Goal: Task Accomplishment & Management: Use online tool/utility

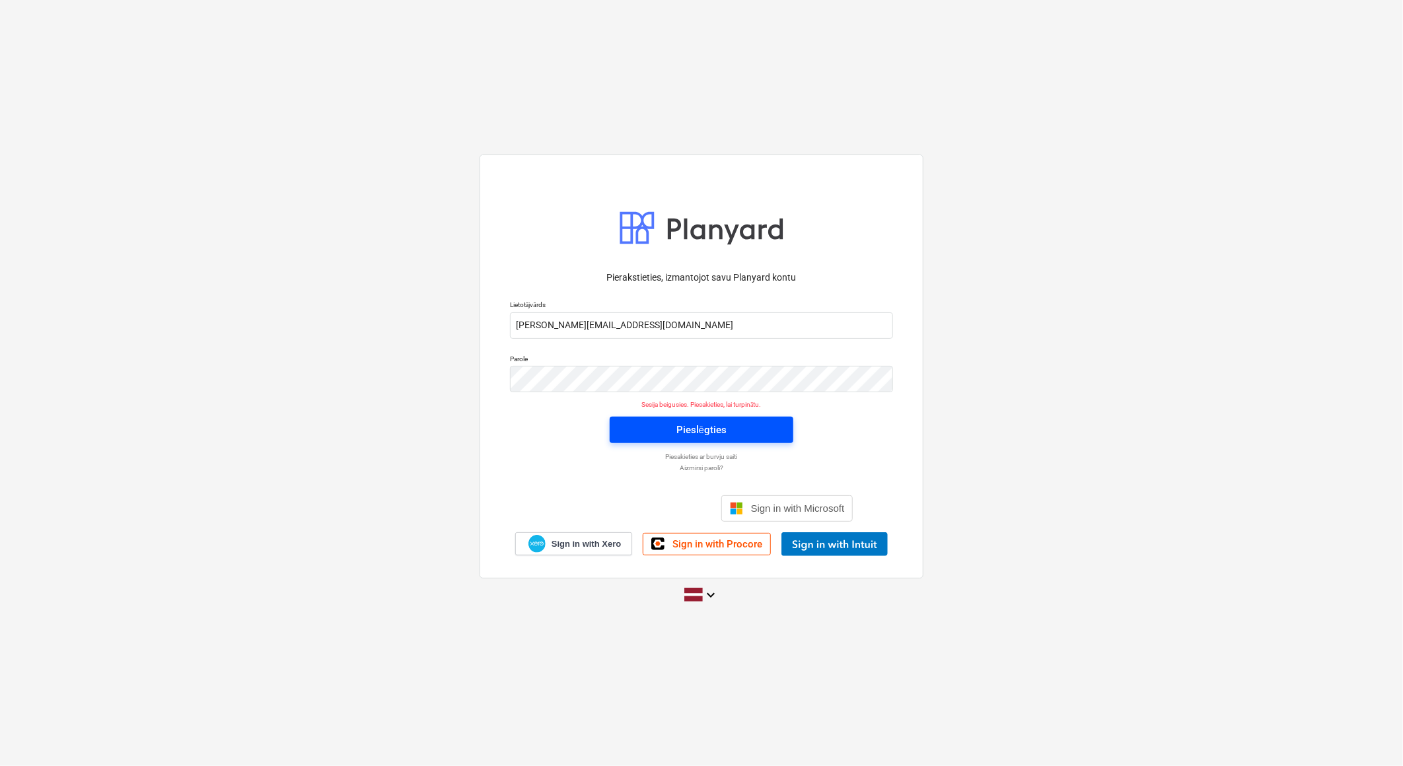
click at [671, 434] on span "Pieslēgties" at bounding box center [702, 430] width 152 height 17
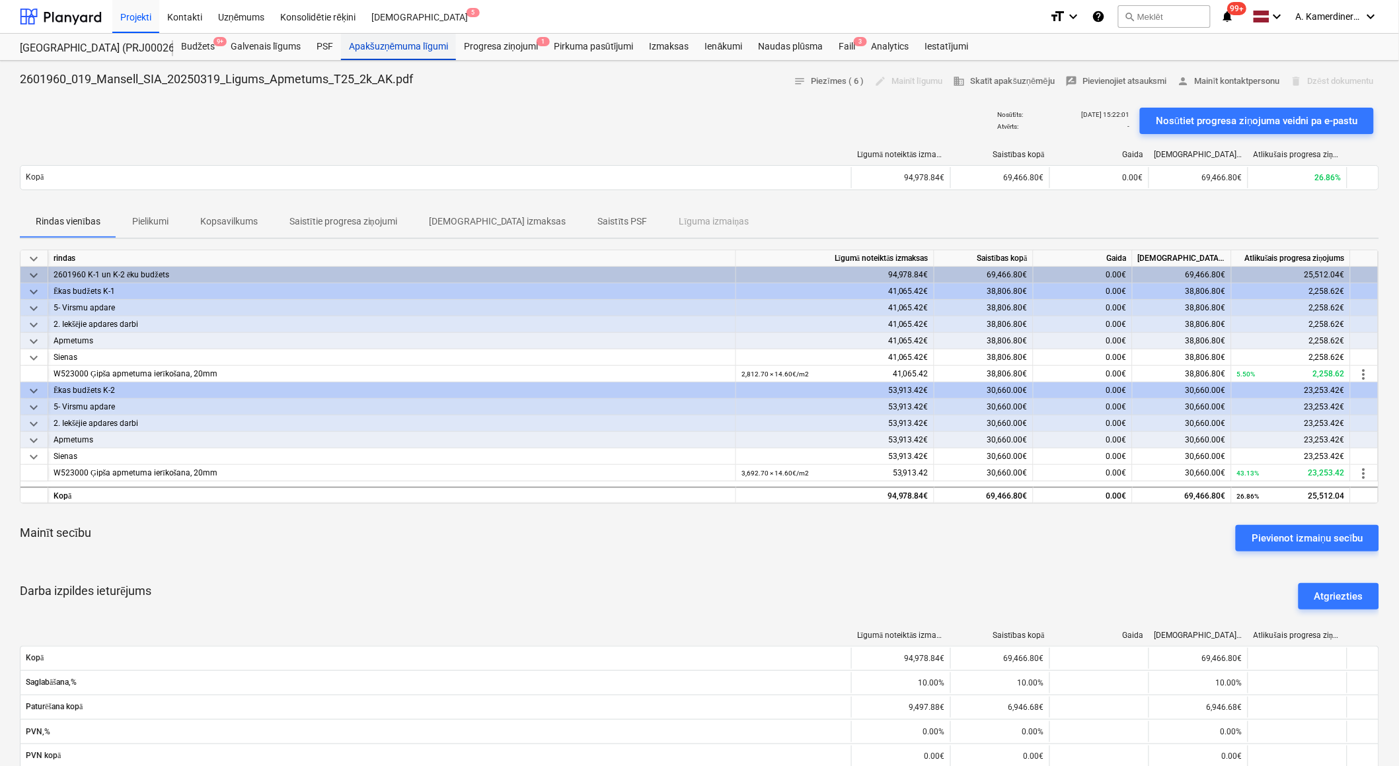
click at [406, 48] on div "Apakšuzņēmuma līgumi" at bounding box center [398, 47] width 115 height 26
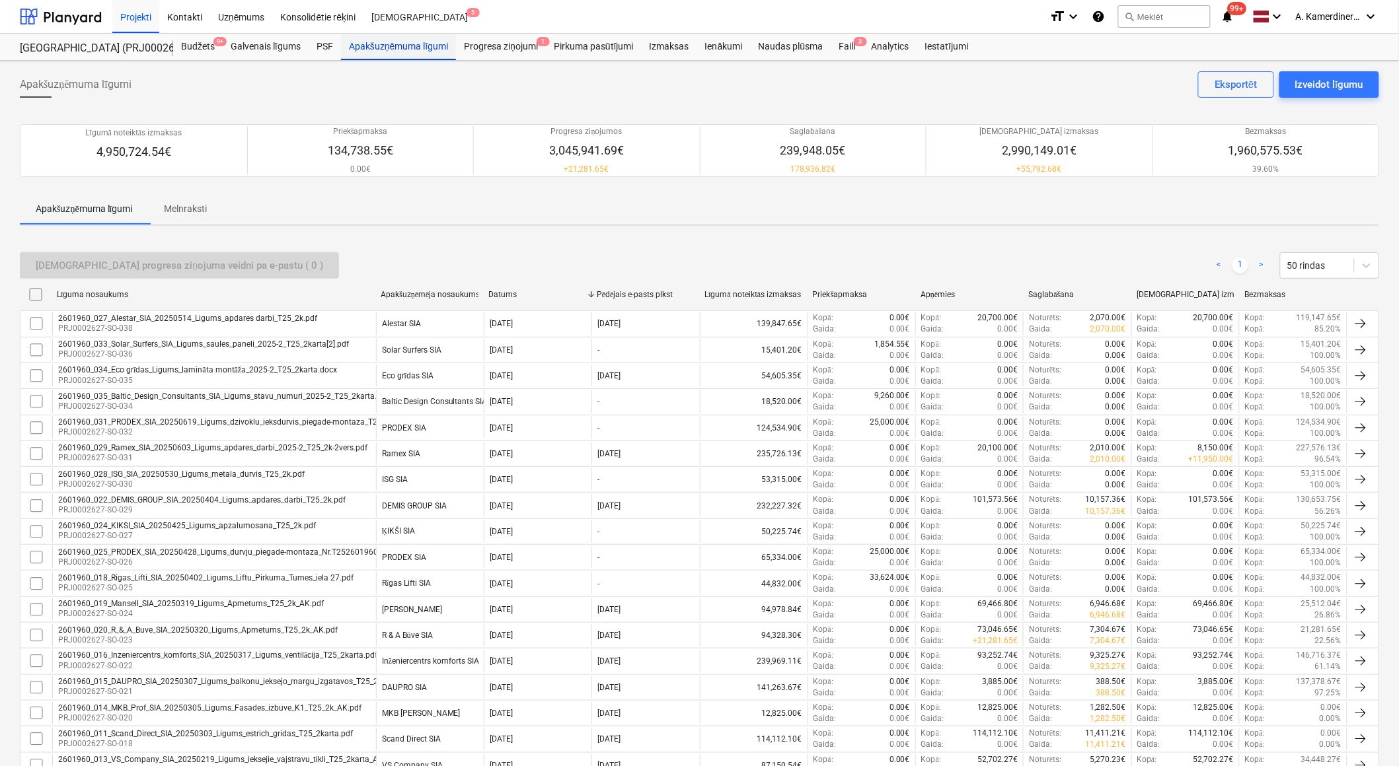
click at [401, 50] on div "Apakšuzņēmuma līgumi" at bounding box center [398, 47] width 115 height 26
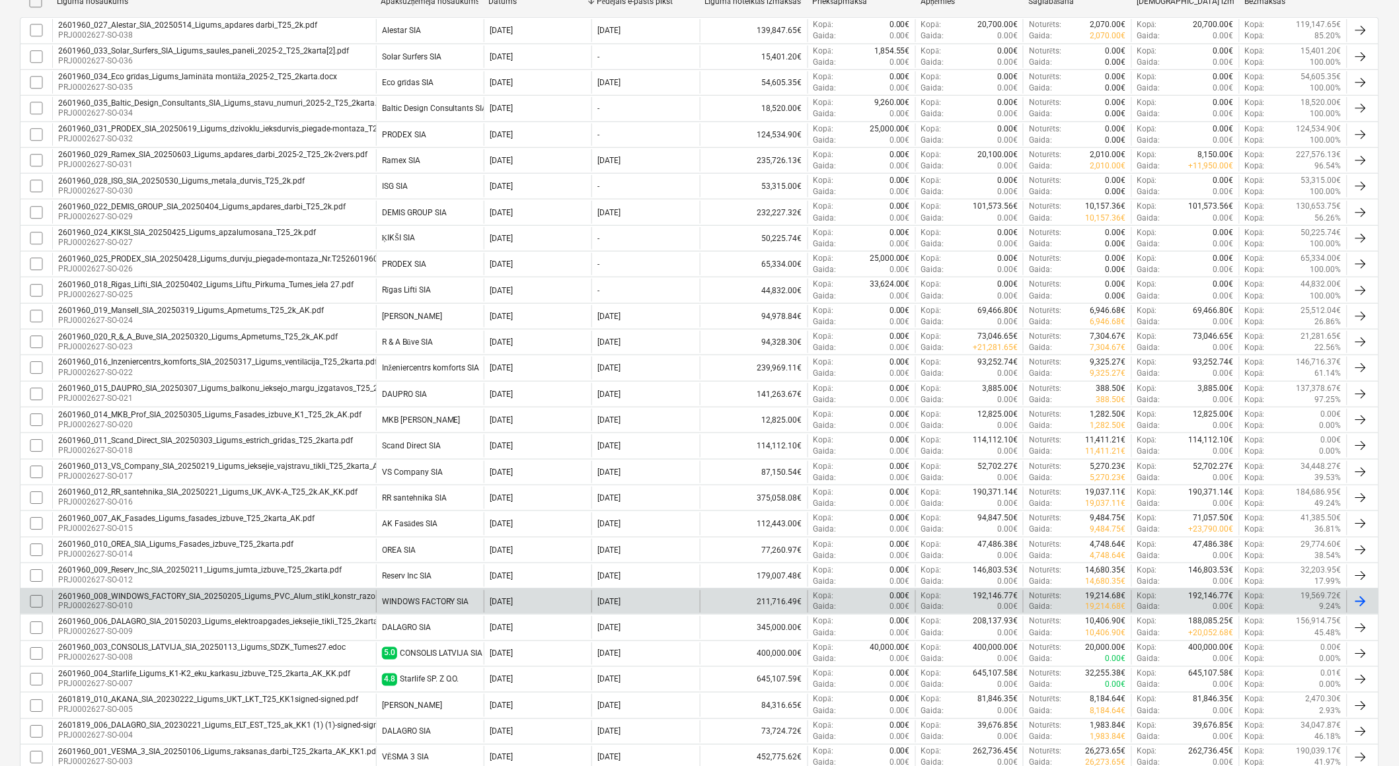
scroll to position [220, 0]
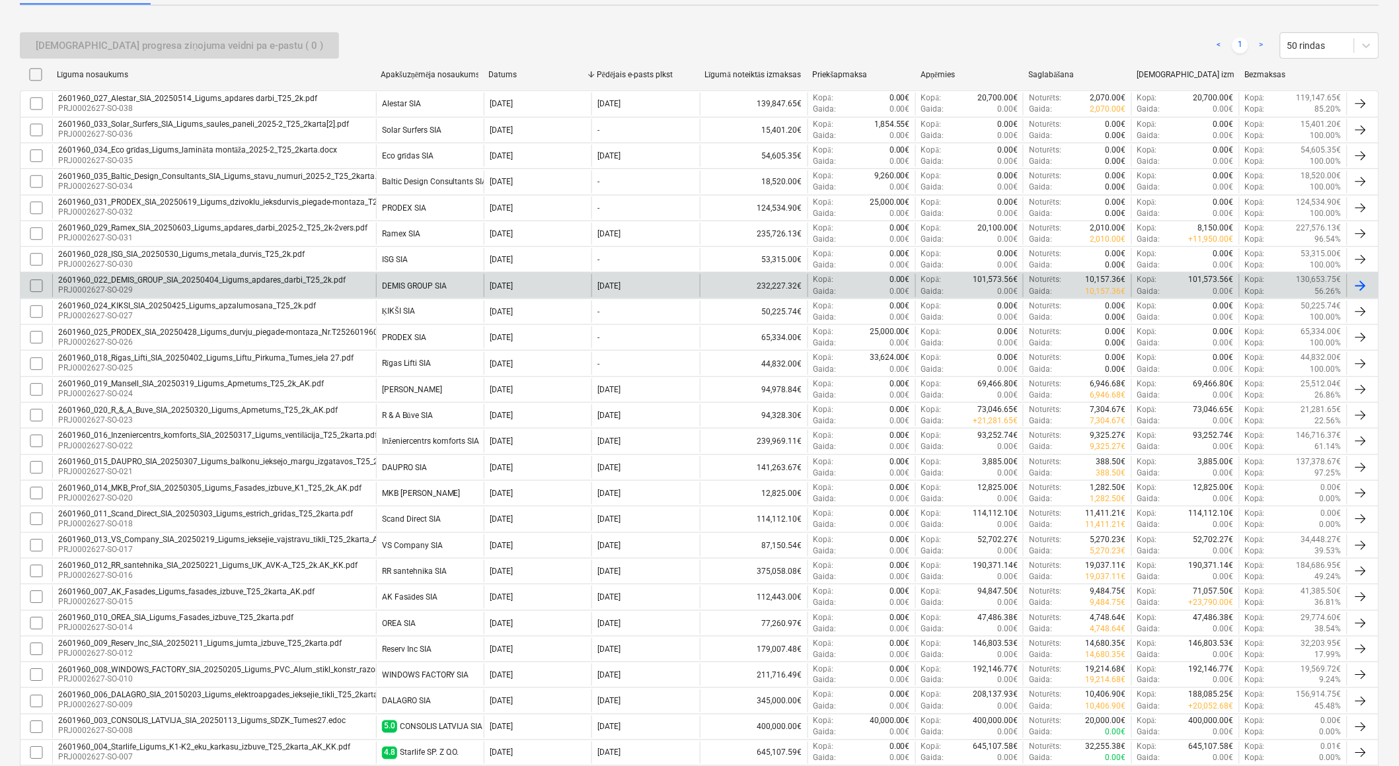
click at [450, 281] on div "DEMIS GROUP SIA" at bounding box center [430, 285] width 108 height 22
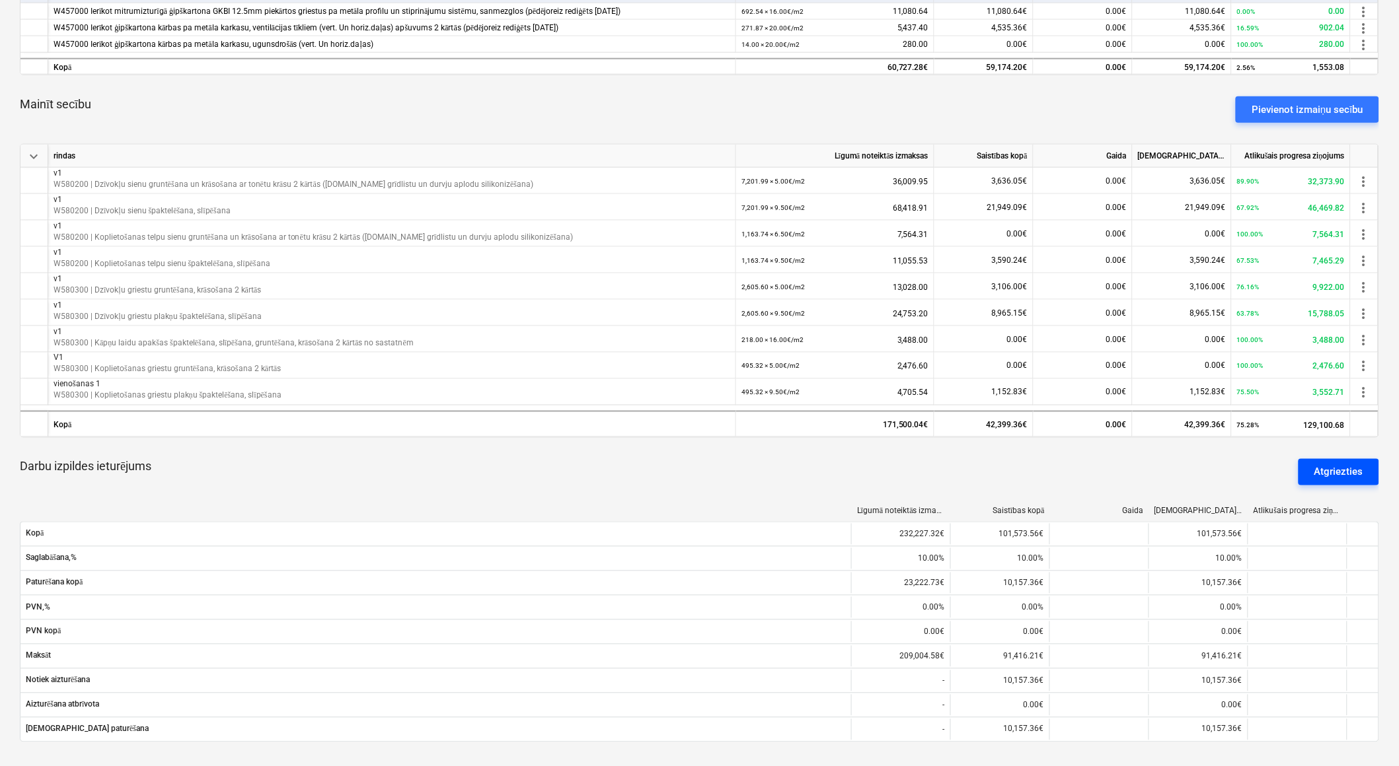
scroll to position [440, 0]
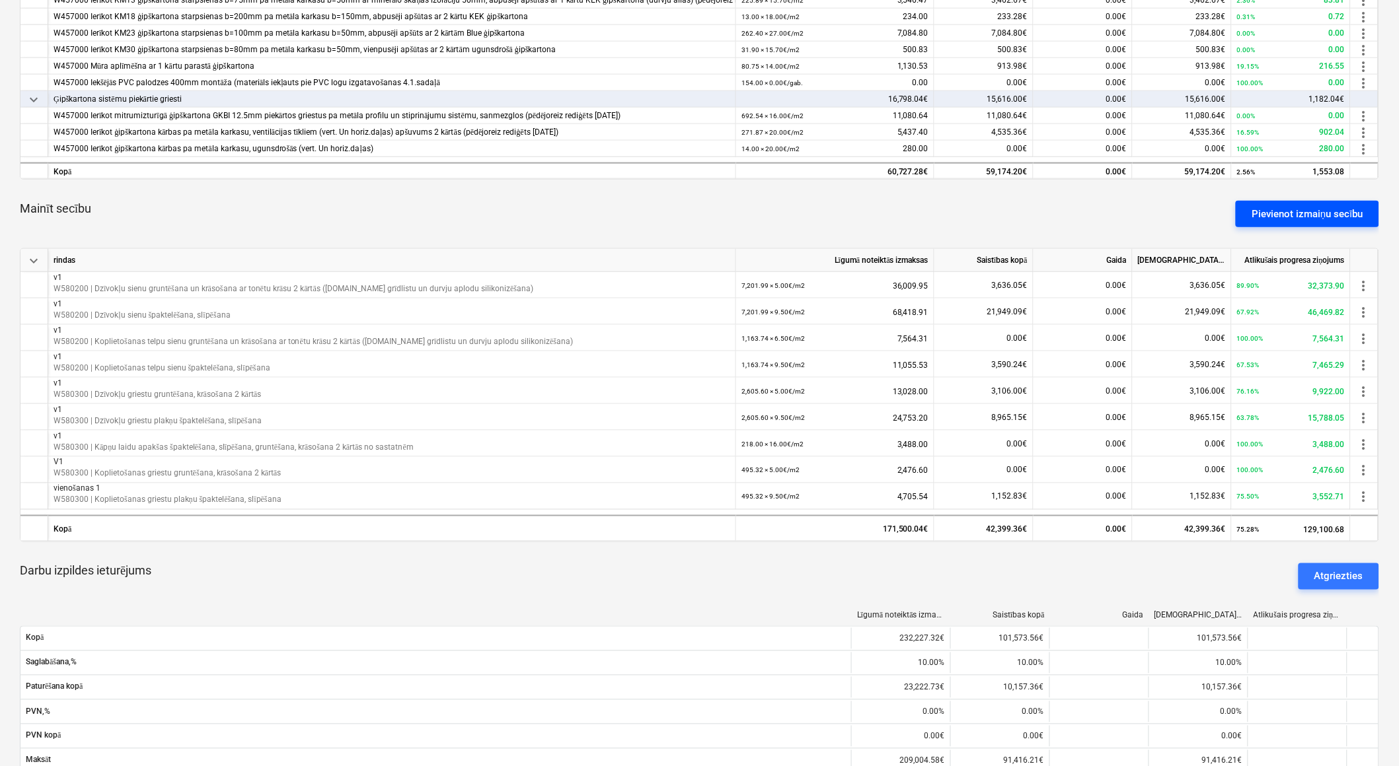
click at [1306, 213] on div "Pievienot izmaiņu secību" at bounding box center [1307, 213] width 112 height 17
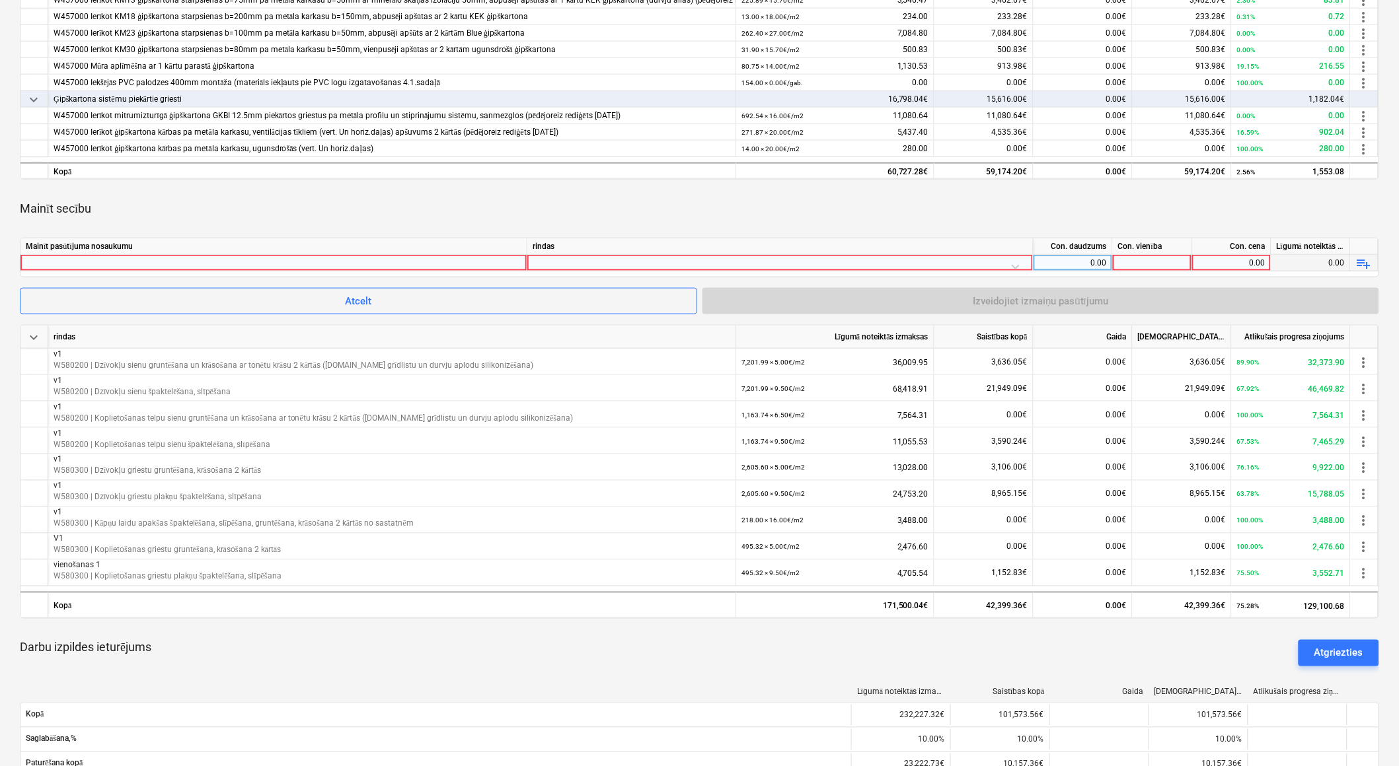
click at [438, 256] on div at bounding box center [274, 263] width 496 height 16
type input "v2"
click at [564, 260] on div at bounding box center [780, 266] width 495 height 23
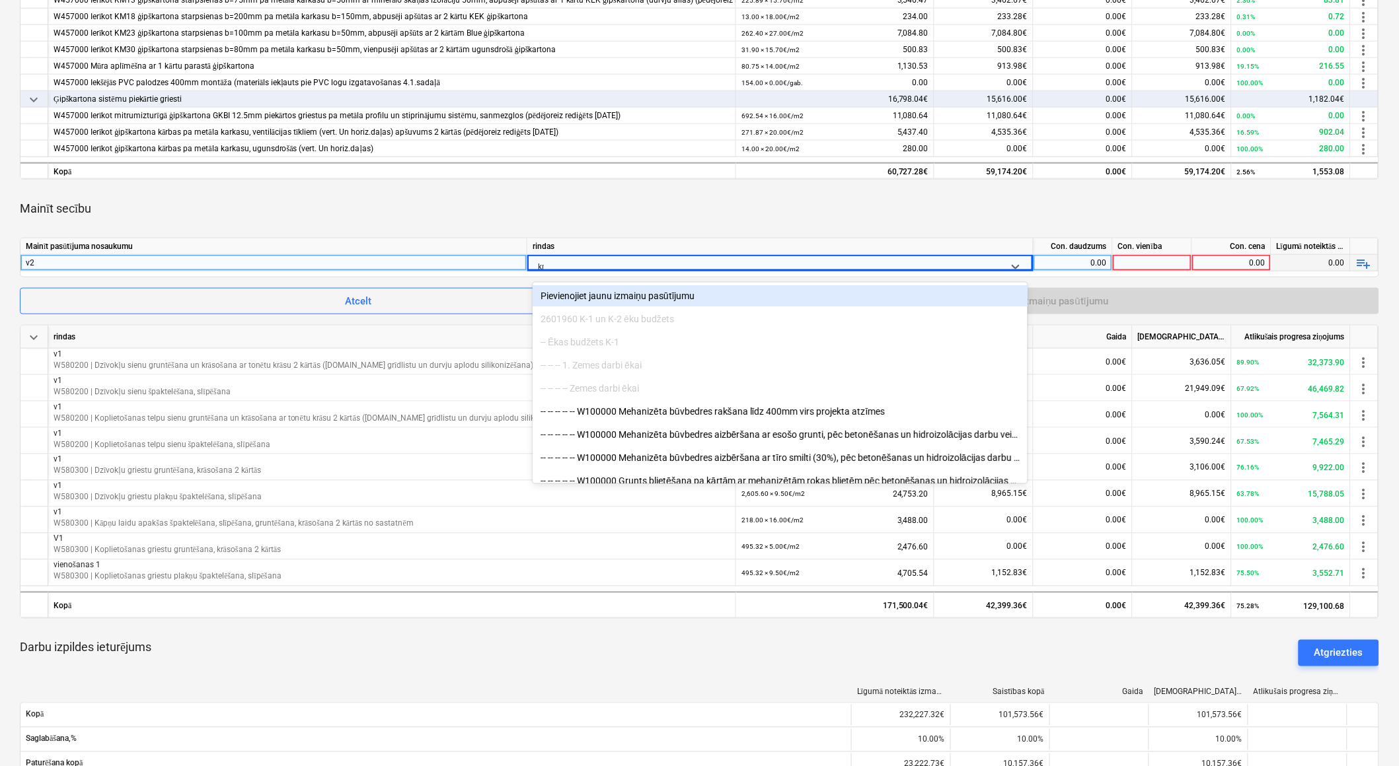
type input "km2"
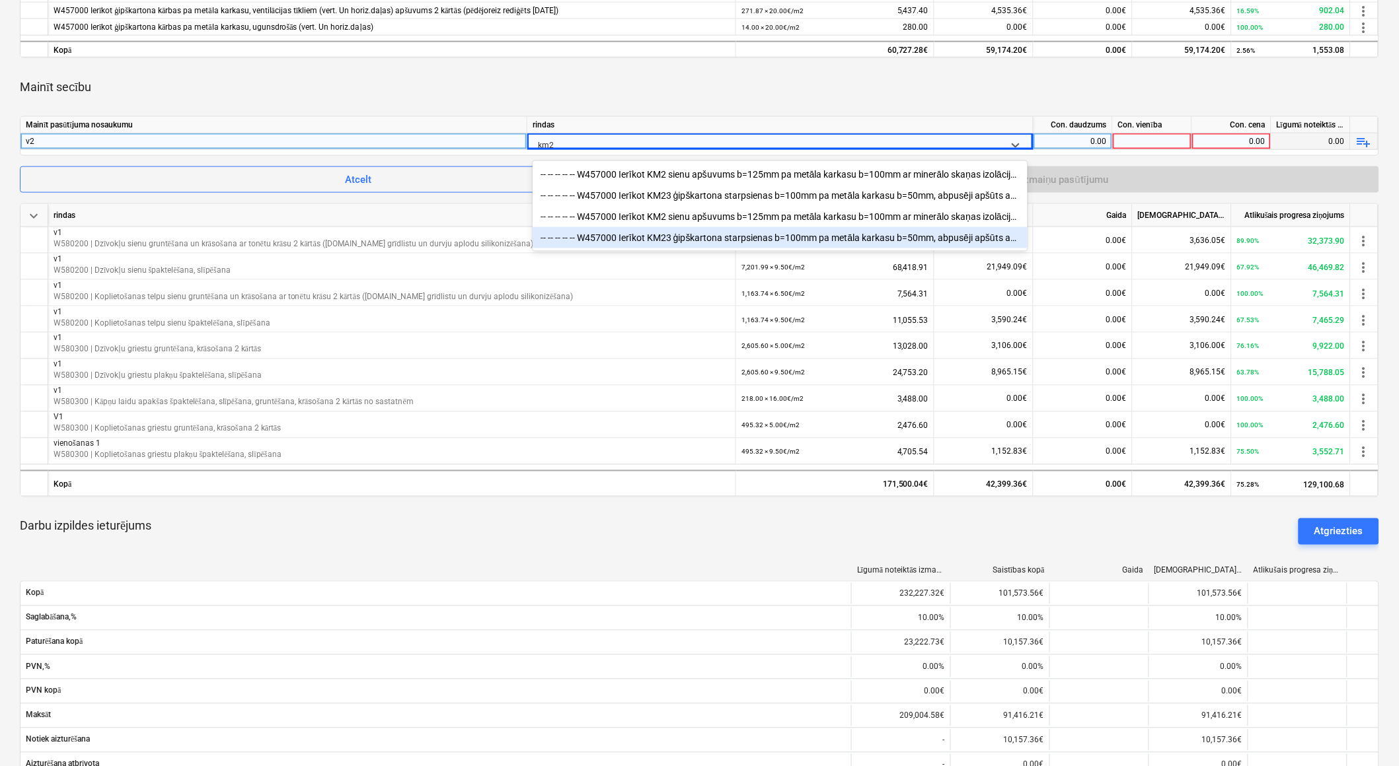
scroll to position [661, 0]
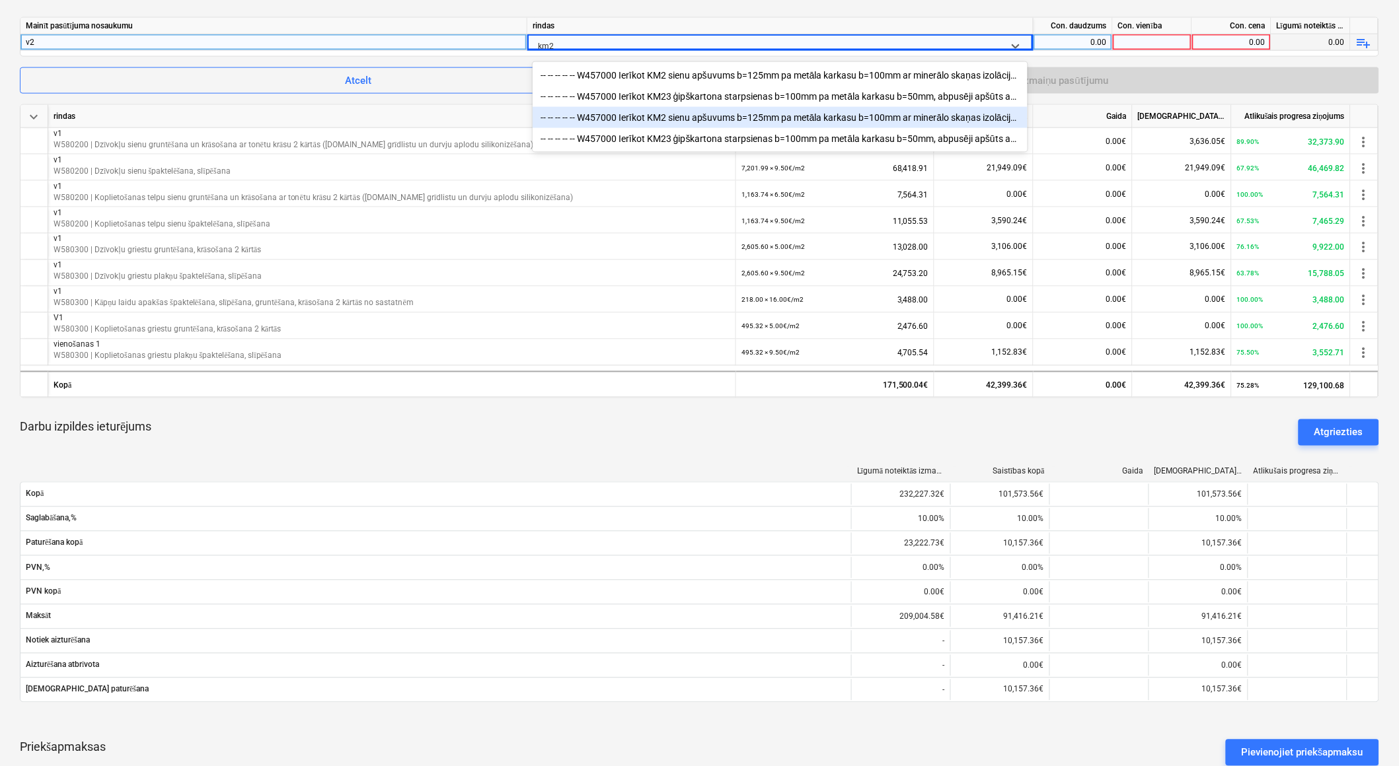
click at [699, 122] on div "-- -- -- -- -- W457000 Ierīkot KM2 sienu apšuvums b=125mm pa metāla karkasu b=1…" at bounding box center [780, 117] width 495 height 21
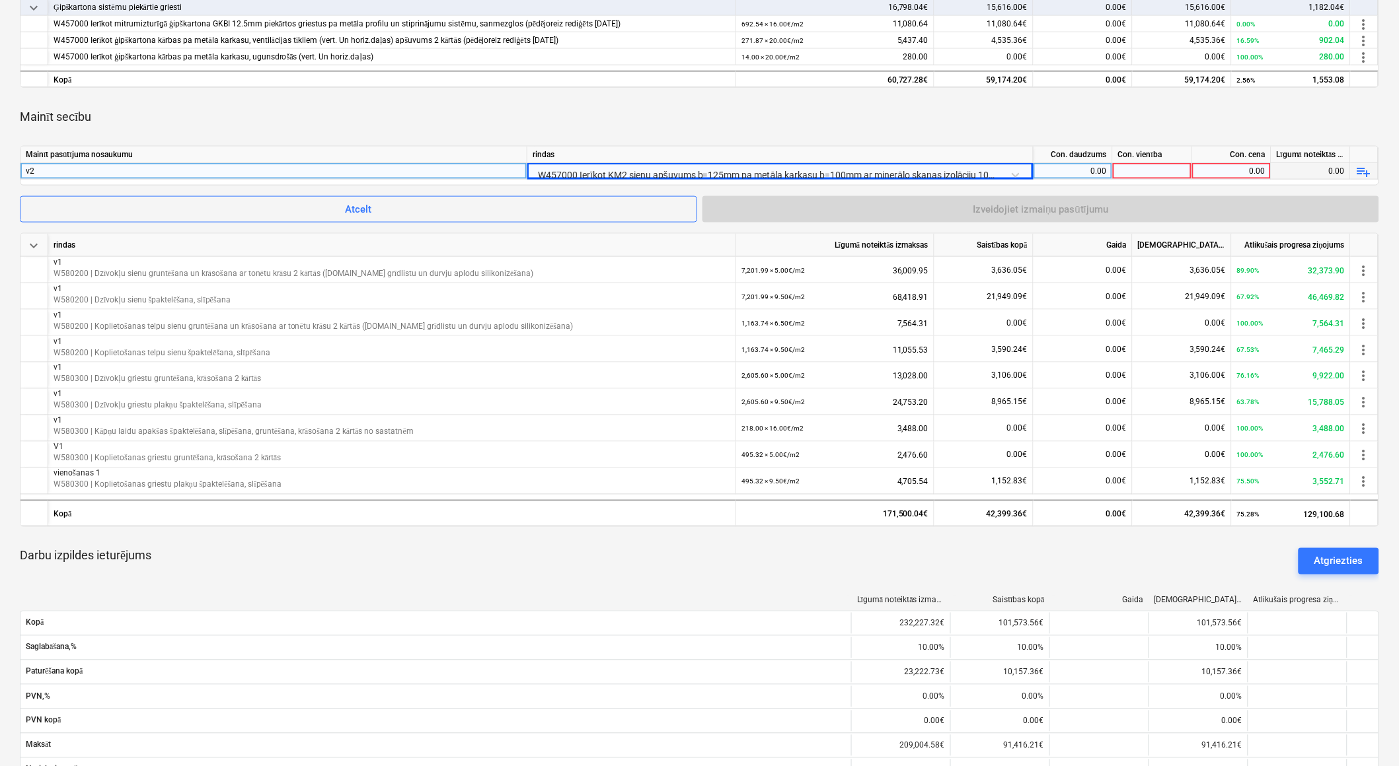
scroll to position [513, 0]
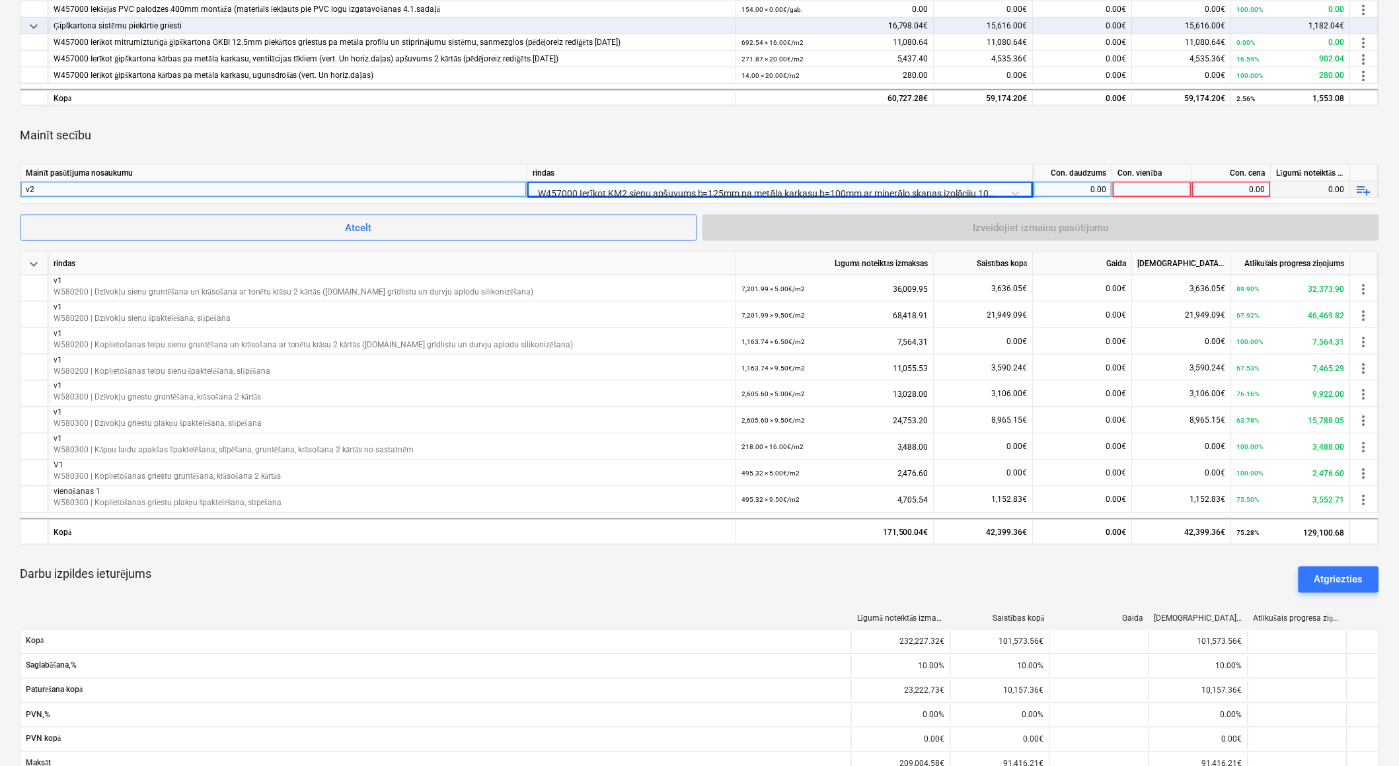
click at [1156, 190] on div at bounding box center [1152, 190] width 79 height 17
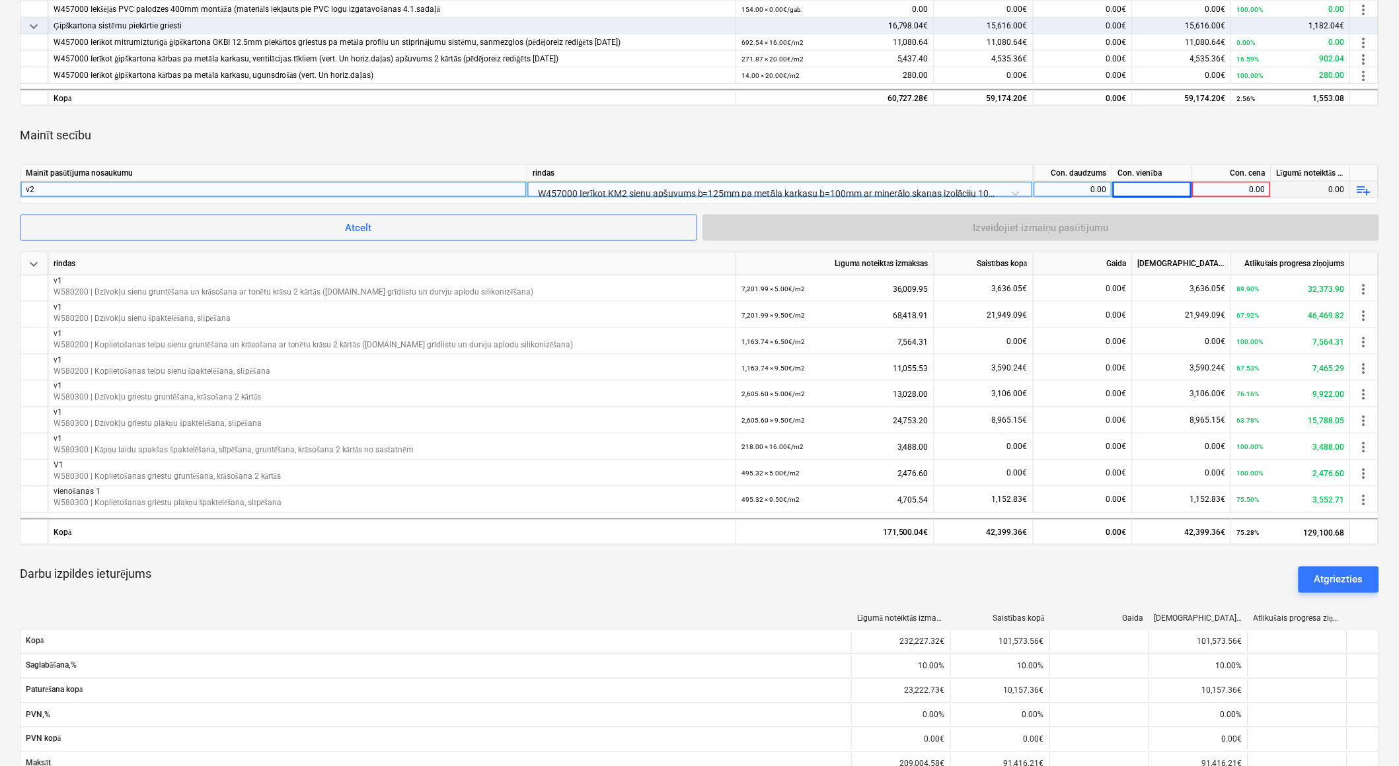
click at [1081, 192] on div "0.00" at bounding box center [1073, 190] width 68 height 17
type input "19"
click at [1147, 186] on div at bounding box center [1152, 190] width 79 height 17
type input "m2"
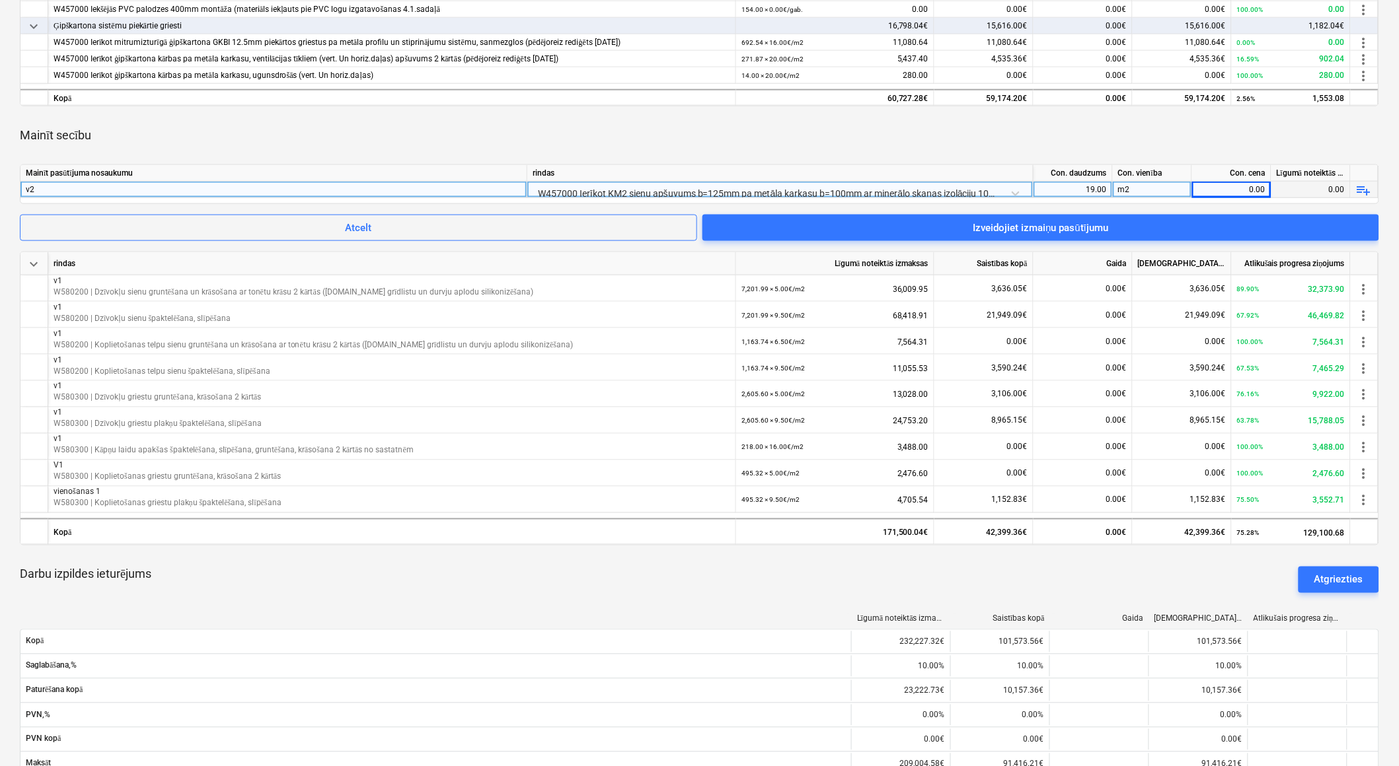
click at [1230, 189] on div "0.00" at bounding box center [1231, 190] width 68 height 17
type input "15.7"
click at [1144, 185] on div "m2" at bounding box center [1152, 190] width 79 height 17
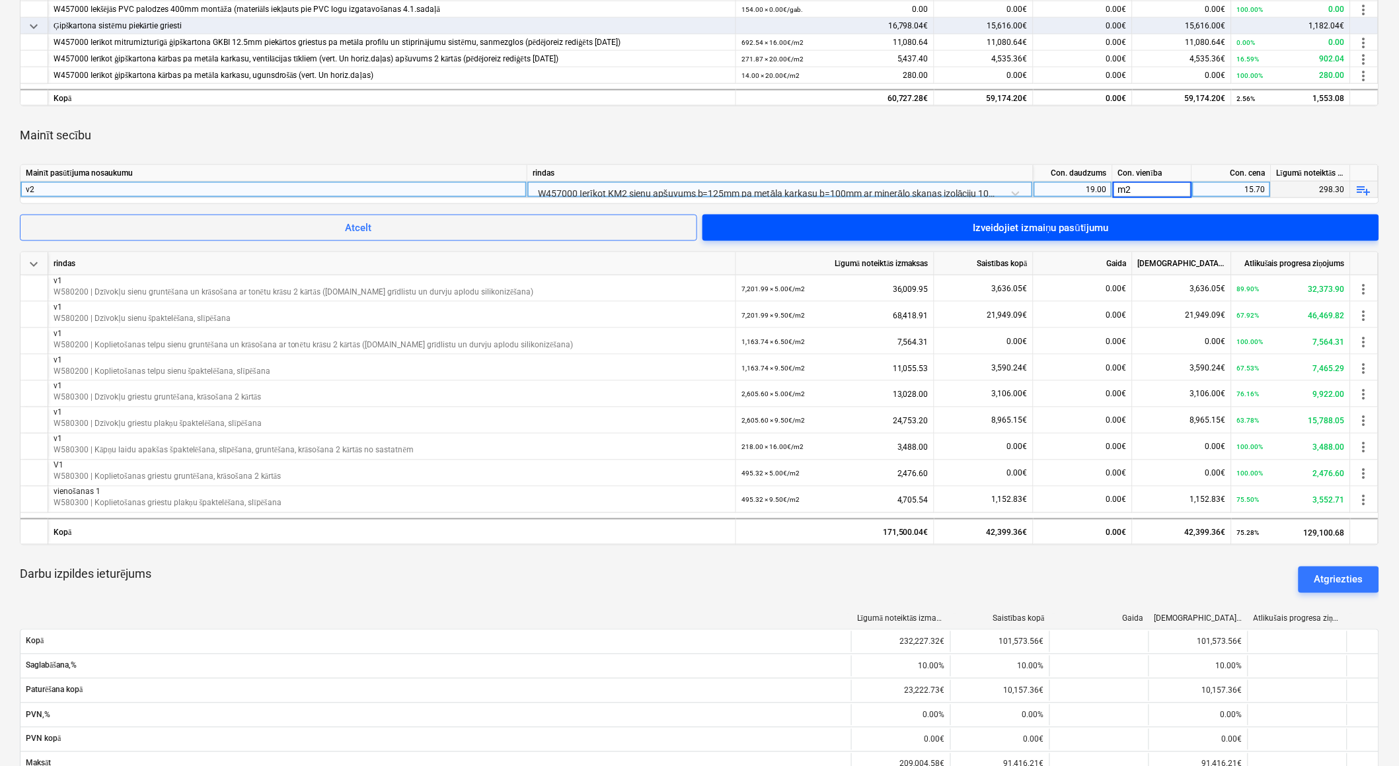
click at [1117, 223] on span "Izveidojiet izmaiņu pasūtījumu" at bounding box center [1040, 227] width 645 height 17
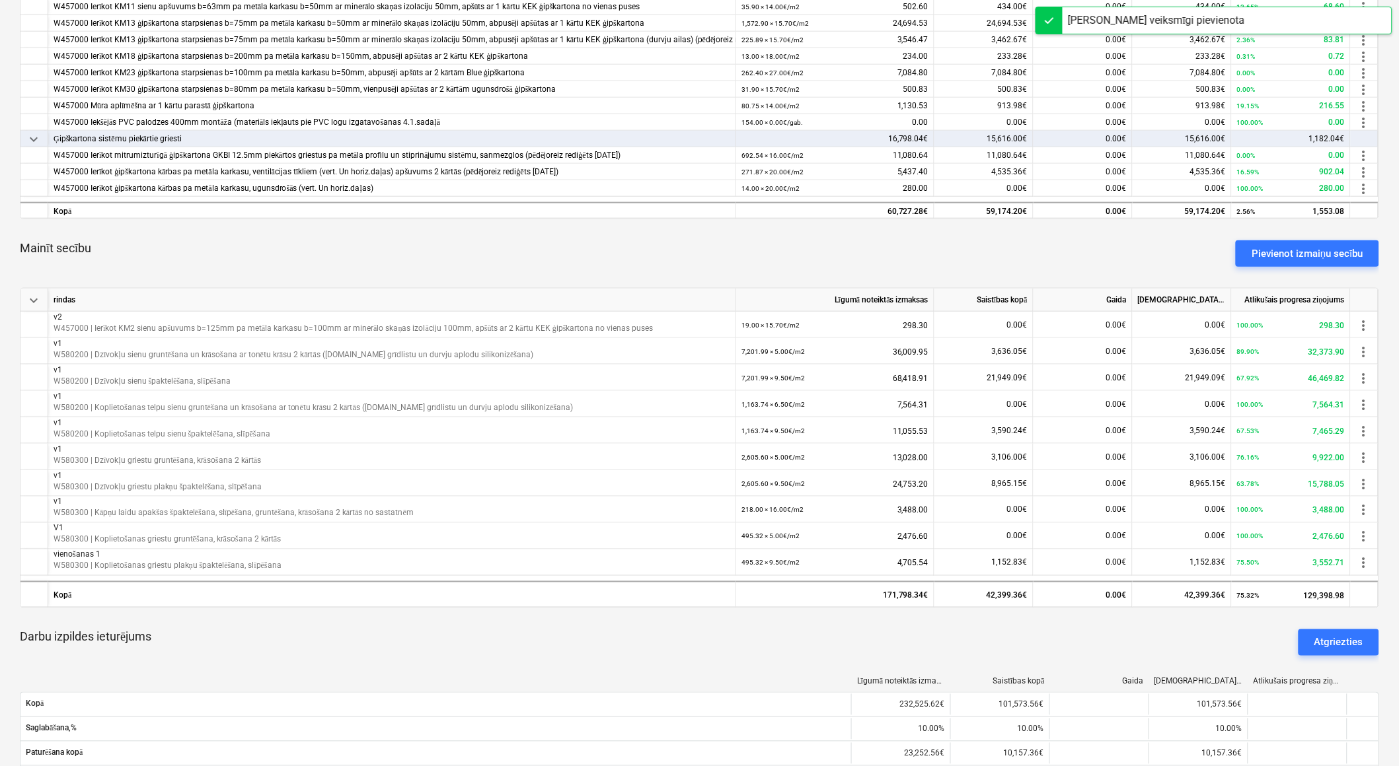
scroll to position [367, 0]
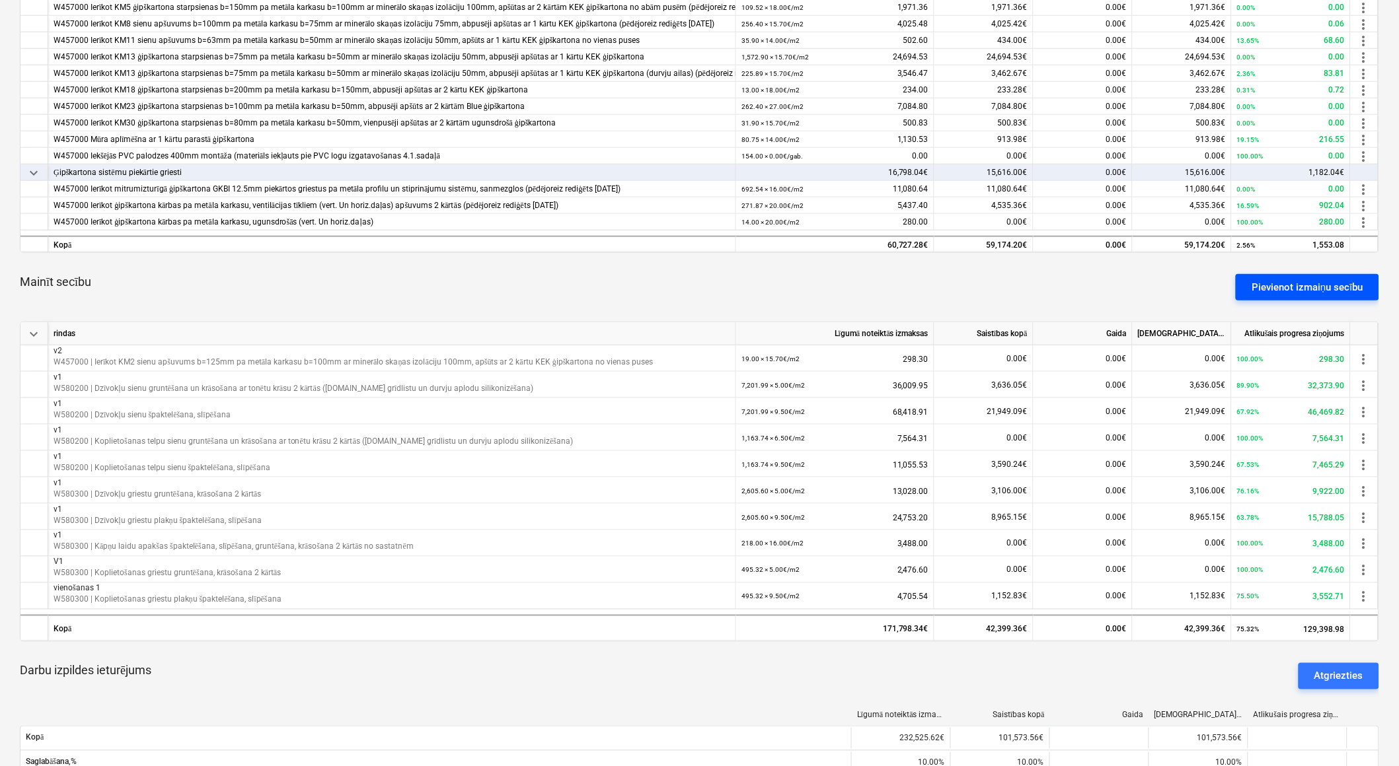
click at [1265, 285] on div "Pievienot izmaiņu secību" at bounding box center [1307, 287] width 112 height 17
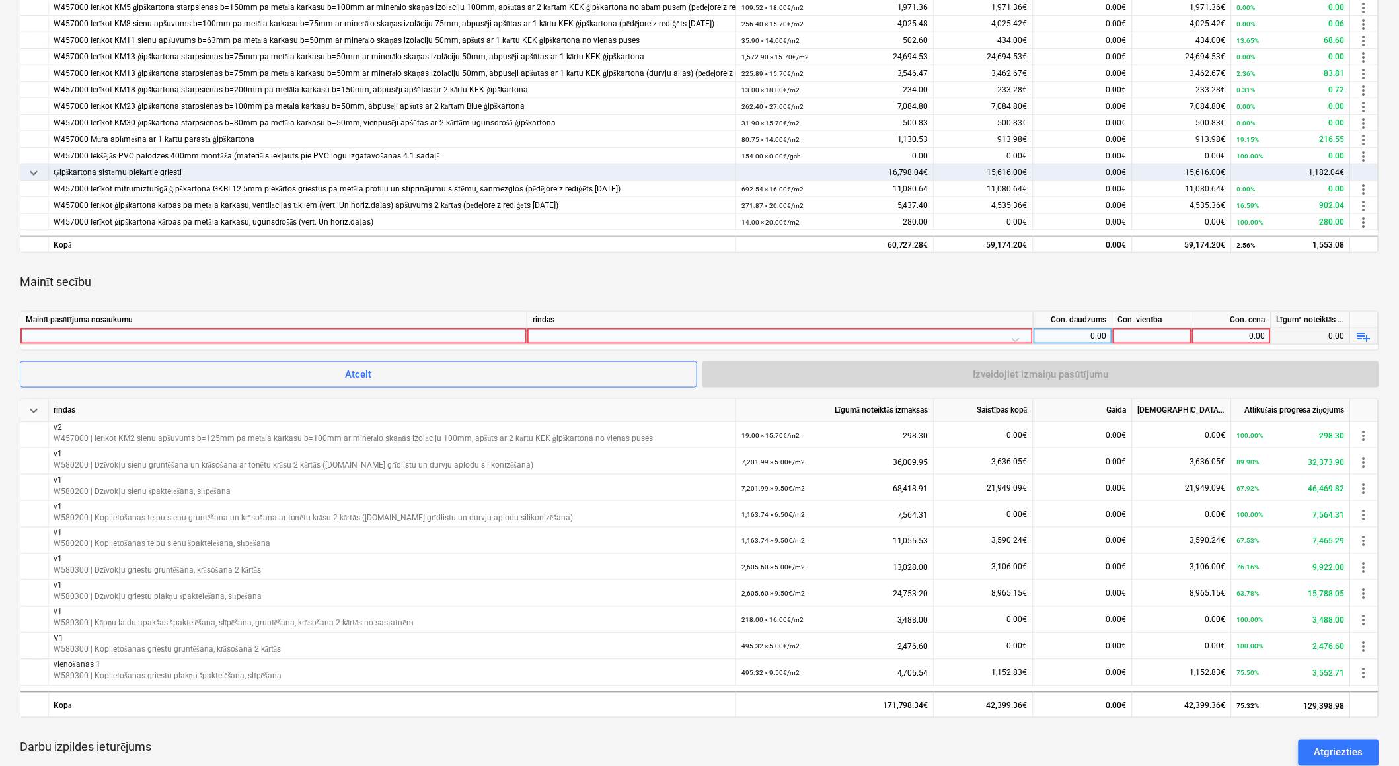
click at [517, 338] on div at bounding box center [274, 336] width 496 height 16
type input "v2"
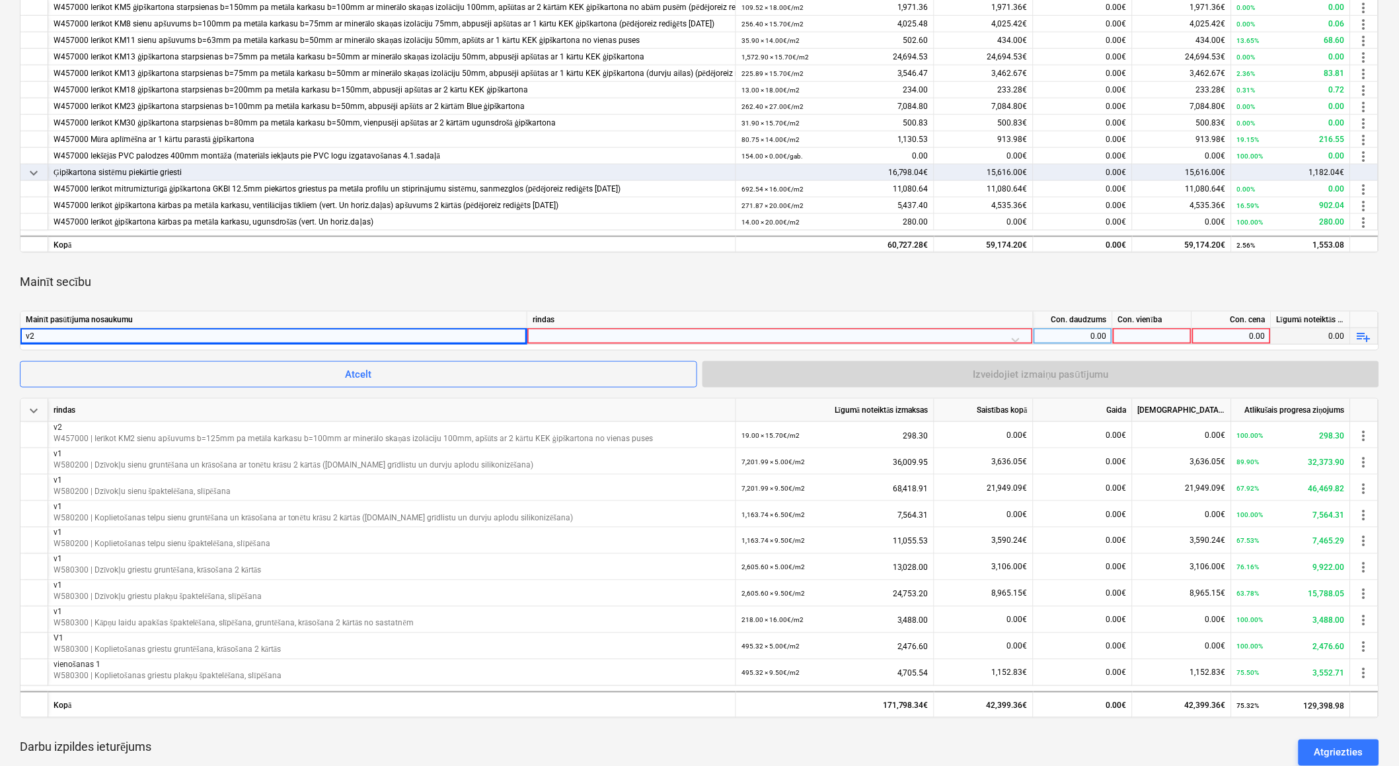
click at [611, 337] on div at bounding box center [780, 339] width 495 height 23
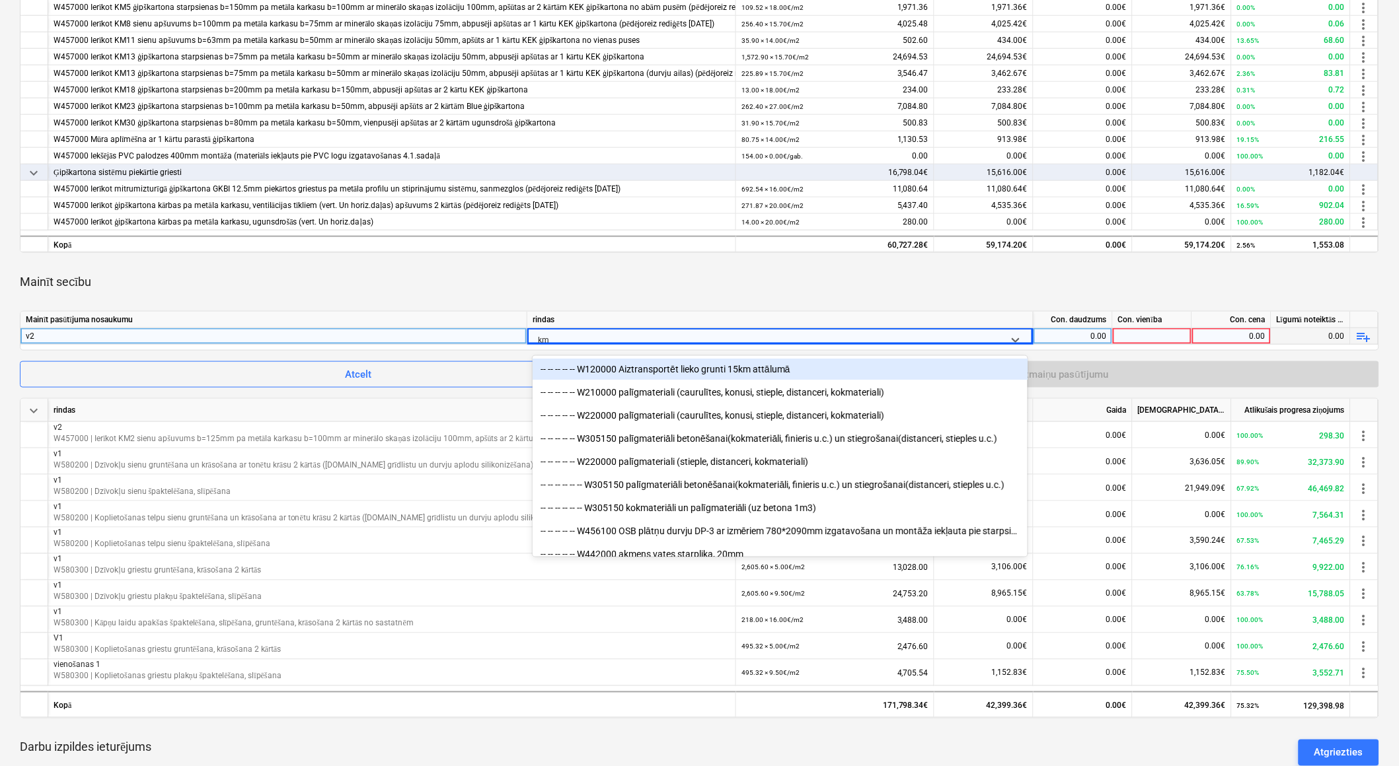
type input "km5"
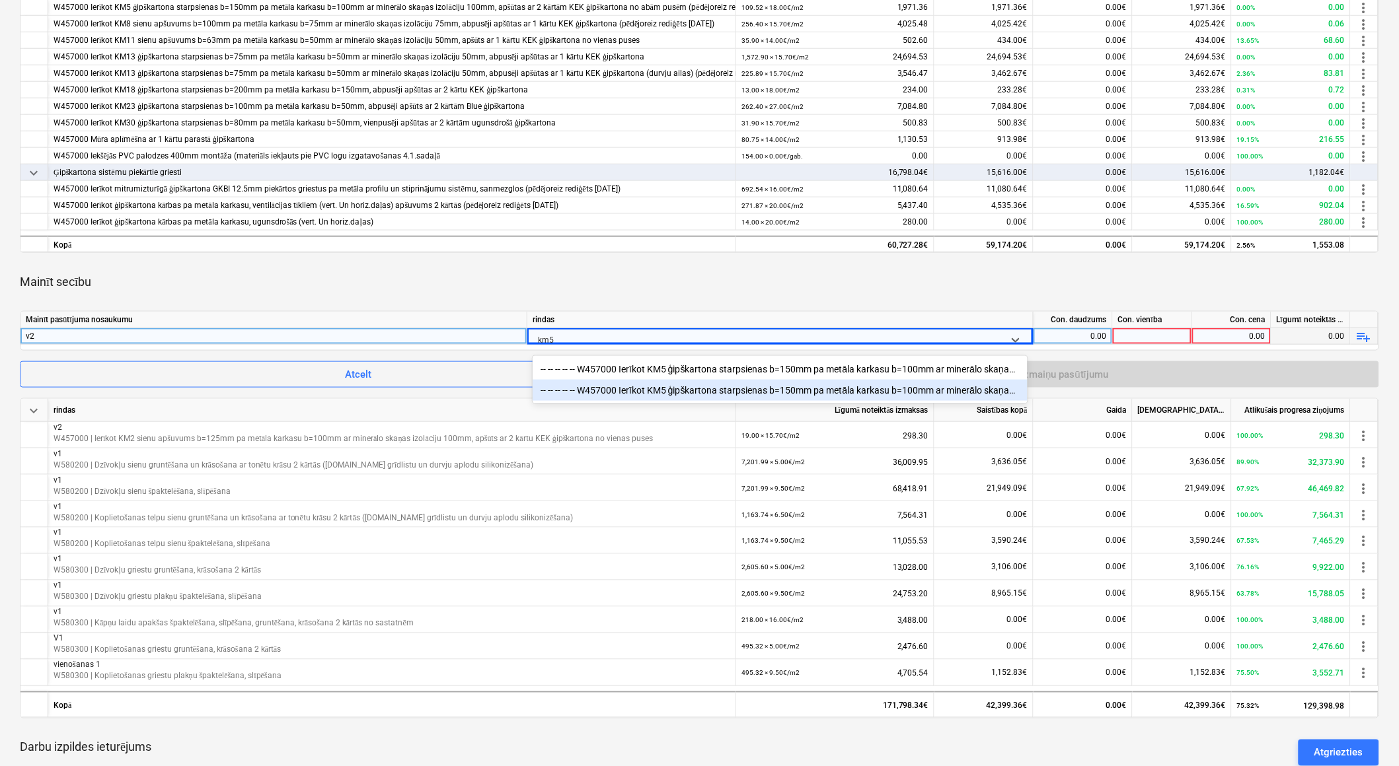
click at [635, 383] on div "-- -- -- -- -- W457000 Ierīkot KM5 ģipškartona starpsienas b=150mm pa metāla ka…" at bounding box center [780, 390] width 495 height 21
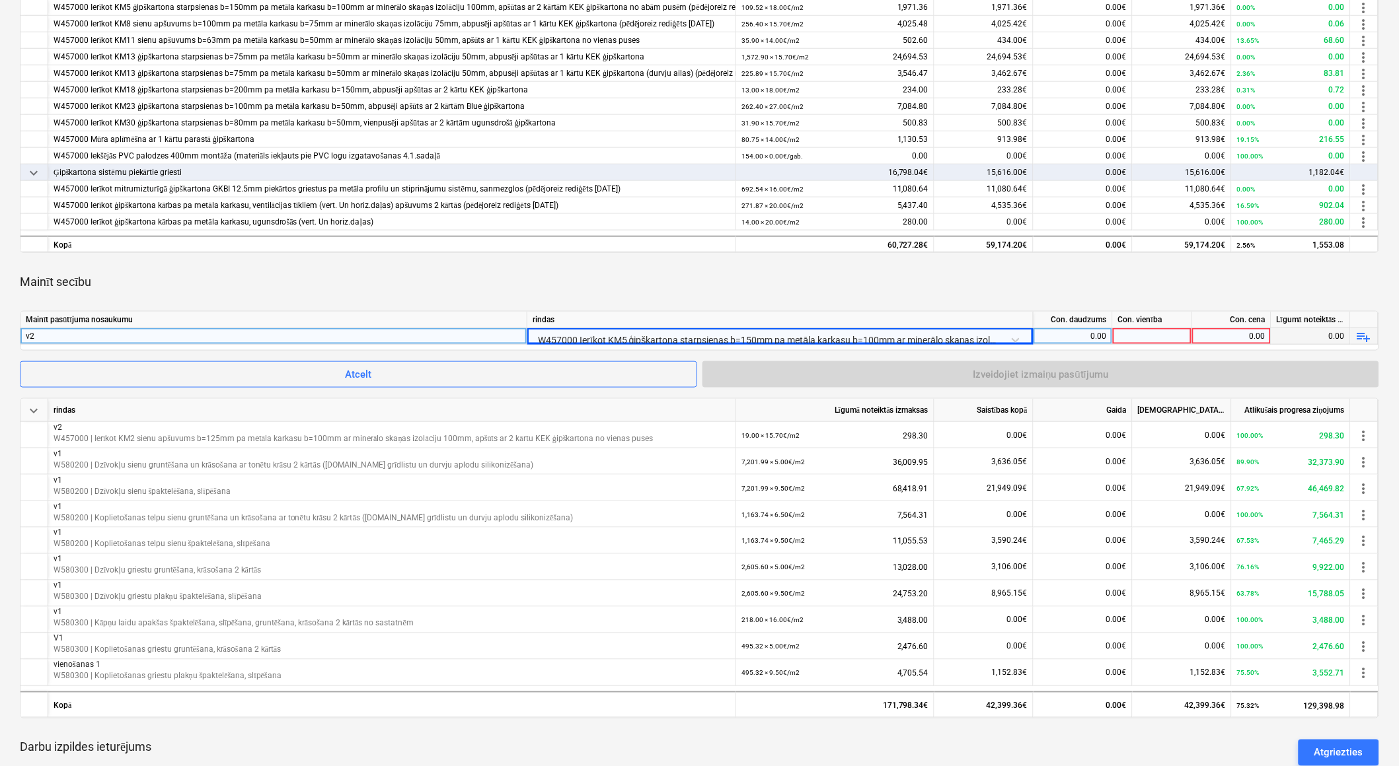
click at [1105, 335] on div "0.00" at bounding box center [1073, 336] width 68 height 17
type input "m2"
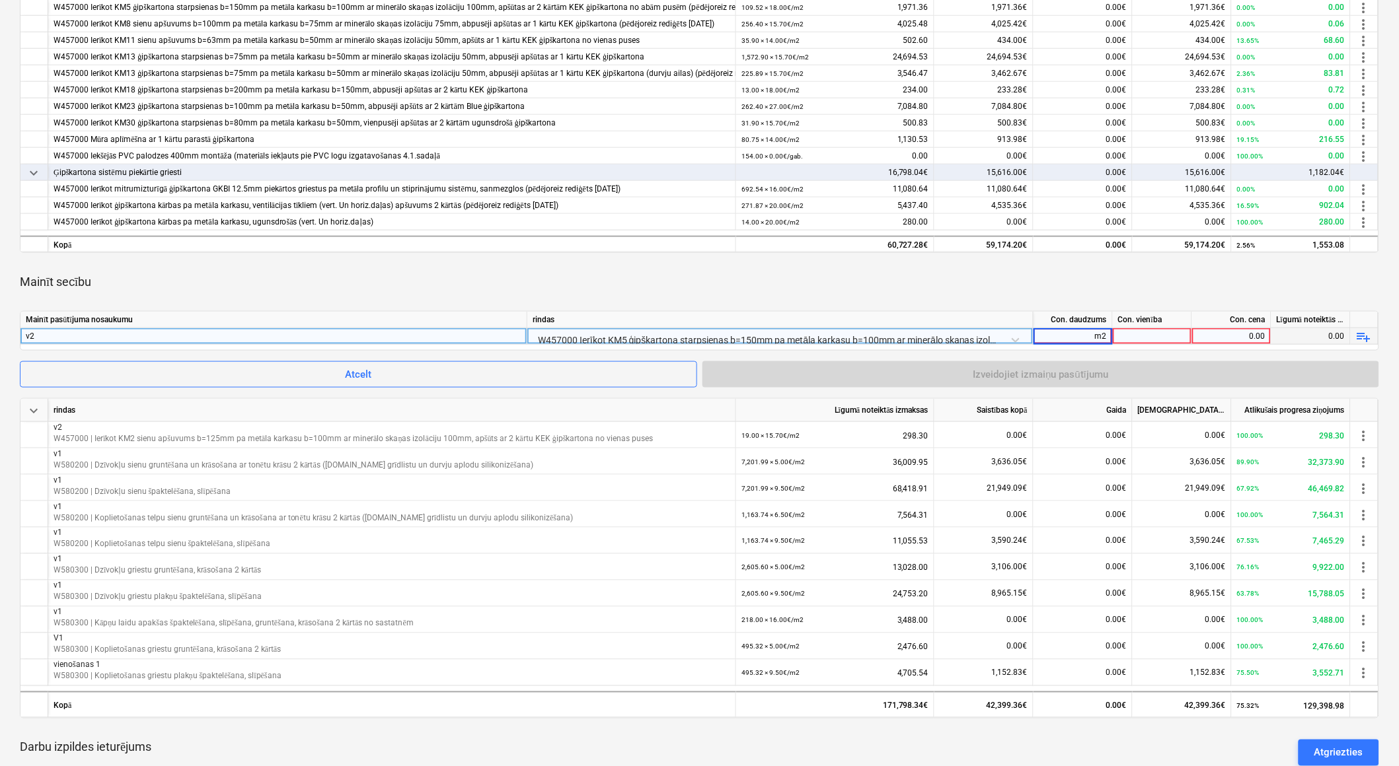
click at [1127, 334] on div at bounding box center [1152, 336] width 79 height 17
click at [1091, 334] on div "0.00" at bounding box center [1073, 336] width 68 height 17
type input "91"
click at [1132, 330] on div at bounding box center [1152, 336] width 79 height 17
type input "m2"
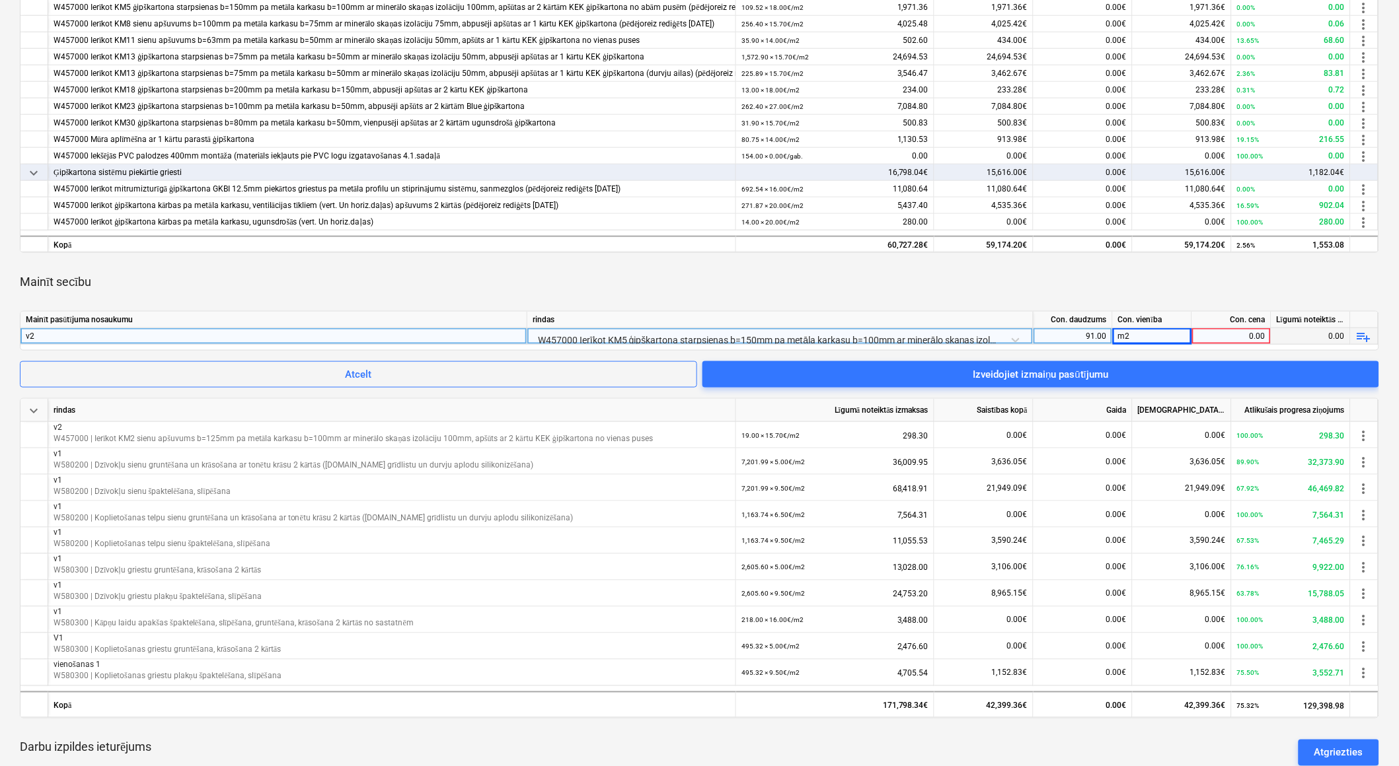
click at [1218, 328] on div "0.00" at bounding box center [1231, 336] width 68 height 17
type input "18"
click at [1158, 335] on div "m2" at bounding box center [1152, 336] width 79 height 17
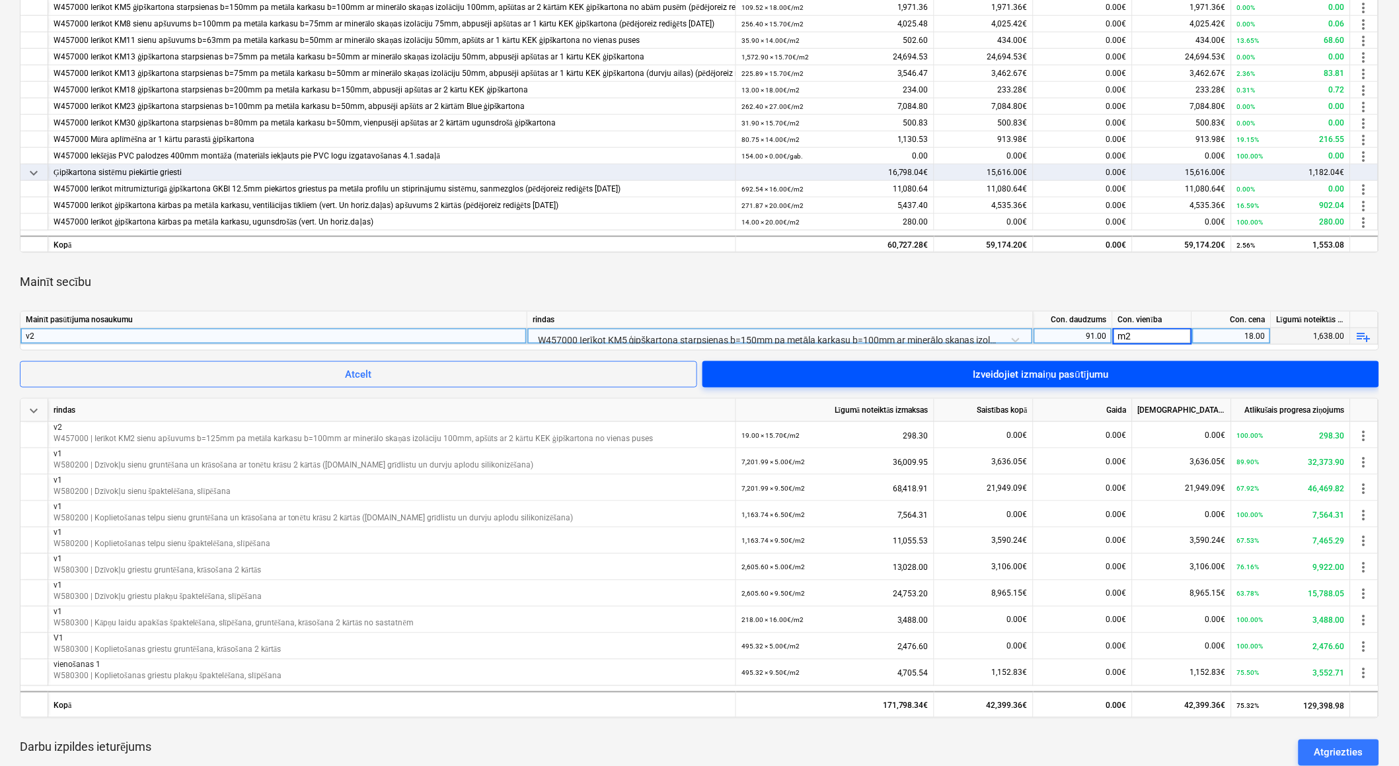
click at [1348, 373] on span "Izveidojiet izmaiņu pasūtījumu" at bounding box center [1040, 374] width 645 height 17
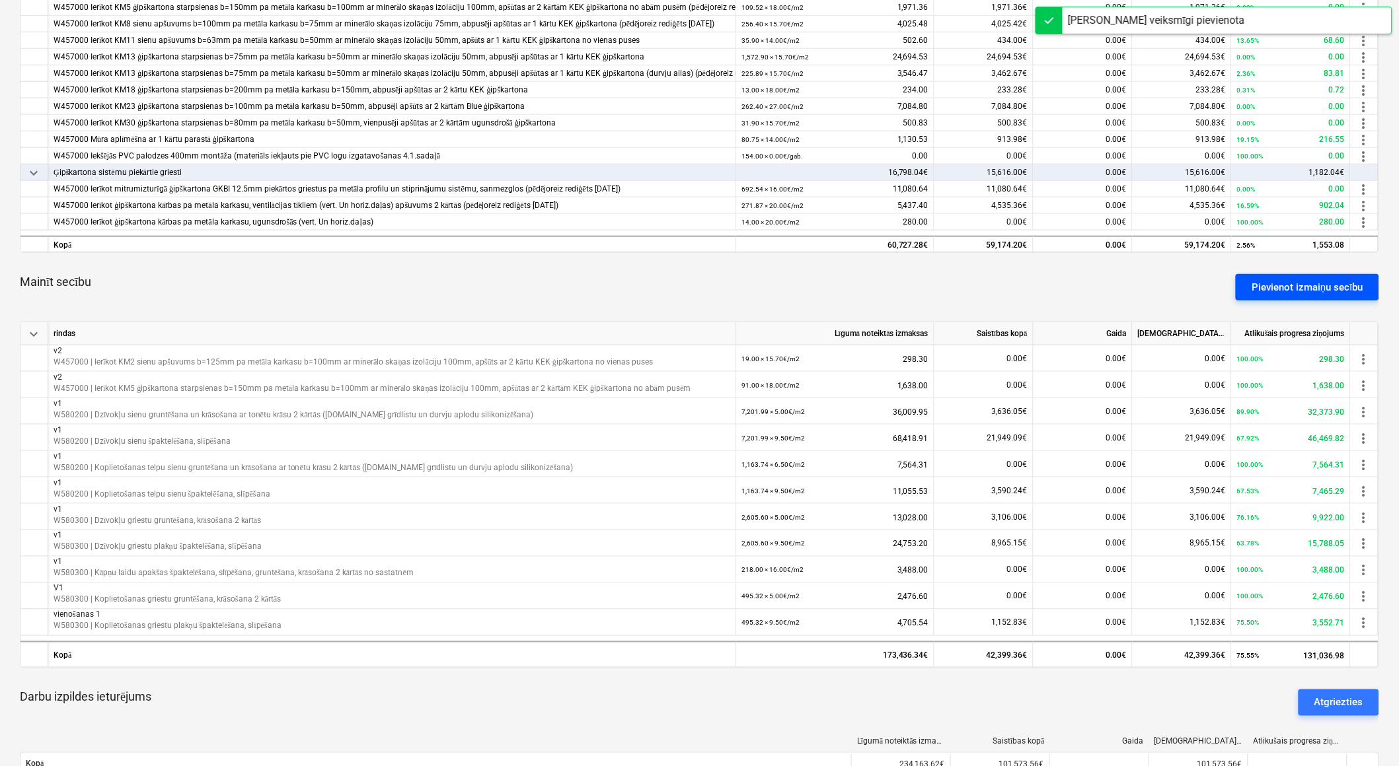
click at [1306, 287] on div "Pievienot izmaiņu secību" at bounding box center [1307, 287] width 112 height 17
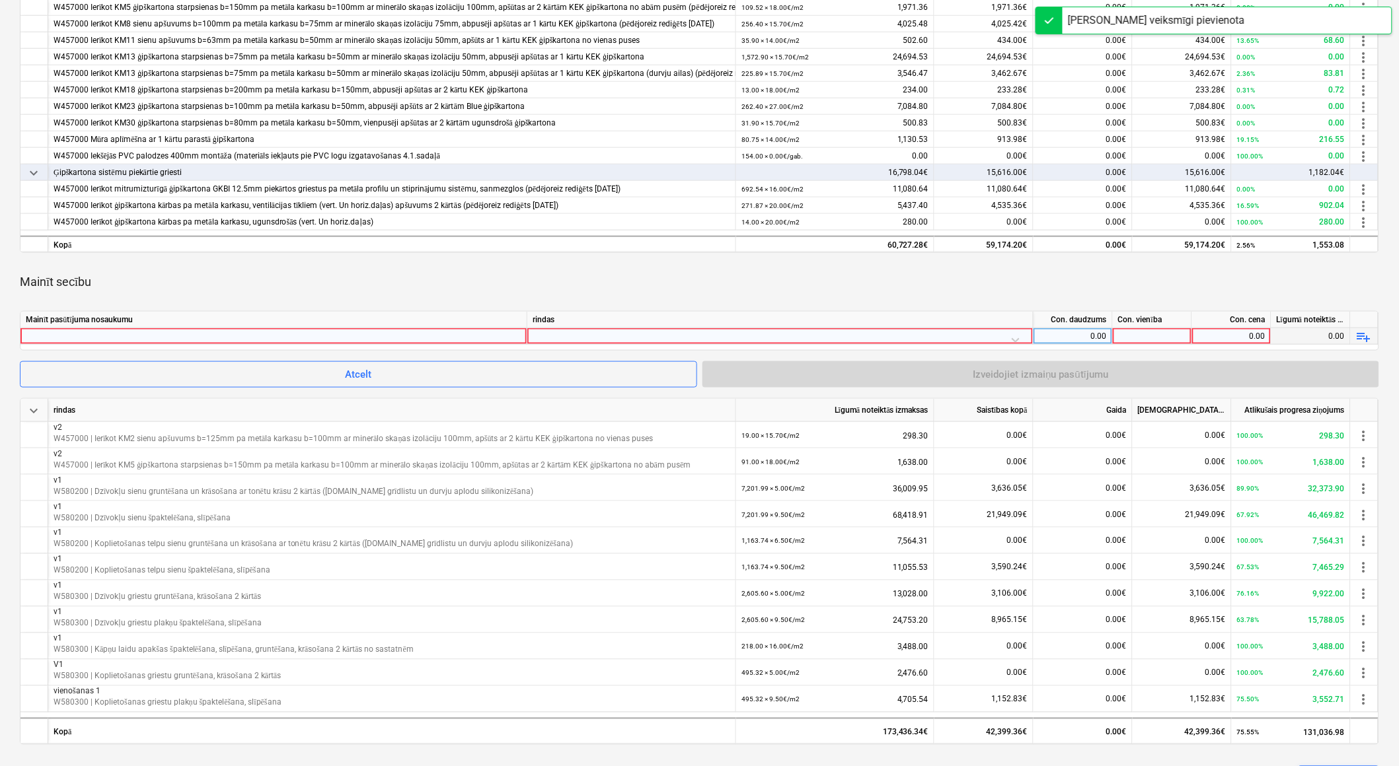
click at [73, 341] on div at bounding box center [274, 336] width 496 height 16
type input "v2"
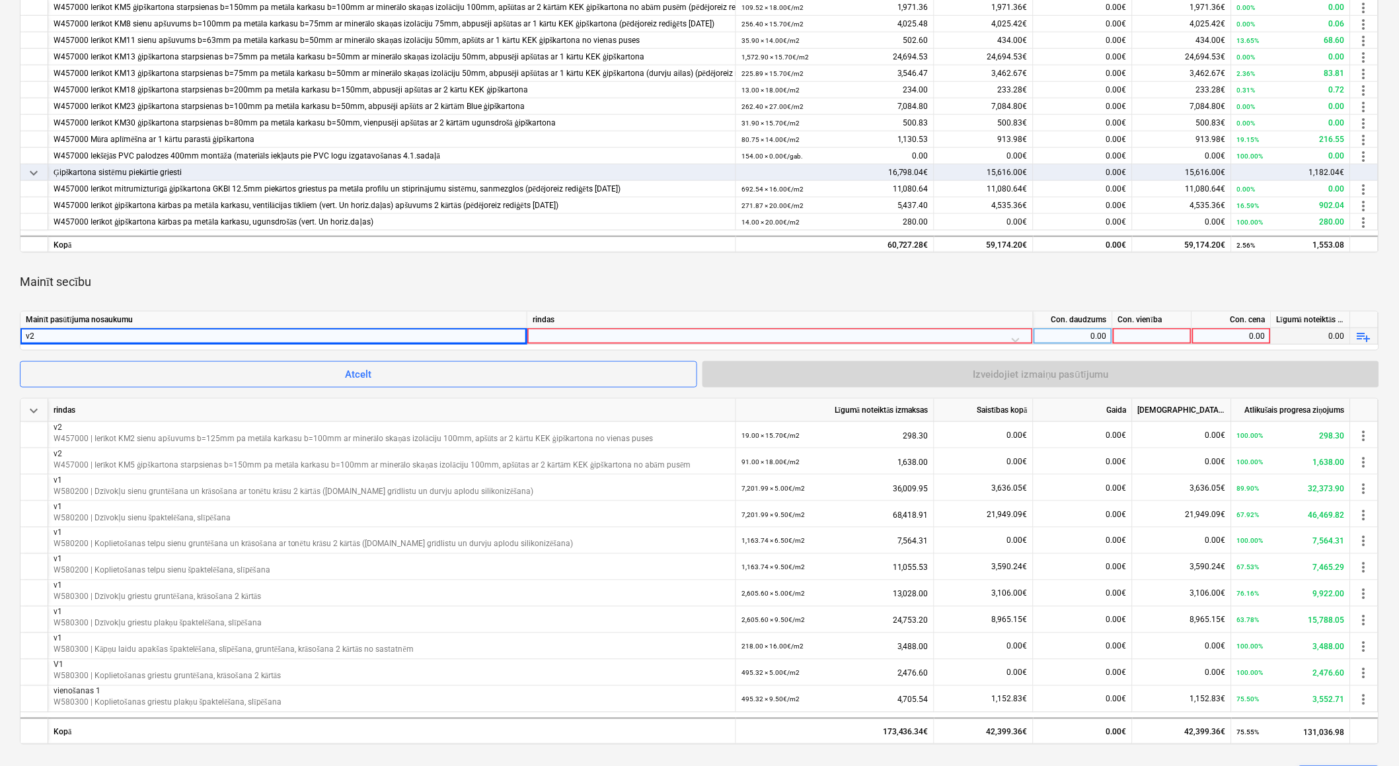
click at [560, 335] on div at bounding box center [780, 339] width 495 height 23
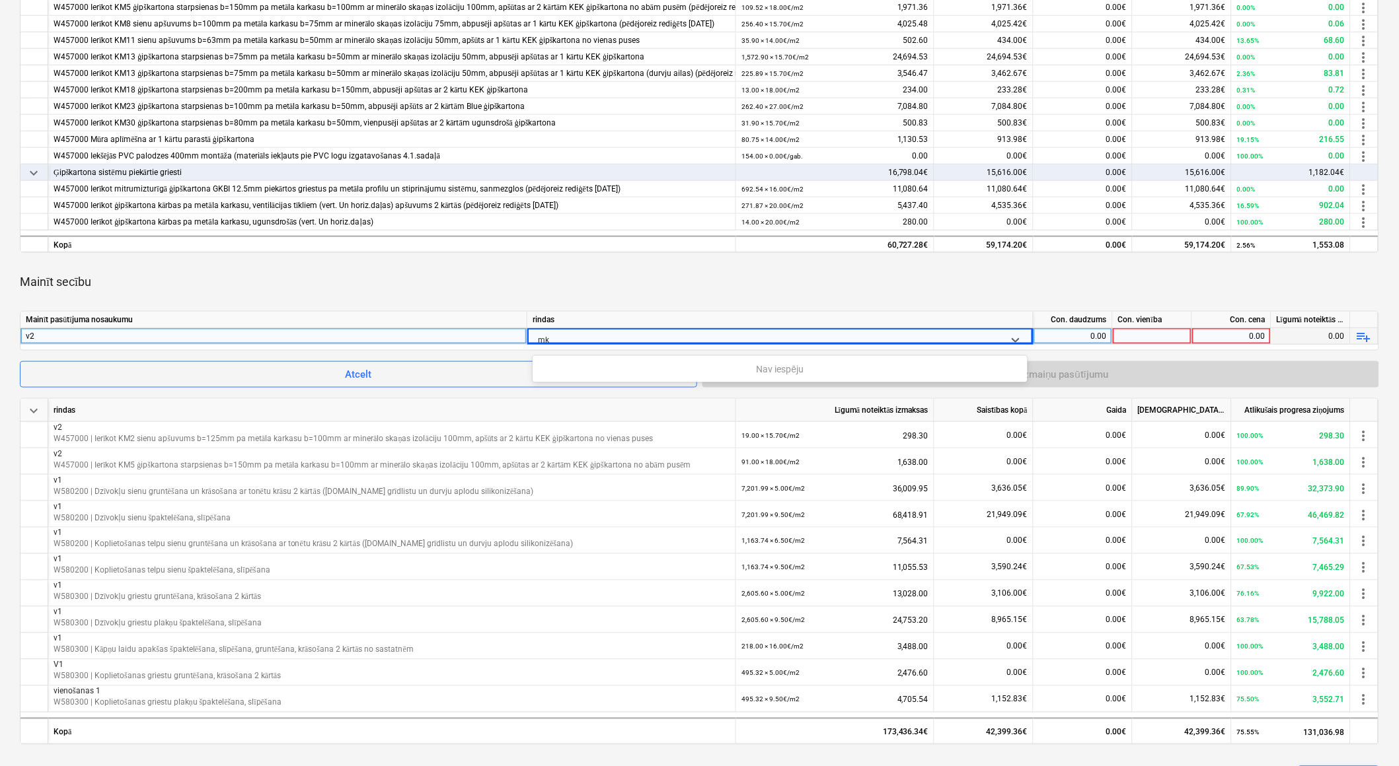
type input "m"
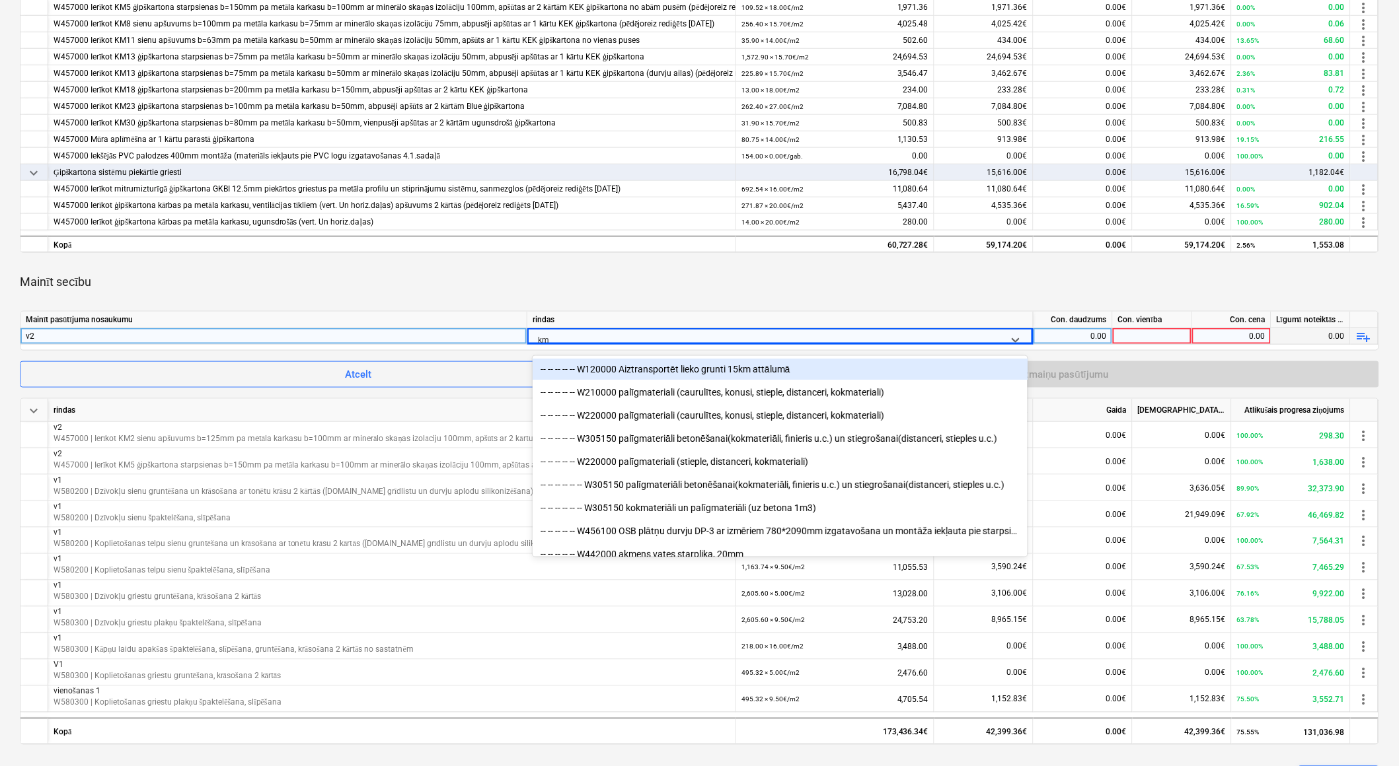
type input "km8"
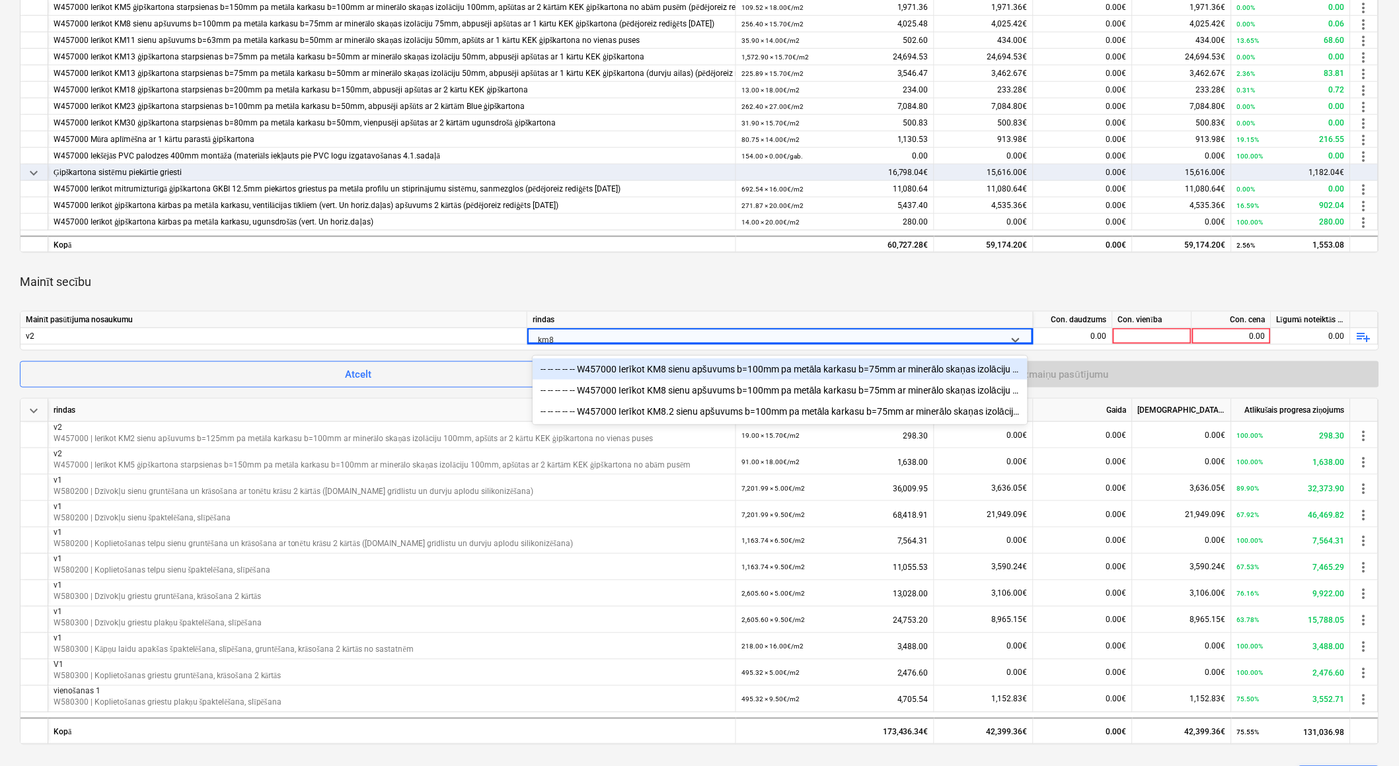
scroll to position [440, 0]
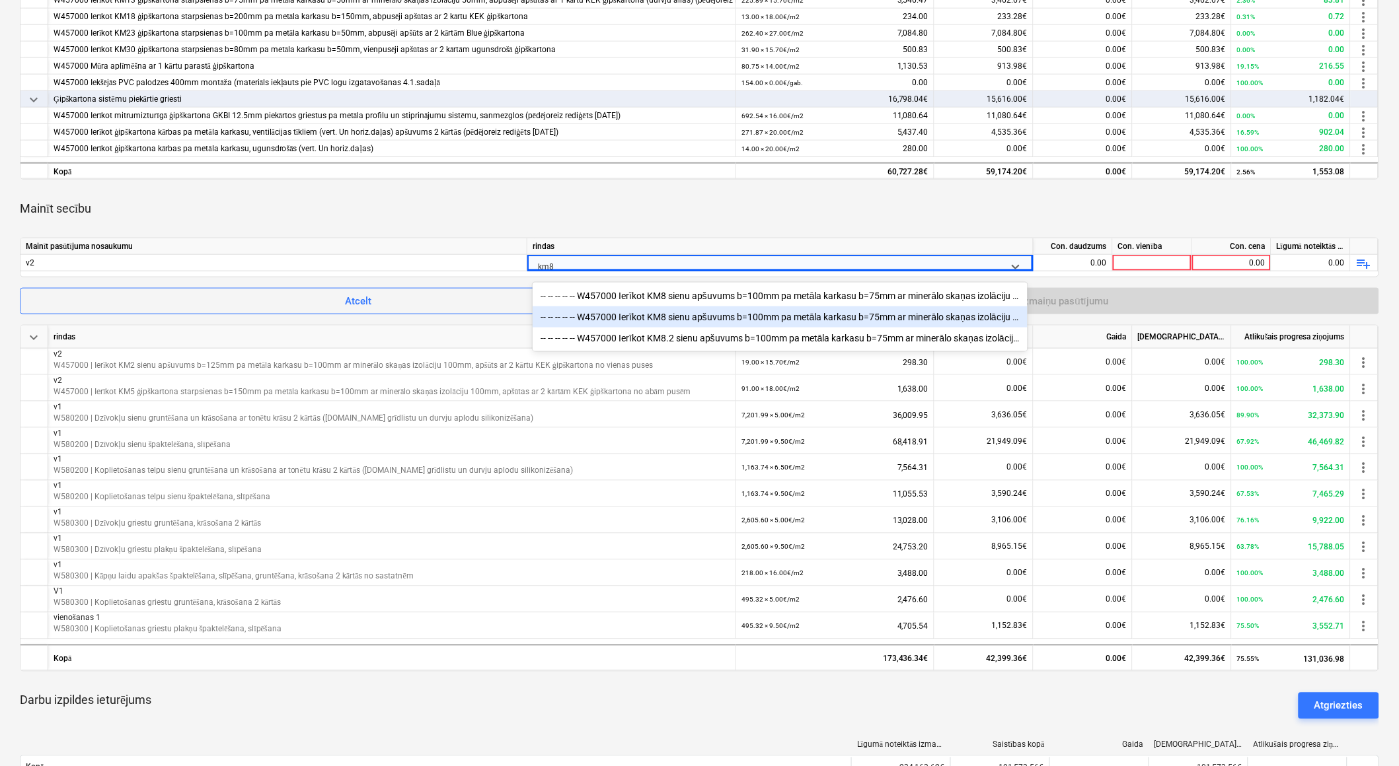
click at [659, 320] on div "-- -- -- -- -- W457000 Ierīkot KM8 sienu apšuvums b=100mm pa metāla karkasu b=7…" at bounding box center [780, 317] width 495 height 21
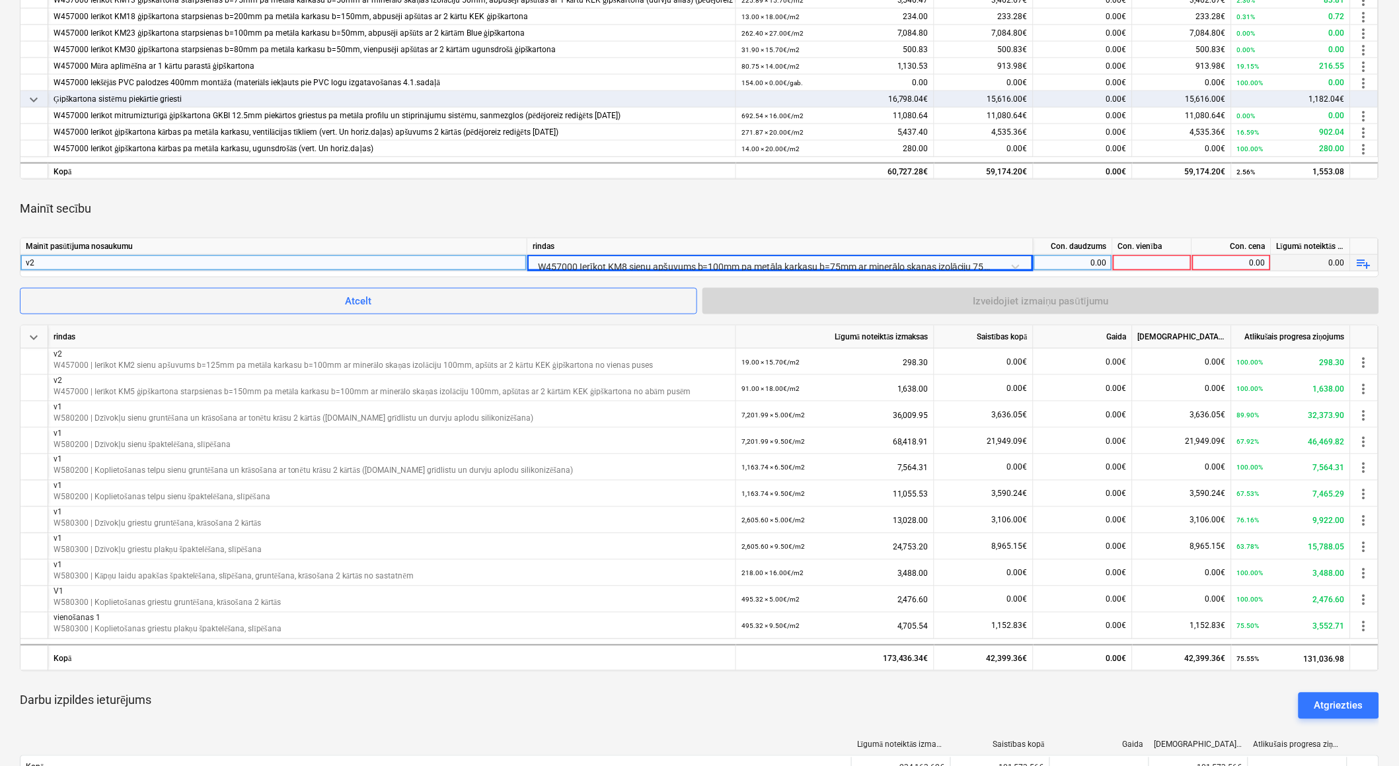
click at [1067, 266] on div "0.00" at bounding box center [1073, 263] width 68 height 17
type input "312"
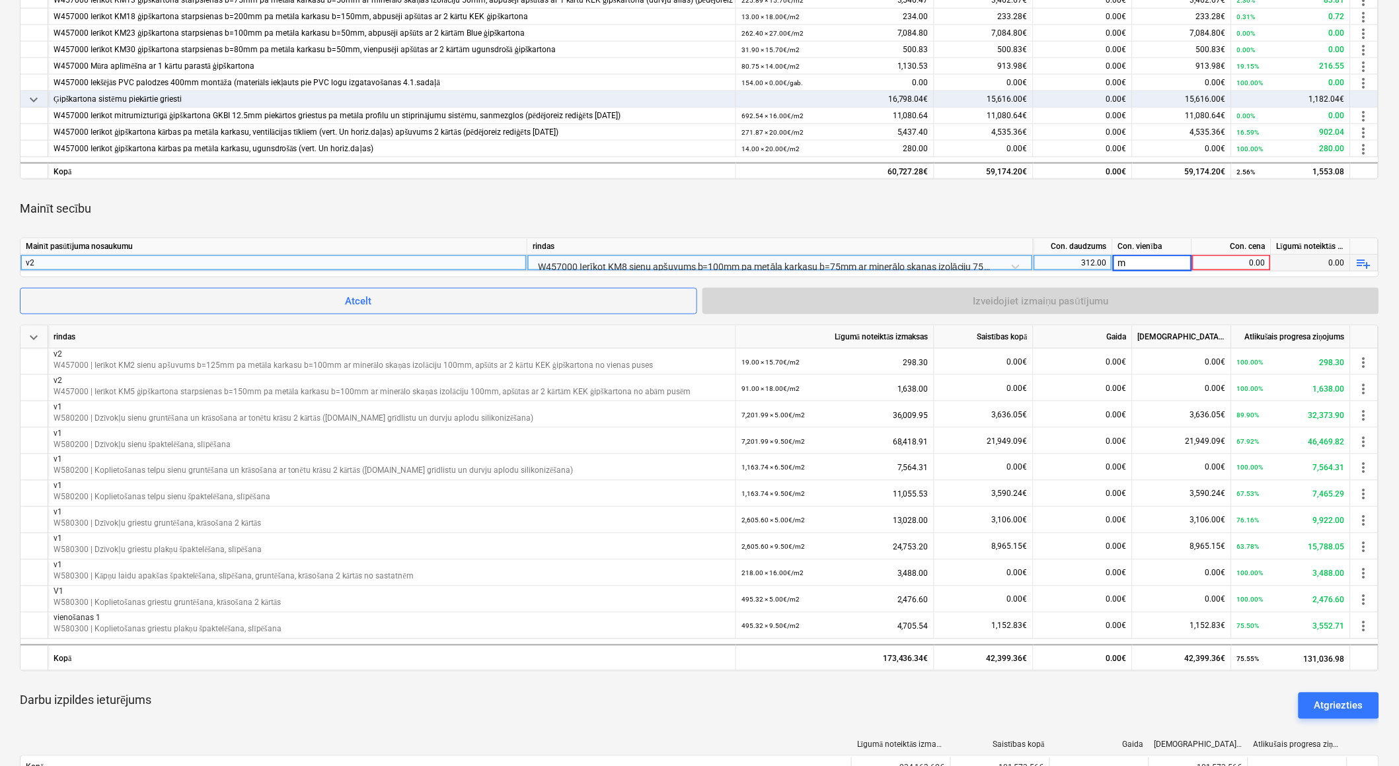
type input "m2"
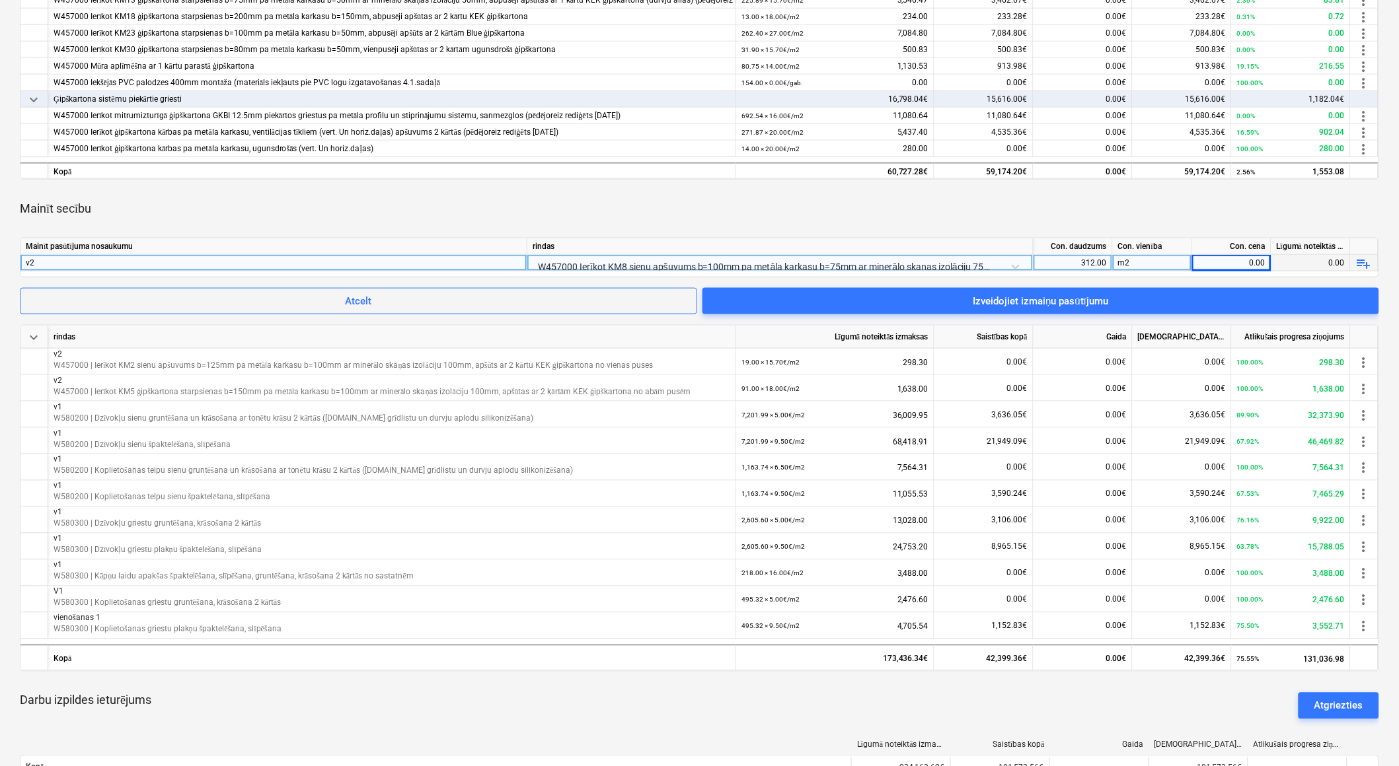
click at [1254, 258] on div "0.00" at bounding box center [1231, 263] width 68 height 17
type input "15.7"
click at [1181, 263] on div "m2" at bounding box center [1152, 263] width 79 height 17
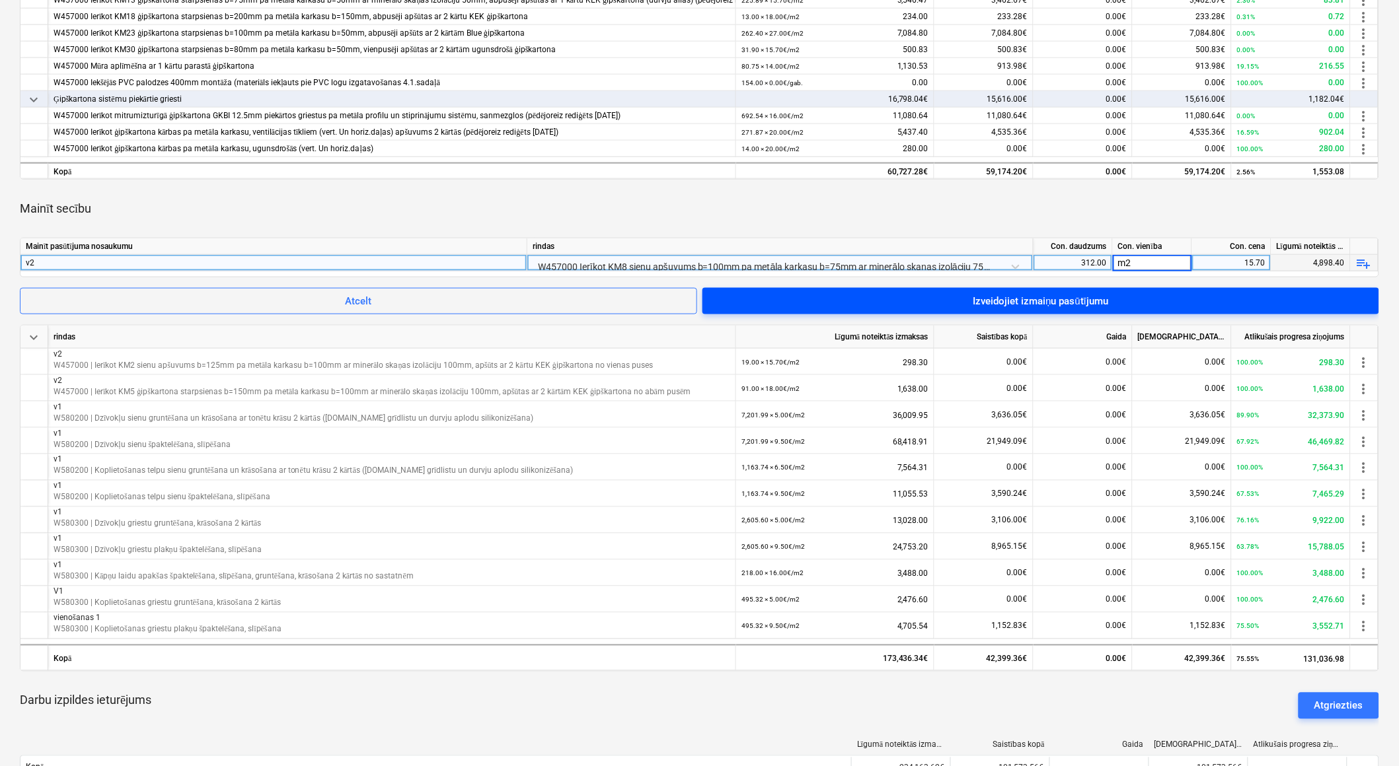
click at [1049, 294] on div "Izveidojiet izmaiņu pasūtījumu" at bounding box center [1040, 301] width 135 height 17
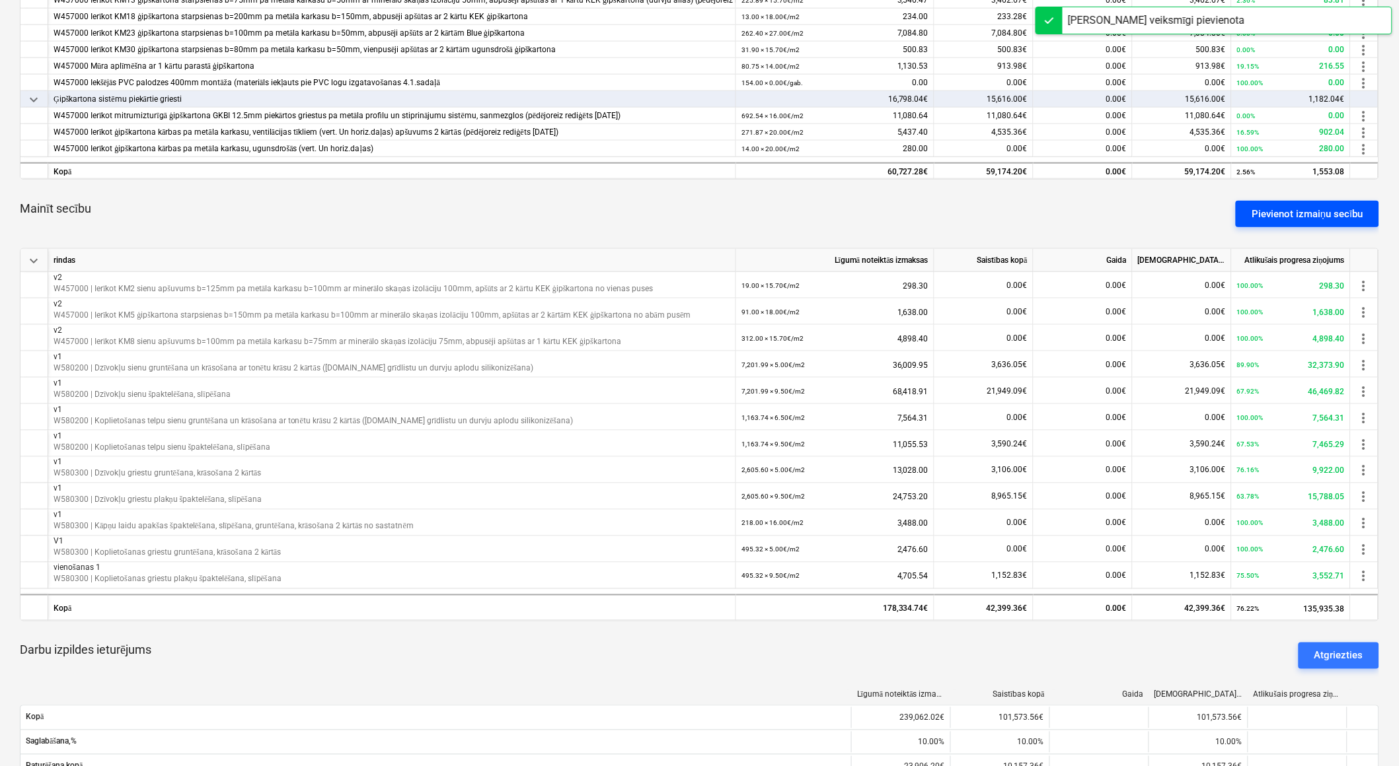
click at [1296, 221] on button "Pievienot izmaiņu secību" at bounding box center [1307, 214] width 143 height 26
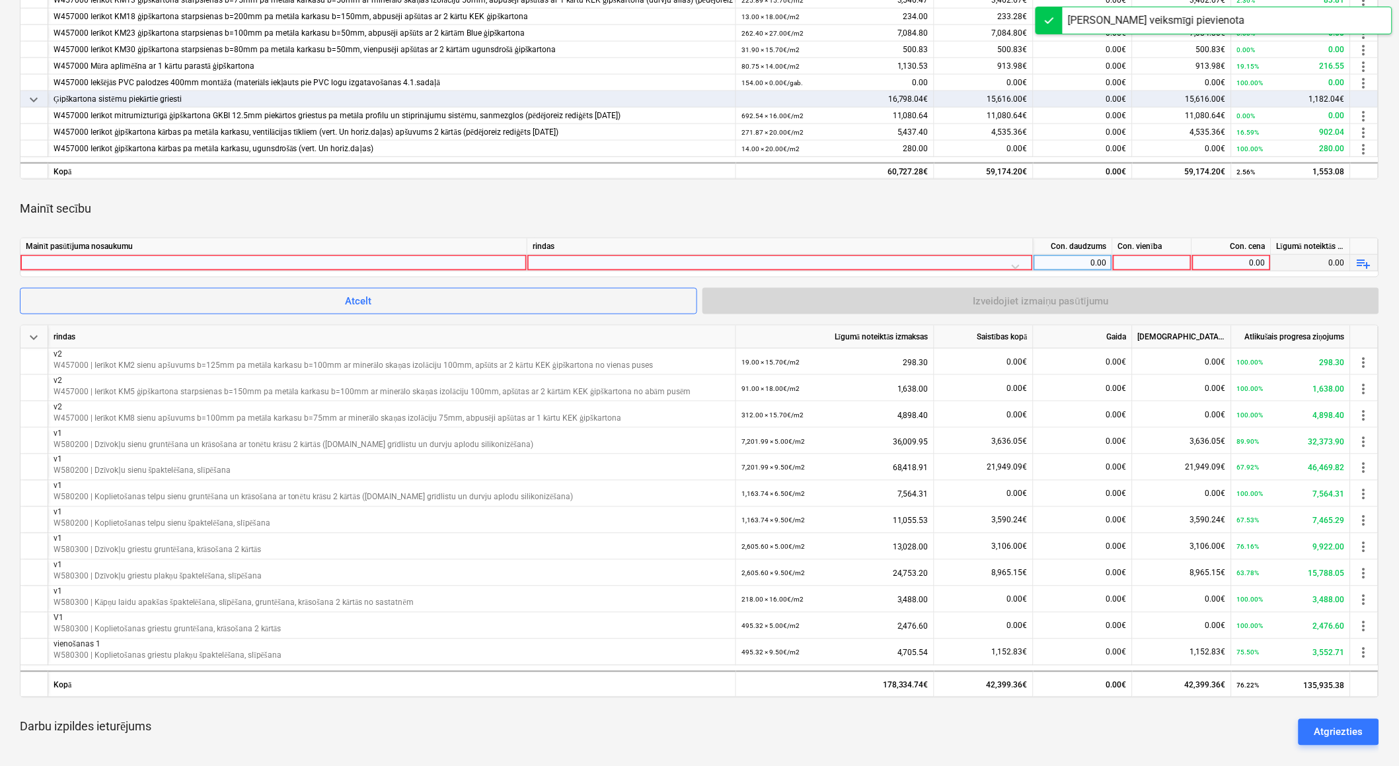
click at [436, 260] on div at bounding box center [274, 263] width 496 height 16
type input "v2"
click at [628, 263] on div at bounding box center [780, 266] width 495 height 23
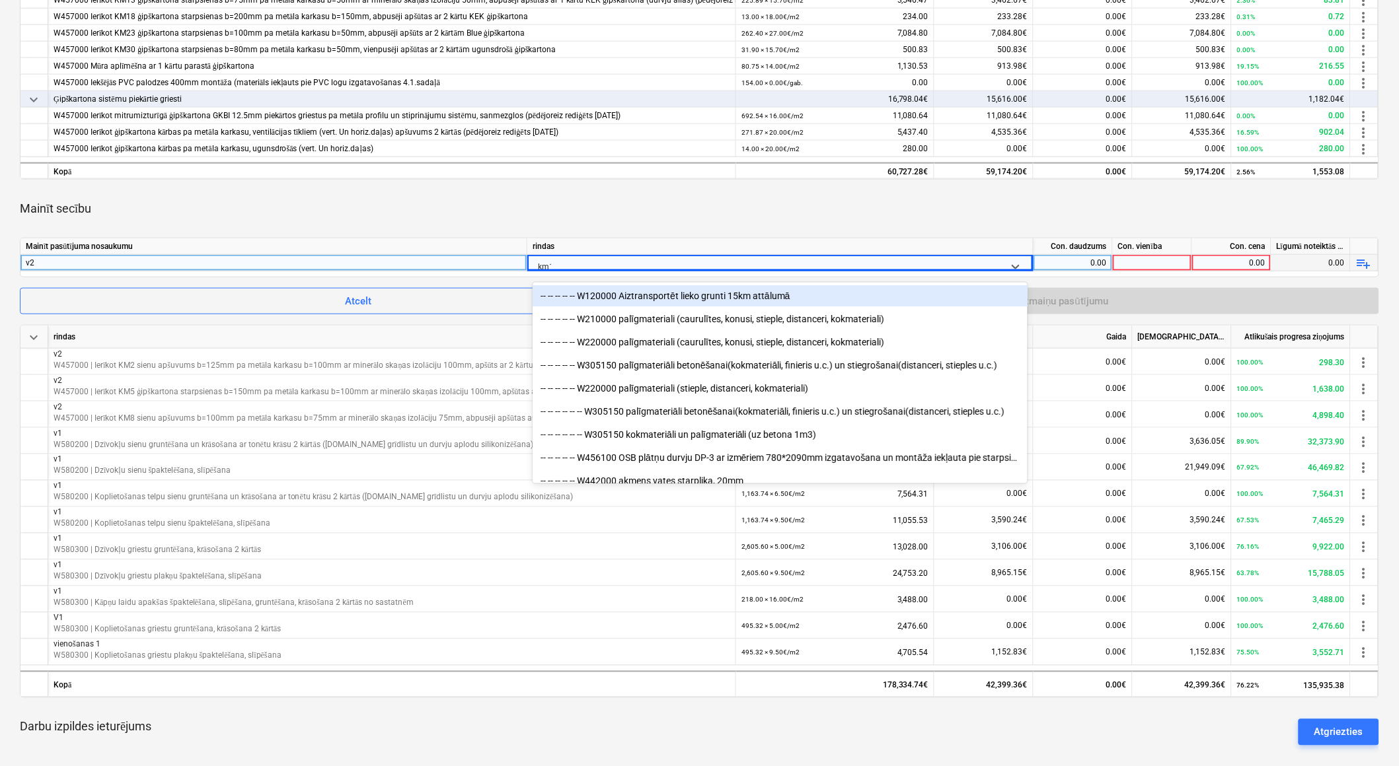
type input "km11"
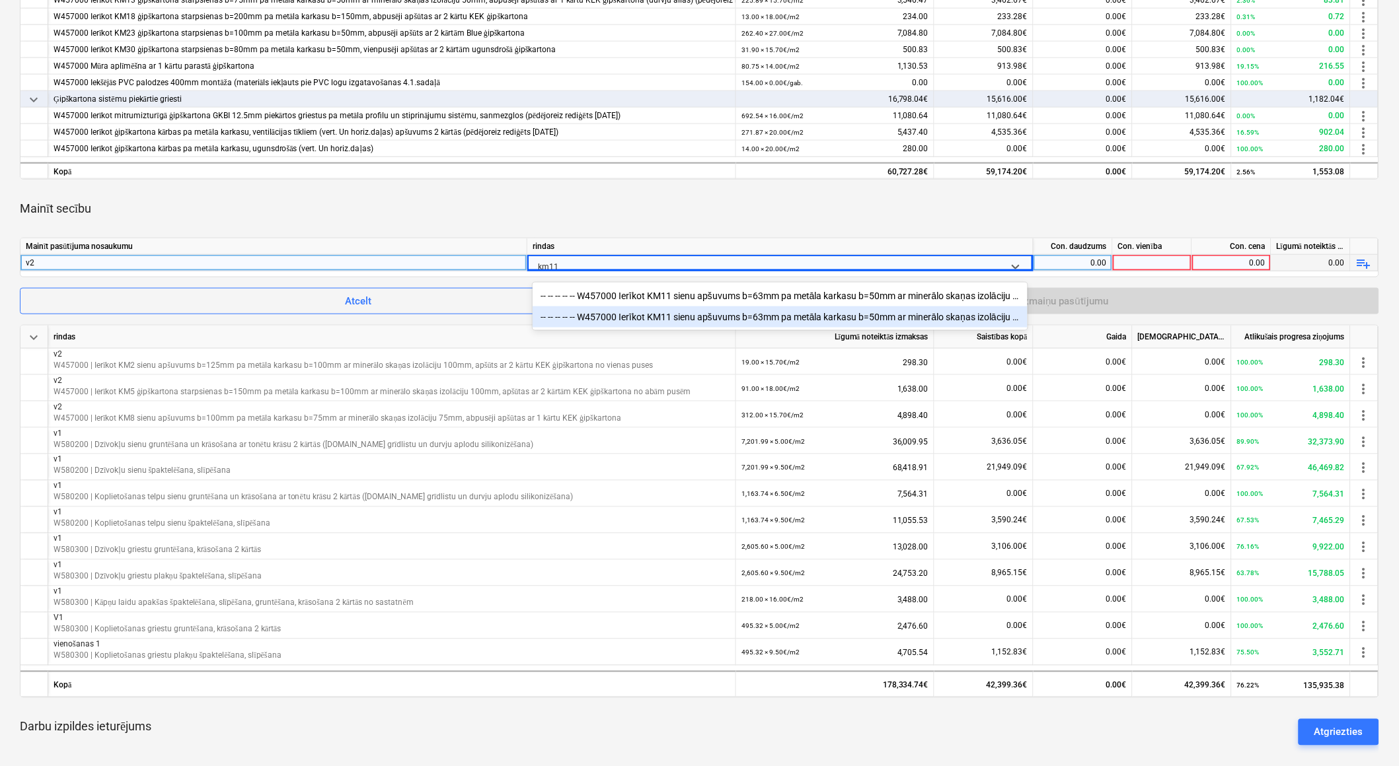
click at [634, 315] on div "-- -- -- -- -- W457000 Ierīkot KM11 sienu apšuvums b=63mm pa metāla karkasu b=5…" at bounding box center [780, 317] width 495 height 21
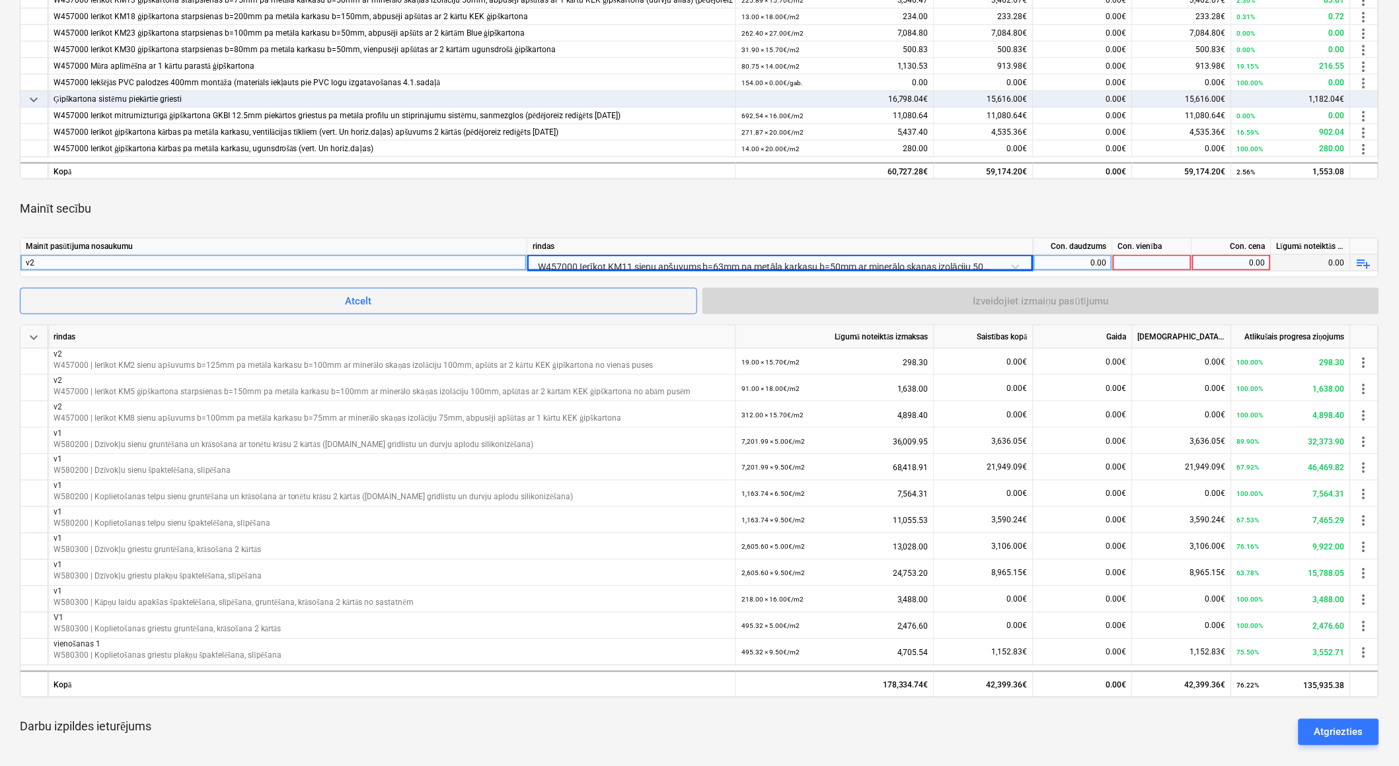
click at [1065, 260] on div "0.00" at bounding box center [1073, 263] width 68 height 17
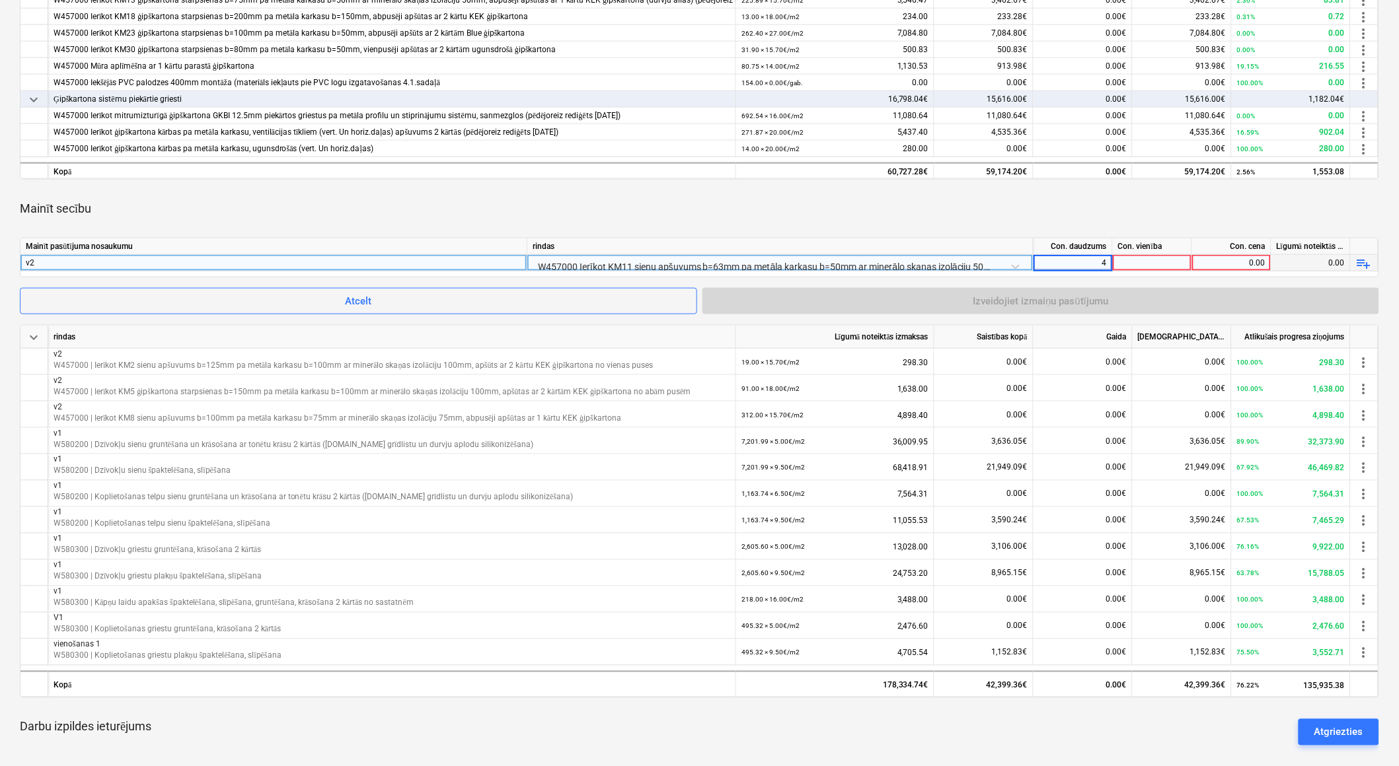
type input "45"
click at [1122, 260] on div at bounding box center [1152, 263] width 79 height 17
type input "m2"
click at [1225, 260] on div "0.00" at bounding box center [1231, 263] width 68 height 17
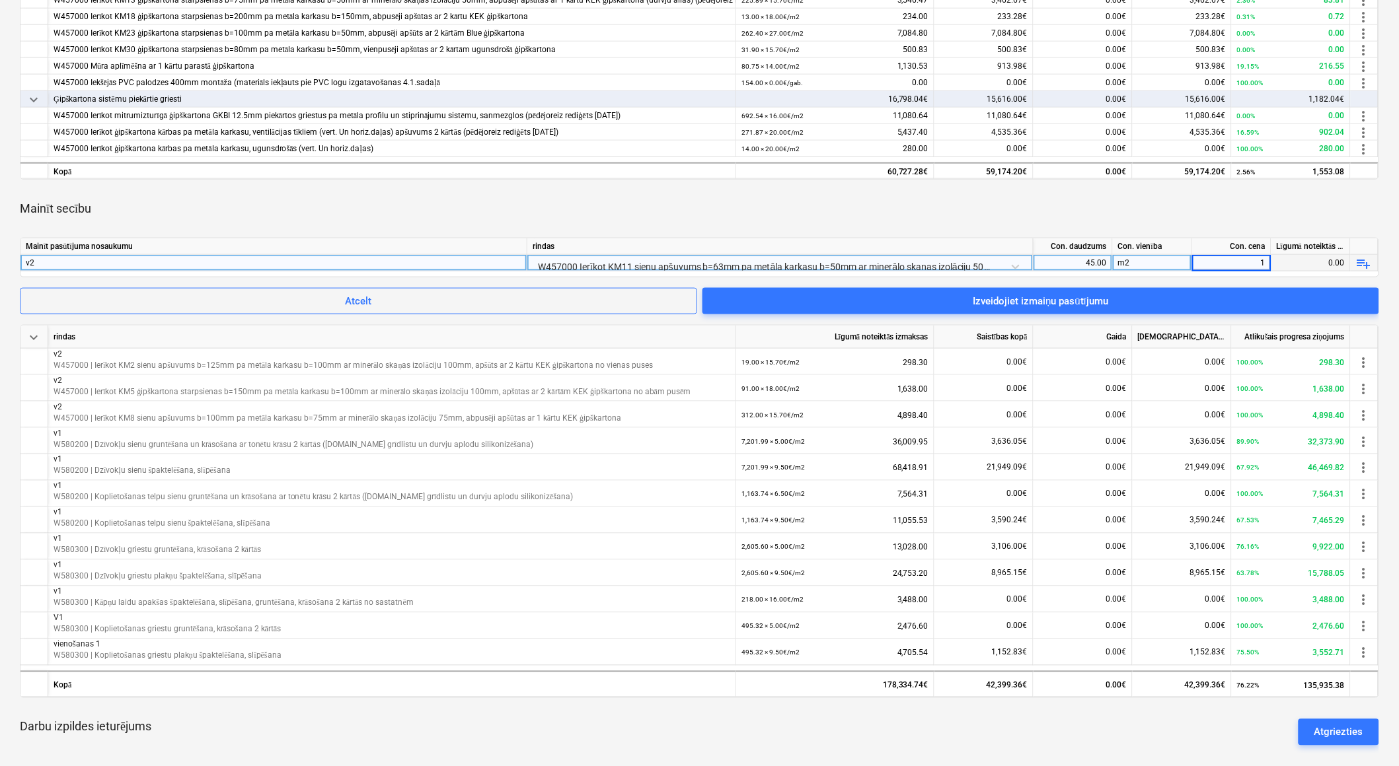
type input "14"
click at [1298, 263] on div "630.00" at bounding box center [1310, 263] width 79 height 17
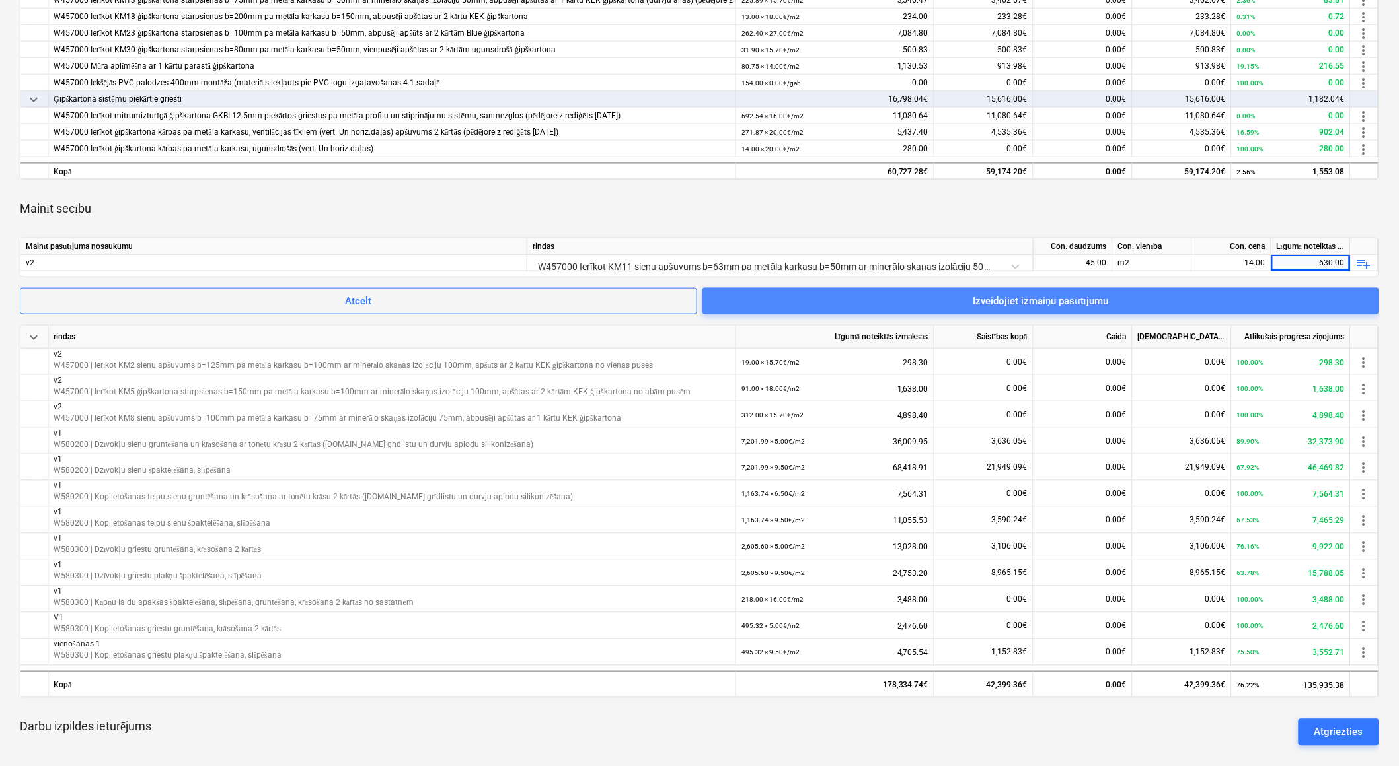
click at [1273, 300] on span "Izveidojiet izmaiņu pasūtījumu" at bounding box center [1040, 301] width 645 height 17
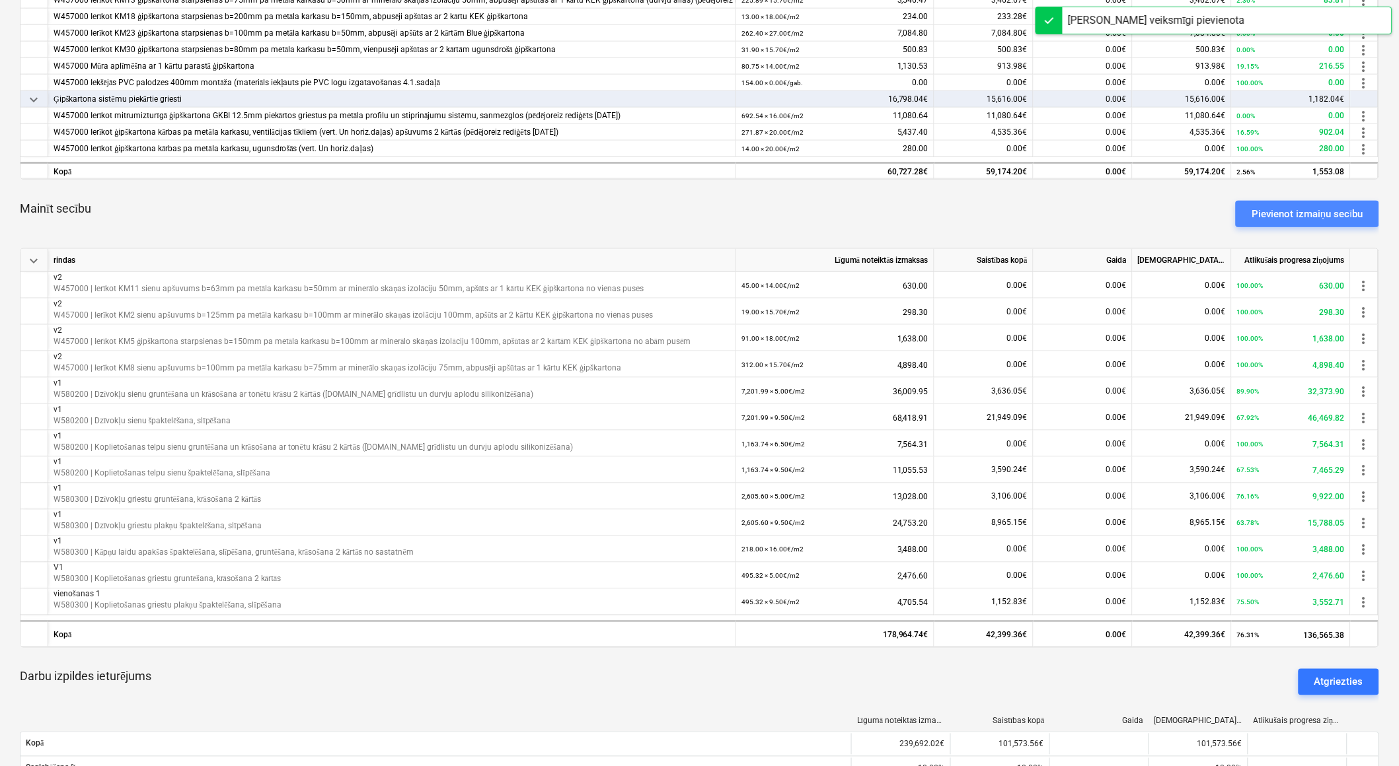
click at [1302, 206] on div "Pievienot izmaiņu secību" at bounding box center [1307, 213] width 112 height 17
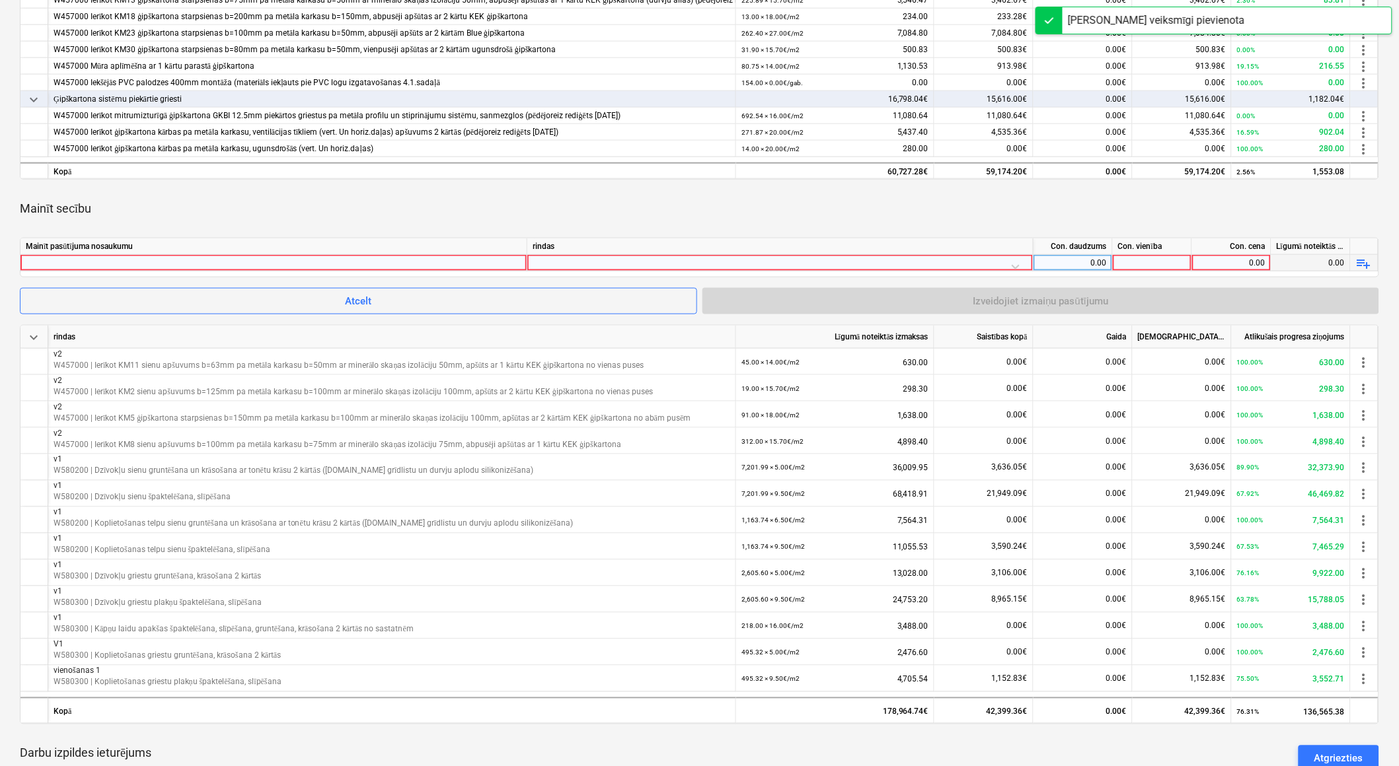
click at [425, 256] on div at bounding box center [274, 263] width 496 height 16
type input "v2"
click at [705, 259] on div at bounding box center [780, 266] width 495 height 23
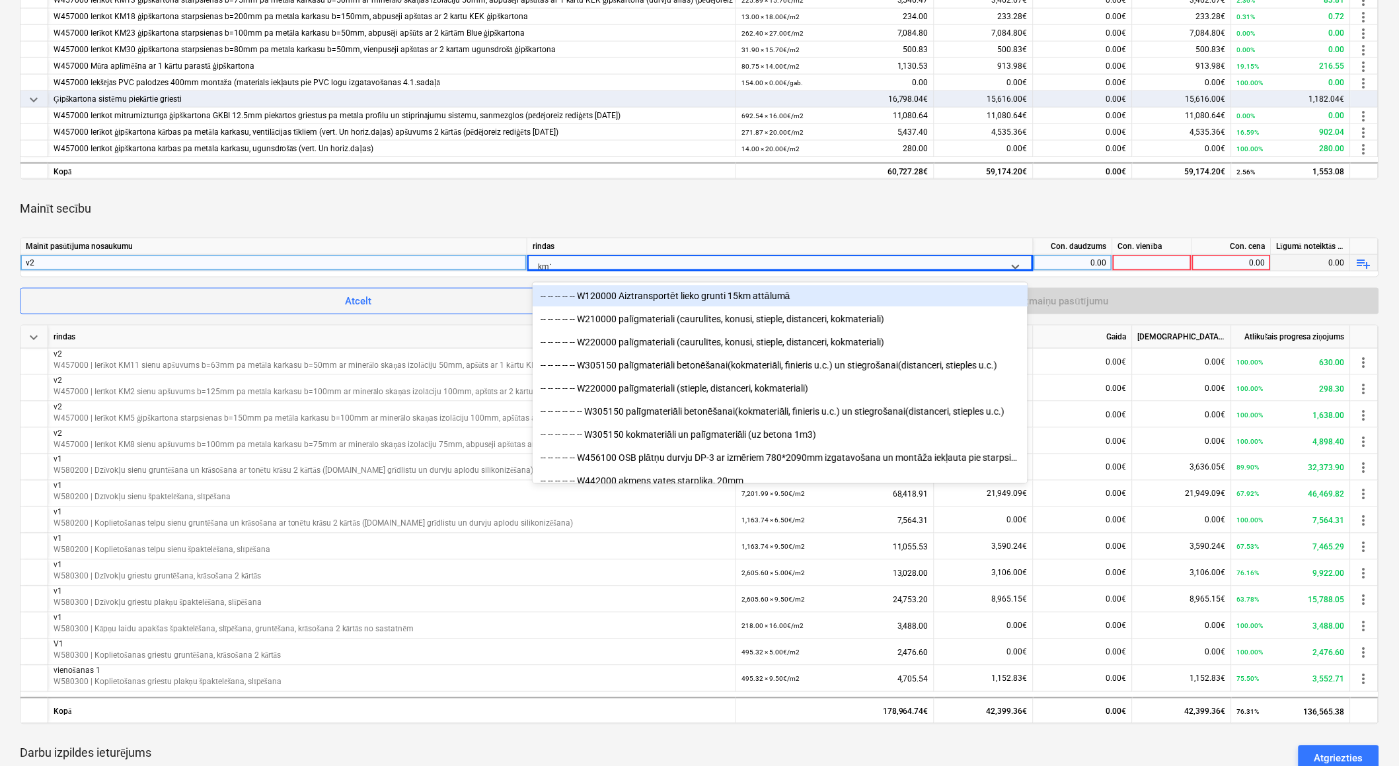
type input "km13"
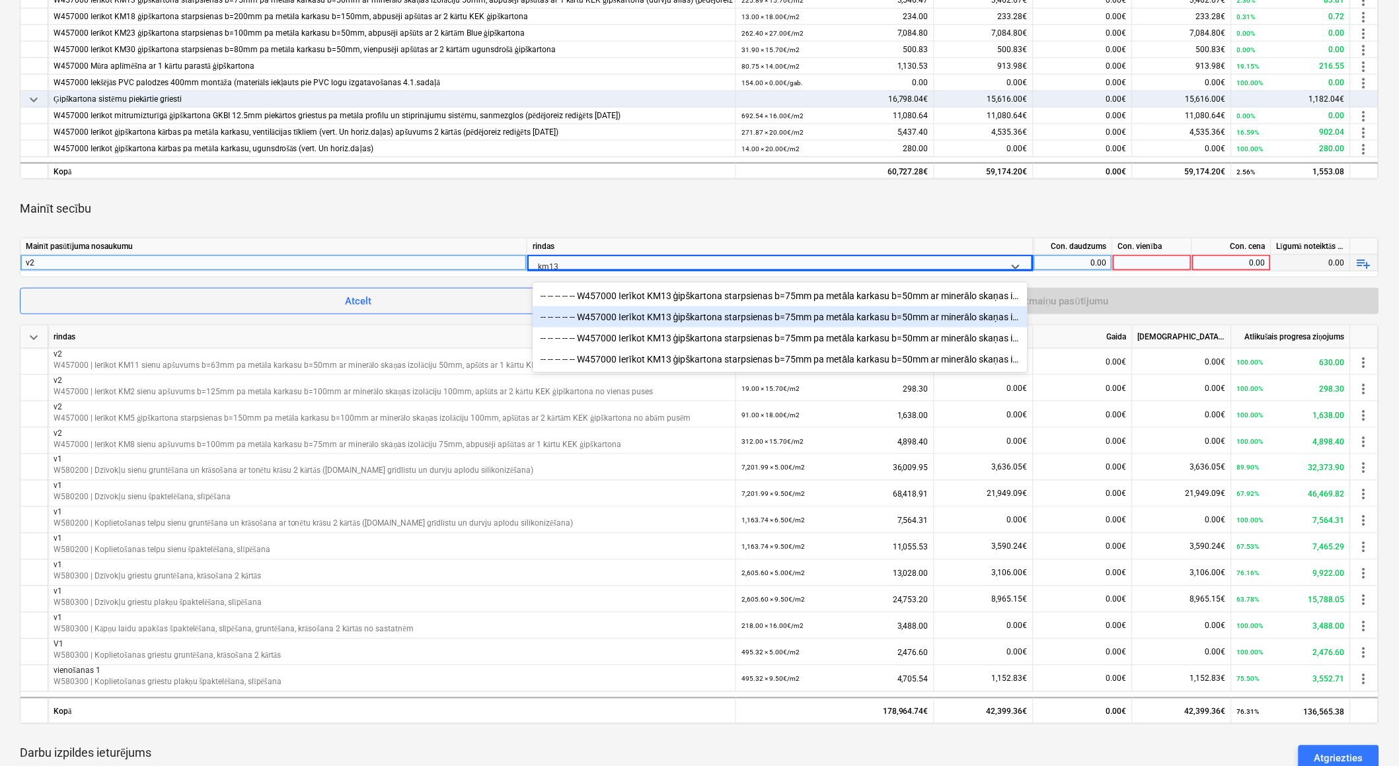
click at [687, 315] on div "-- -- -- -- -- W457000 Ierīkot KM13 ģipškartona starpsienas b=75mm pa metāla ka…" at bounding box center [780, 317] width 495 height 21
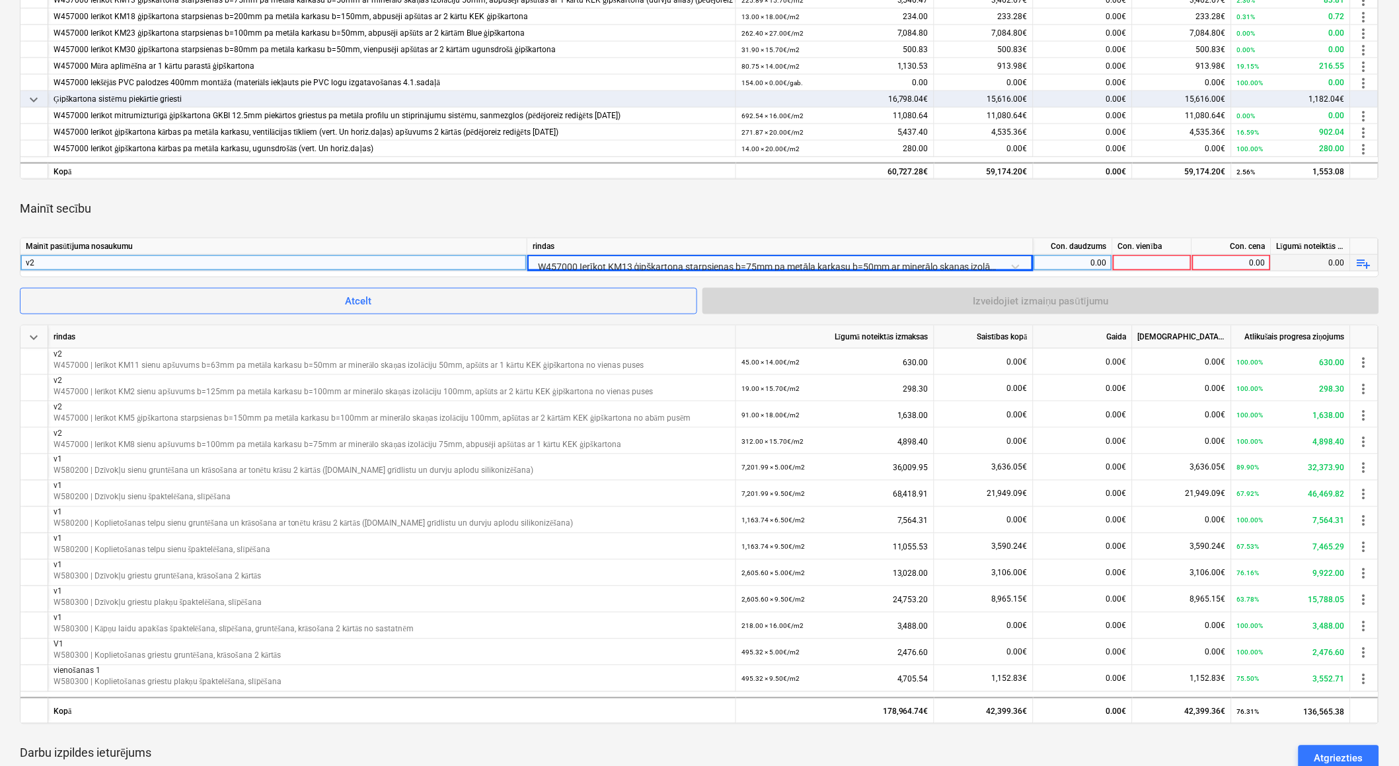
click at [1091, 256] on div "0.00" at bounding box center [1073, 263] width 68 height 17
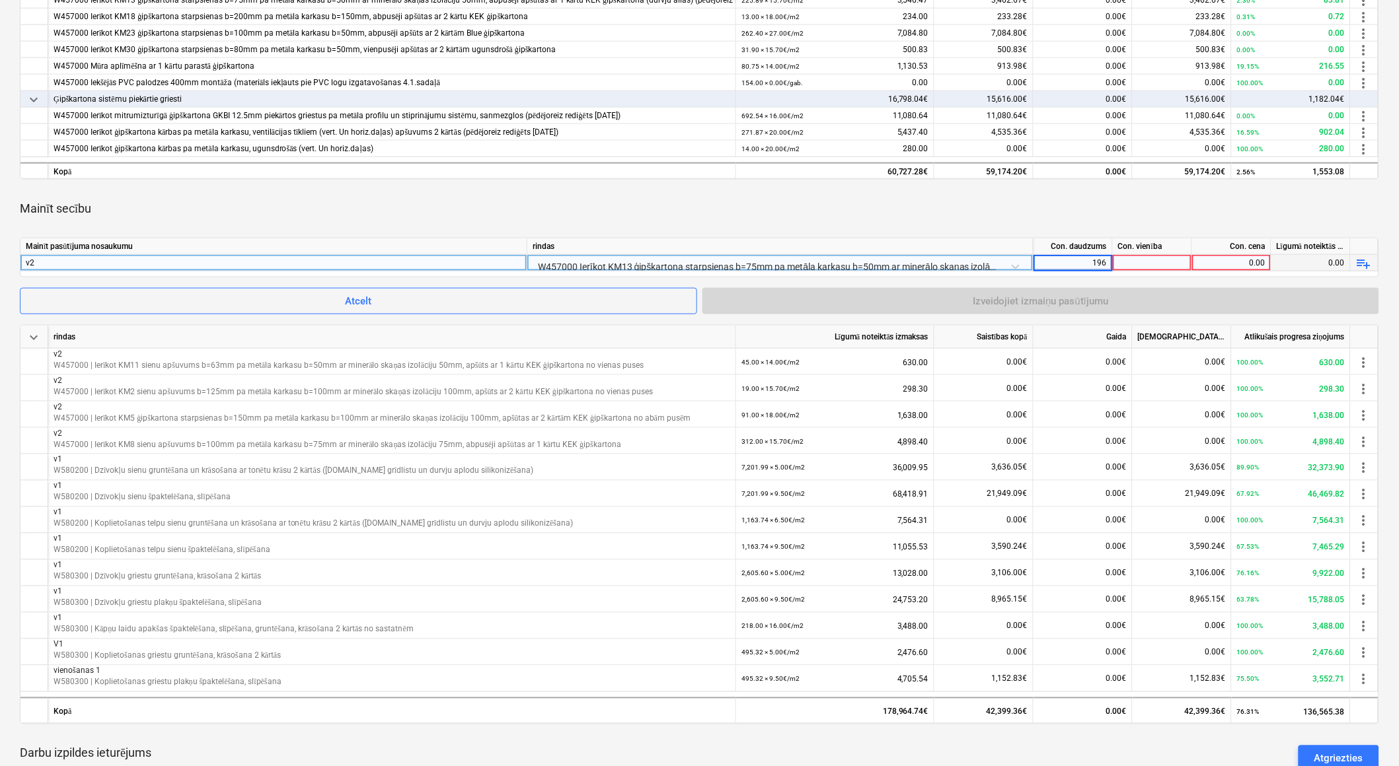
type input "1966"
click at [1143, 262] on div at bounding box center [1152, 263] width 79 height 17
type input "m2"
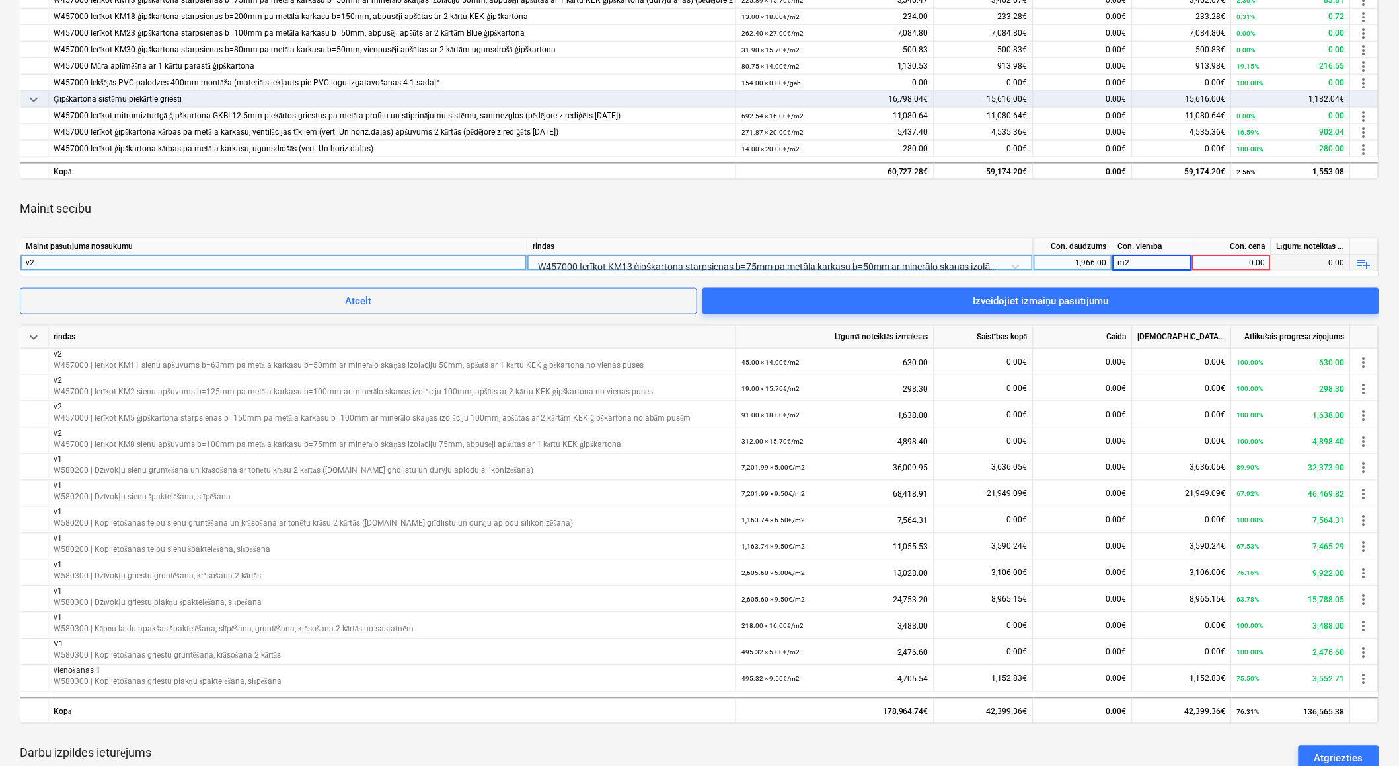
click at [1224, 264] on div "0.00" at bounding box center [1231, 263] width 68 height 17
type input "15.7"
click at [1165, 263] on div "m2" at bounding box center [1152, 263] width 79 height 17
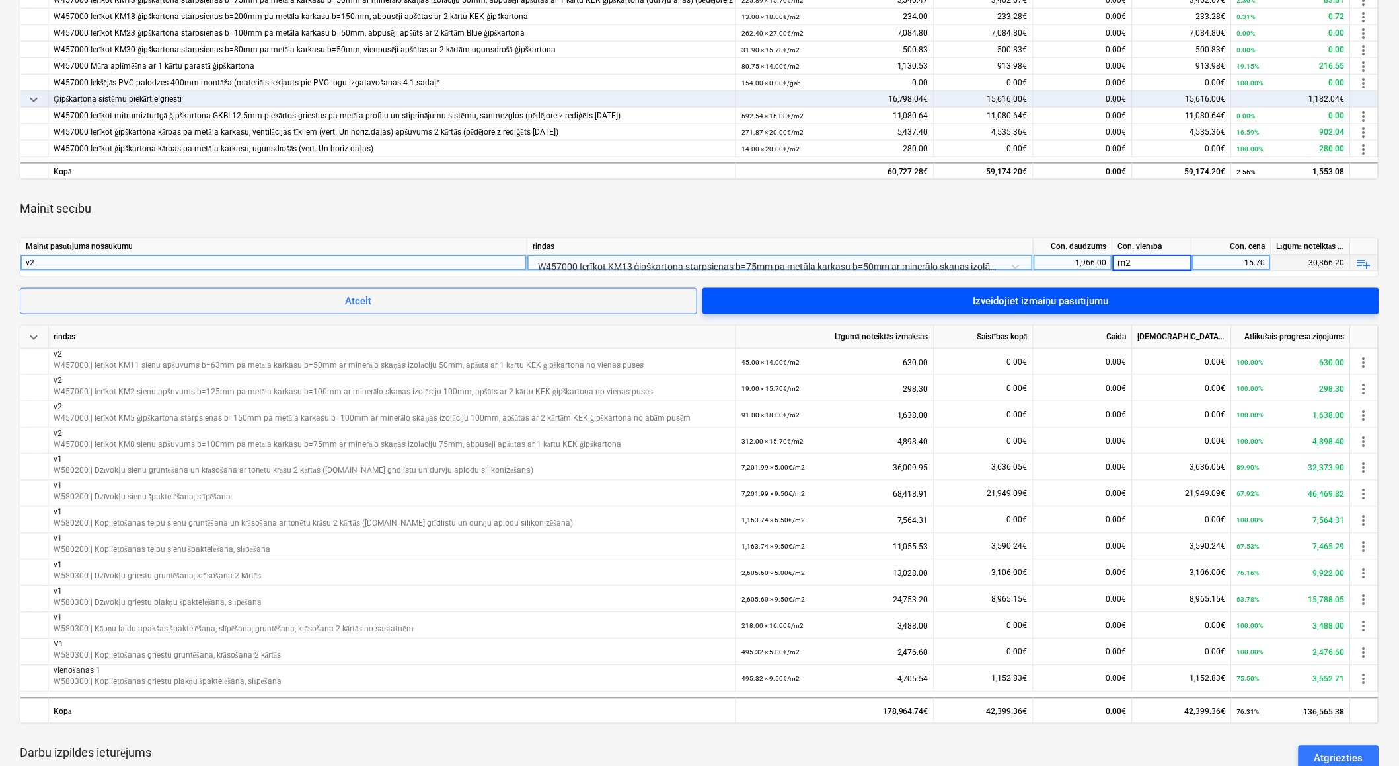
click at [1345, 299] on span "Izveidojiet izmaiņu pasūtījumu" at bounding box center [1040, 301] width 645 height 17
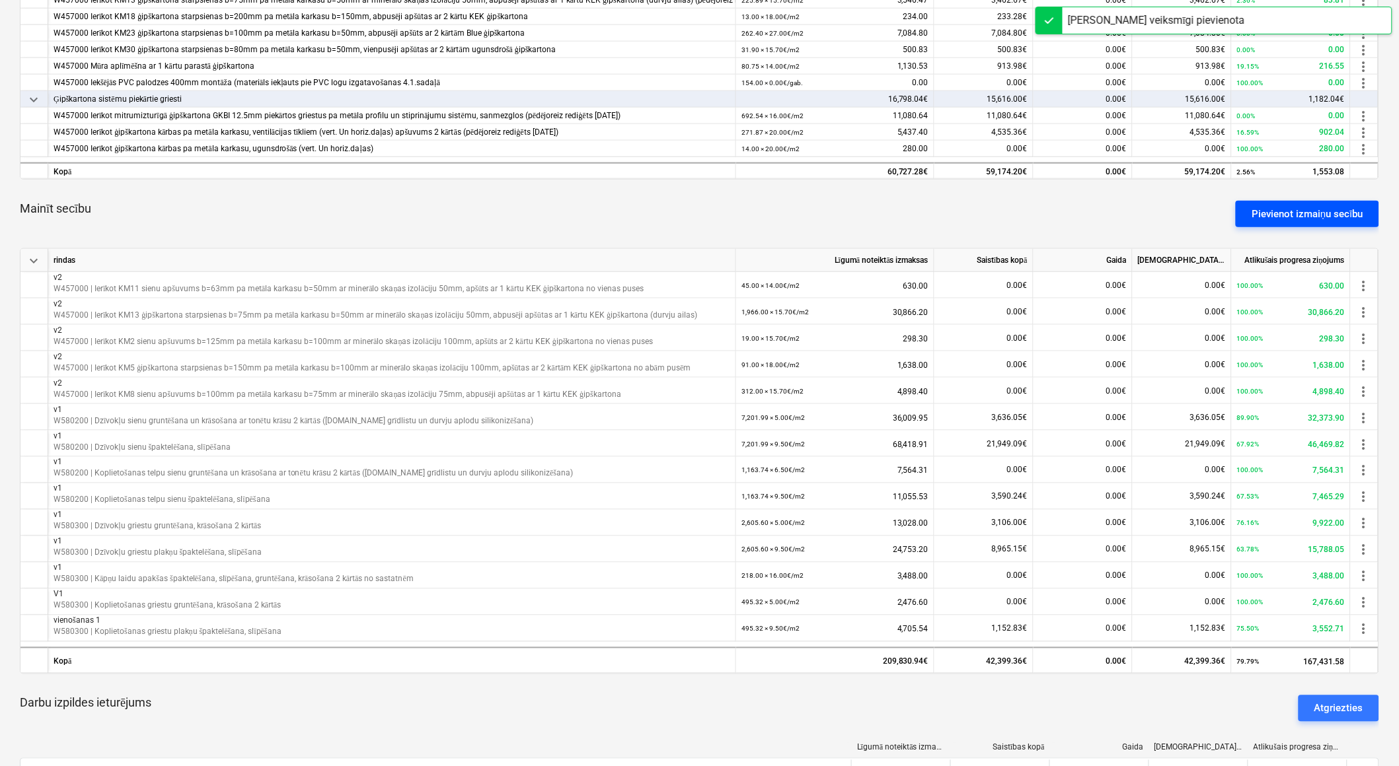
click at [1309, 219] on div "Pievienot izmaiņu secību" at bounding box center [1307, 213] width 112 height 17
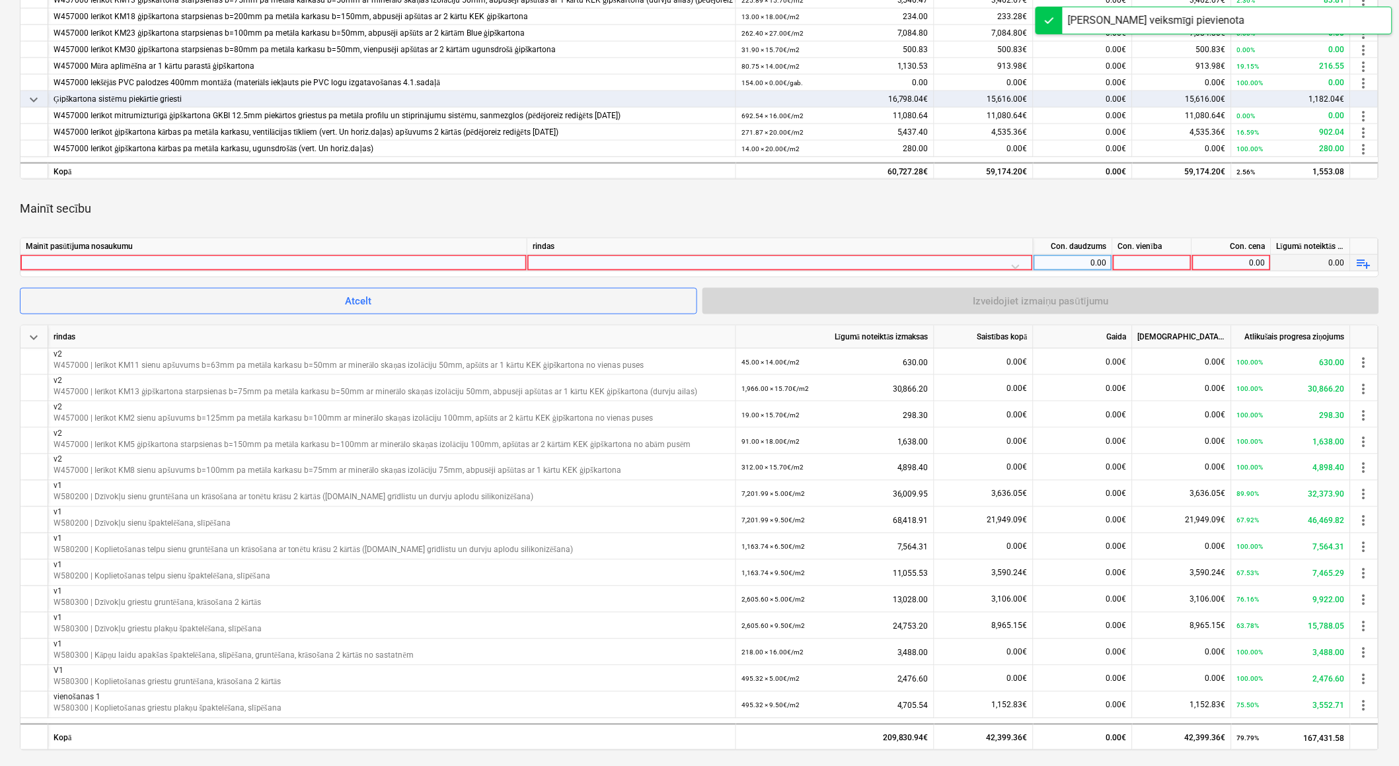
click at [324, 260] on div at bounding box center [274, 263] width 496 height 16
type input "v2"
click at [577, 262] on div at bounding box center [780, 266] width 495 height 23
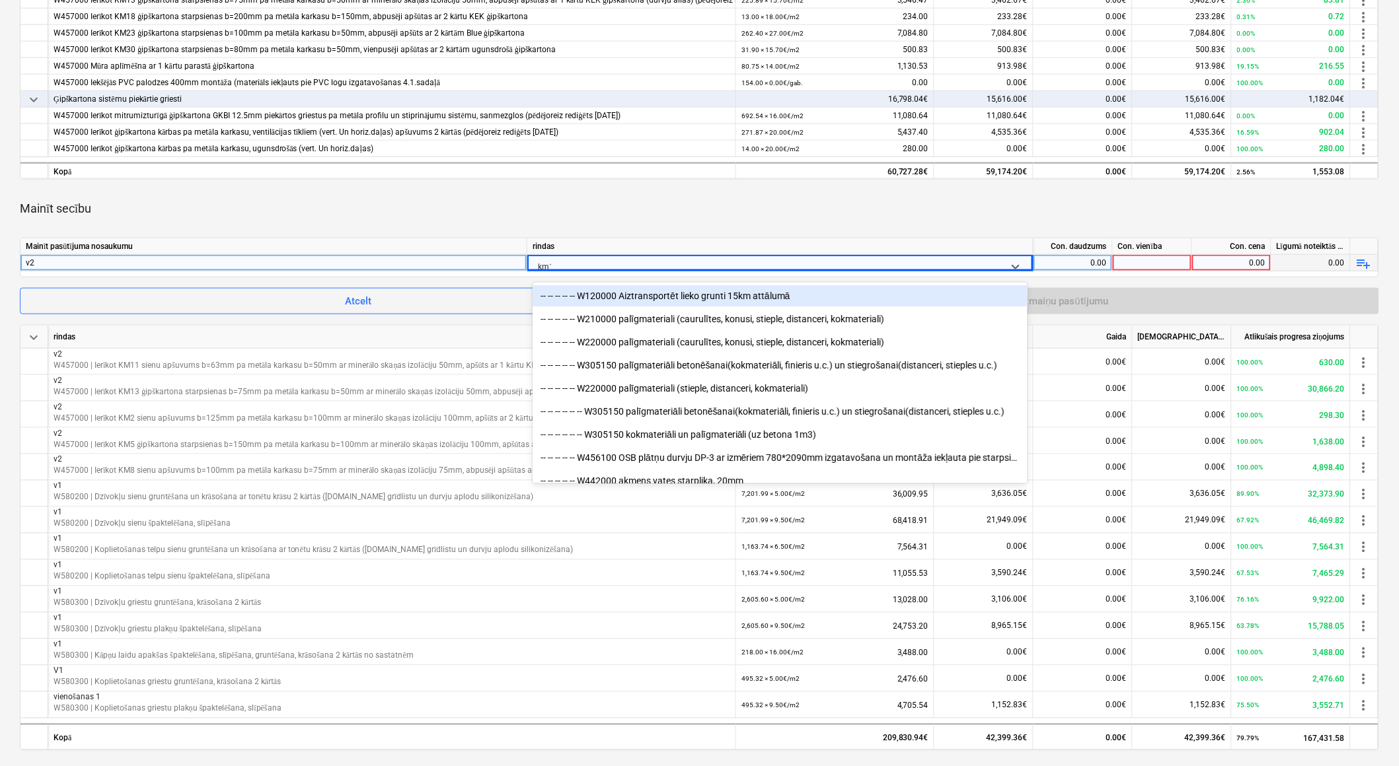
type input "km13"
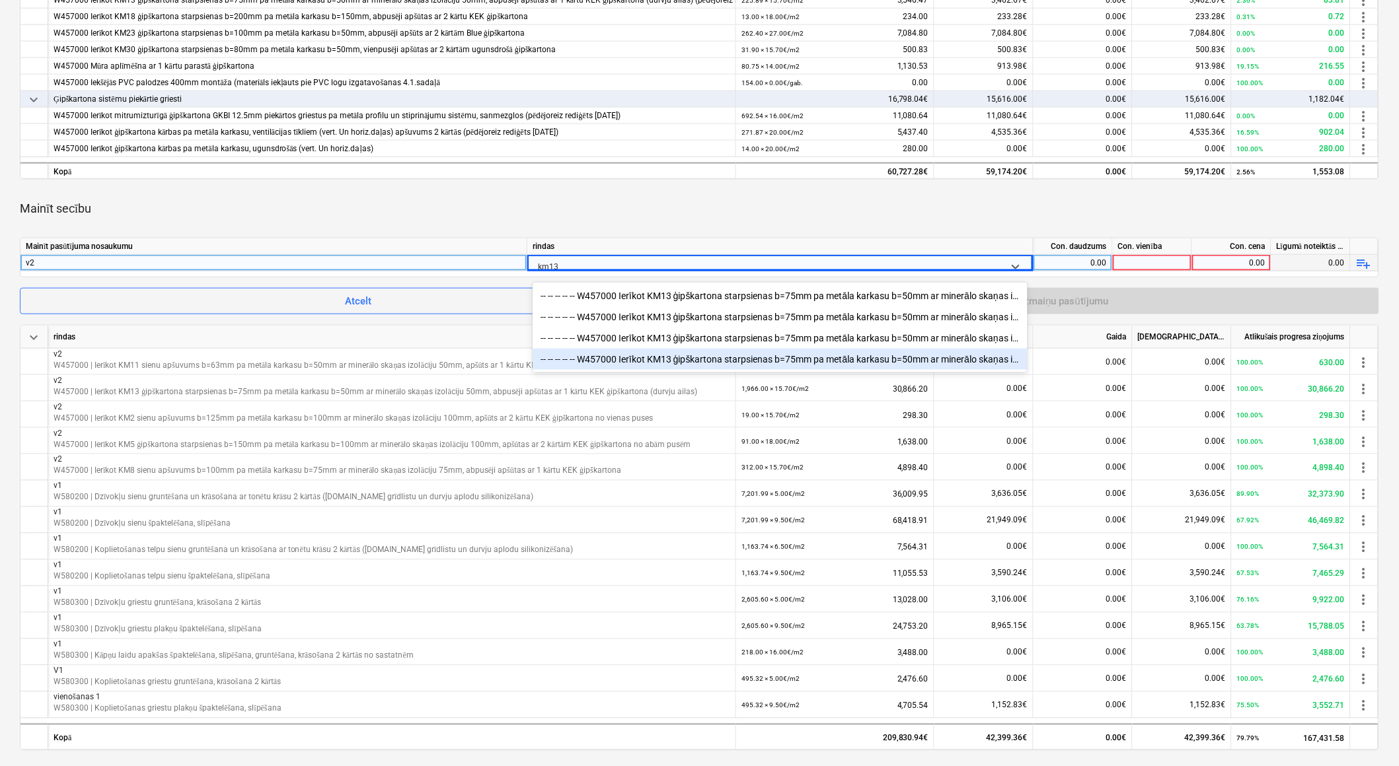
click at [672, 359] on div "-- -- -- -- -- W457000 Ierīkot KM13 ģipškartona starpsienas b=75mm pa metāla ka…" at bounding box center [780, 359] width 495 height 21
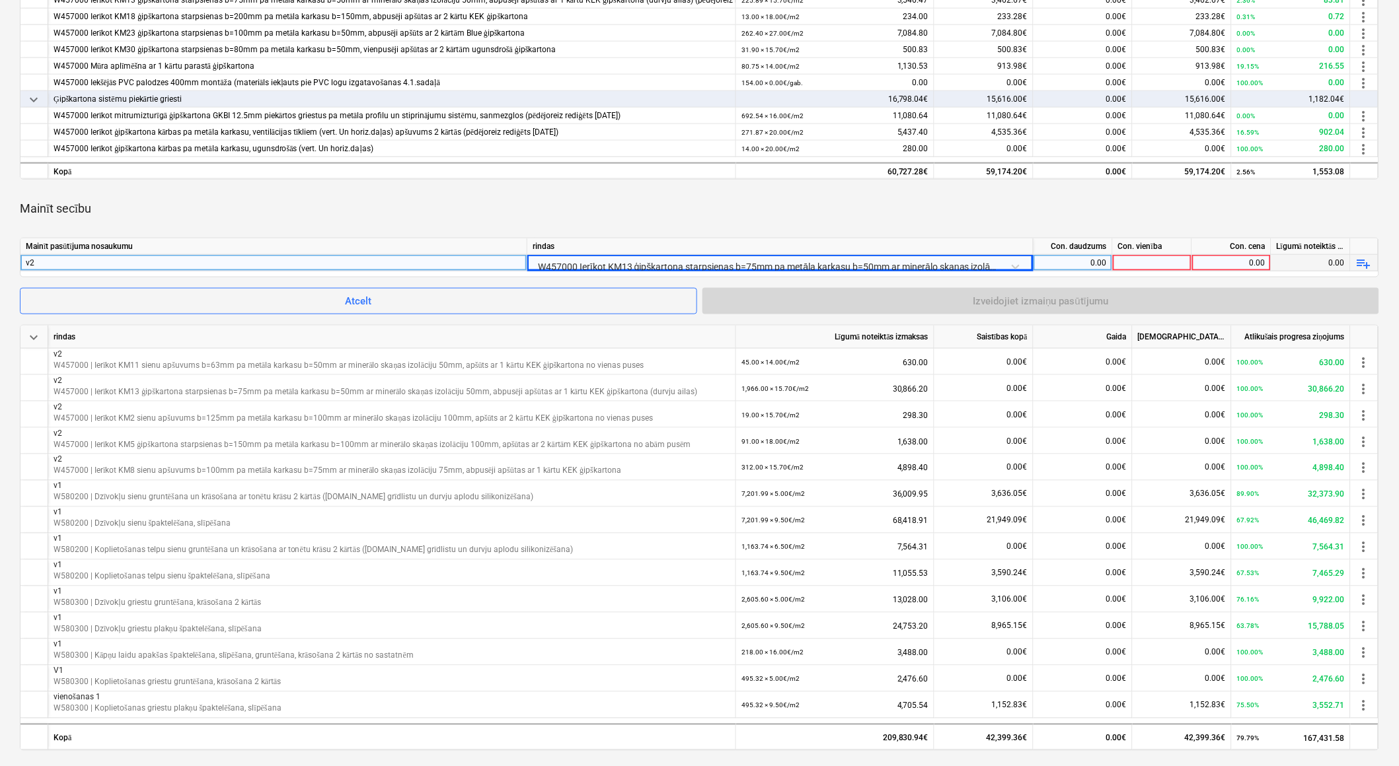
click at [1086, 260] on div "0.00" at bounding box center [1073, 263] width 68 height 17
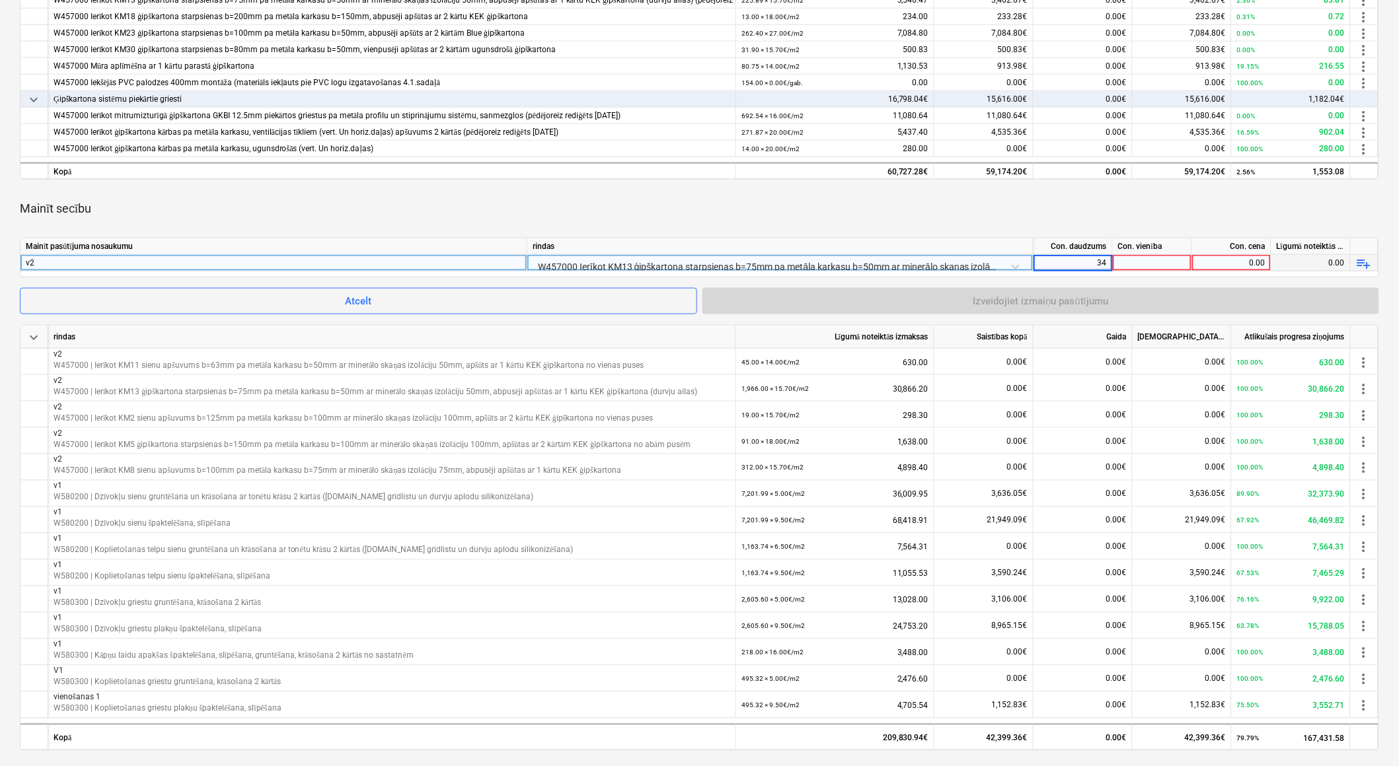
type input "343"
click at [1130, 260] on div at bounding box center [1152, 263] width 79 height 17
type input "15.7"
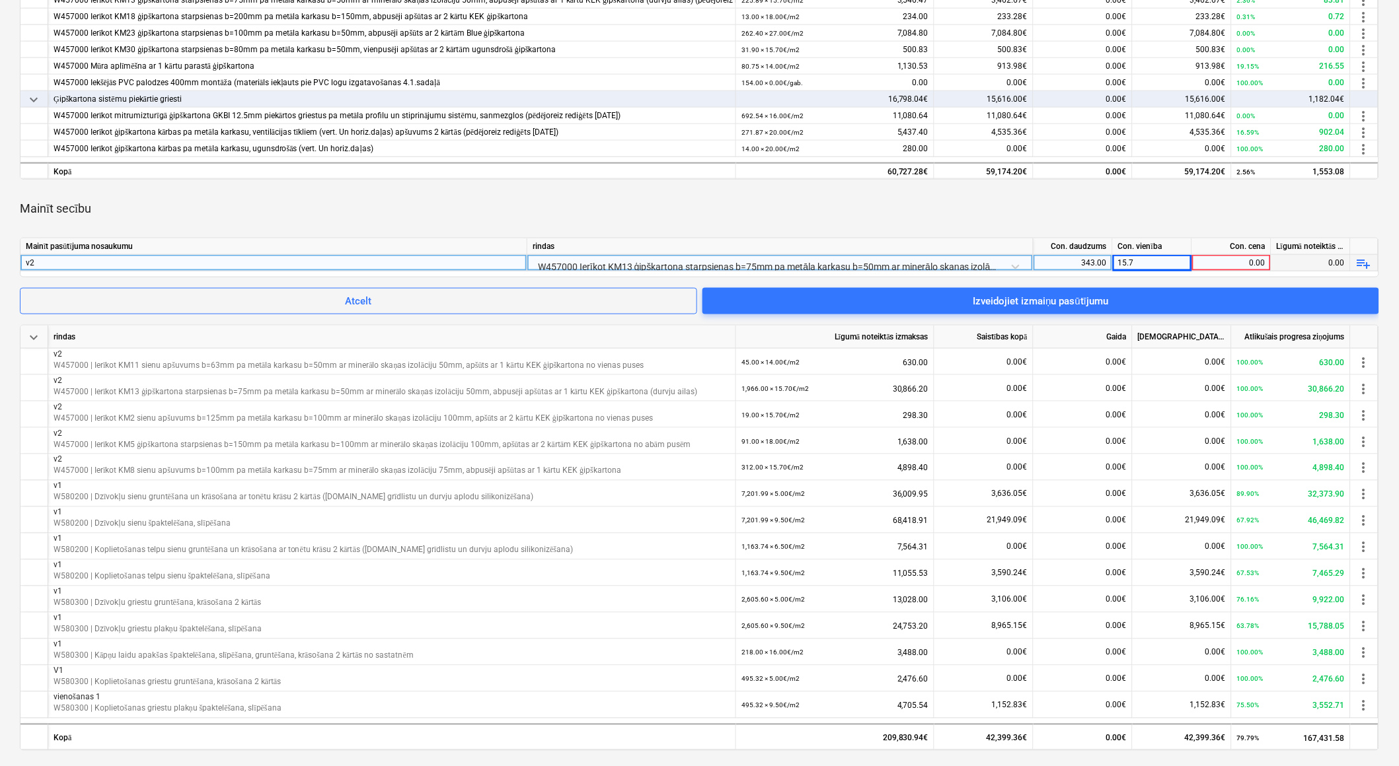
click at [1226, 260] on div "0.00" at bounding box center [1231, 263] width 68 height 17
click at [1156, 255] on div "15.7" at bounding box center [1152, 263] width 79 height 17
type input "m2"
click at [1243, 266] on div "0.00" at bounding box center [1231, 263] width 68 height 17
type input "15.7"
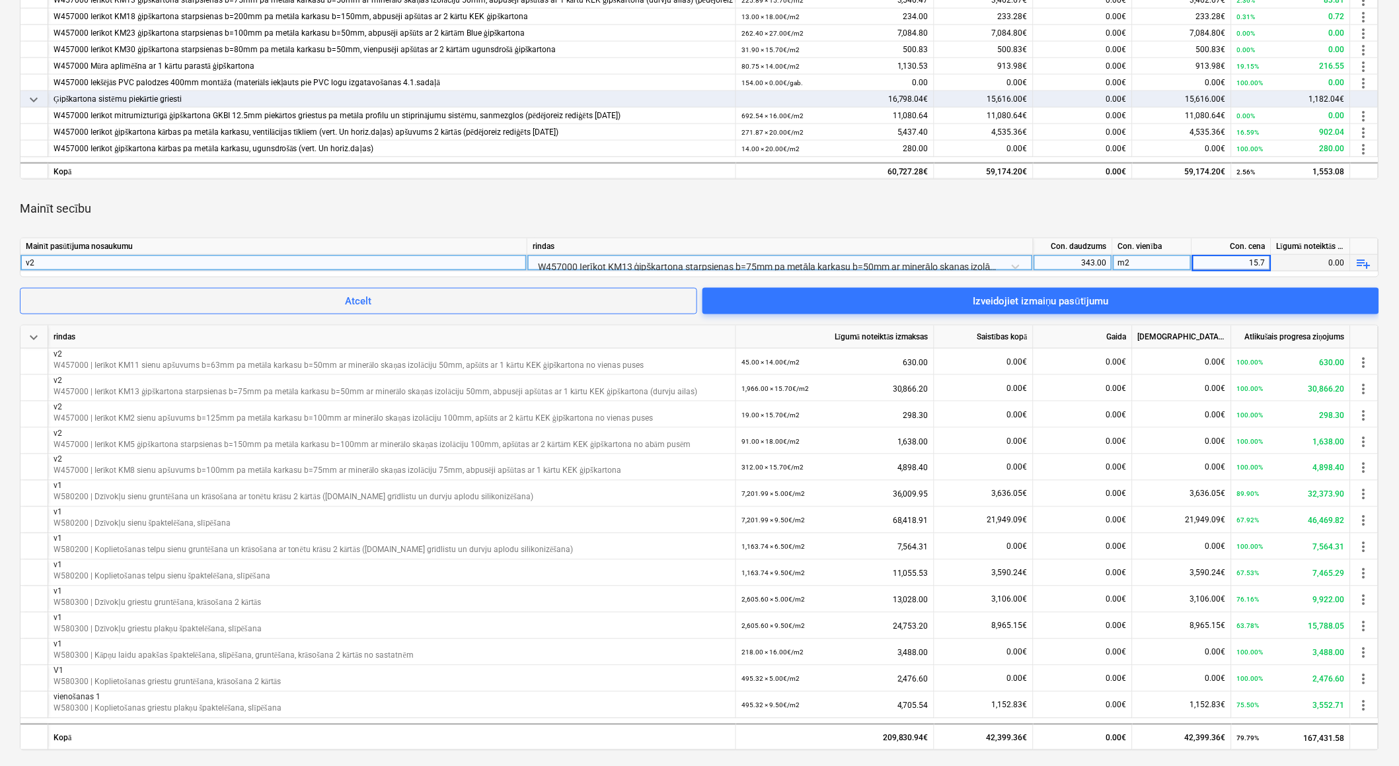
click at [1172, 259] on div "m2" at bounding box center [1152, 263] width 79 height 17
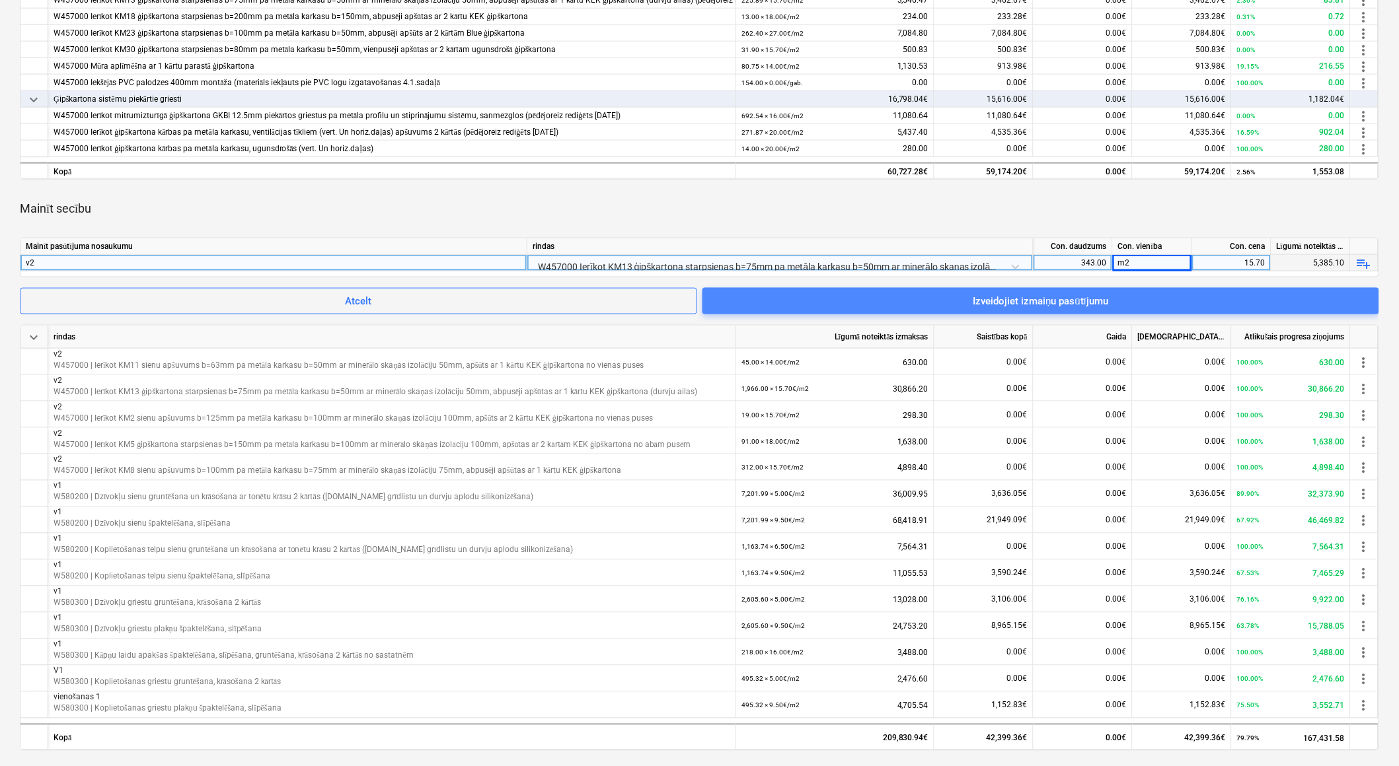
click at [1160, 299] on span "Izveidojiet izmaiņu pasūtījumu" at bounding box center [1040, 301] width 645 height 17
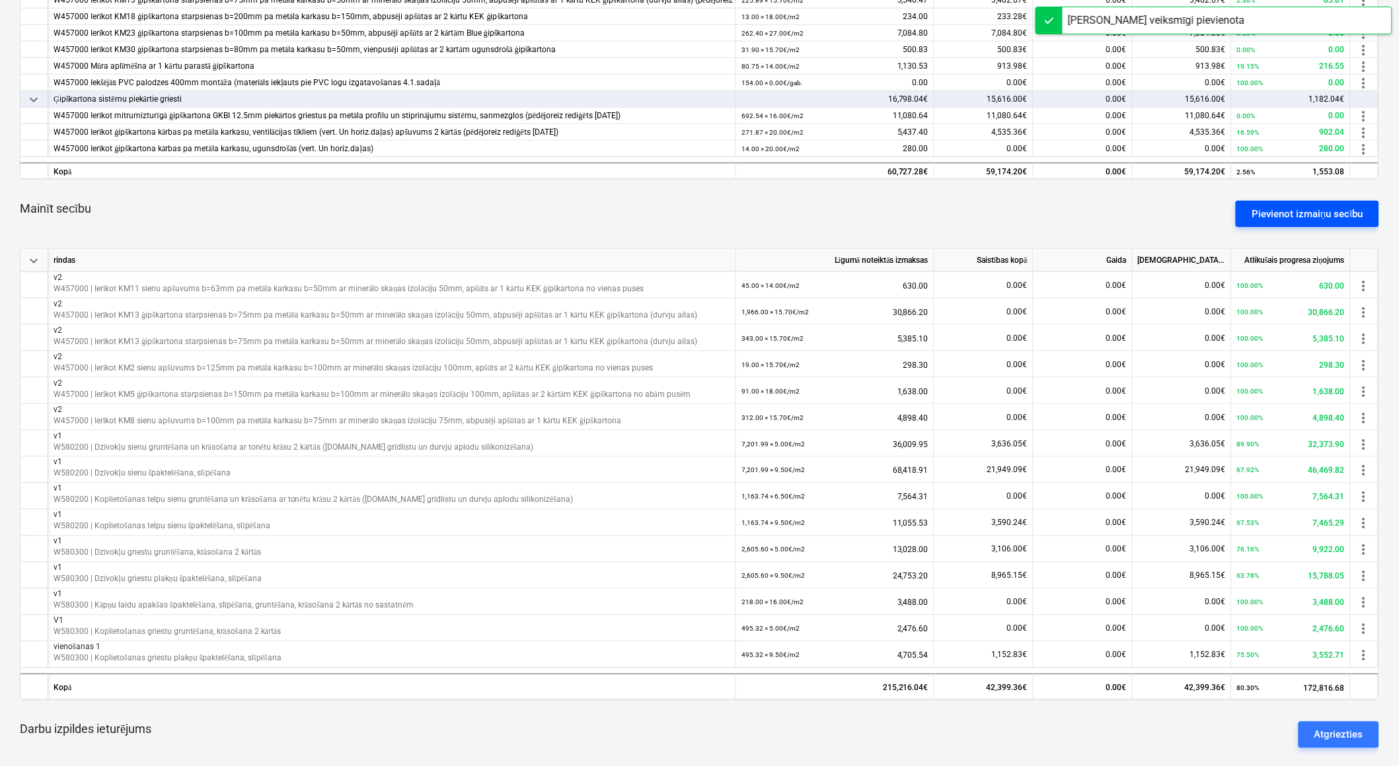
click at [1285, 216] on div "Pievienot izmaiņu secību" at bounding box center [1307, 213] width 112 height 17
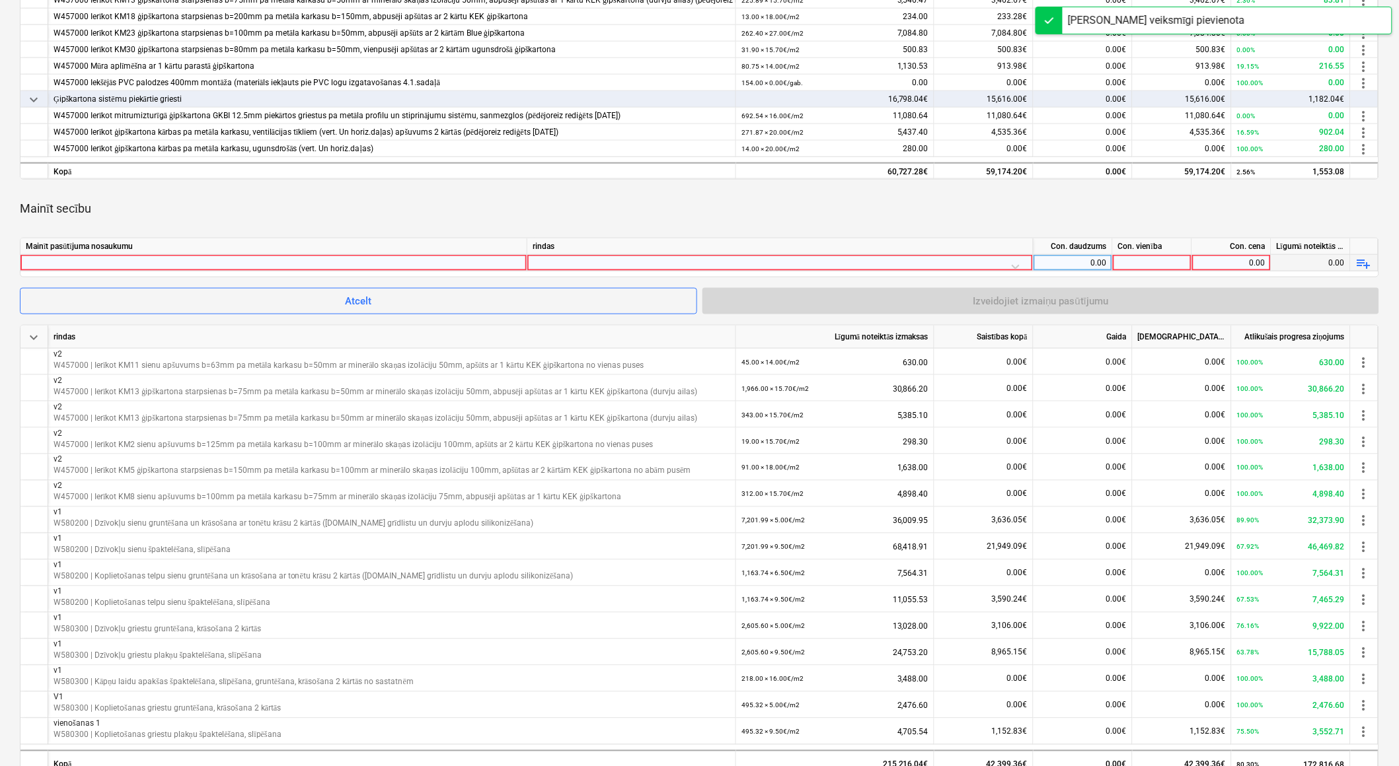
click at [428, 256] on div at bounding box center [274, 263] width 496 height 16
type input "v2"
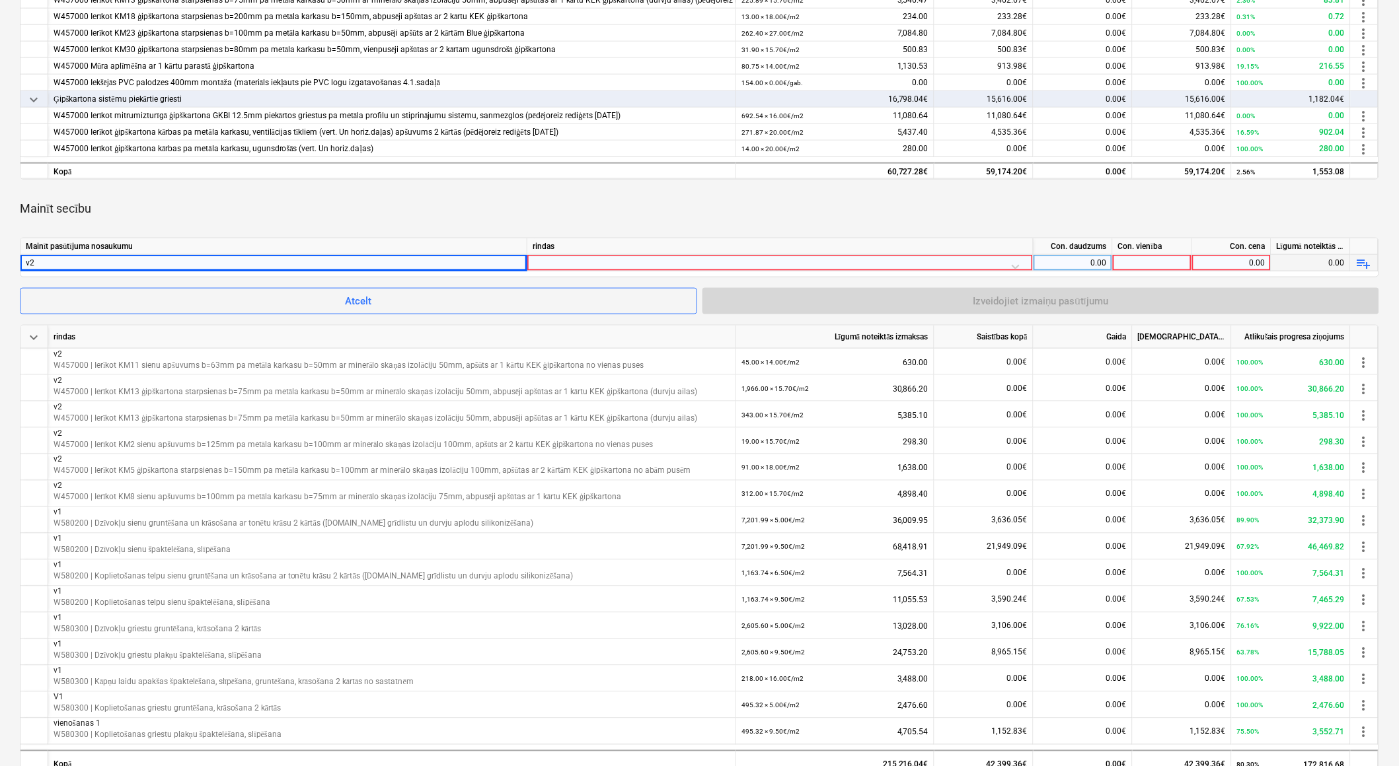
click at [632, 262] on div at bounding box center [780, 266] width 495 height 23
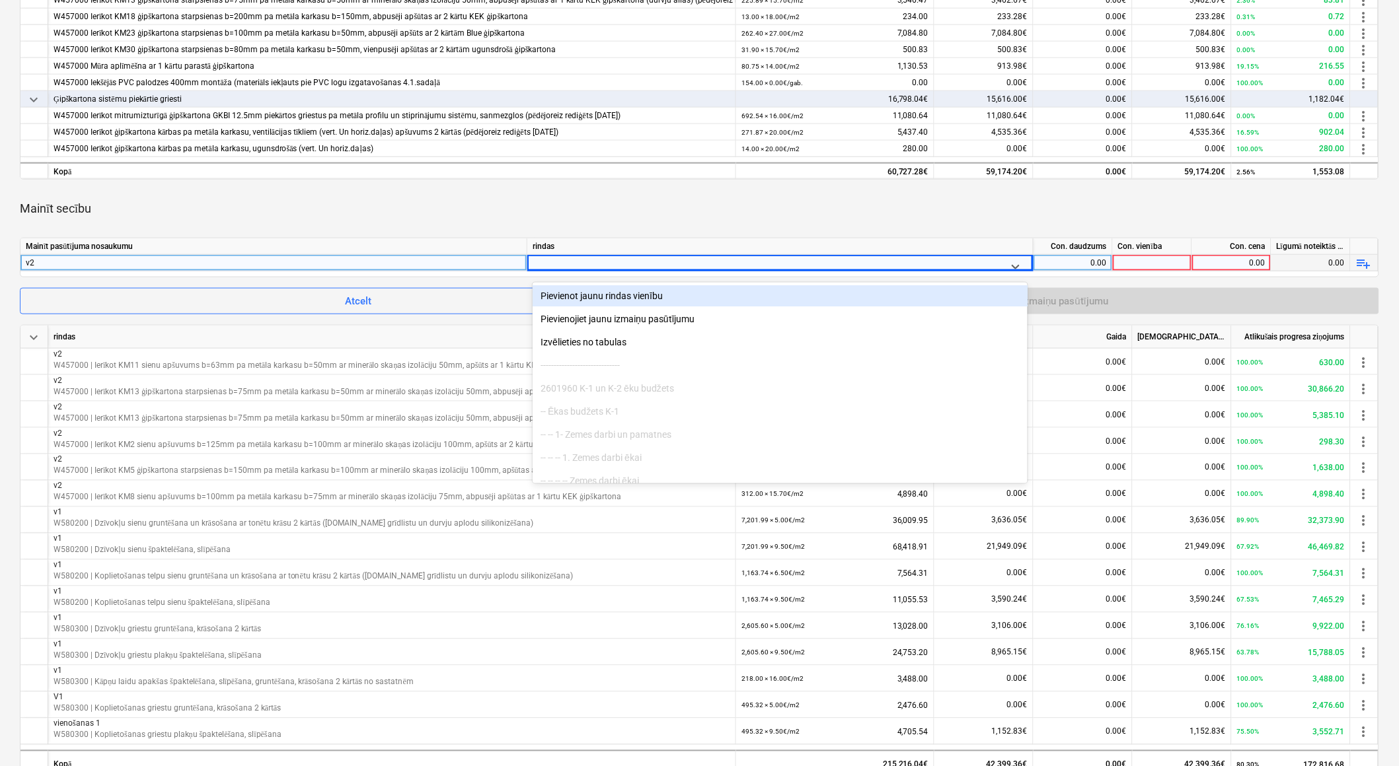
click at [631, 262] on div at bounding box center [768, 266] width 461 height 17
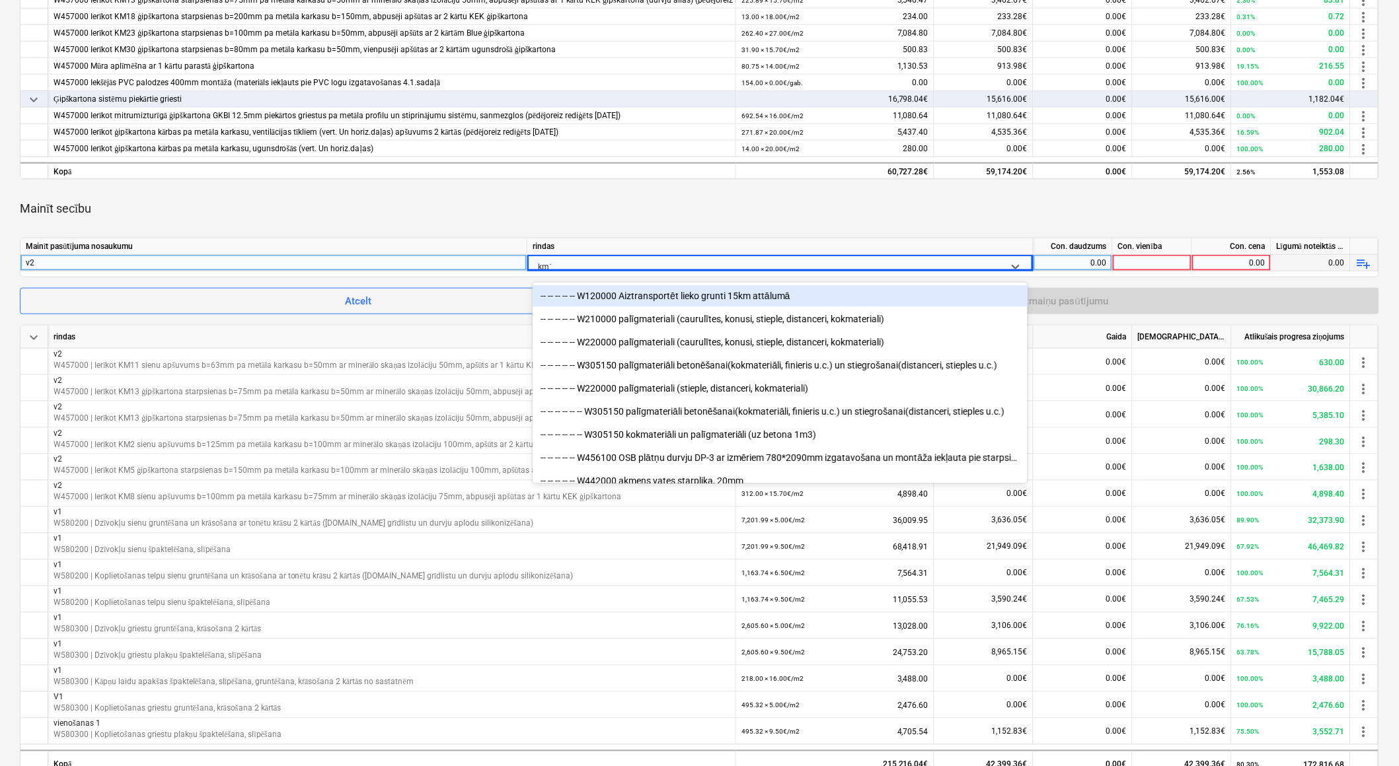
type input "km18"
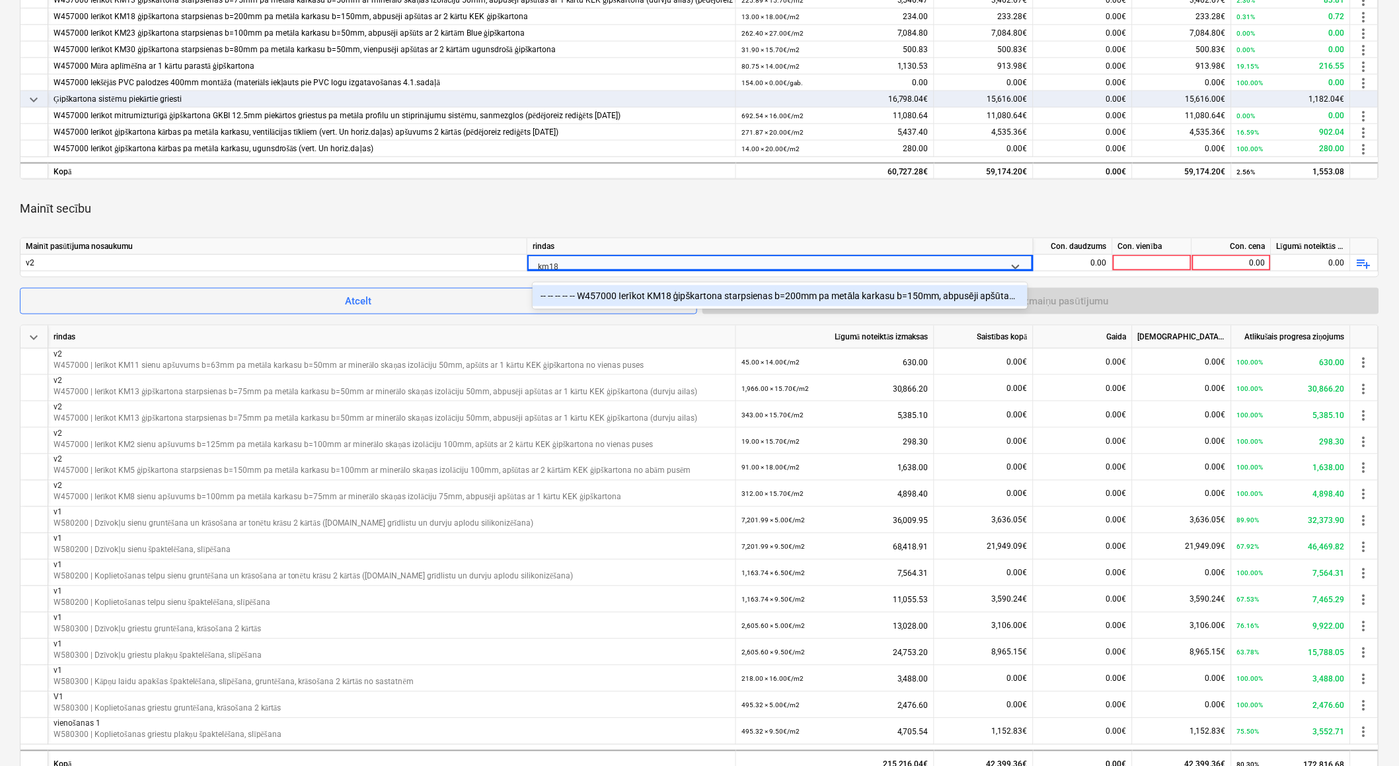
click at [650, 287] on div "-- -- -- -- -- W457000 Ierīkot KM18 ģipškartona starpsienas b=200mm pa metāla k…" at bounding box center [780, 295] width 495 height 21
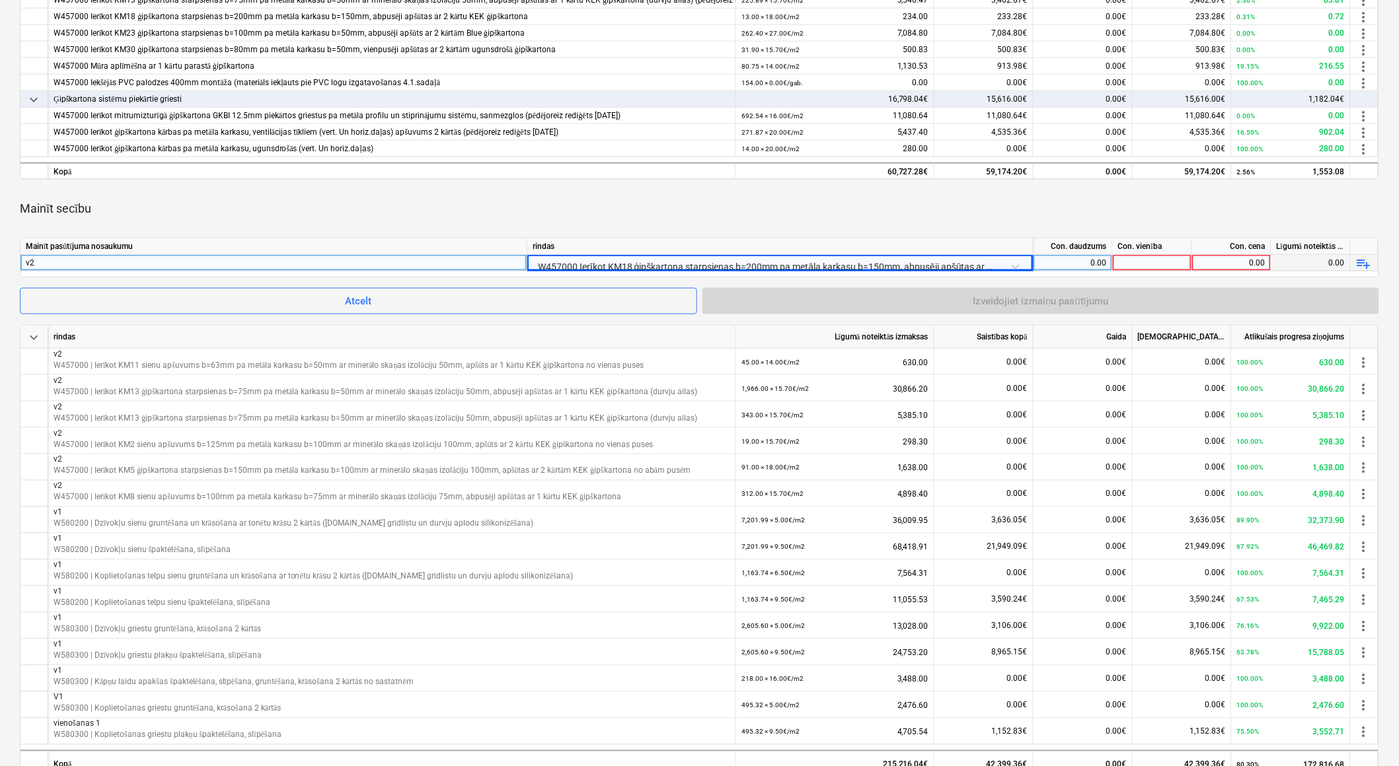
click at [1102, 258] on div "0.00" at bounding box center [1073, 263] width 68 height 17
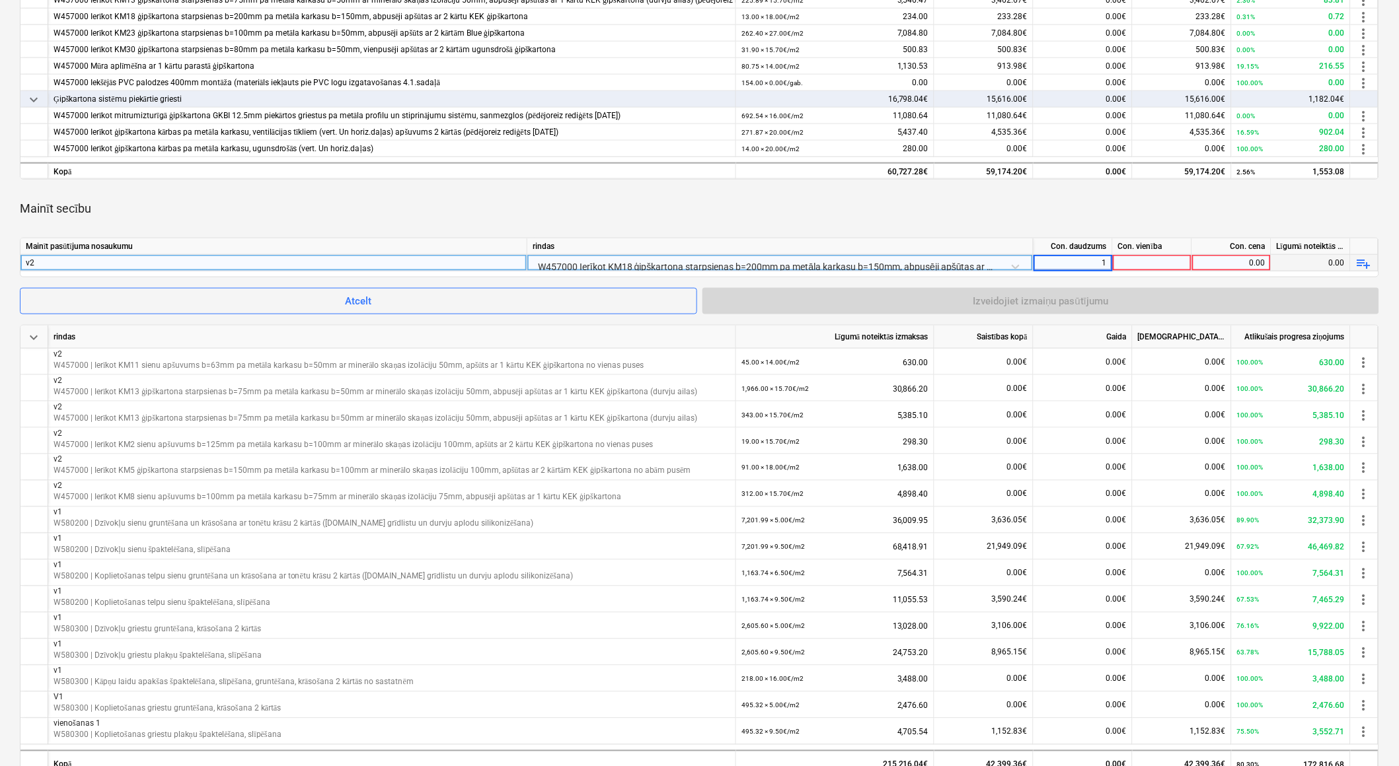
type input "16"
click at [1125, 263] on div at bounding box center [1152, 263] width 79 height 17
type input "m2"
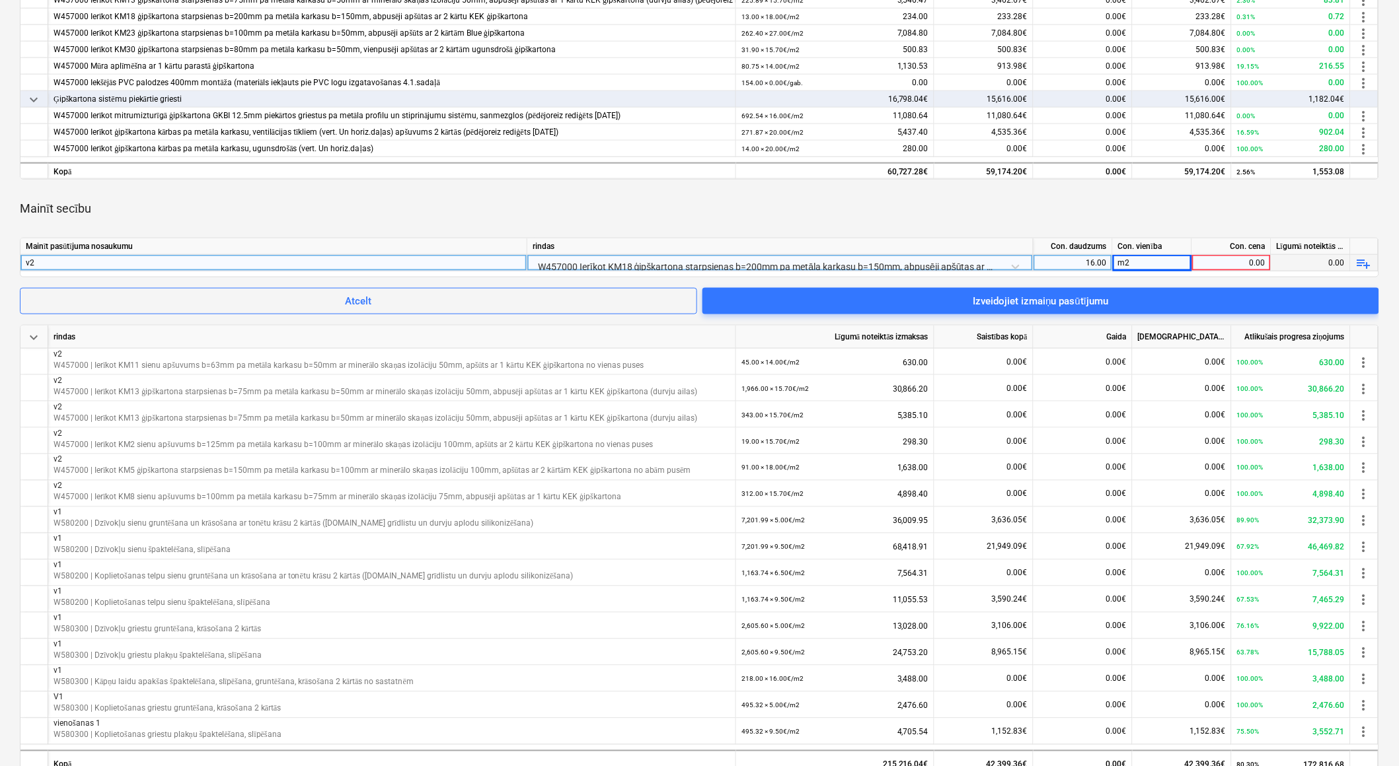
click at [1233, 262] on div "0.00" at bounding box center [1231, 263] width 68 height 17
type input "18"
click at [1134, 262] on div "m2" at bounding box center [1152, 263] width 79 height 17
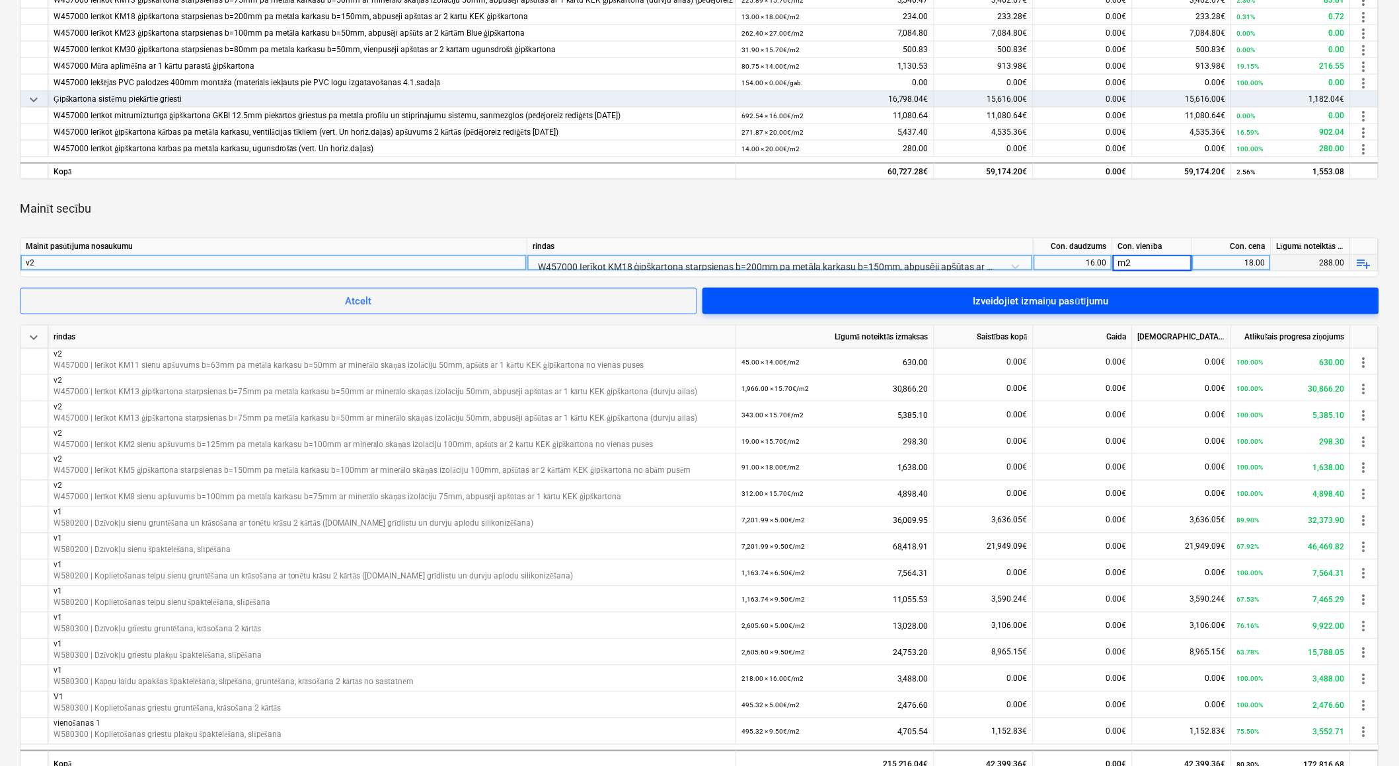
click at [1151, 298] on span "Izveidojiet izmaiņu pasūtījumu" at bounding box center [1040, 301] width 645 height 17
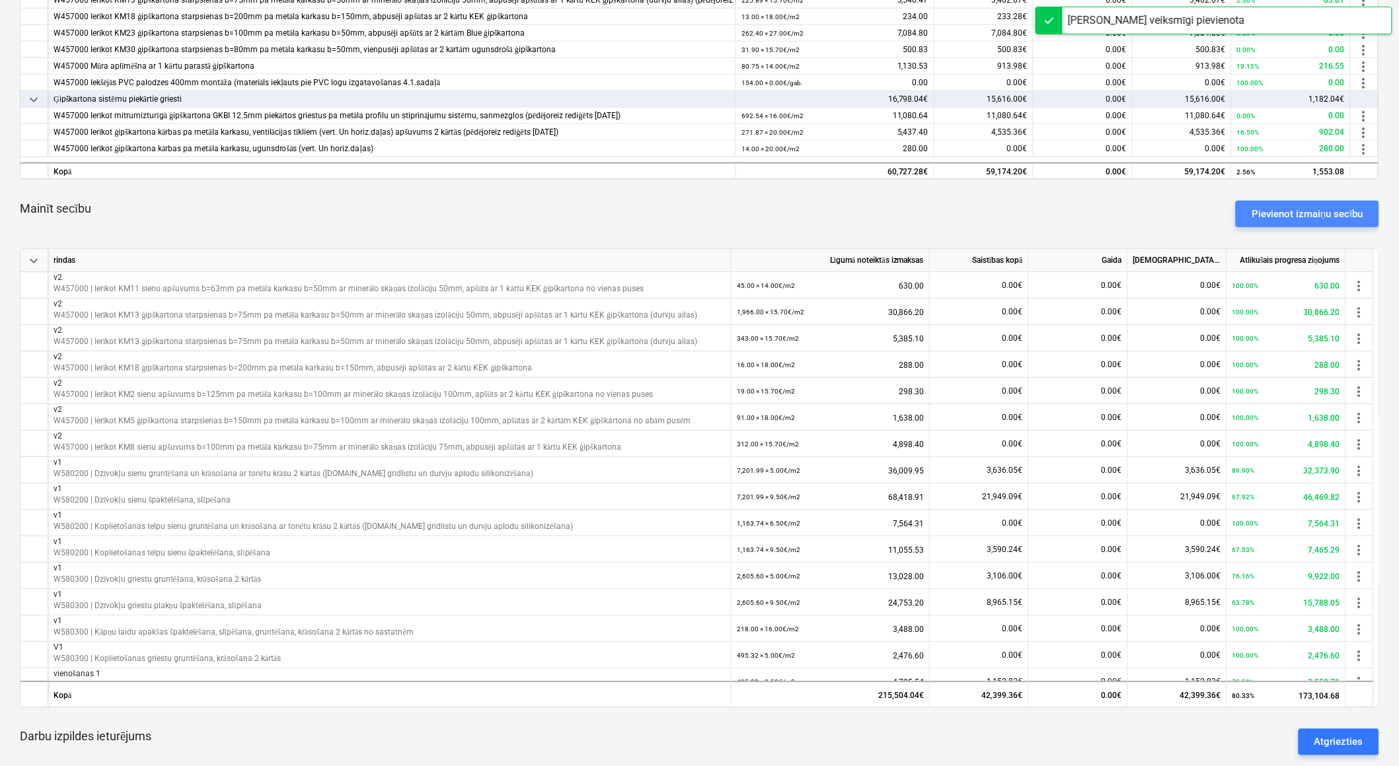
click at [1307, 215] on div "Pievienot izmaiņu secību" at bounding box center [1307, 213] width 112 height 17
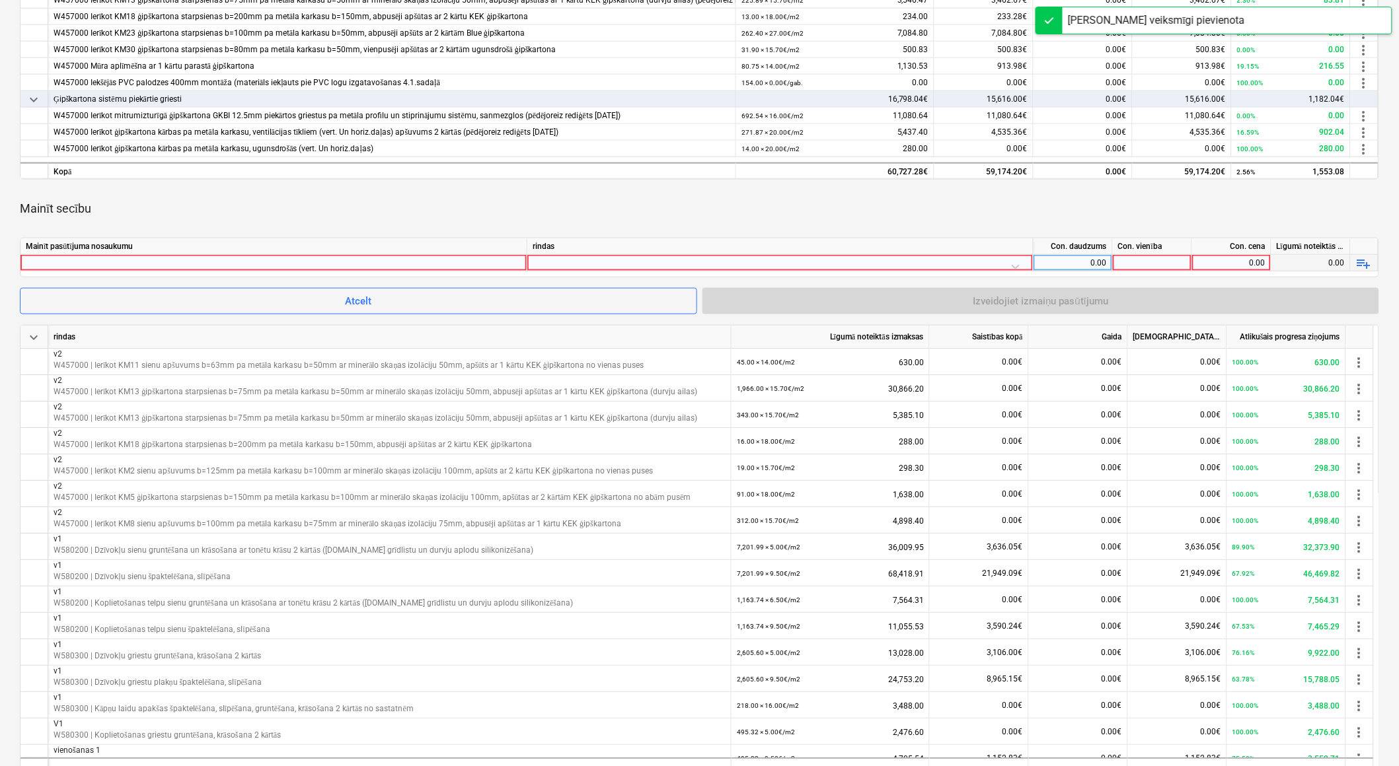
click at [507, 263] on div at bounding box center [274, 263] width 496 height 16
type input "v2"
click at [562, 260] on div at bounding box center [780, 266] width 495 height 23
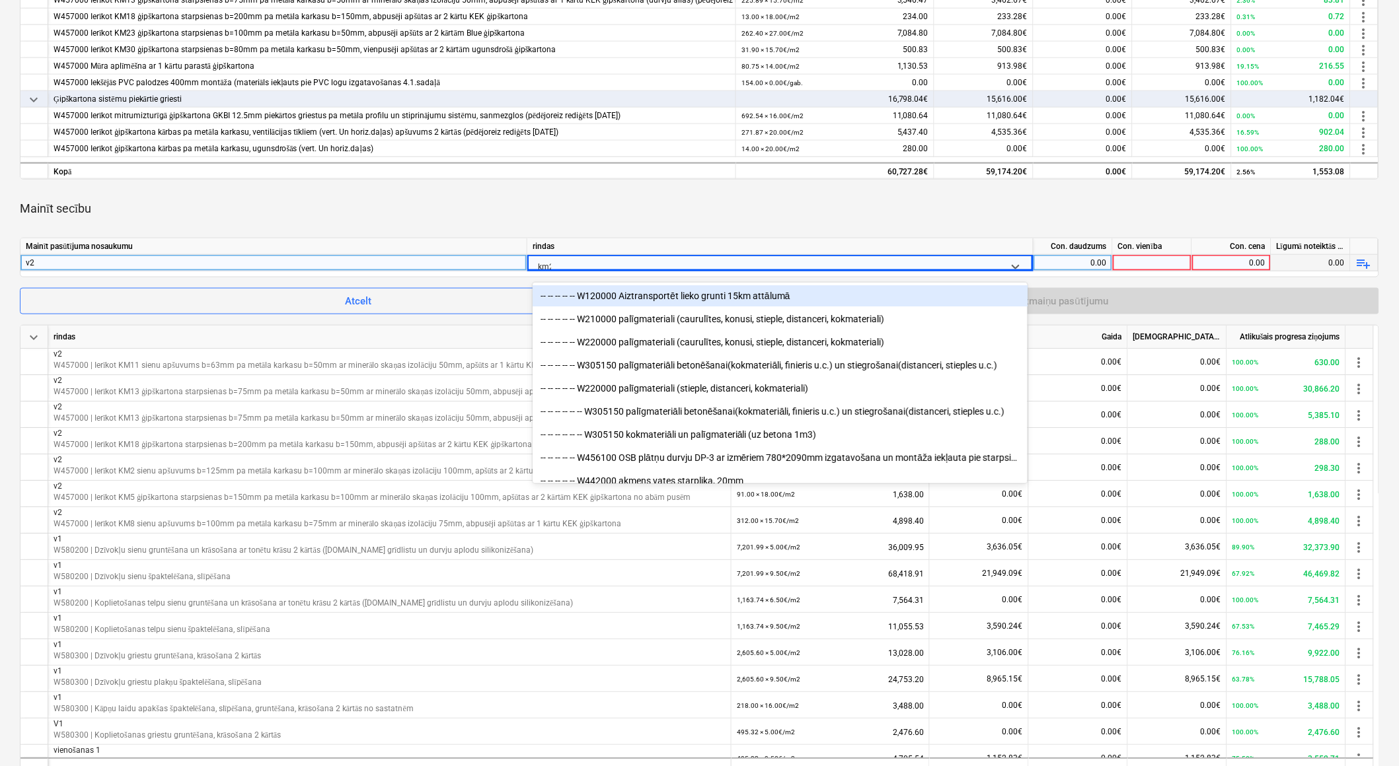
type input "km23"
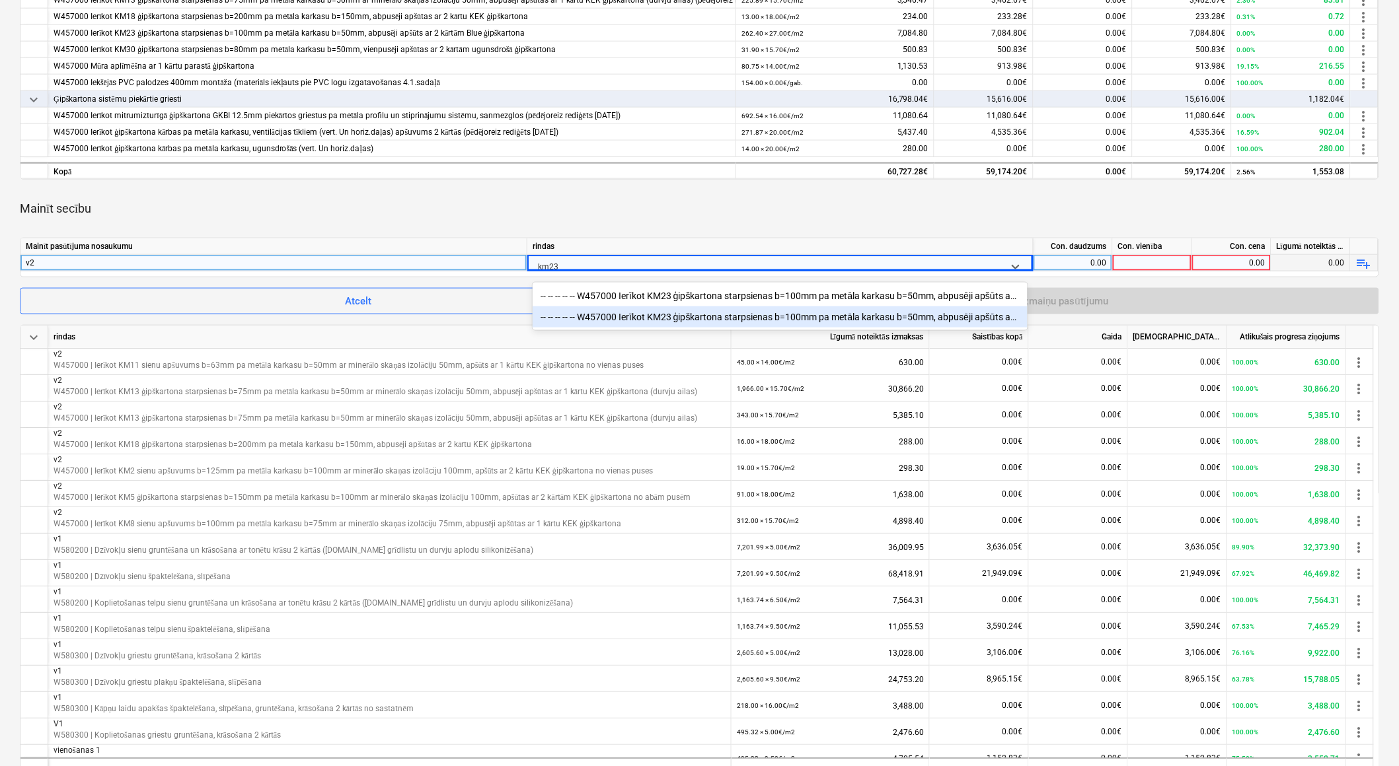
click at [656, 320] on div "-- -- -- -- -- W457000 Ierīkot KM23 ģipškartona starpsienas b=100mm pa metāla k…" at bounding box center [780, 317] width 495 height 21
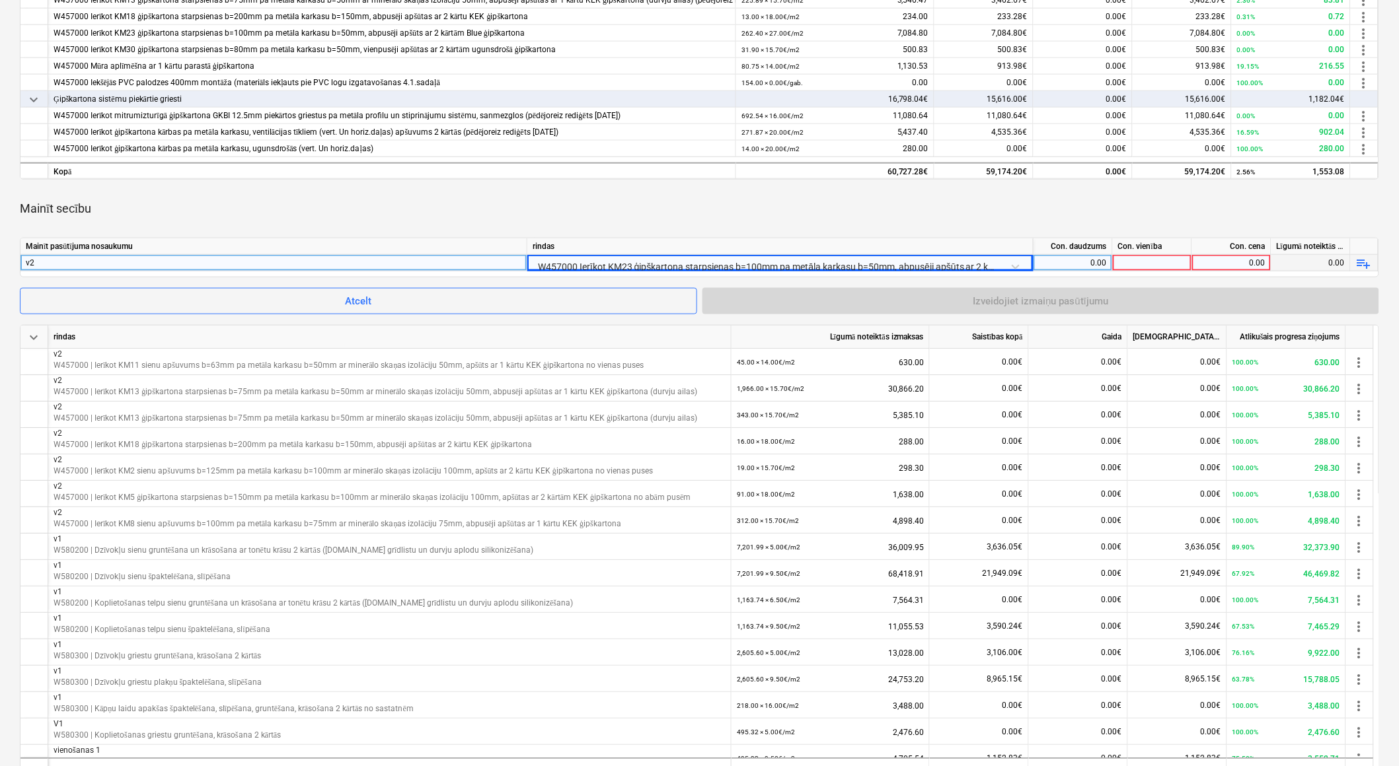
click at [1068, 264] on div "0.00" at bounding box center [1073, 263] width 68 height 17
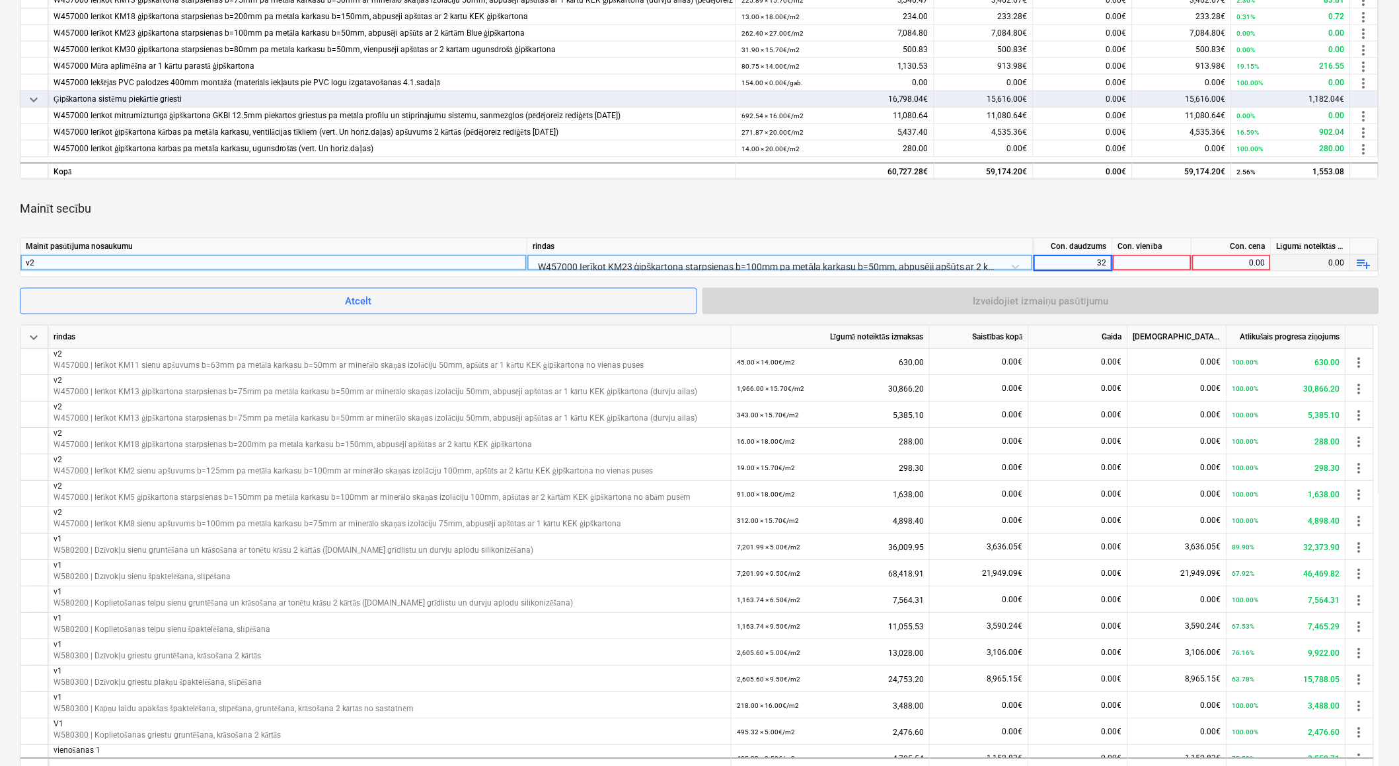
type input "328"
click at [1130, 262] on div at bounding box center [1152, 263] width 79 height 17
type input "m2"
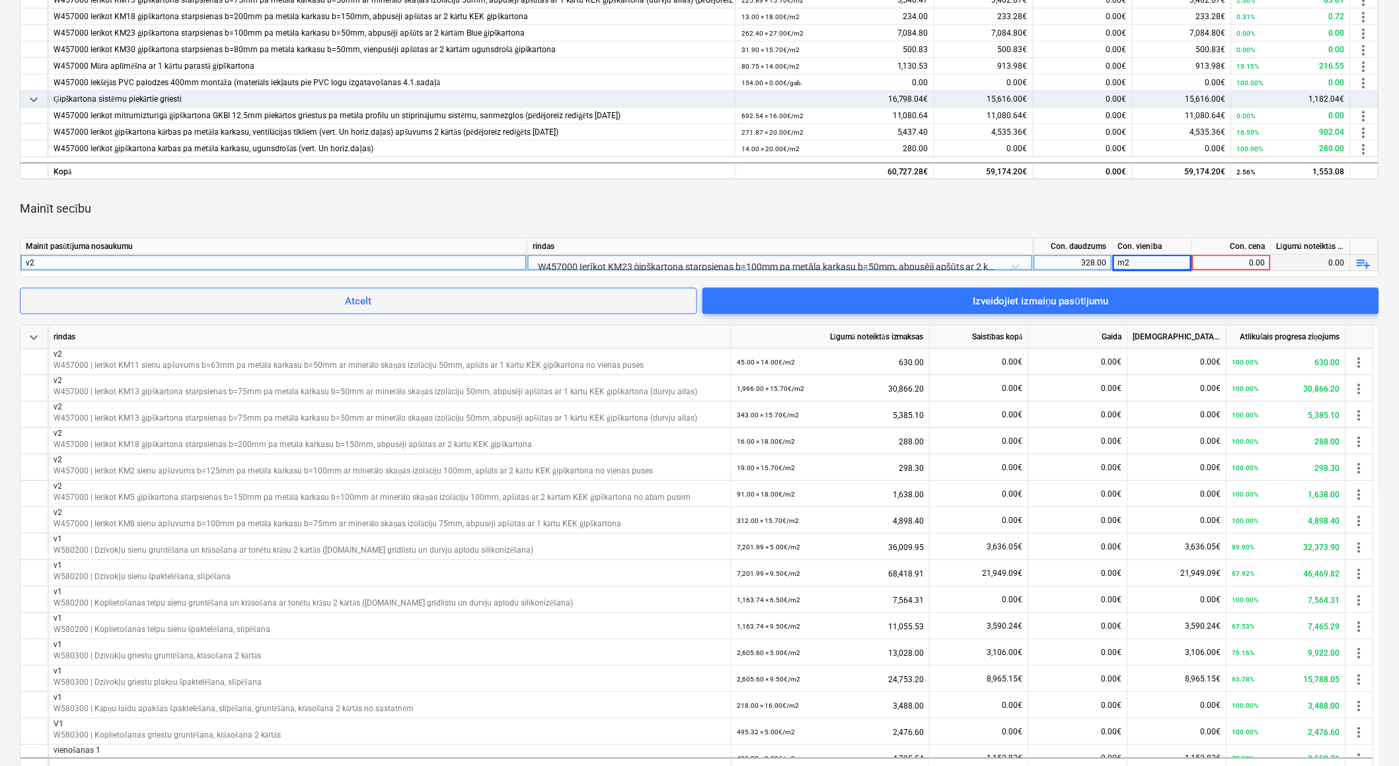
click at [1250, 261] on div "0.00" at bounding box center [1231, 263] width 68 height 17
type input "27"
click at [1161, 262] on div "m2" at bounding box center [1152, 263] width 79 height 17
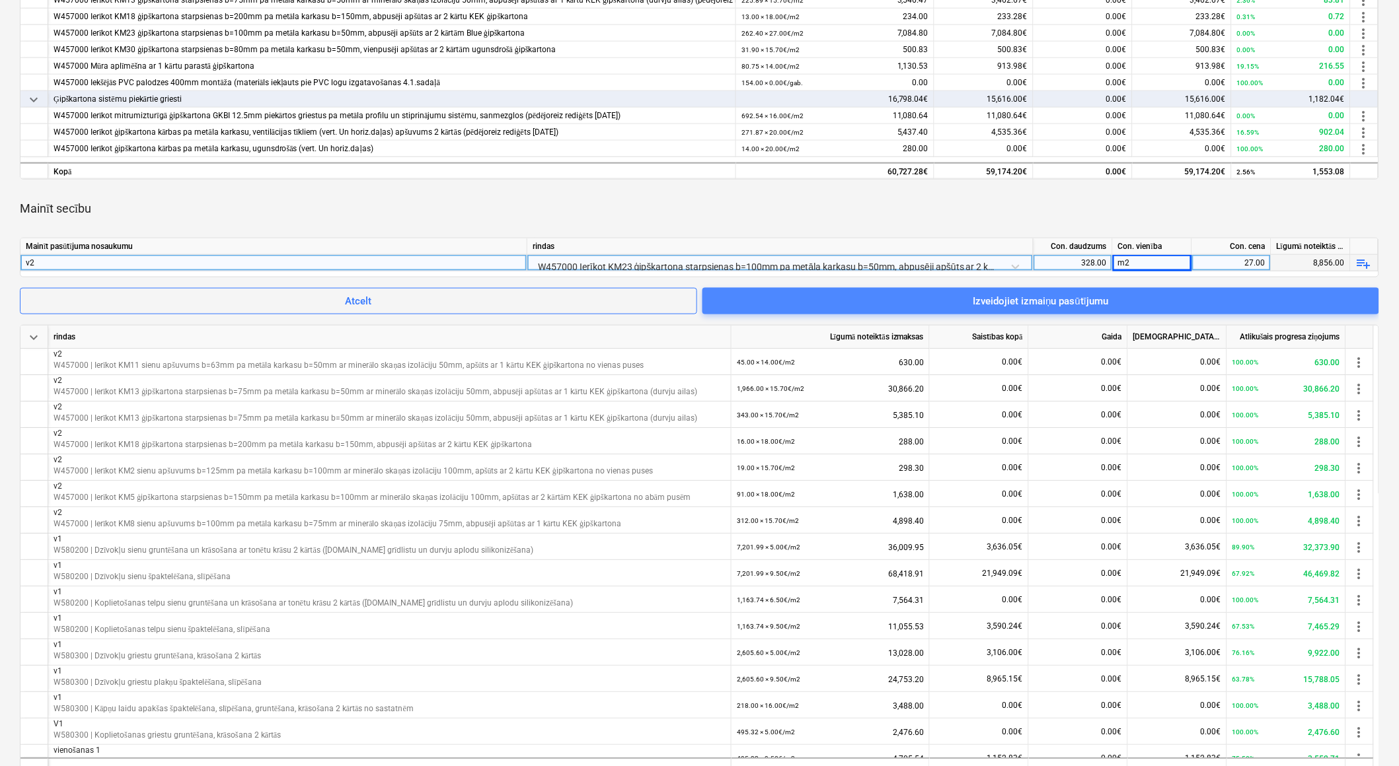
click at [1217, 305] on span "Izveidojiet izmaiņu pasūtījumu" at bounding box center [1040, 301] width 645 height 17
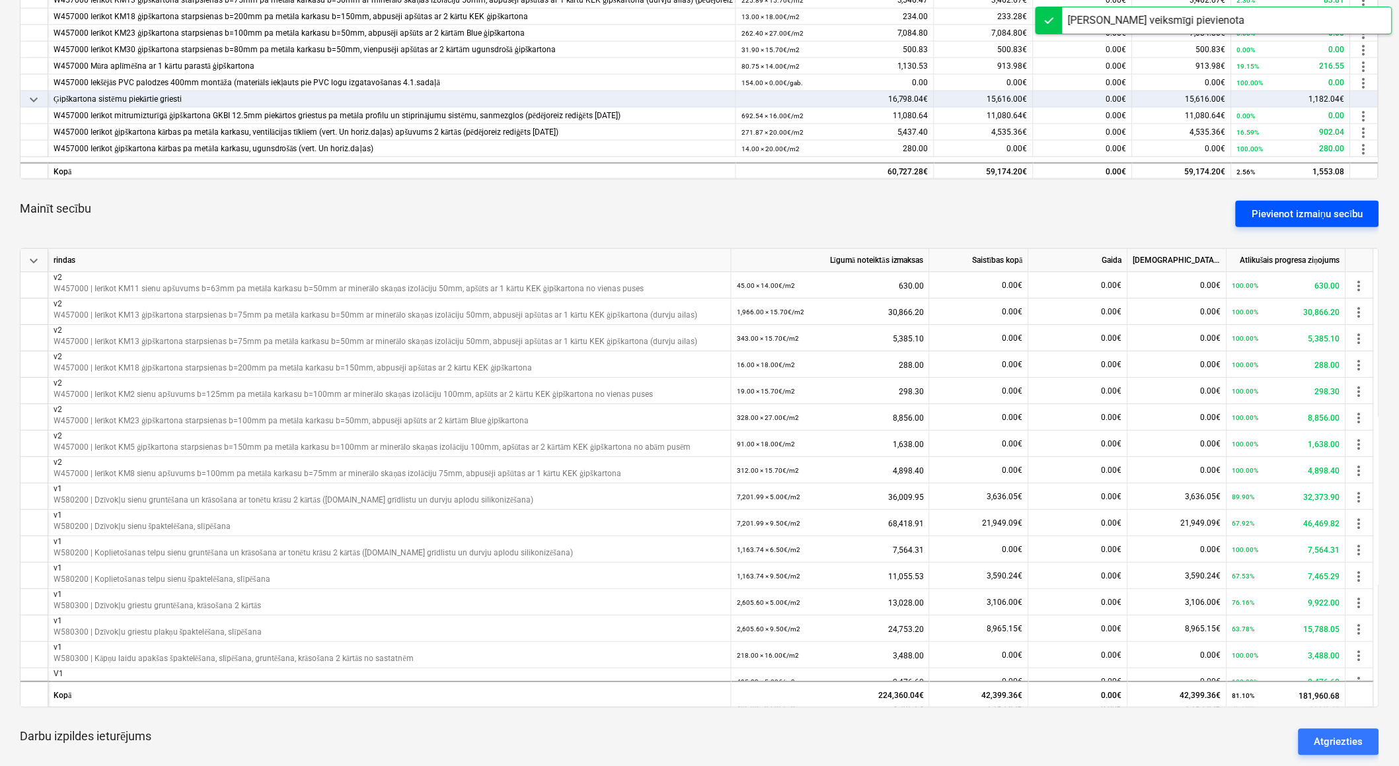
click at [1287, 221] on div "Pievienot izmaiņu secību" at bounding box center [1307, 213] width 112 height 17
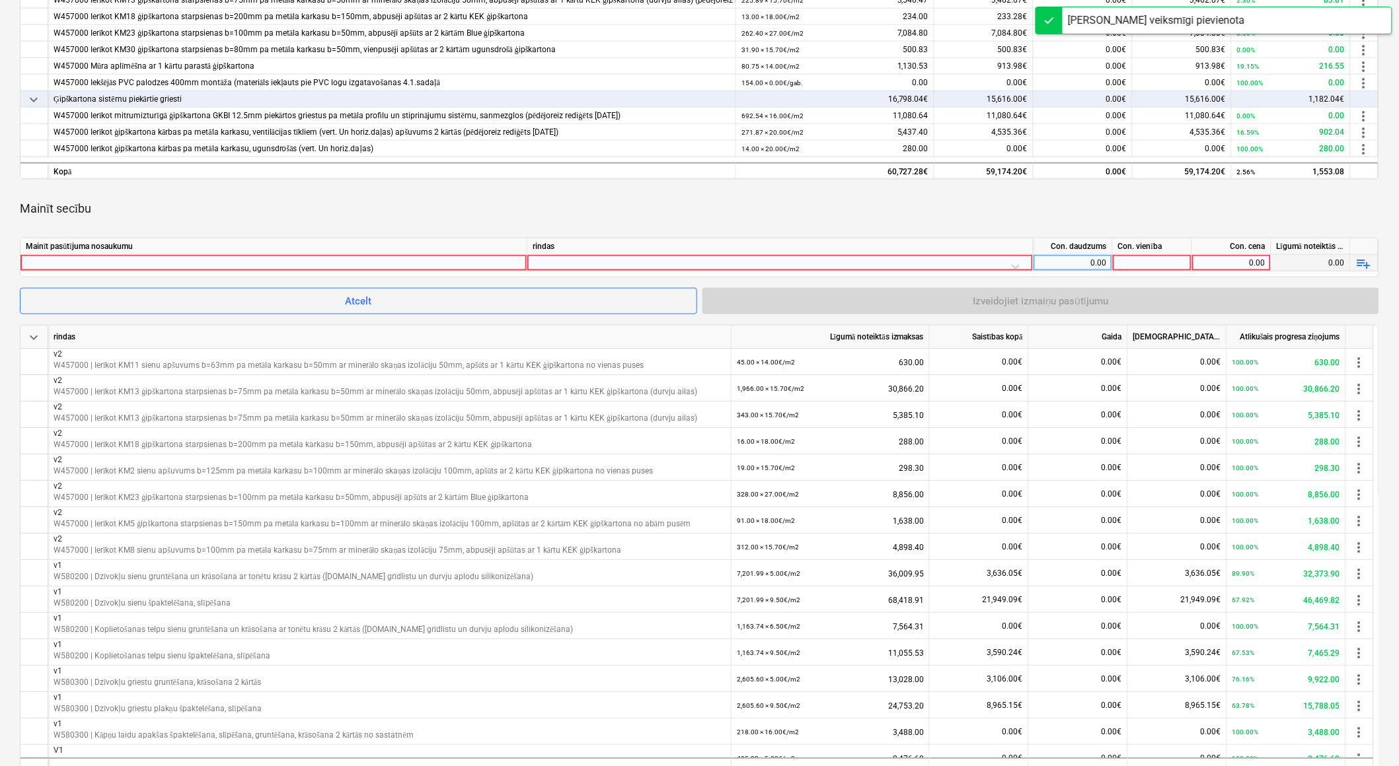
click at [404, 262] on div at bounding box center [274, 263] width 496 height 16
type input "v2"
click at [624, 258] on div at bounding box center [780, 266] width 495 height 23
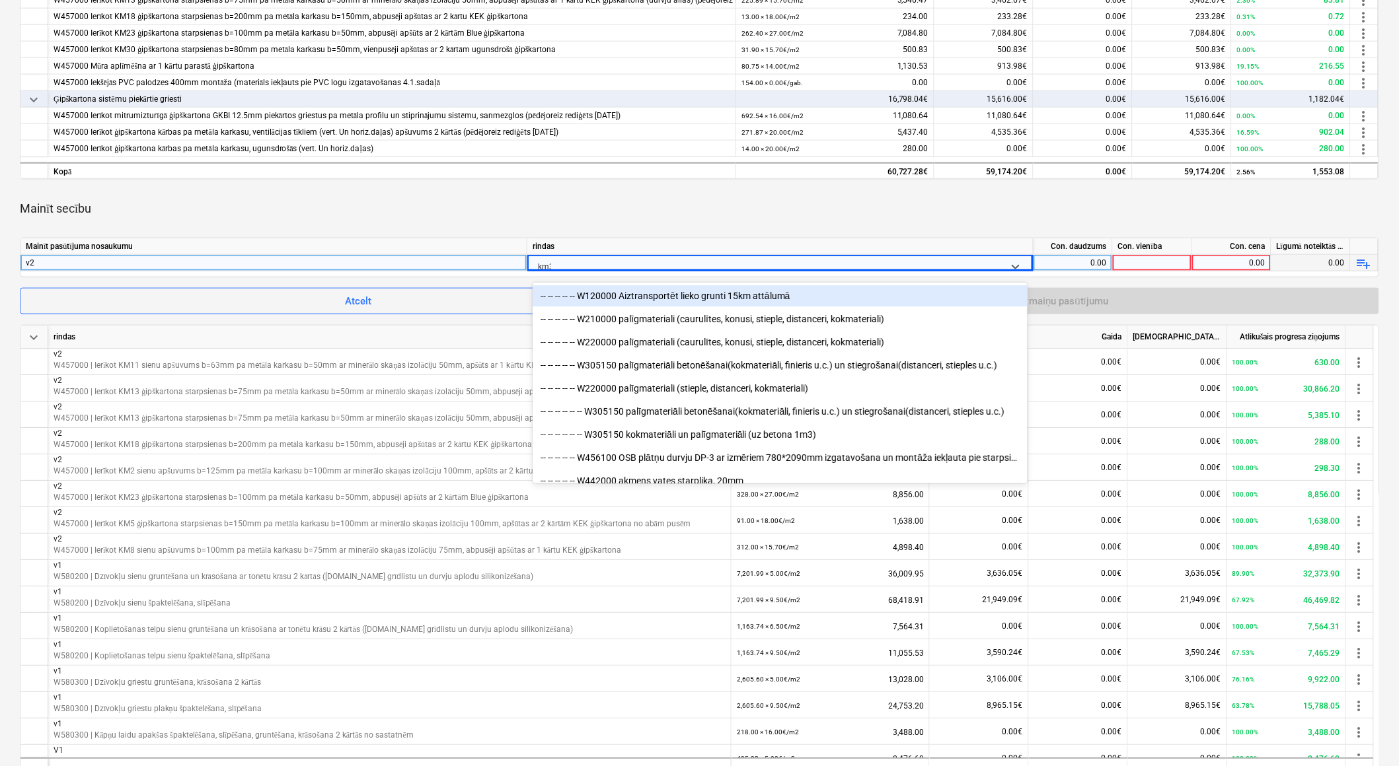
type input "km30"
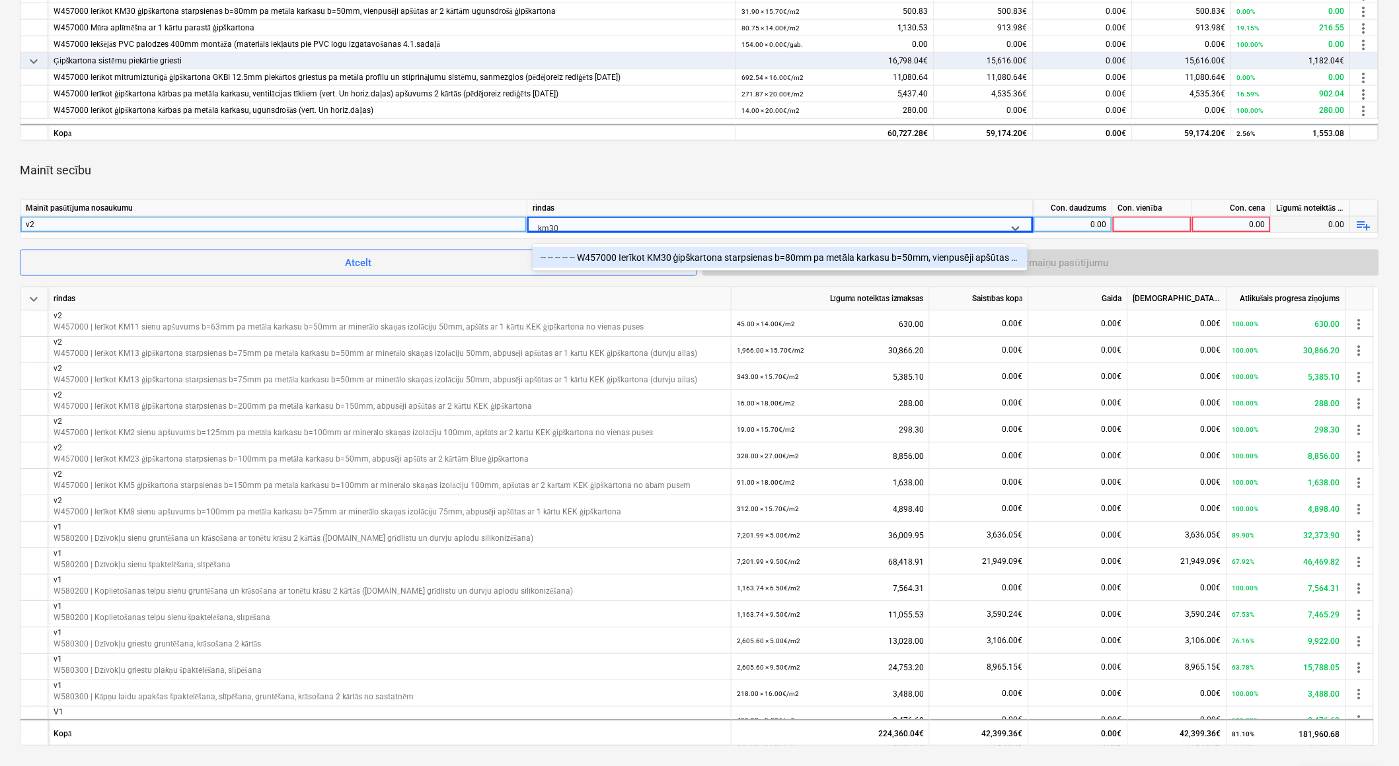
scroll to position [513, 0]
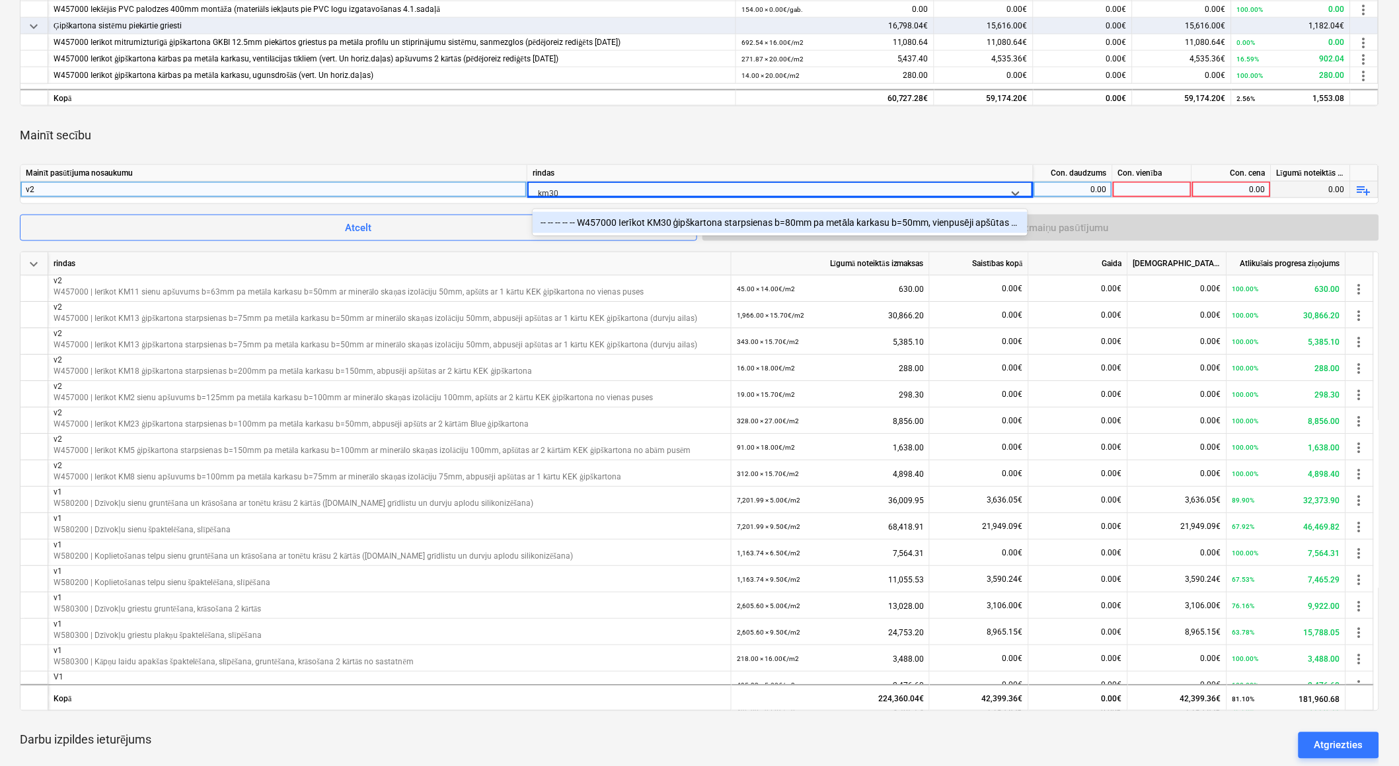
click at [650, 222] on div "-- -- -- -- -- W457000 Ierīkot KM30 ģipškartona starpsienas b=80mm pa metāla ka…" at bounding box center [780, 222] width 495 height 21
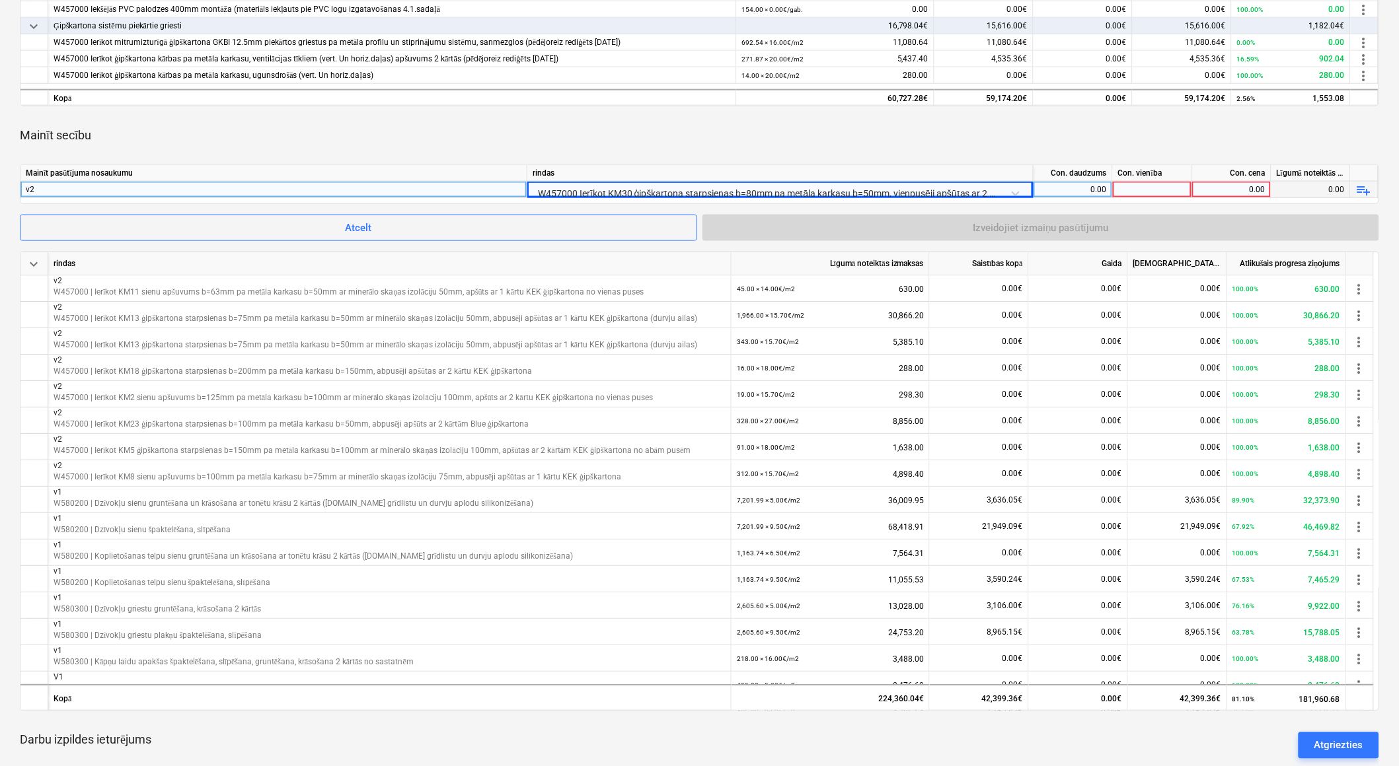
click at [1070, 192] on div "0.00" at bounding box center [1073, 190] width 68 height 17
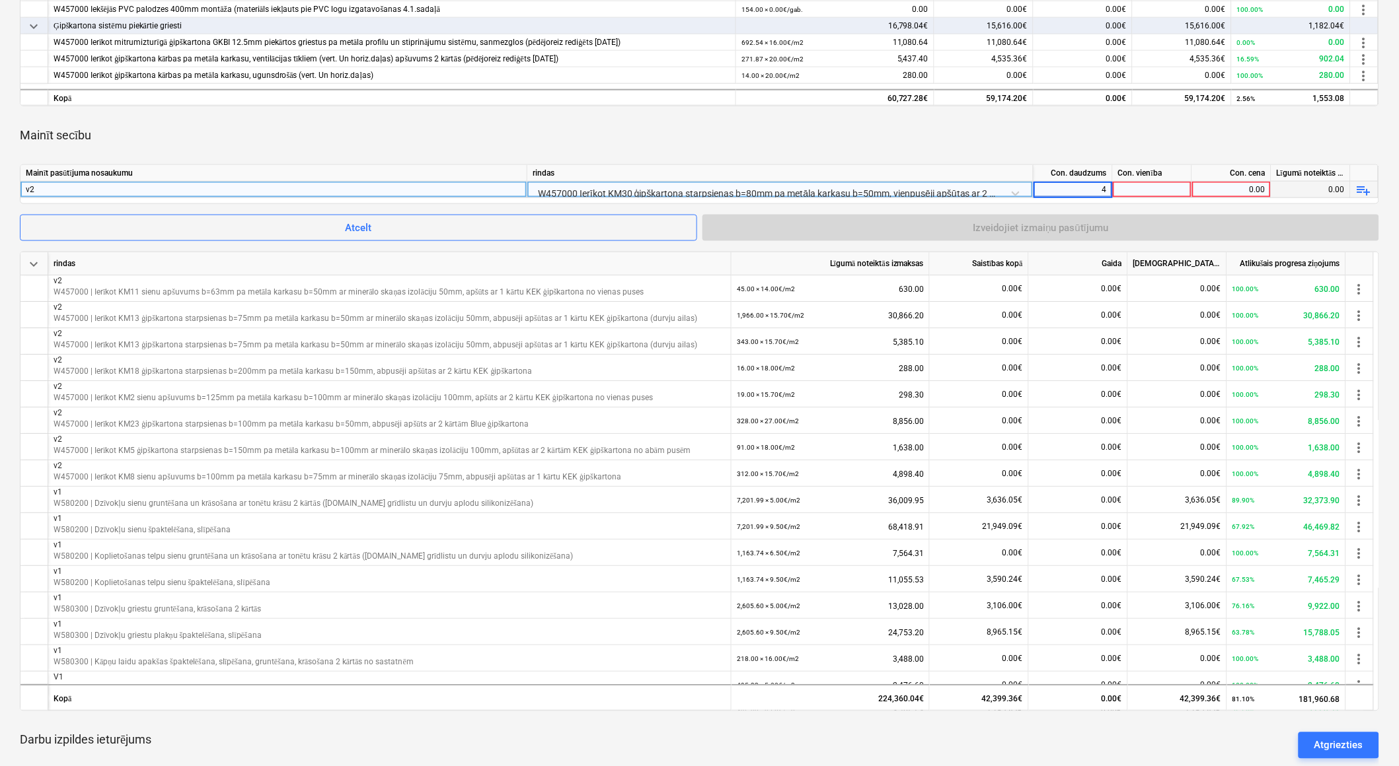
type input "40"
click at [1151, 186] on div at bounding box center [1152, 190] width 79 height 17
type input "m2"
click at [1212, 188] on div "0.00" at bounding box center [1231, 190] width 68 height 17
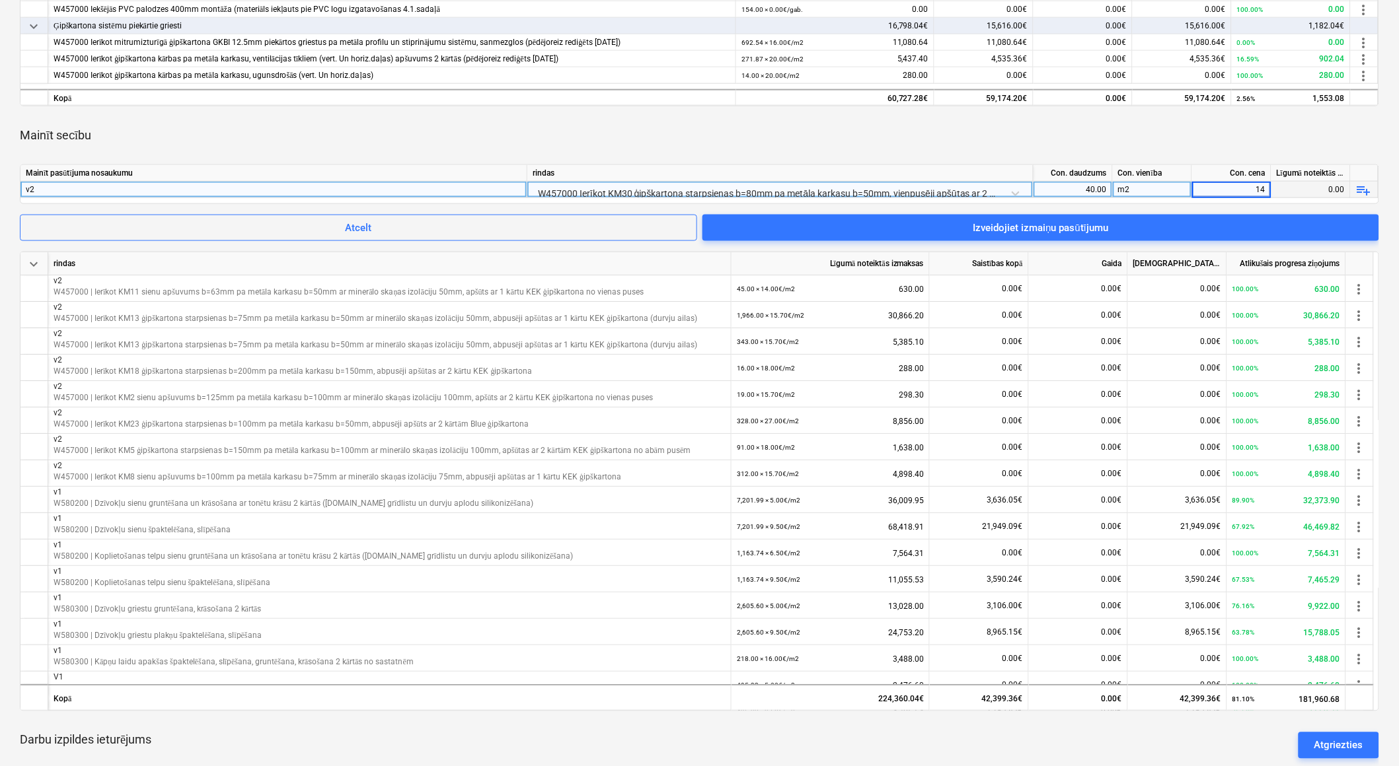
type input "1"
type input "15.7"
click at [1171, 187] on div "m2" at bounding box center [1152, 190] width 79 height 17
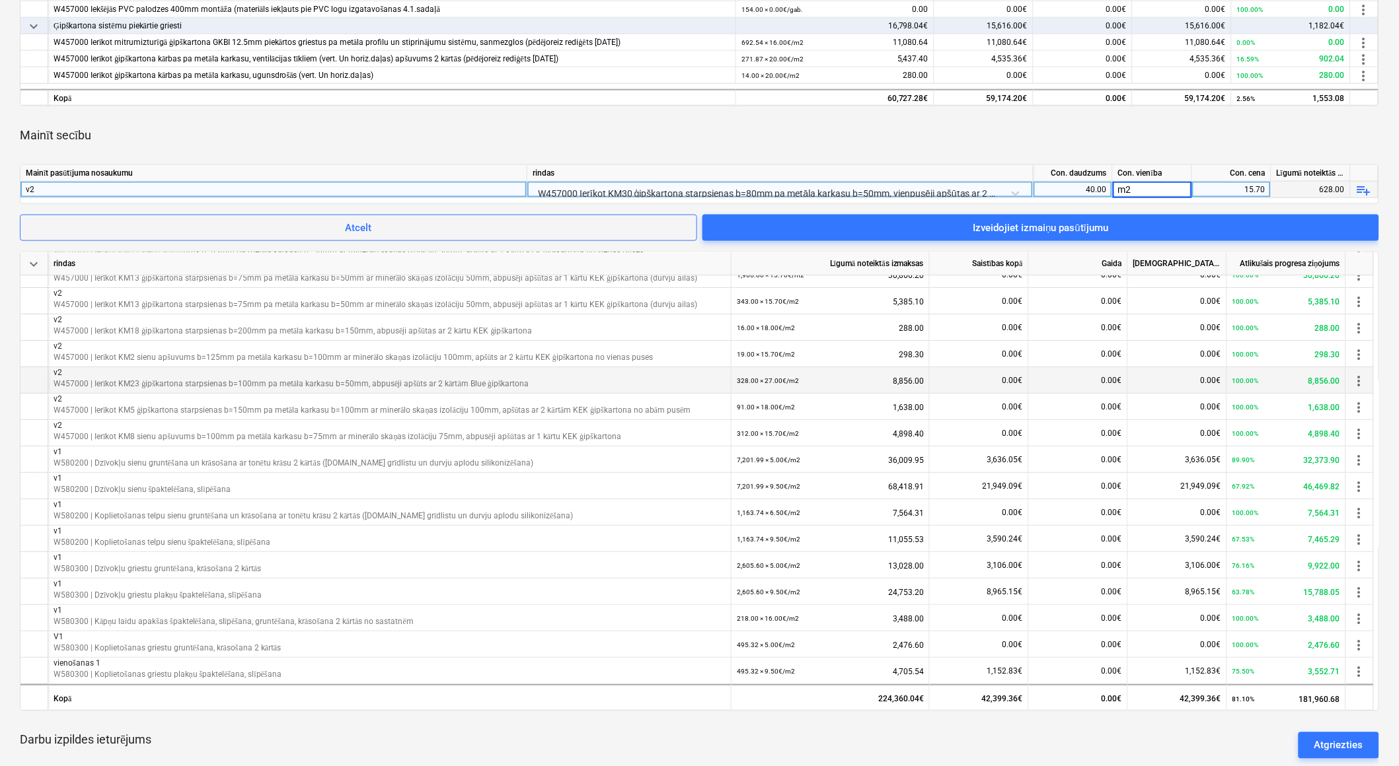
scroll to position [0, 0]
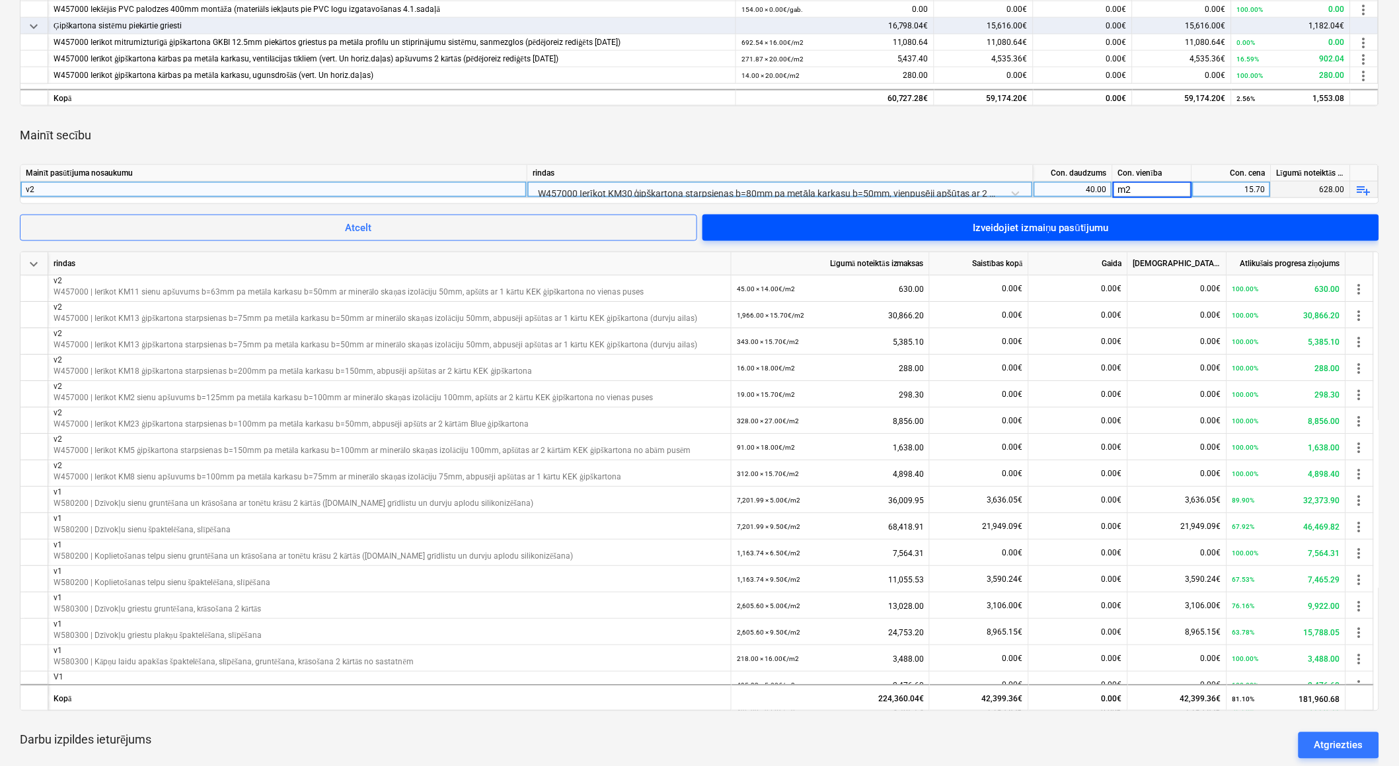
click at [1176, 230] on span "Izveidojiet izmaiņu pasūtījumu" at bounding box center [1040, 227] width 645 height 17
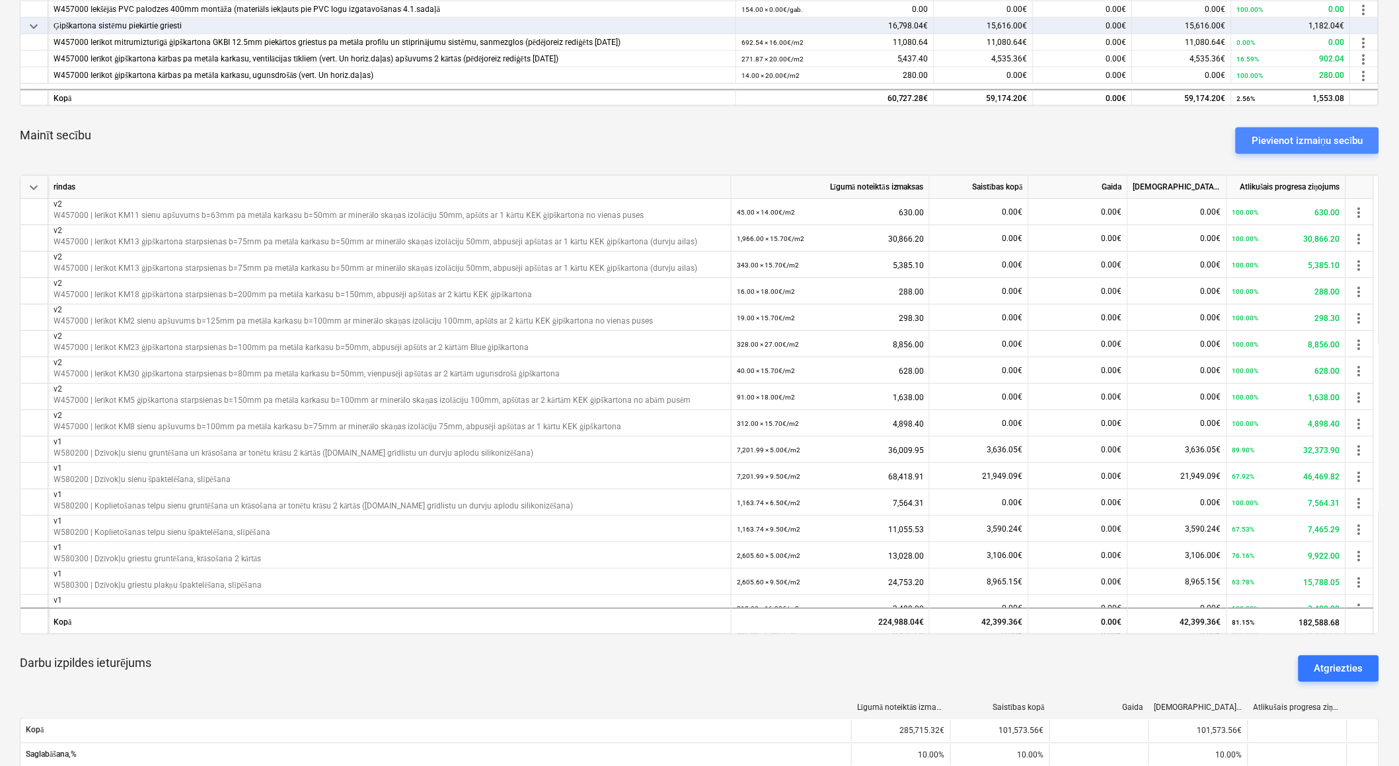
click at [1348, 133] on div "Pievienot izmaiņu secību" at bounding box center [1307, 140] width 112 height 17
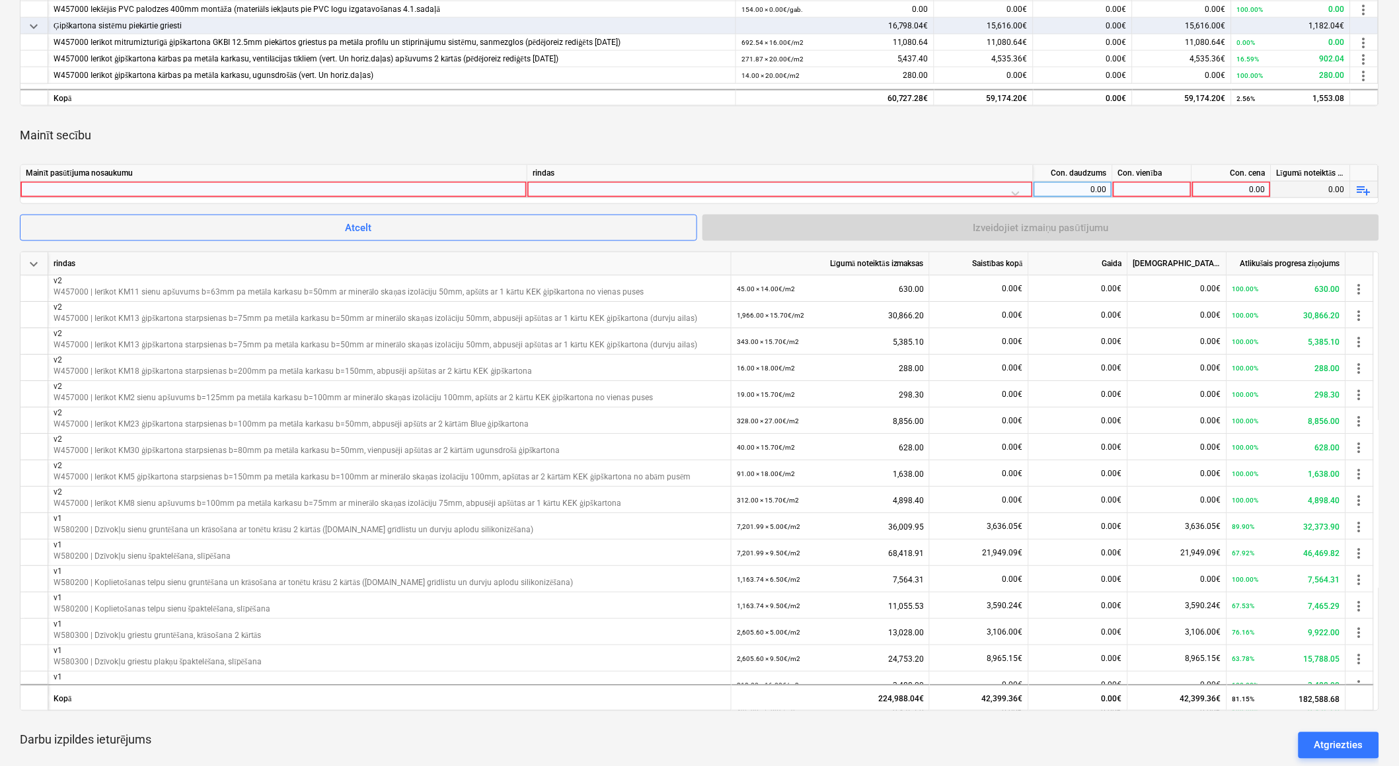
click at [481, 186] on div at bounding box center [274, 190] width 496 height 16
type input "v2"
click at [575, 189] on div at bounding box center [780, 193] width 495 height 23
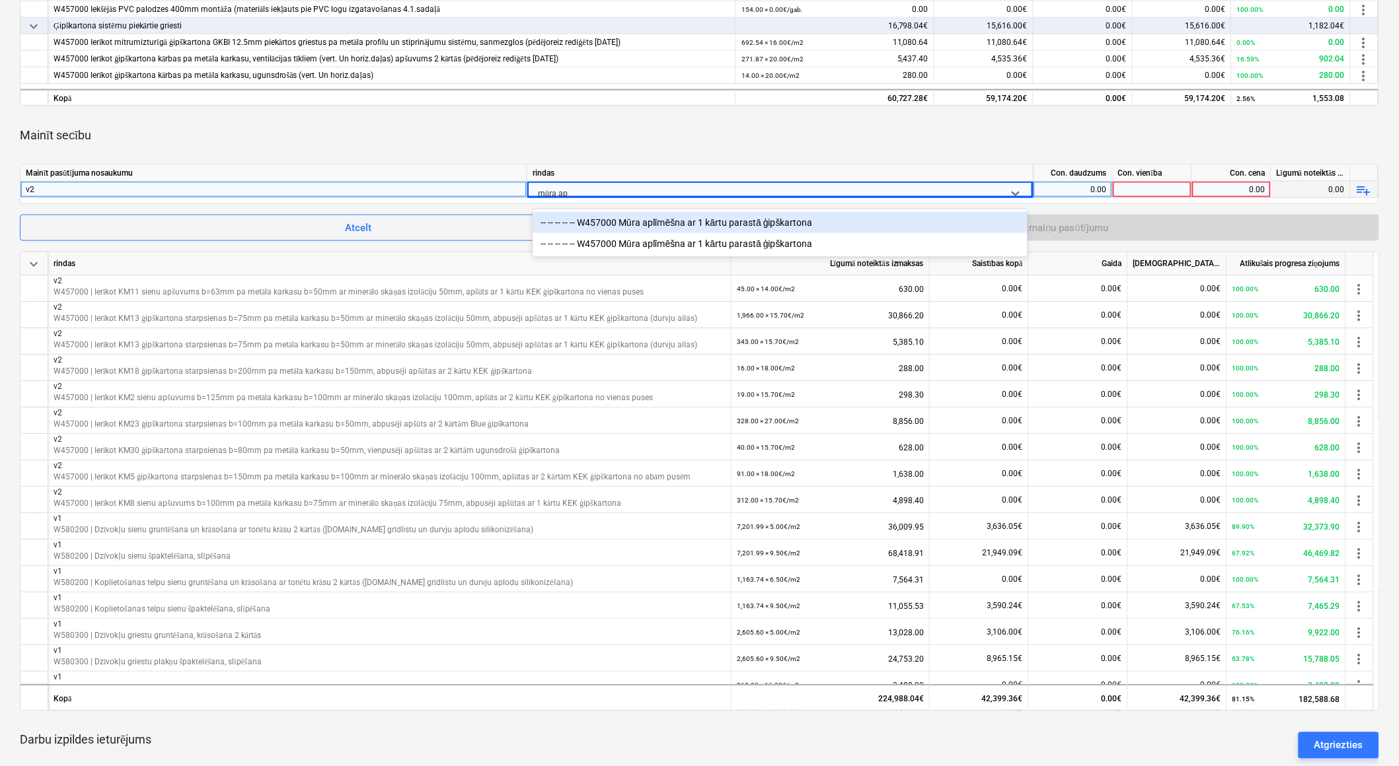
type input "mūra apl"
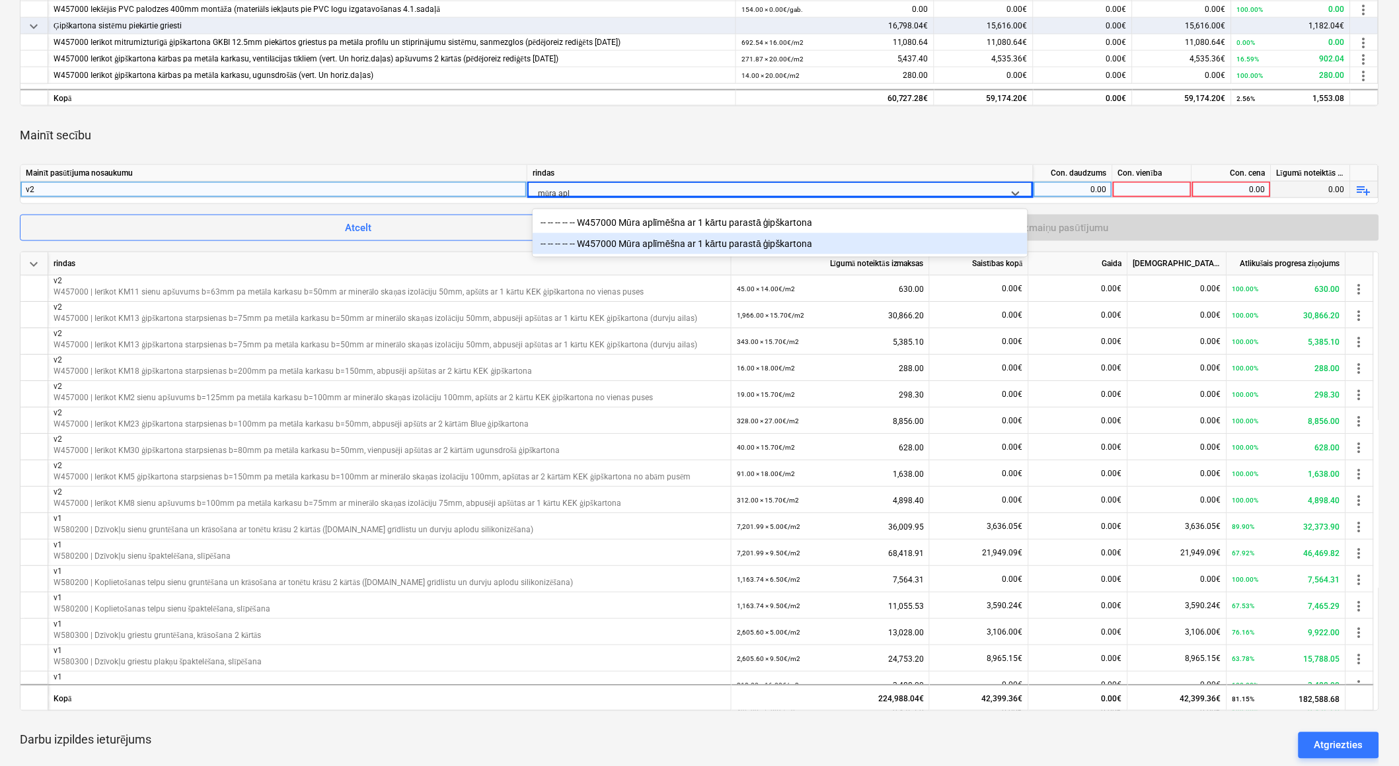
click at [629, 240] on div "-- -- -- -- -- W457000 Mūra aplīmēšna ar 1 kārtu parastā ģipškartona" at bounding box center [780, 243] width 495 height 21
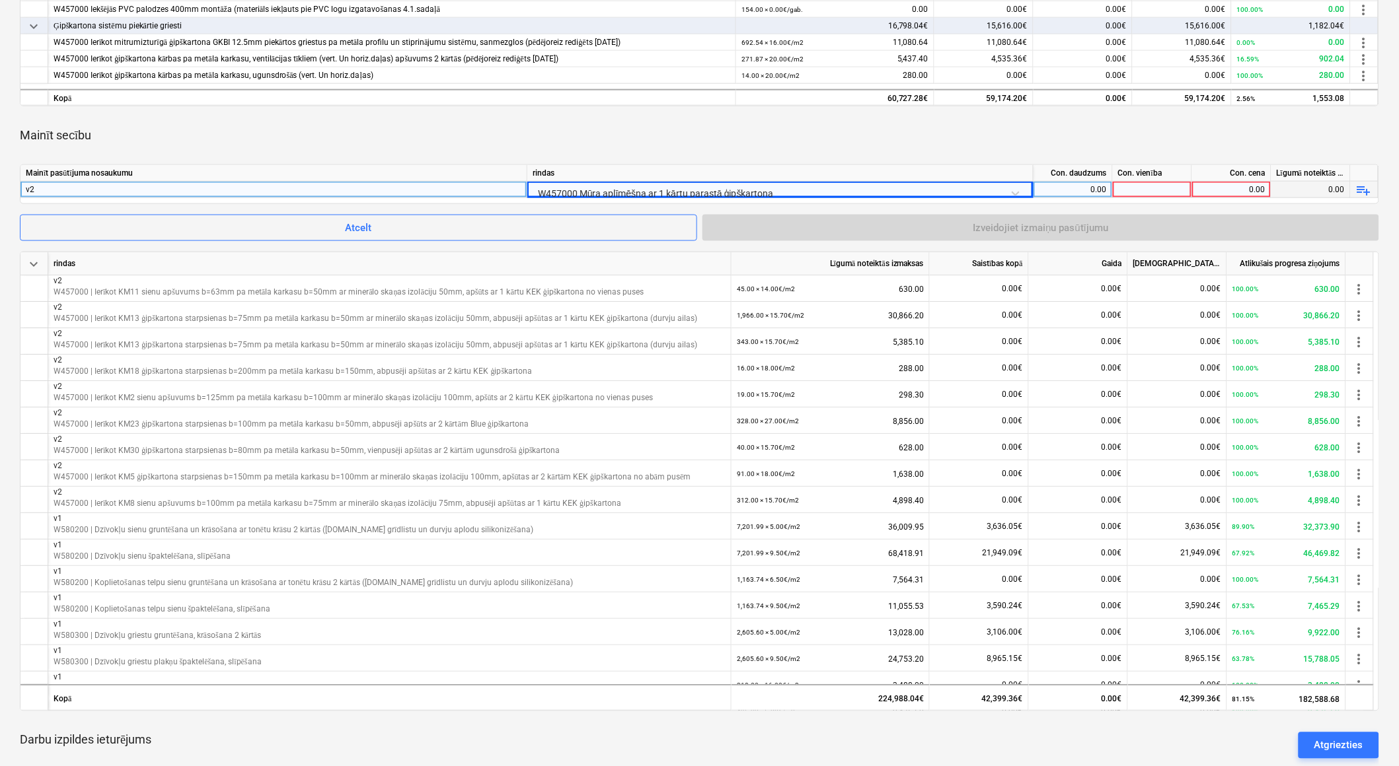
click at [1105, 190] on div "0.00" at bounding box center [1073, 190] width 68 height 17
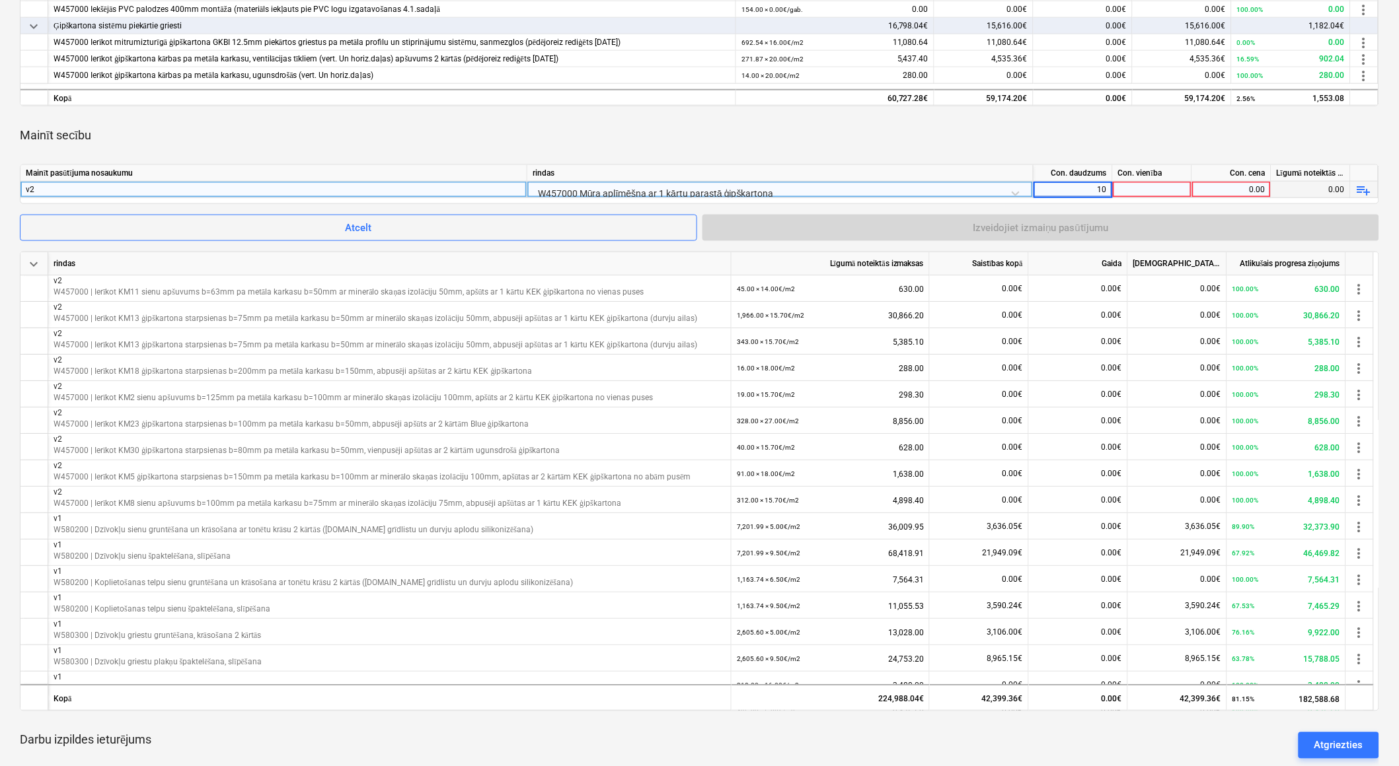
type input "101"
click at [1126, 188] on div at bounding box center [1152, 190] width 79 height 17
type input "m2"
click at [1239, 190] on div "0.00" at bounding box center [1231, 190] width 68 height 17
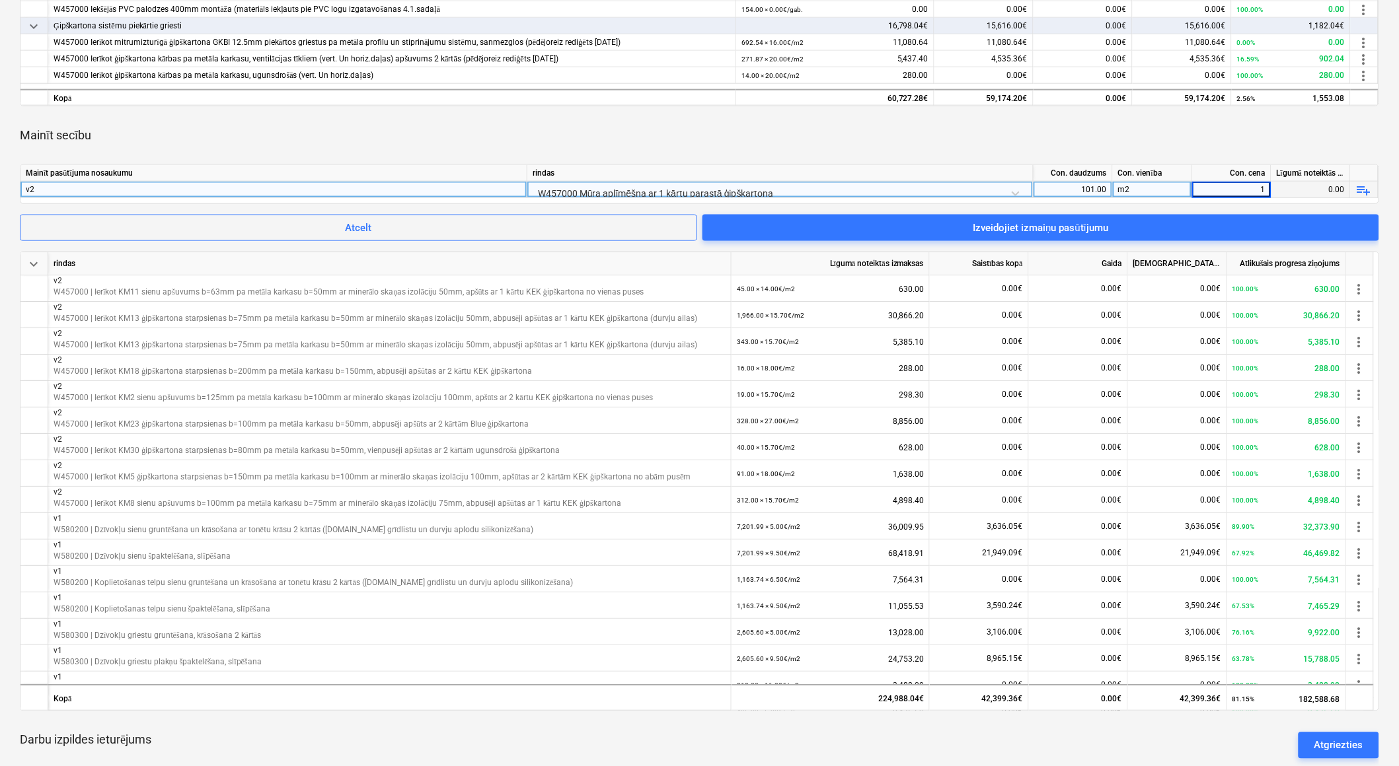
type input "14"
click at [1159, 186] on div "m2" at bounding box center [1152, 190] width 79 height 17
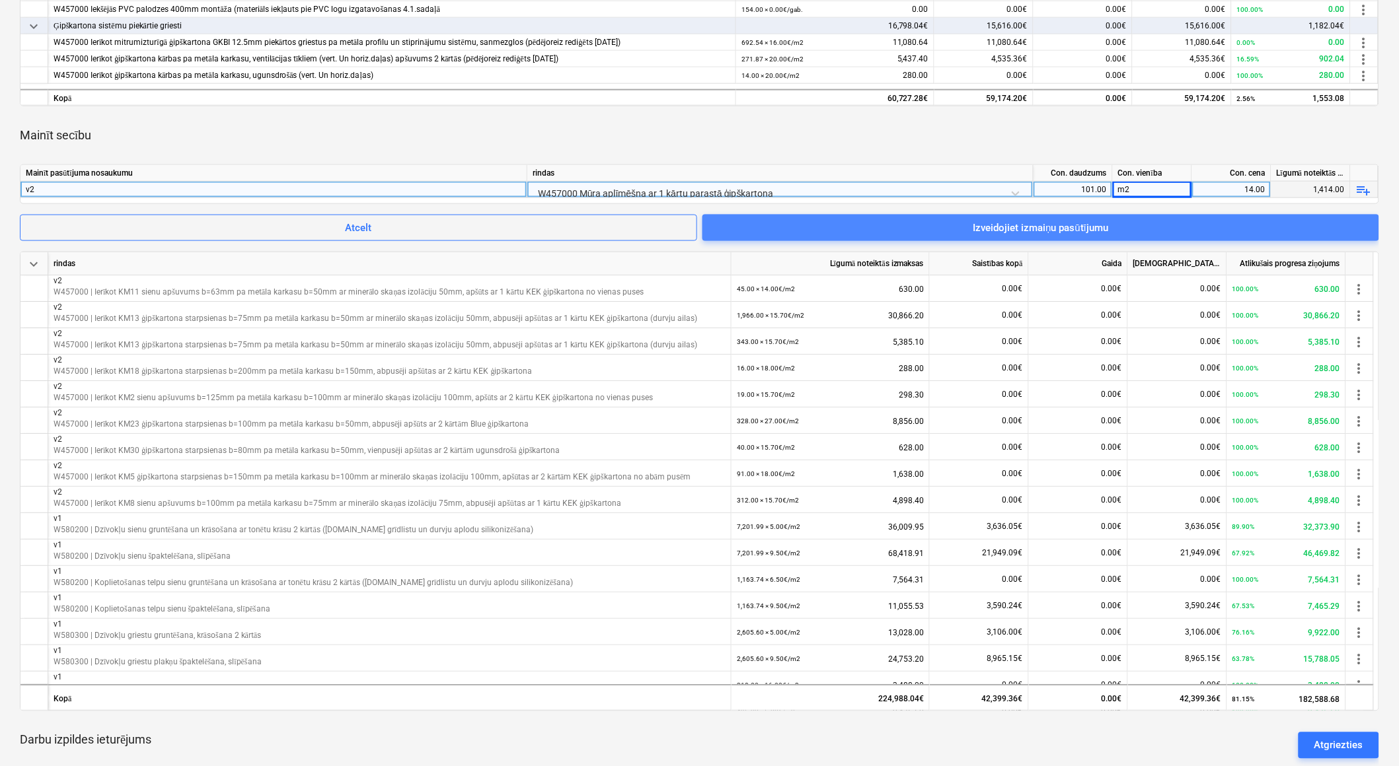
click at [1146, 229] on span "Izveidojiet izmaiņu pasūtījumu" at bounding box center [1040, 227] width 645 height 17
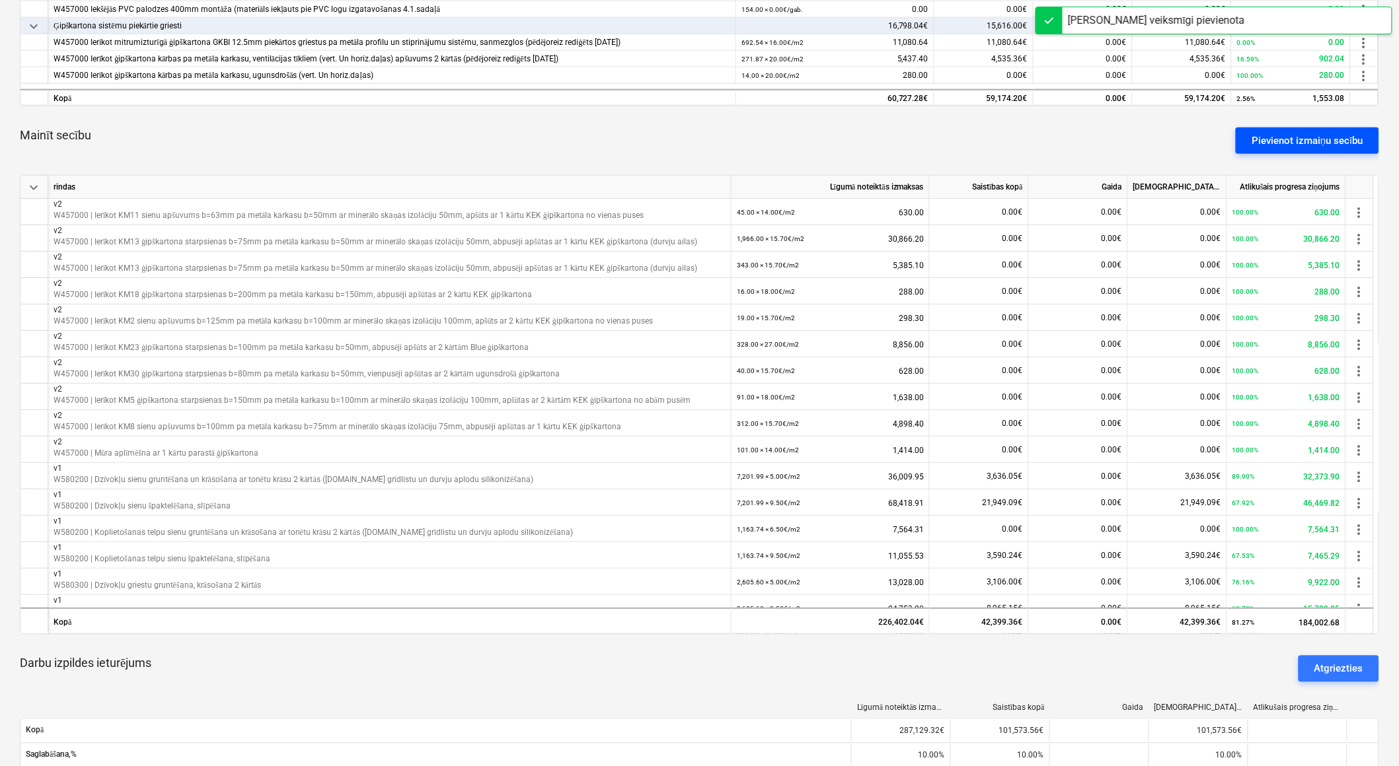
click at [1339, 136] on div "Pievienot izmaiņu secību" at bounding box center [1307, 140] width 112 height 17
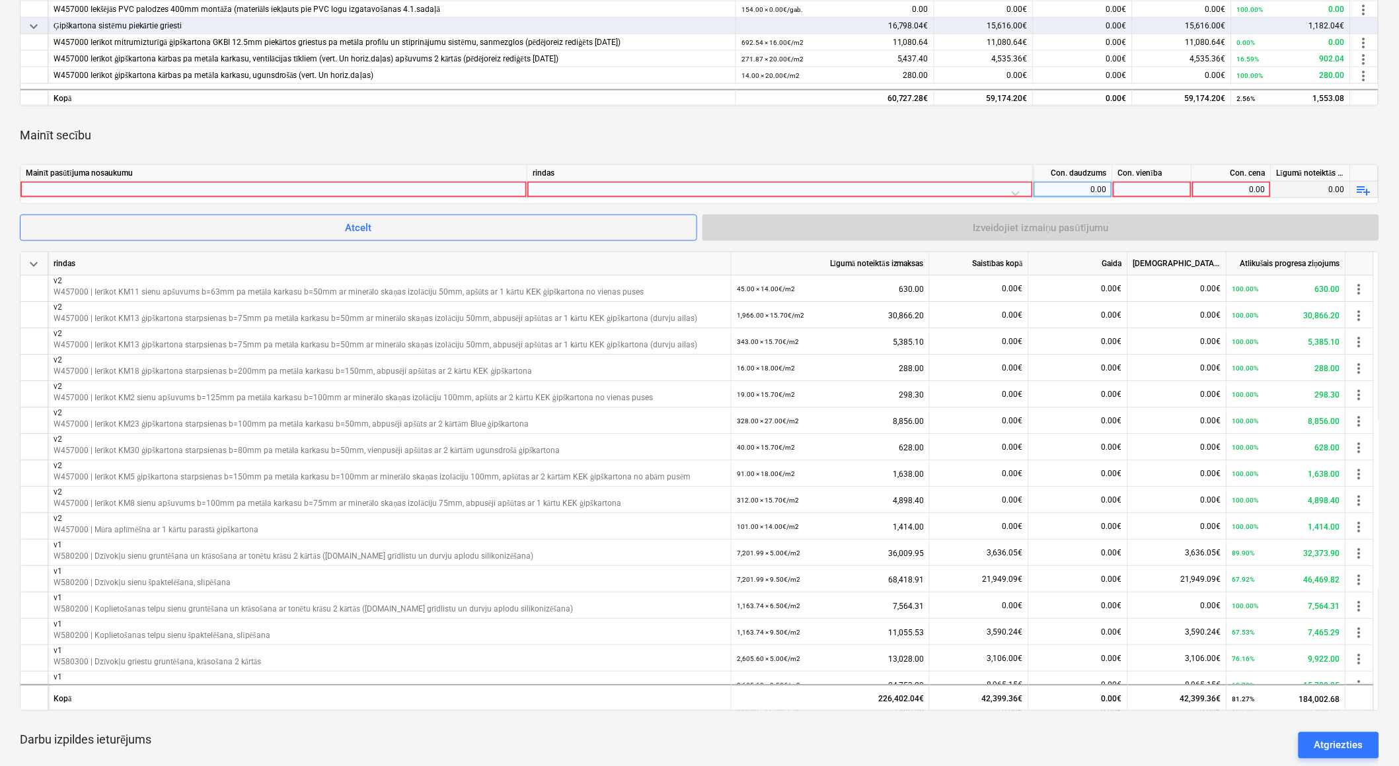
click at [259, 186] on div at bounding box center [274, 190] width 496 height 16
type input "v2"
click at [557, 189] on div at bounding box center [780, 193] width 495 height 23
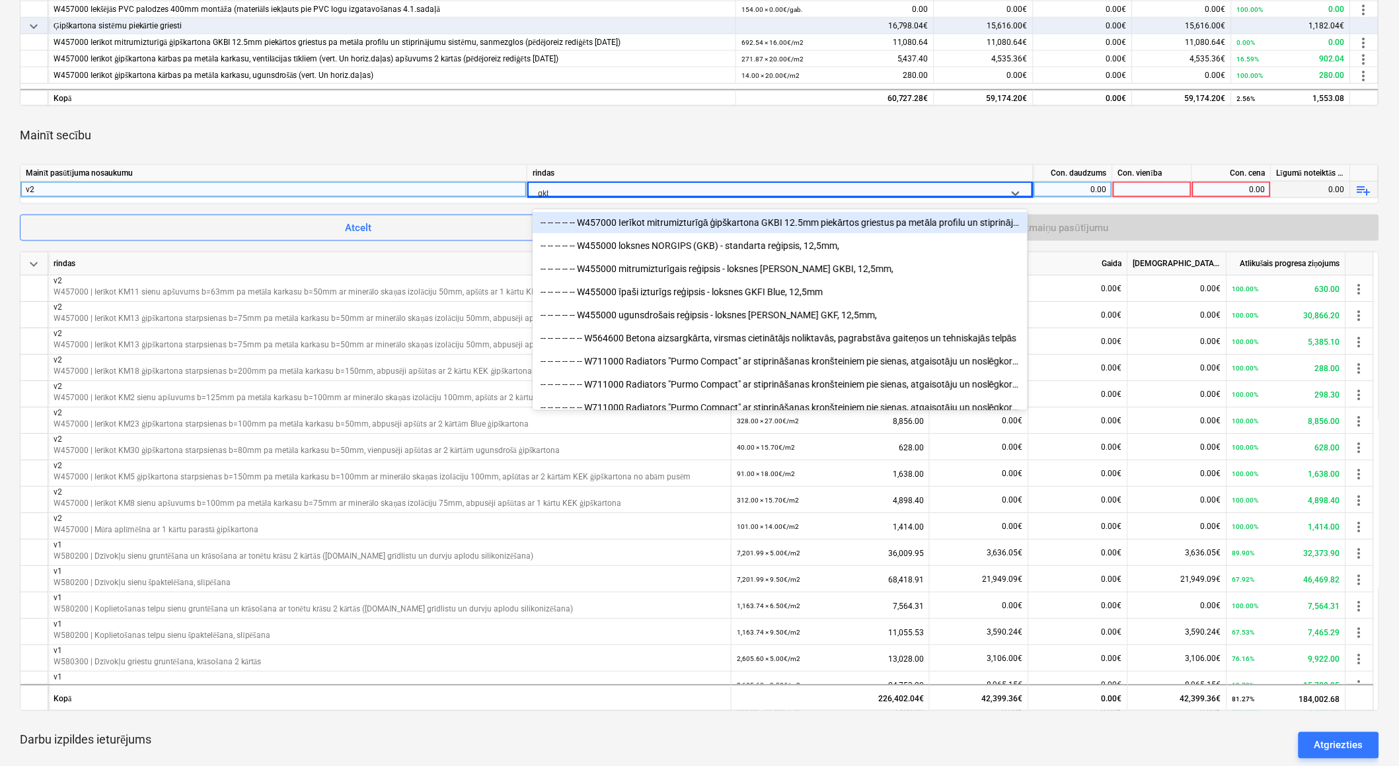
type input "gkbi"
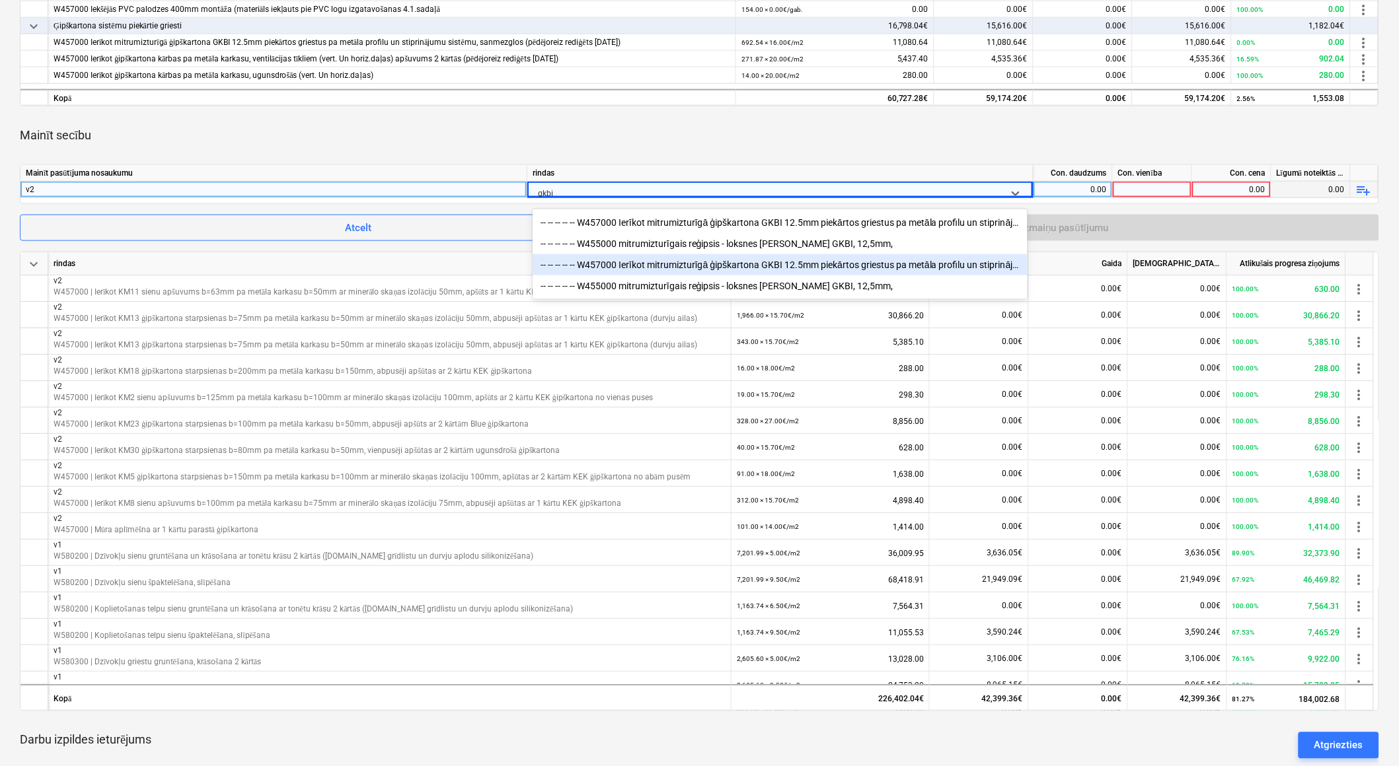
click at [669, 264] on div "-- -- -- -- -- W457000 Ierīkot mitrumizturīgā ģipškartona GKBI 12.5mm piekārtos…" at bounding box center [780, 264] width 495 height 21
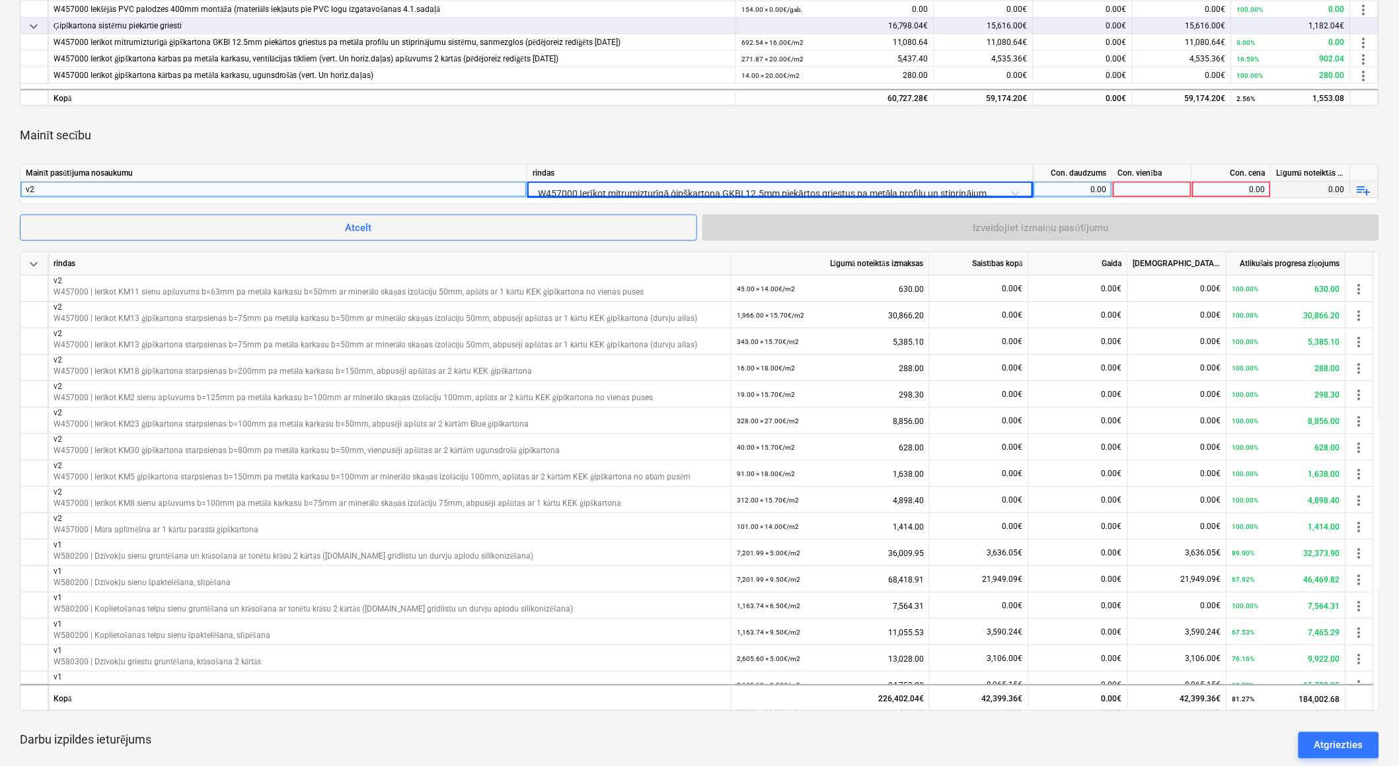
click at [1064, 188] on div "0.00" at bounding box center [1073, 190] width 68 height 17
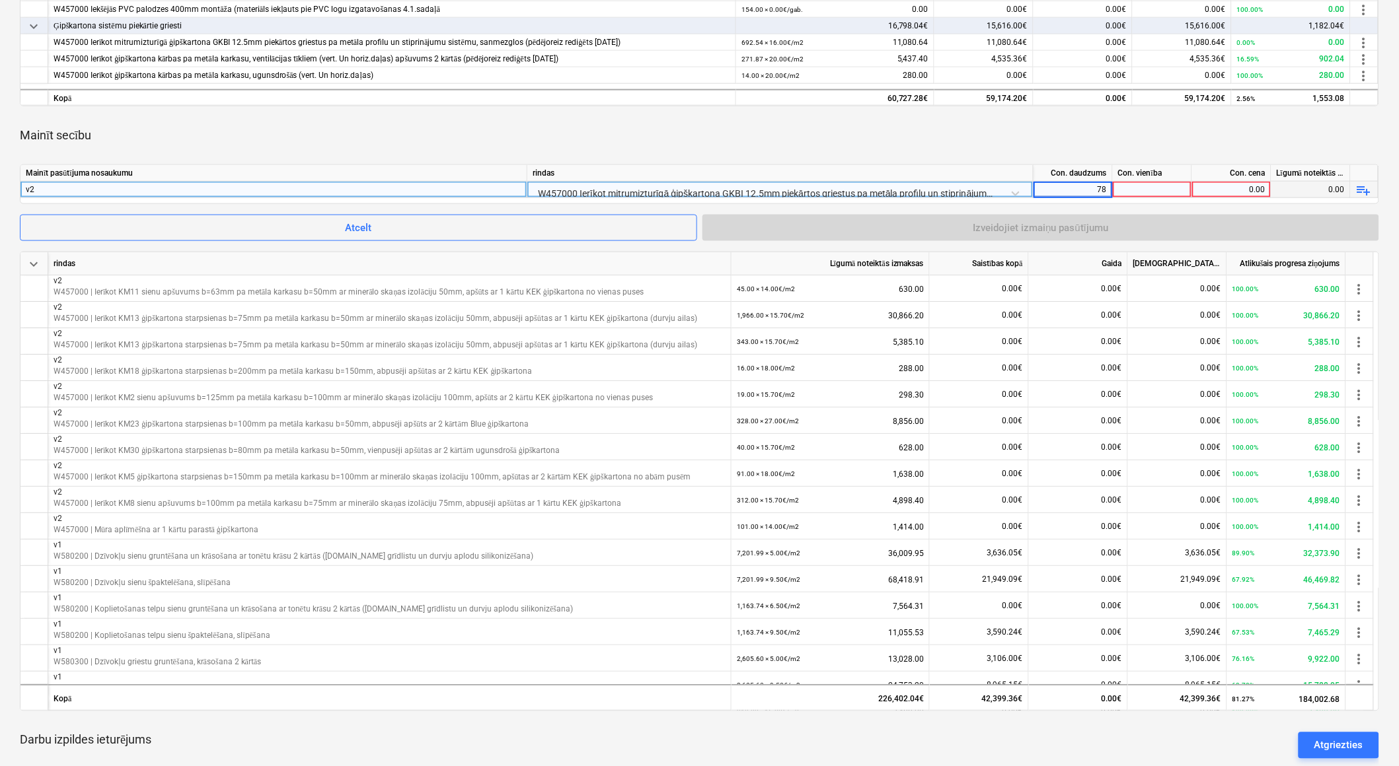
type input "780"
click at [1141, 189] on div at bounding box center [1152, 190] width 79 height 17
type input "m2"
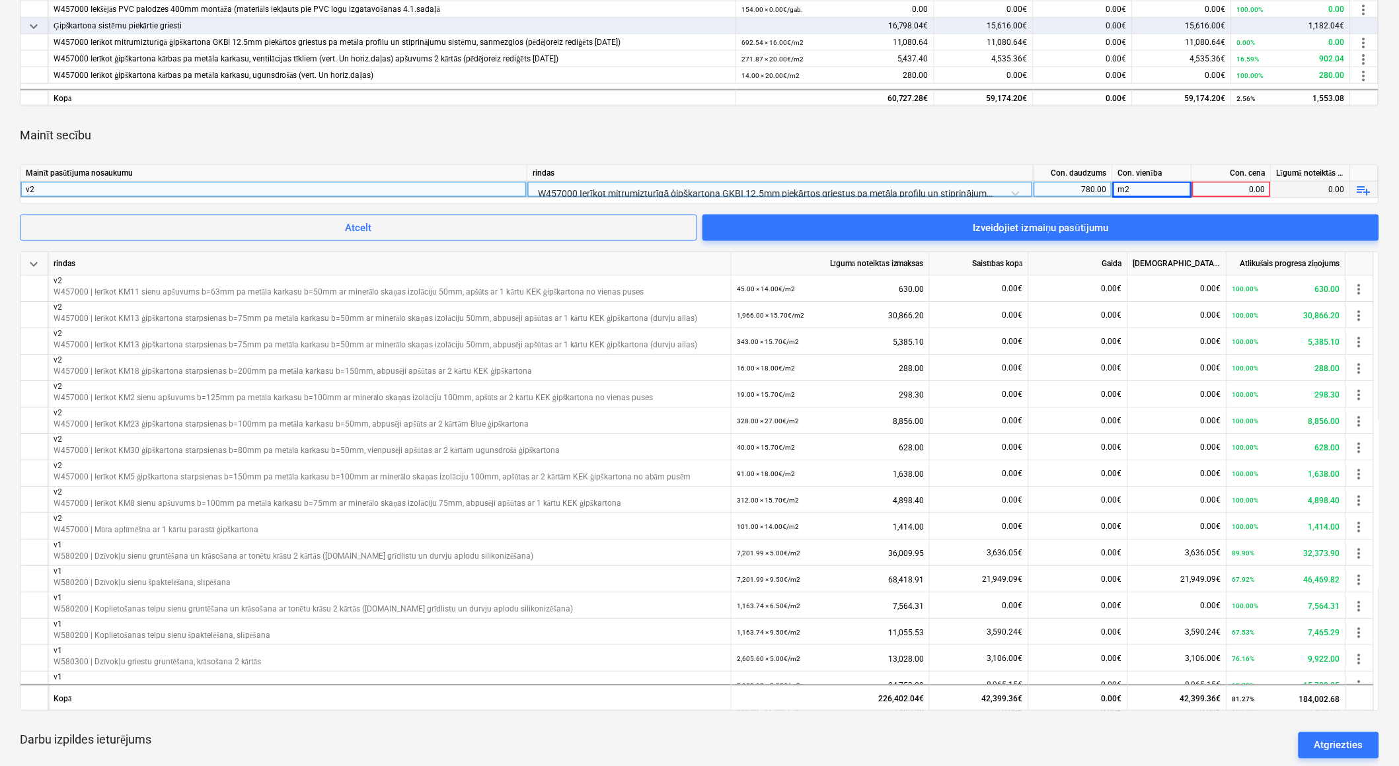
click at [1258, 188] on div "0.00" at bounding box center [1231, 190] width 68 height 17
type input "16"
click at [1160, 188] on div "m2" at bounding box center [1152, 190] width 79 height 17
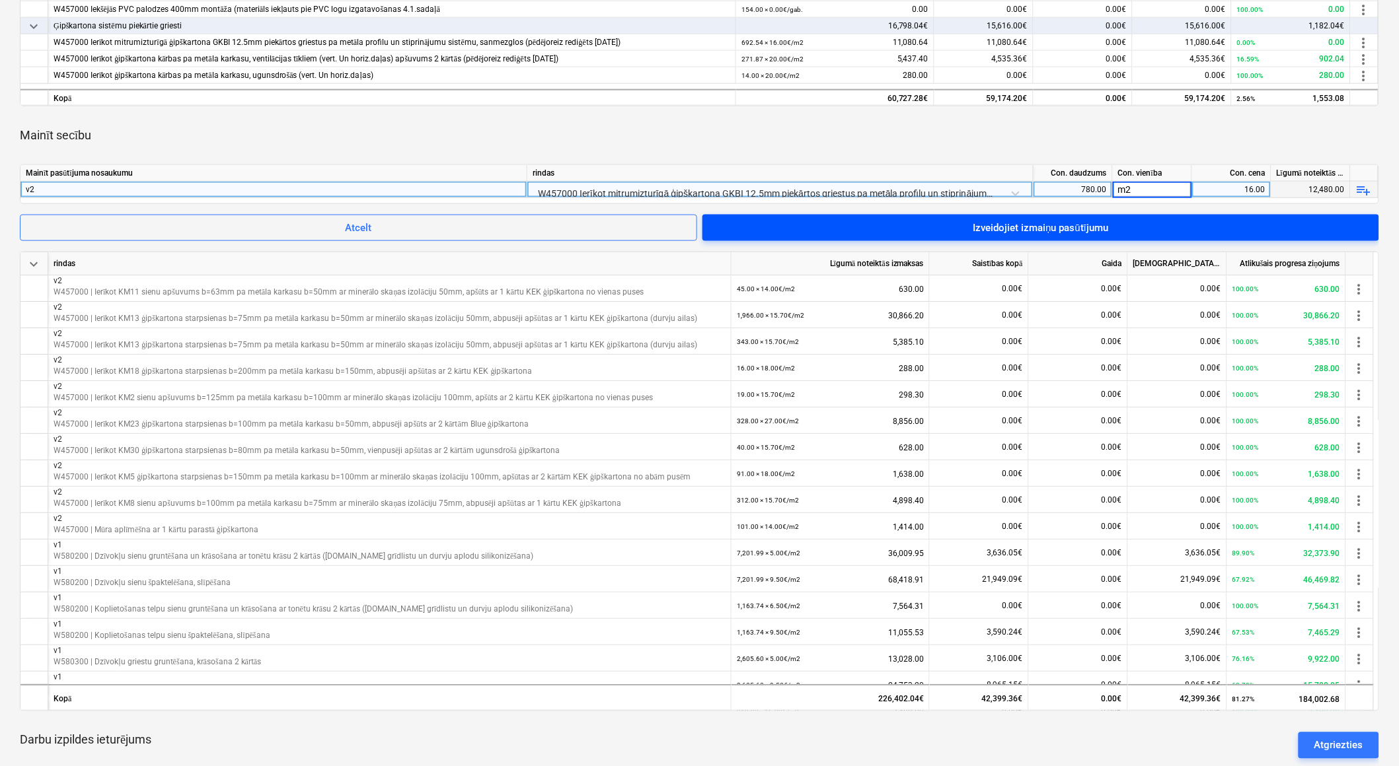
click at [1160, 230] on span "Izveidojiet izmaiņu pasūtījumu" at bounding box center [1040, 227] width 645 height 17
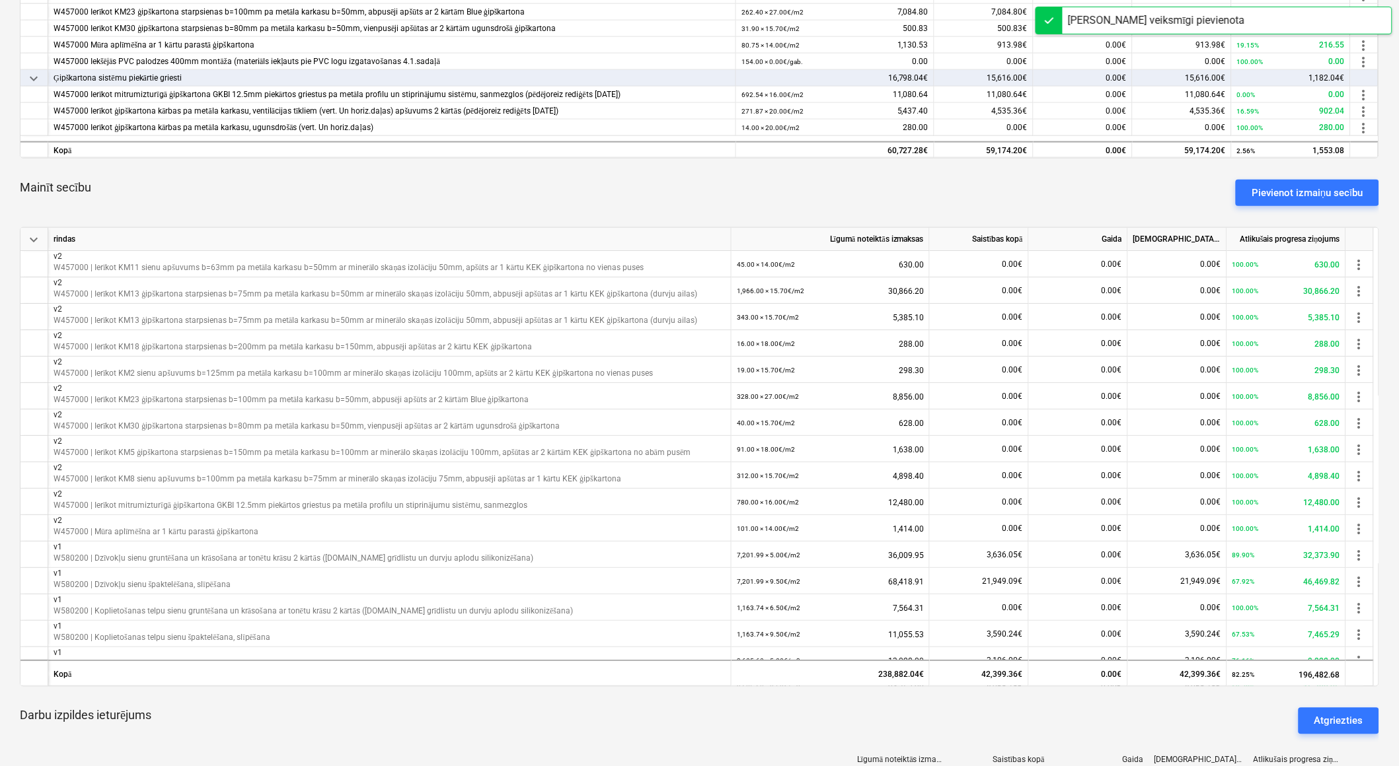
scroll to position [440, 0]
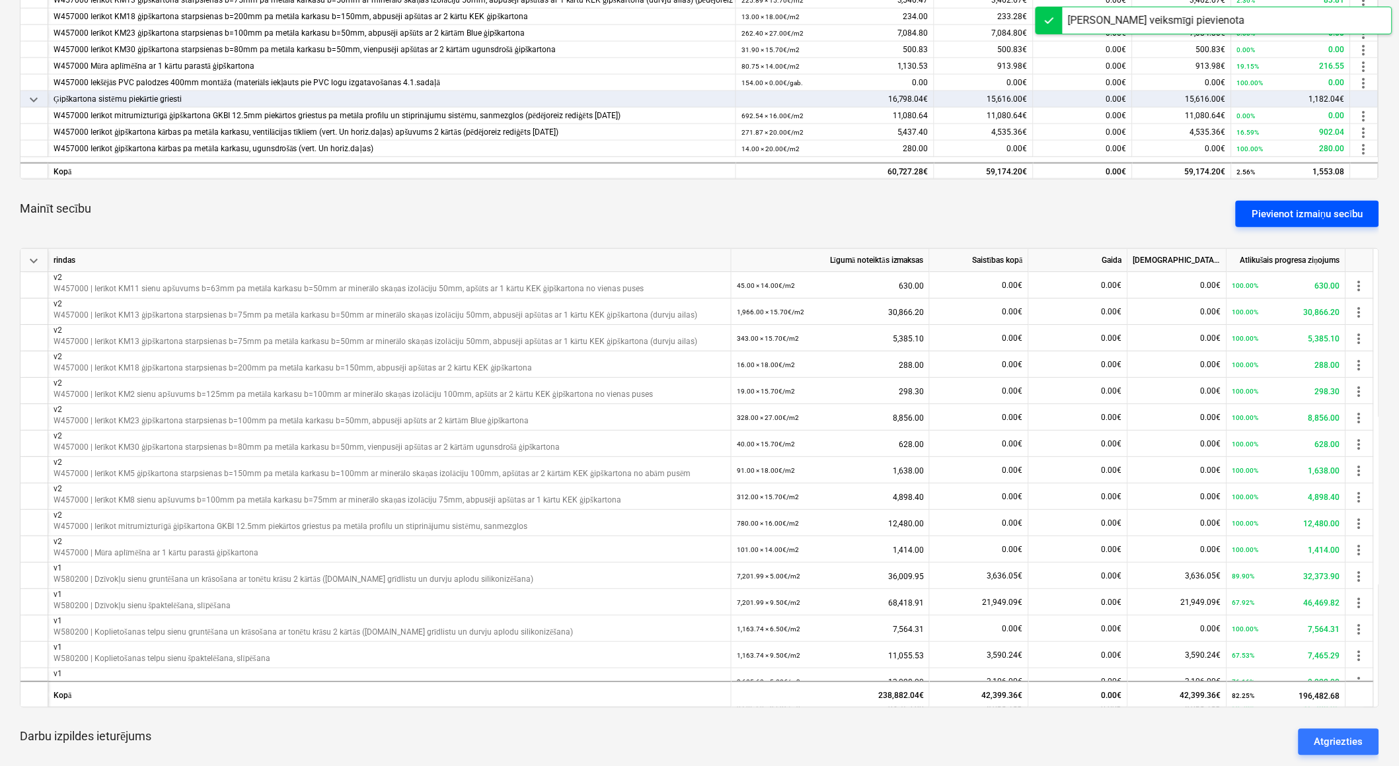
click at [1292, 216] on div "Pievienot izmaiņu secību" at bounding box center [1307, 213] width 112 height 17
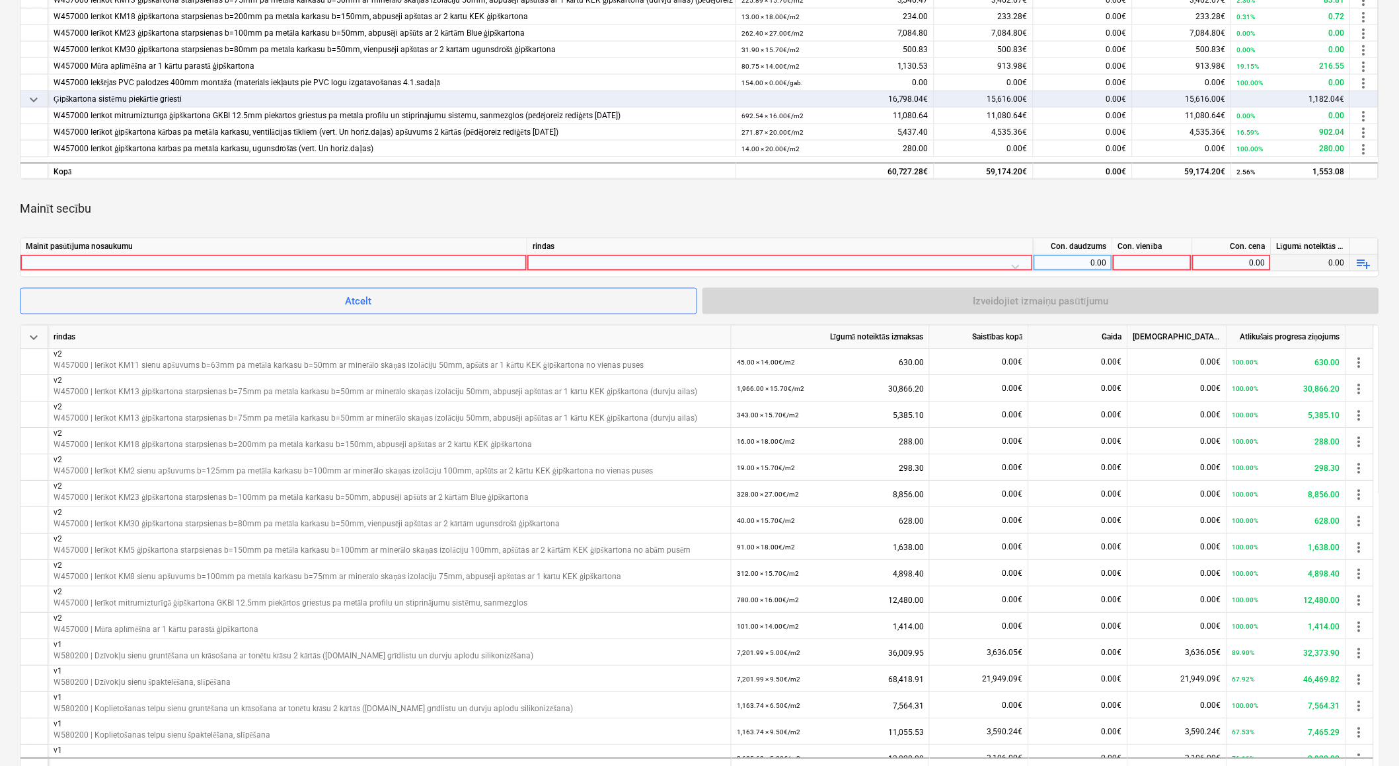
click at [316, 260] on div at bounding box center [274, 263] width 496 height 16
type input "v2"
click at [690, 262] on div at bounding box center [780, 266] width 495 height 23
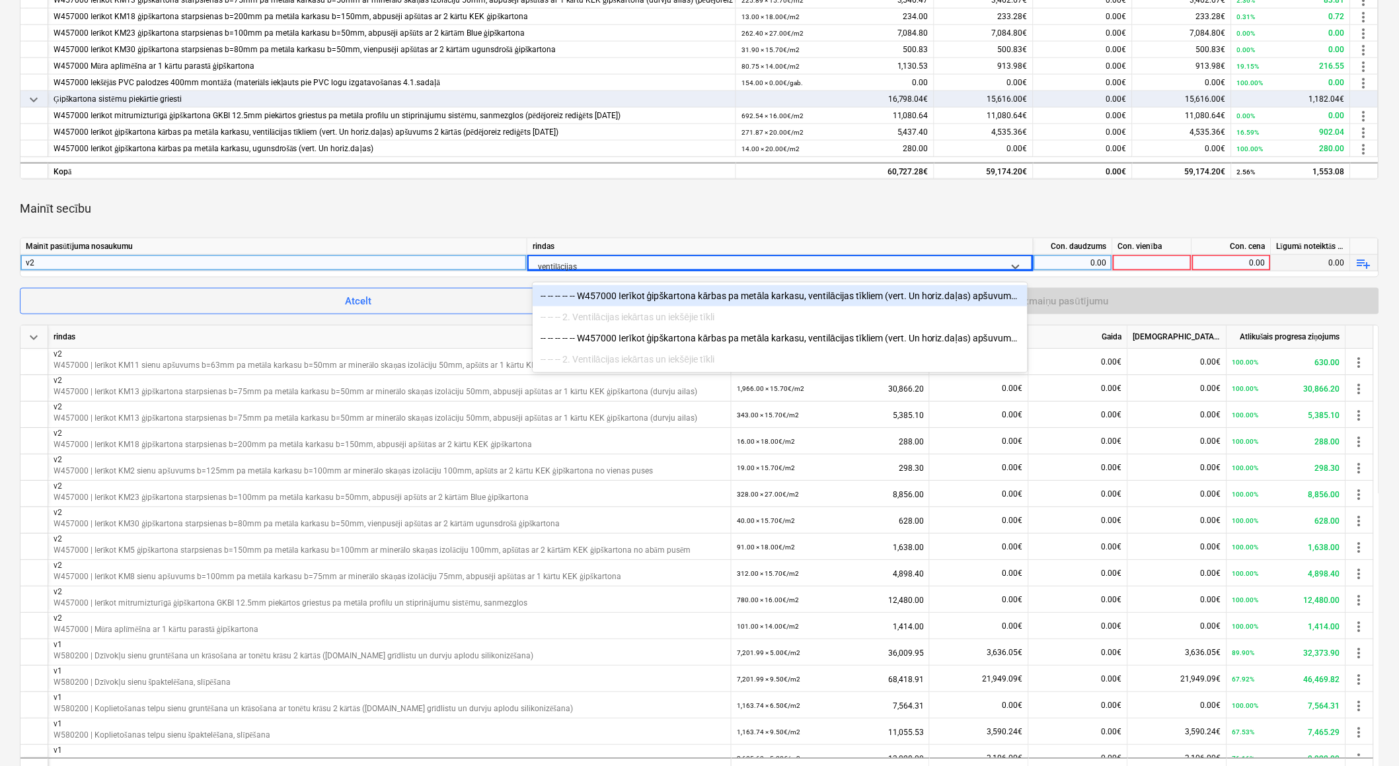
type input "ventilācijas"
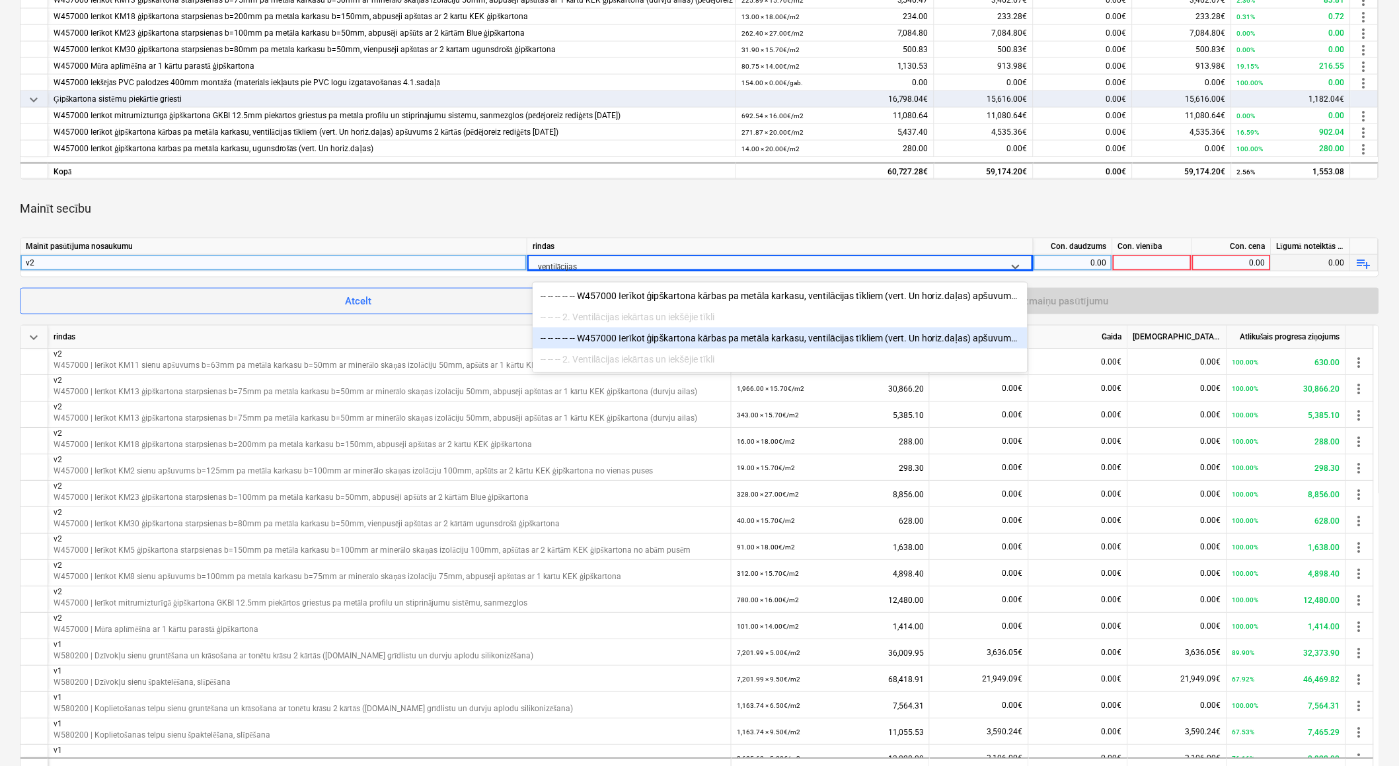
click at [694, 345] on div "-- -- -- -- -- W457000 Ierīkot ģipškartona kārbas pa metāla karkasu, ventilācij…" at bounding box center [780, 338] width 495 height 21
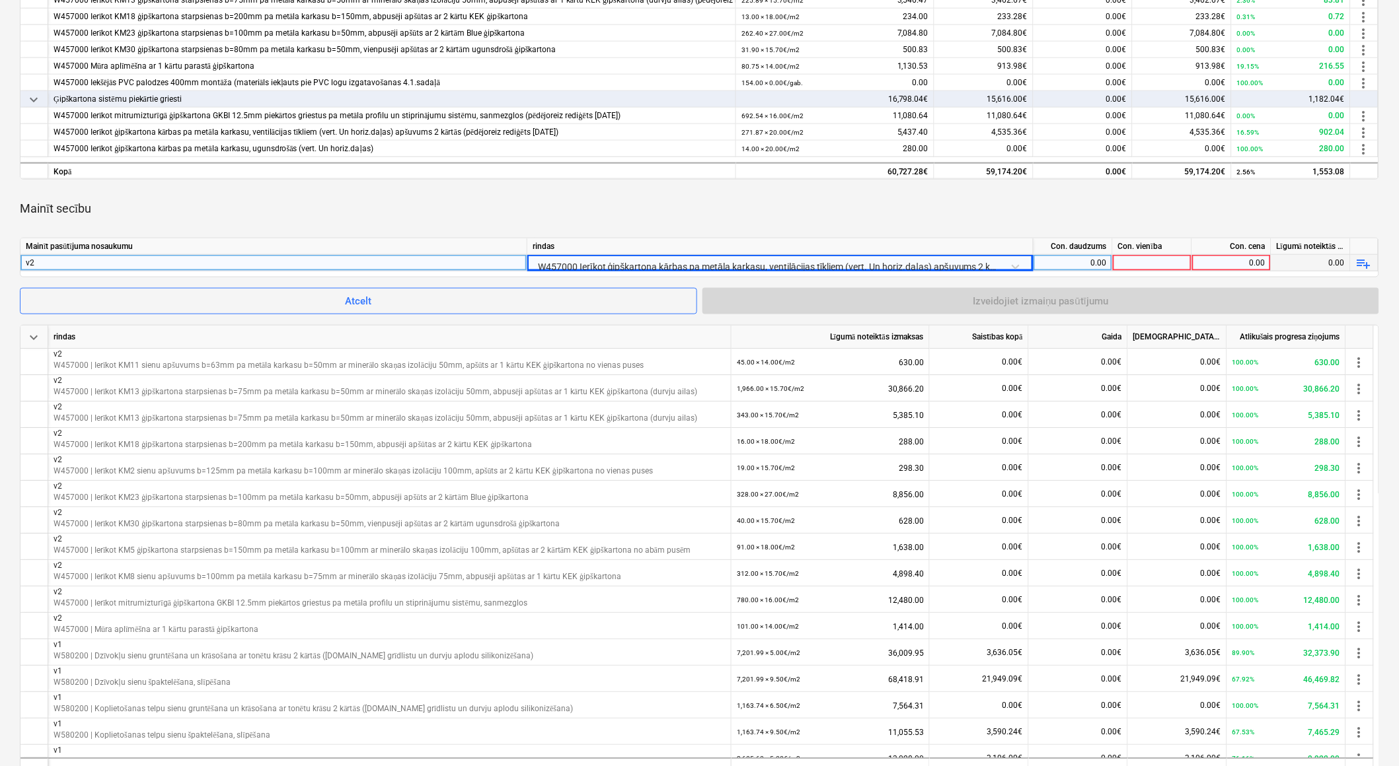
click at [1084, 262] on div "0.00" at bounding box center [1073, 263] width 68 height 17
type input "315"
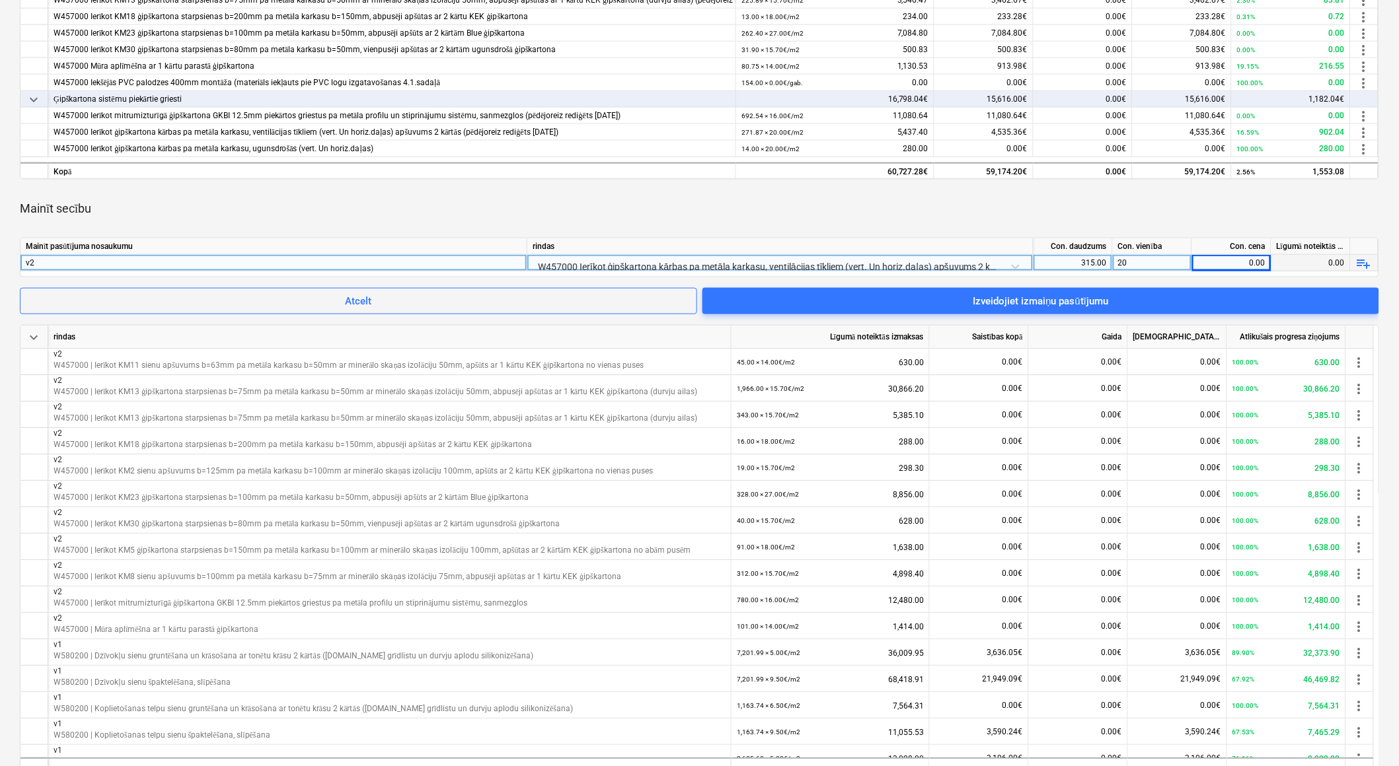
click at [1181, 262] on div "20" at bounding box center [1152, 263] width 79 height 17
type input "m2"
click at [1218, 260] on div "0.00" at bounding box center [1231, 263] width 68 height 17
type input "20"
click at [1167, 260] on div "m2" at bounding box center [1152, 263] width 79 height 17
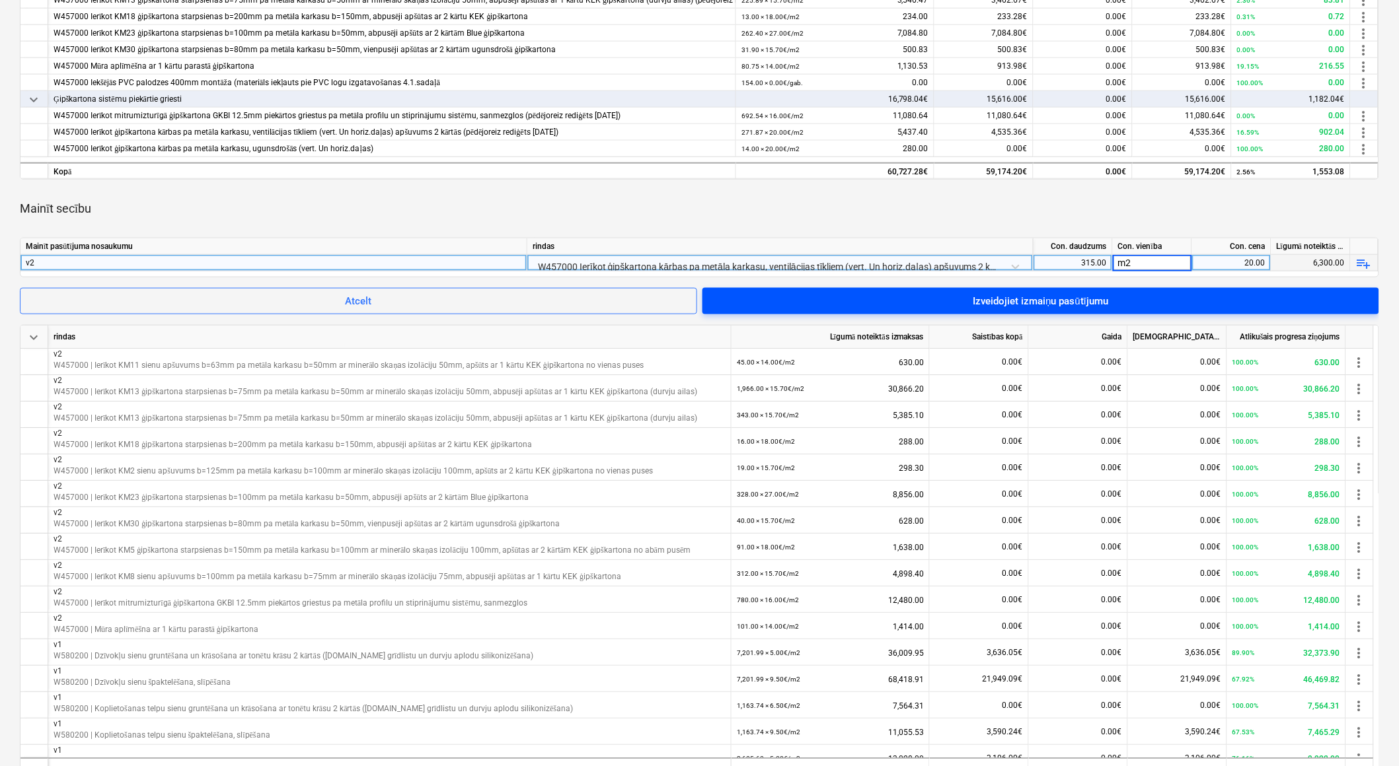
click at [1145, 295] on span "Izveidojiet izmaiņu pasūtījumu" at bounding box center [1040, 301] width 645 height 17
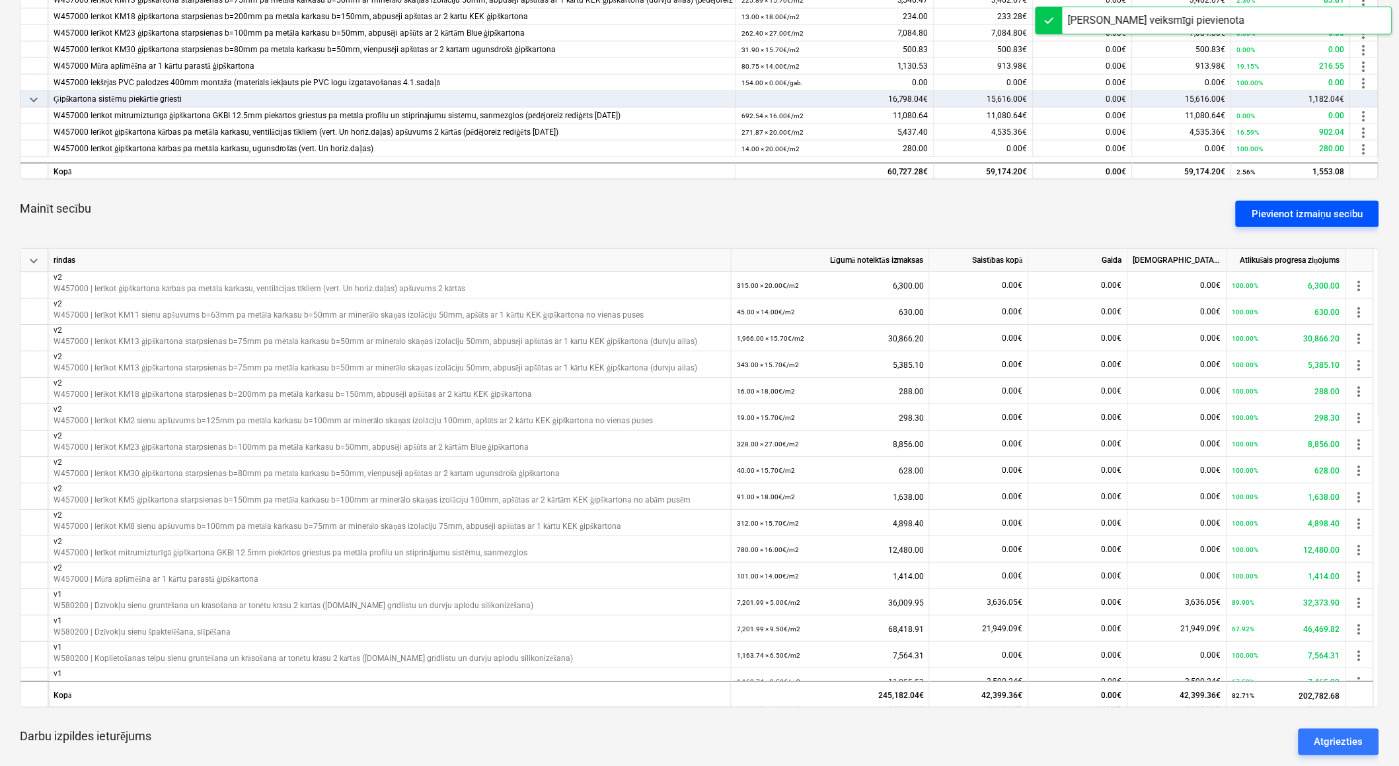
click at [1277, 217] on div "Pievienot izmaiņu secību" at bounding box center [1307, 213] width 112 height 17
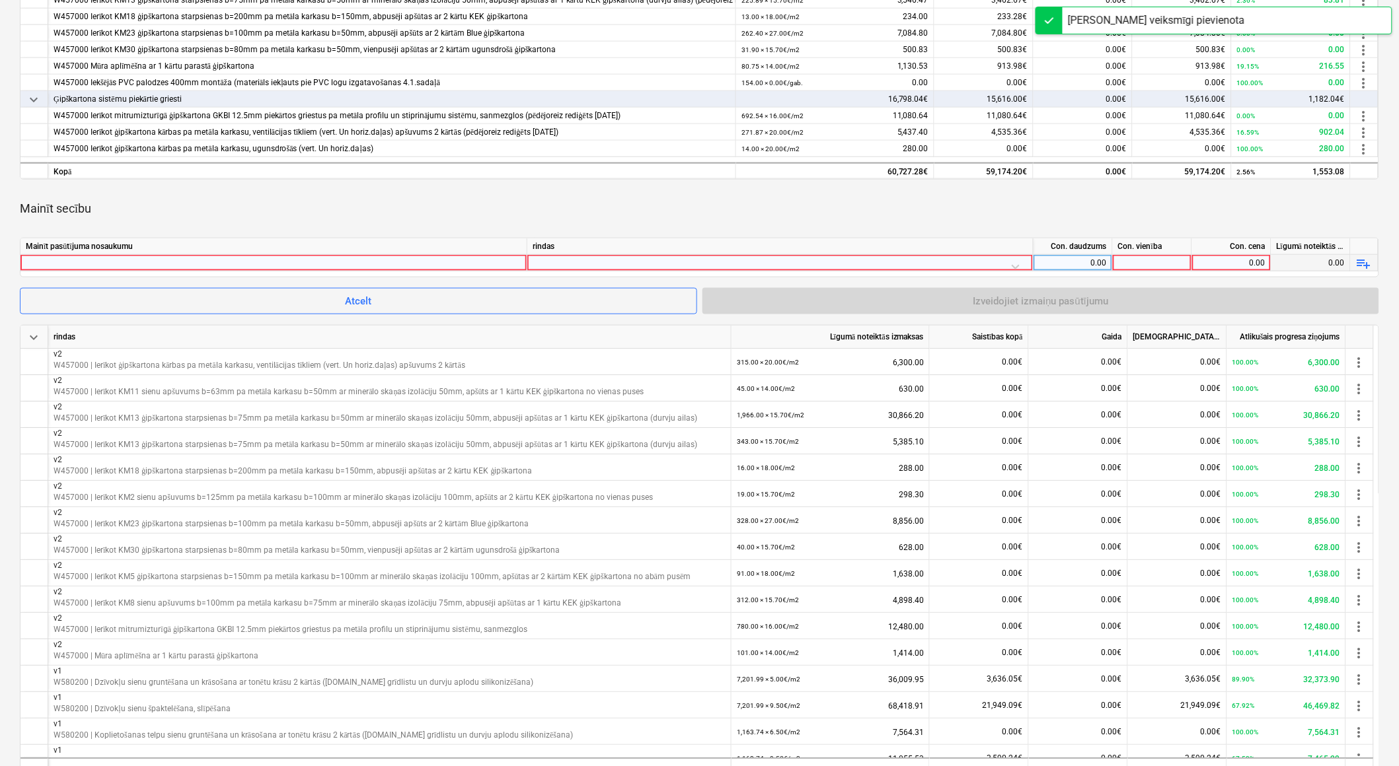
click at [451, 262] on div at bounding box center [274, 263] width 496 height 16
type input "v2"
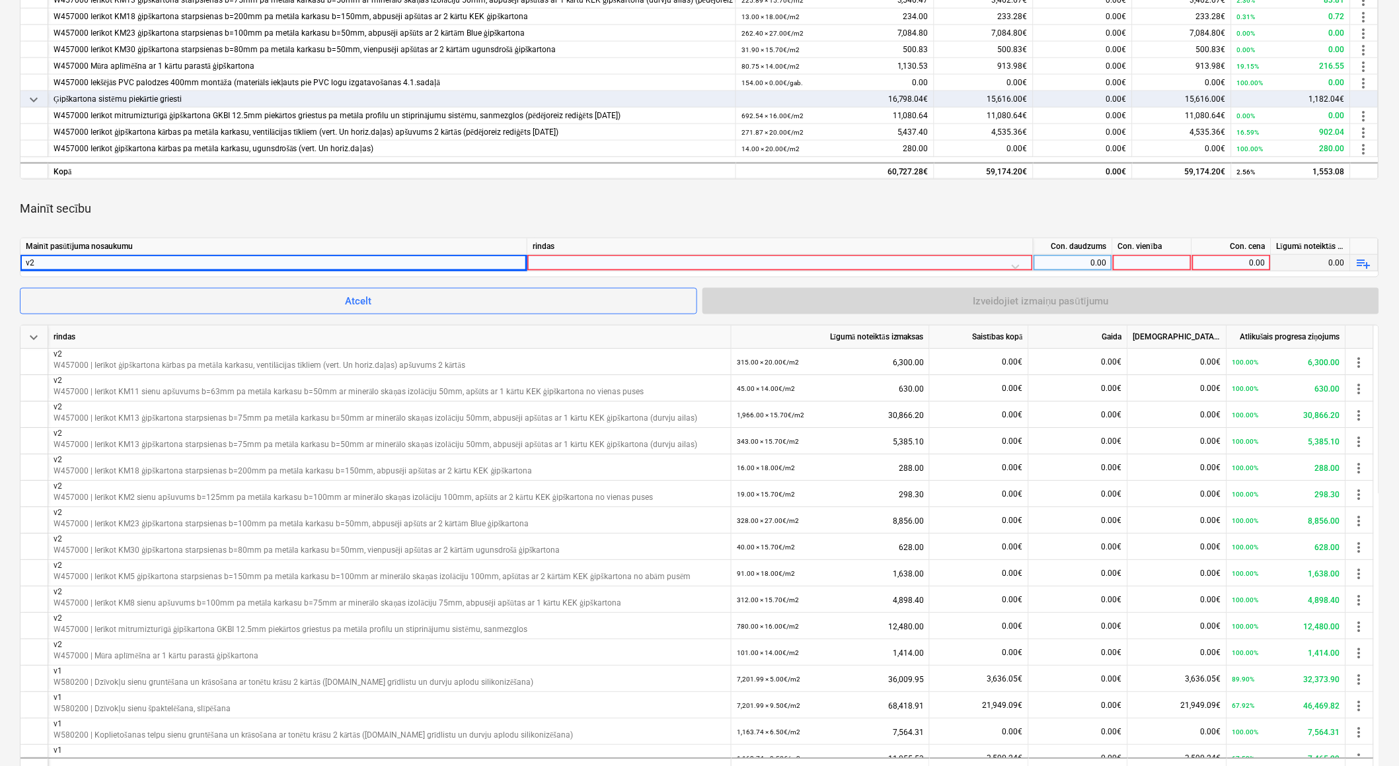
click at [559, 260] on div at bounding box center [780, 266] width 495 height 23
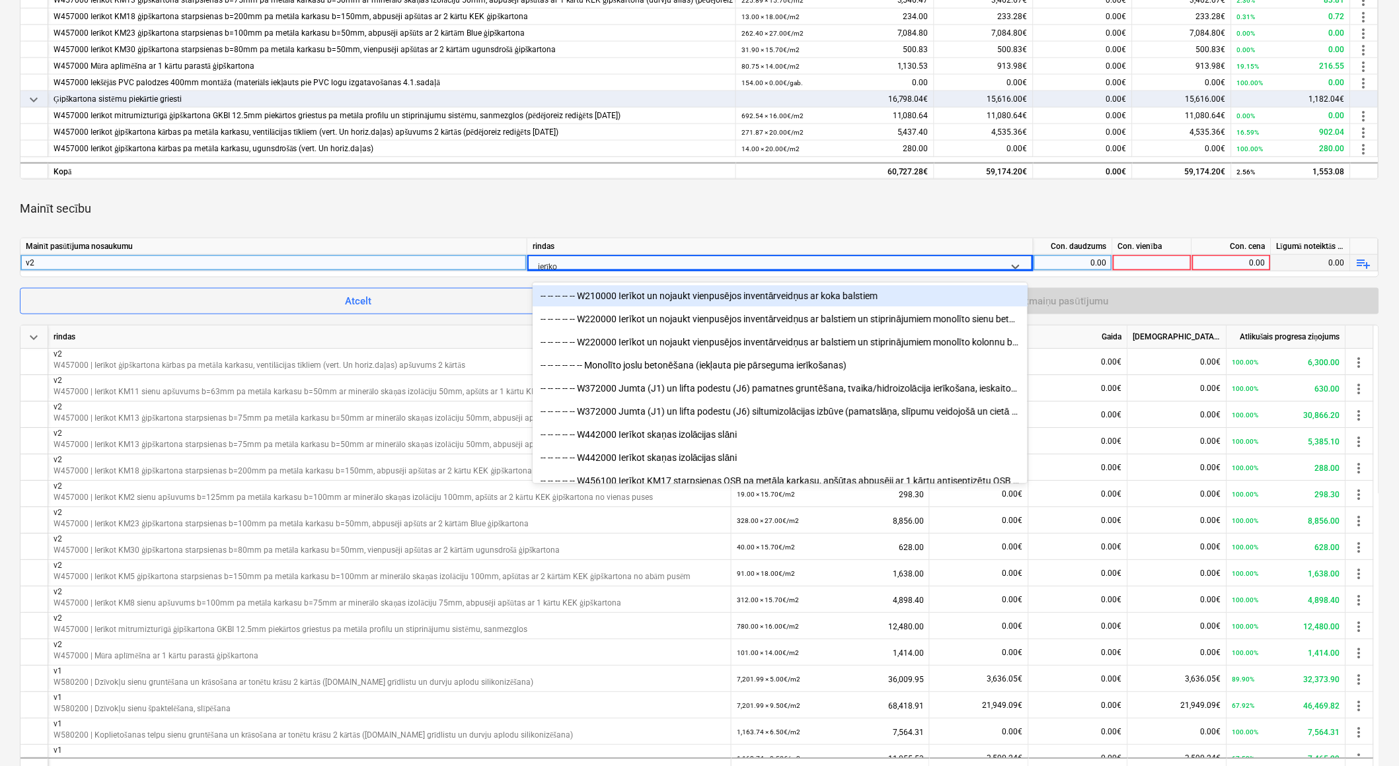
type input "ierīkot"
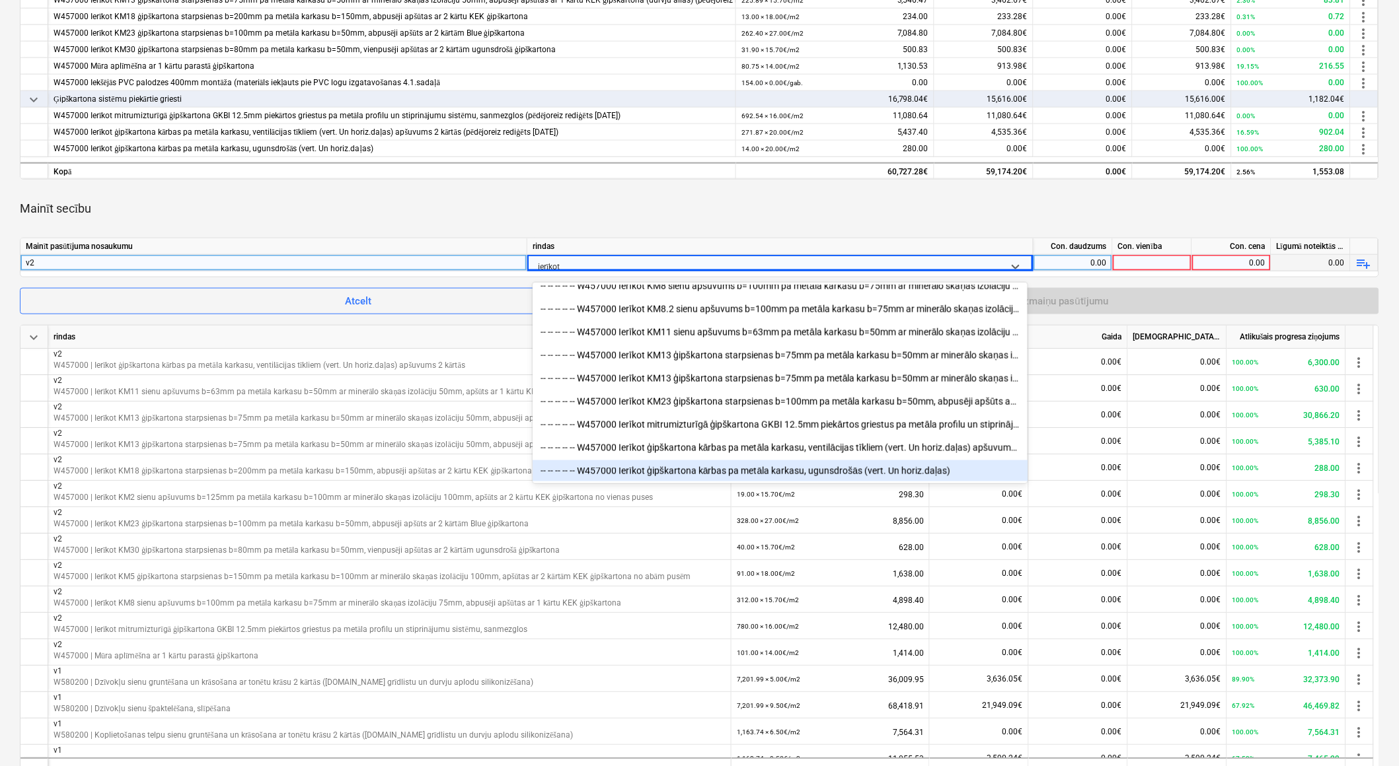
scroll to position [587, 0]
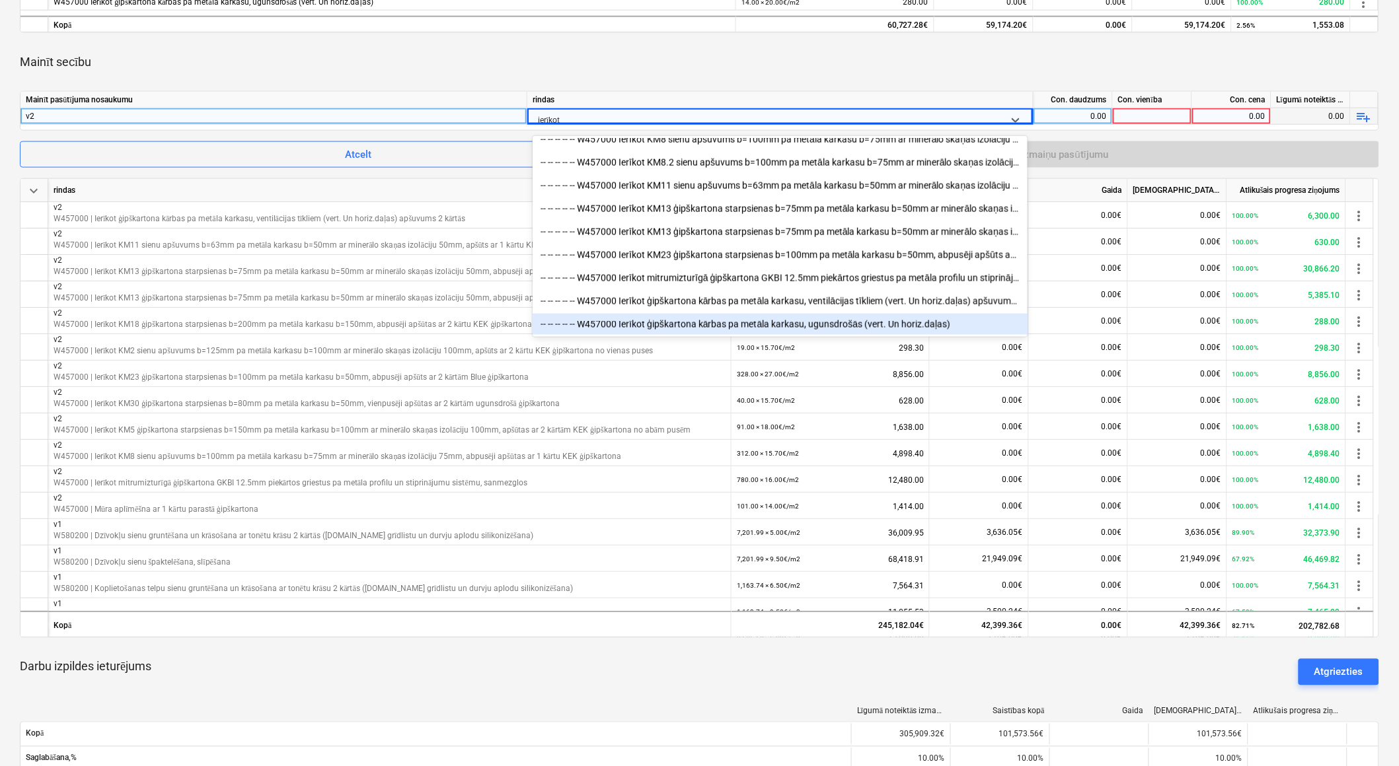
click at [770, 324] on div "-- -- -- -- -- W457000 Ierīkot ģipškartona kārbas pa metāla karkasu, ugunsdrošā…" at bounding box center [780, 324] width 495 height 21
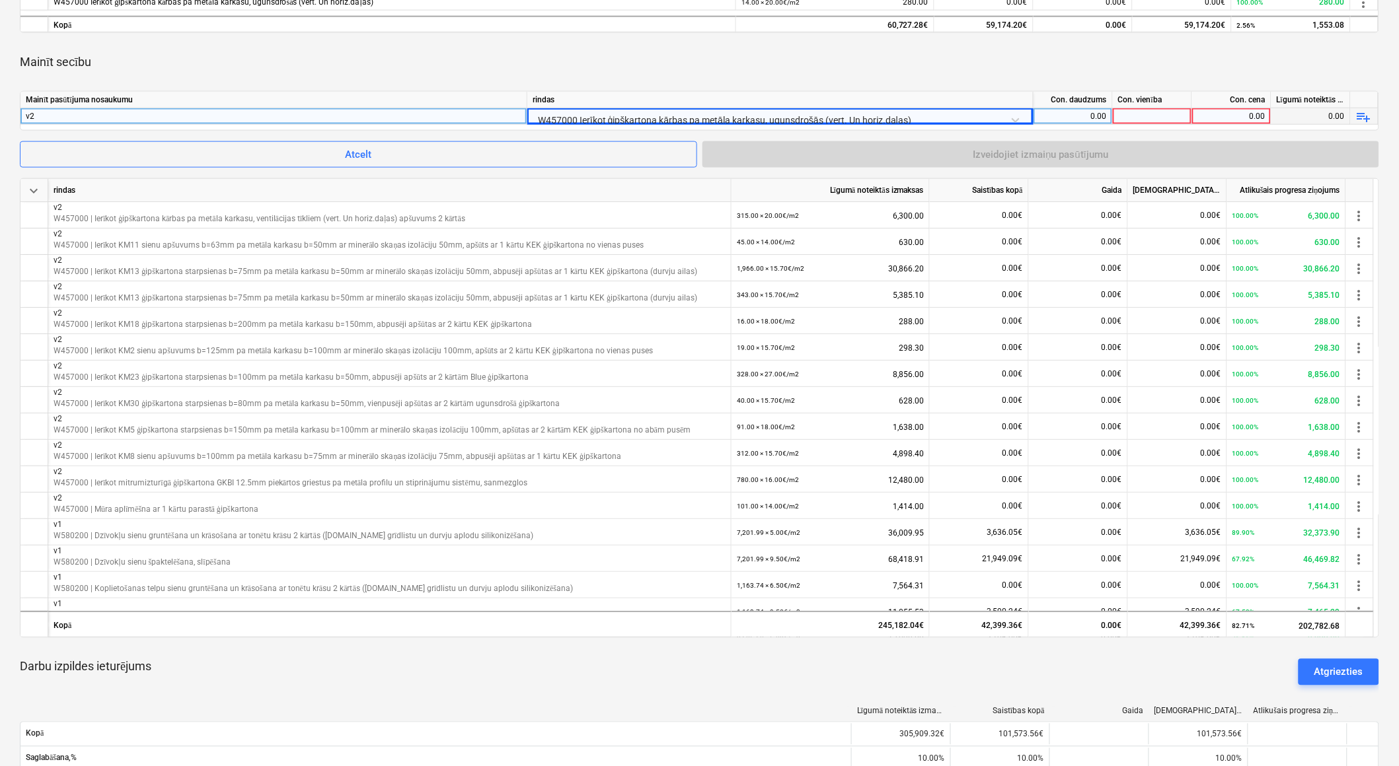
click at [1095, 116] on div "0.00" at bounding box center [1073, 116] width 68 height 17
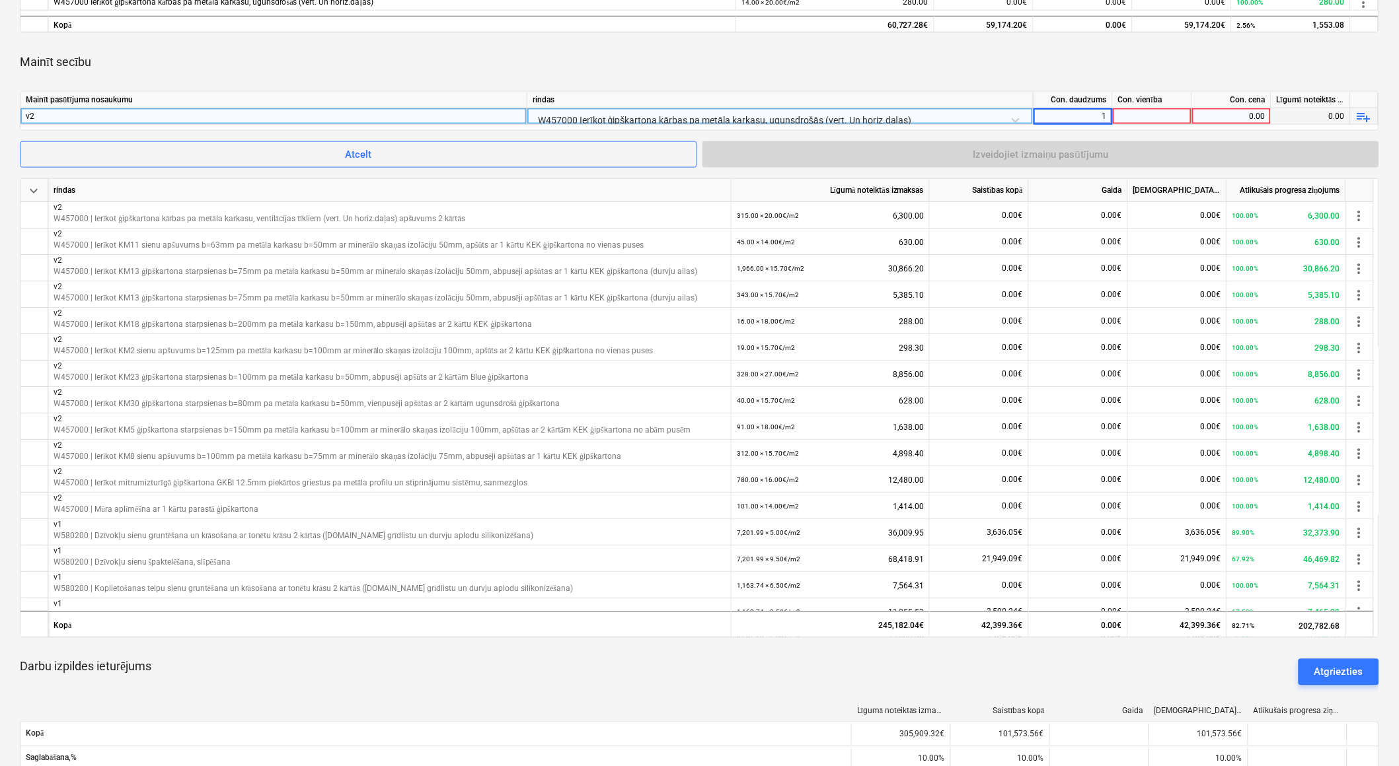
type input "18"
click at [1126, 114] on div at bounding box center [1152, 116] width 79 height 17
type input "20"
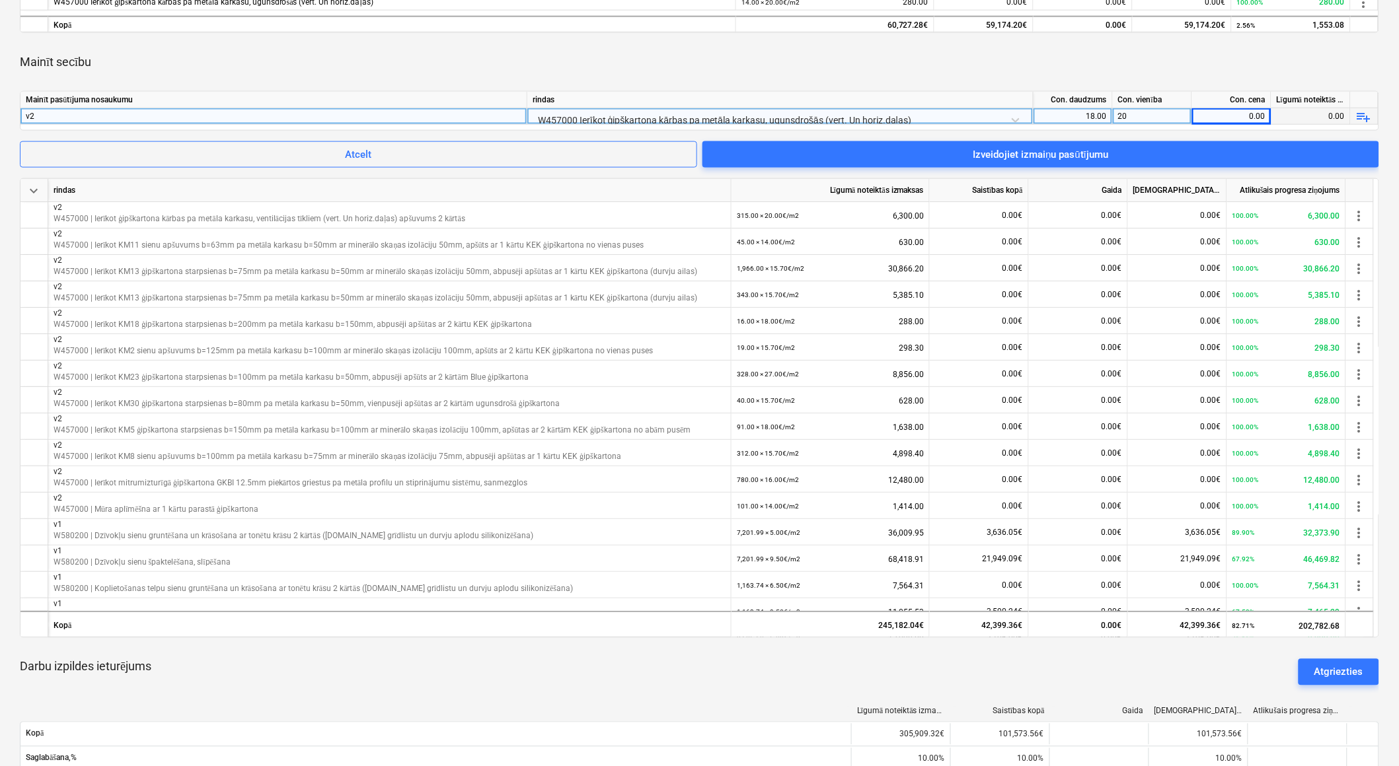
click at [1171, 116] on div "20" at bounding box center [1152, 116] width 79 height 17
type input "m2"
click at [1171, 116] on input "m2" at bounding box center [1152, 116] width 79 height 16
click at [1209, 114] on div "0.00" at bounding box center [1231, 116] width 68 height 17
type input "20"
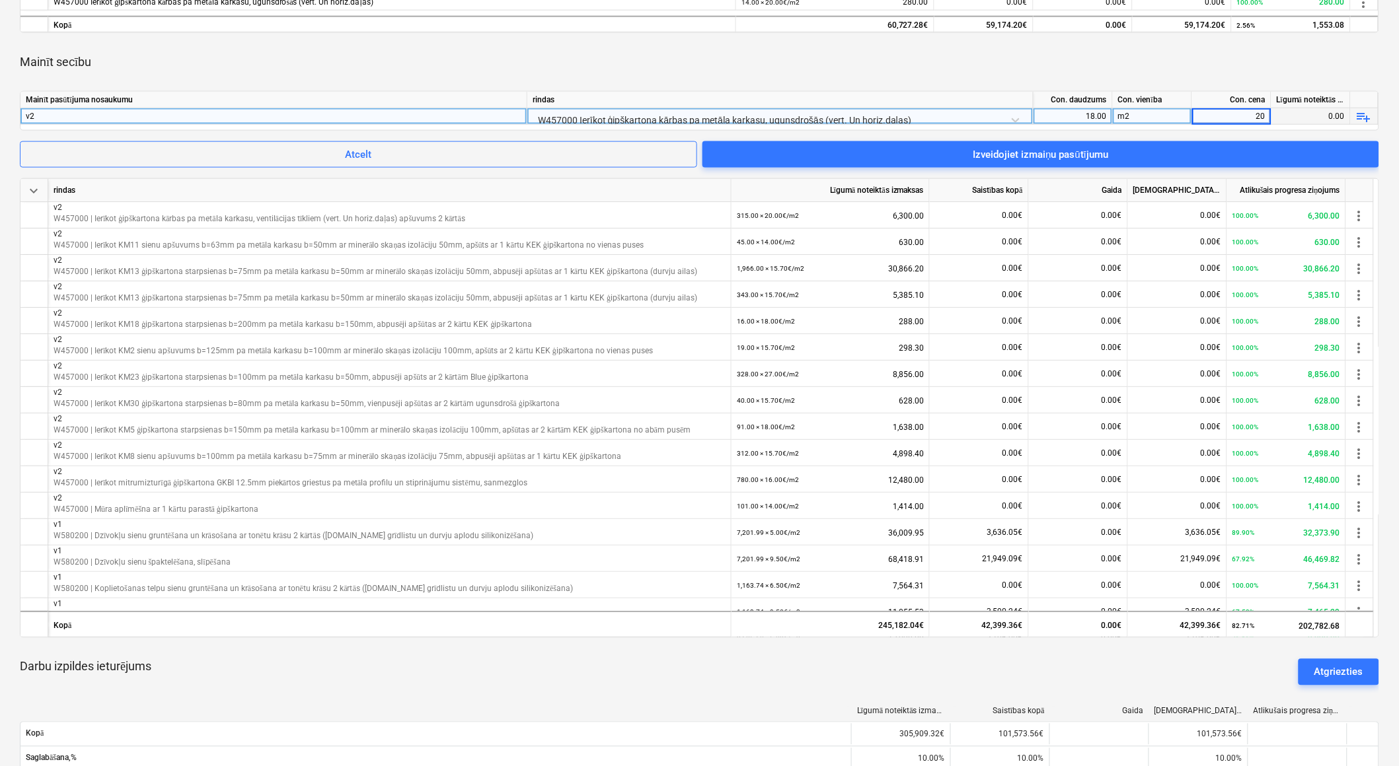
click at [1167, 116] on div "m2" at bounding box center [1152, 116] width 79 height 17
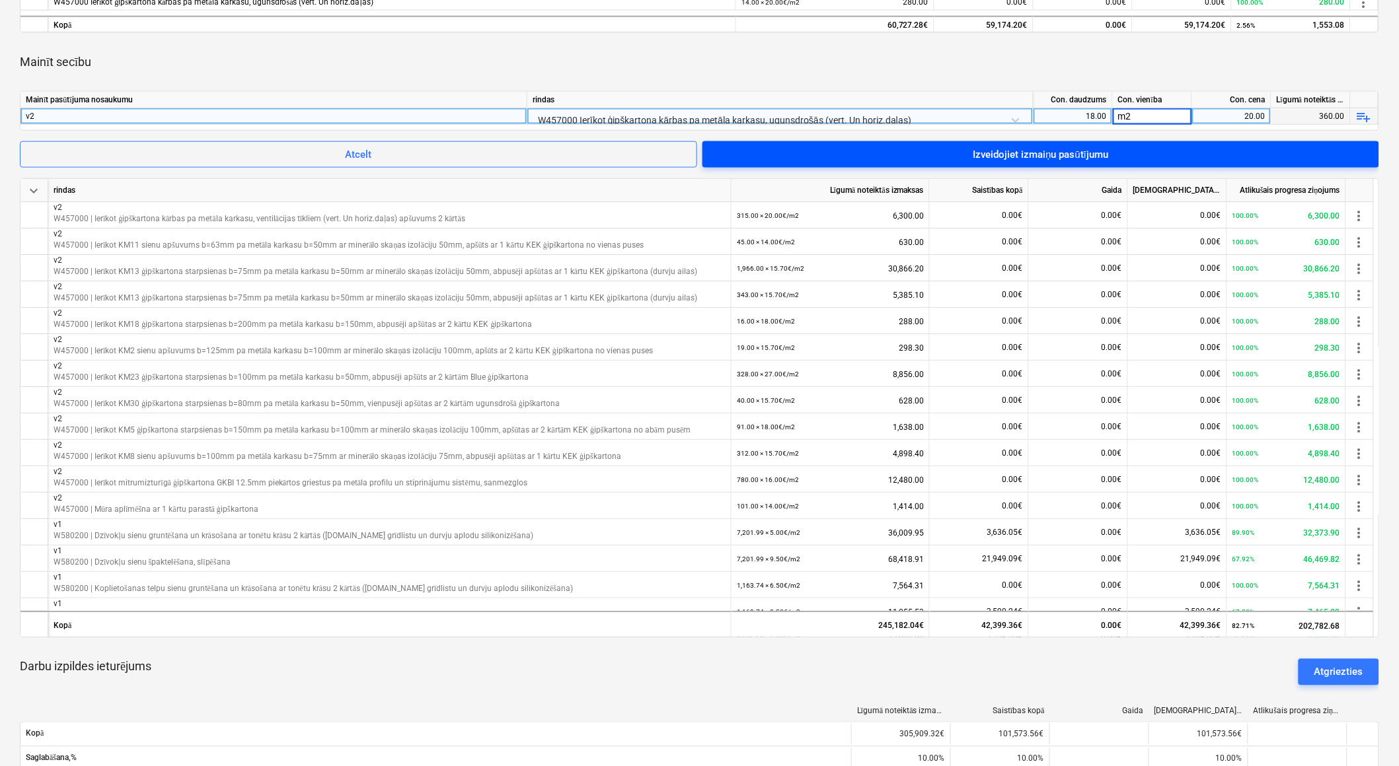
click at [1172, 147] on span "Izveidojiet izmaiņu pasūtījumu" at bounding box center [1040, 154] width 645 height 17
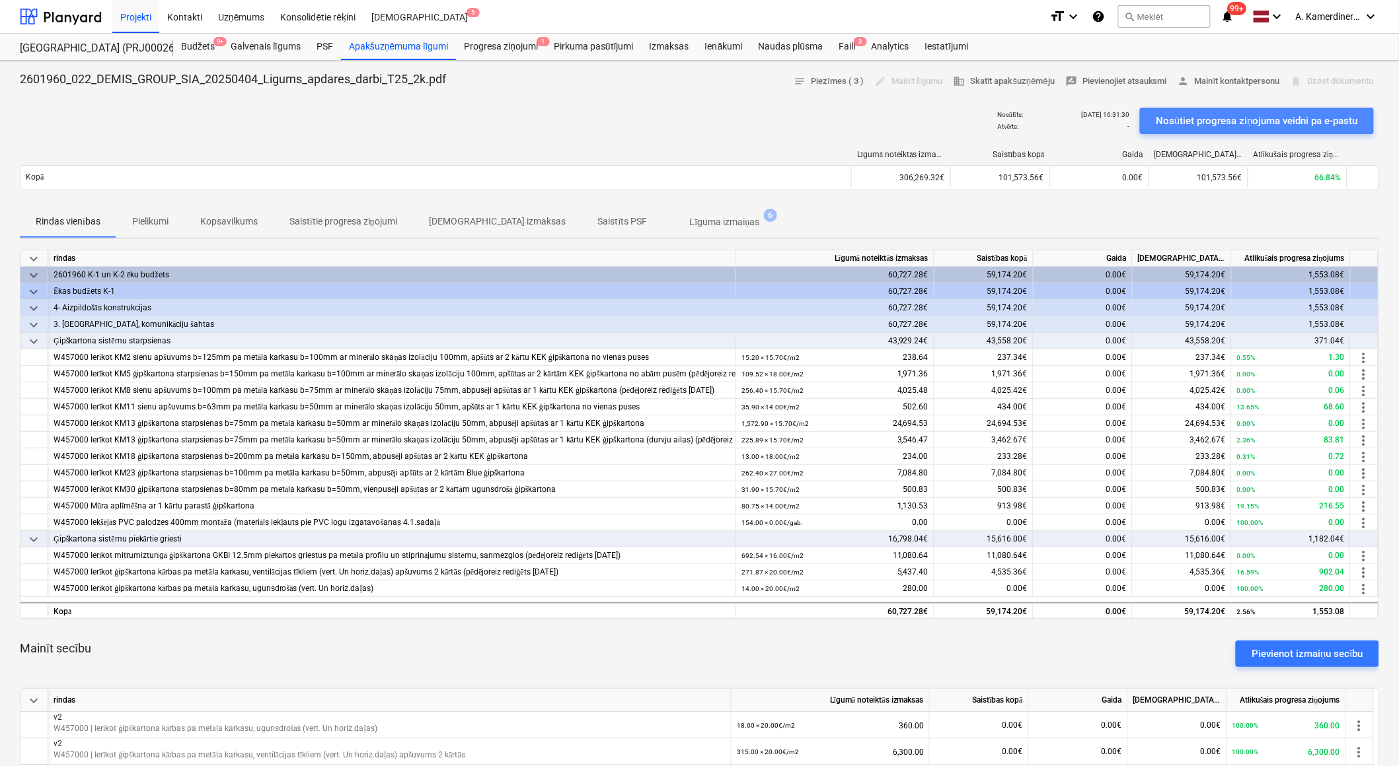
click at [1195, 121] on div "Nosūtiet progresa ziņojuma veidni pa e-pastu" at bounding box center [1257, 120] width 202 height 17
click at [155, 215] on p "Pielikumi" at bounding box center [150, 222] width 36 height 14
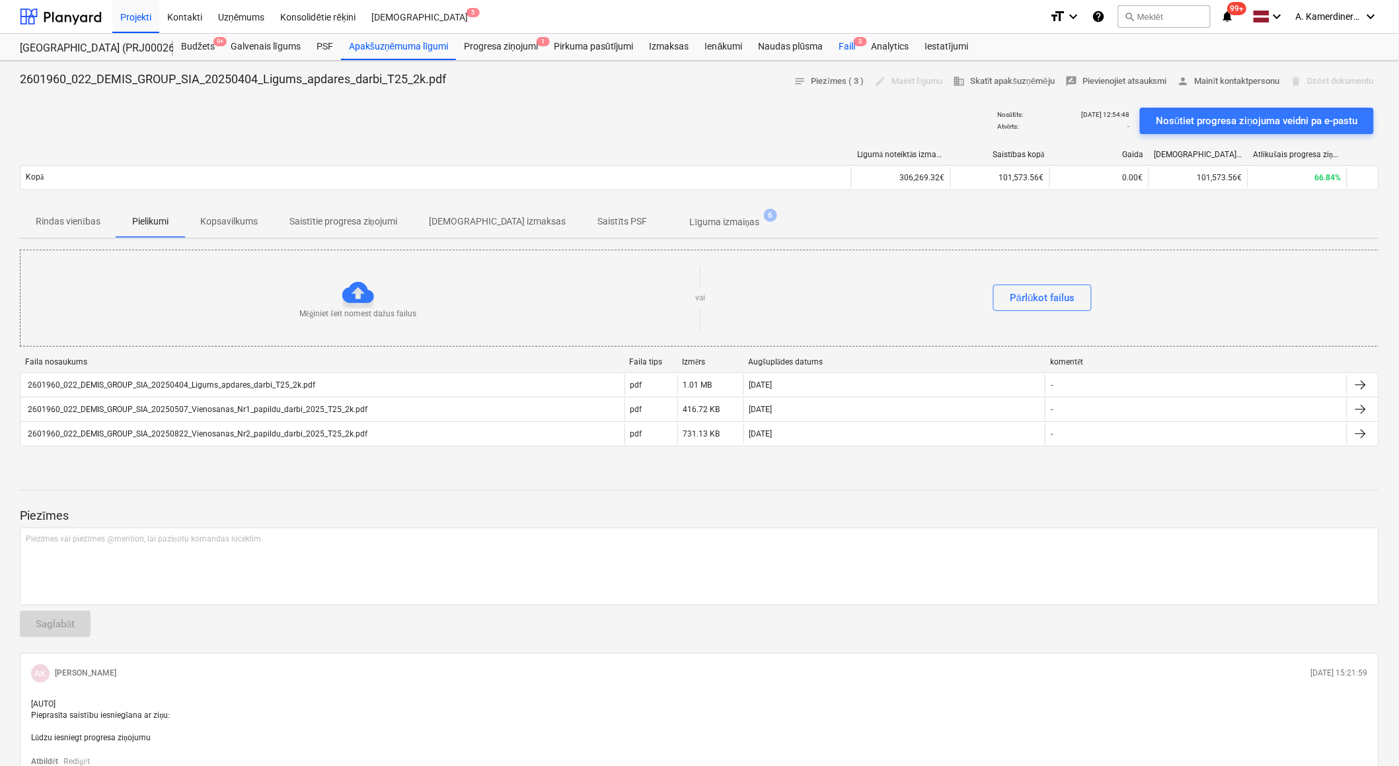
click at [844, 49] on div "Faili 3" at bounding box center [846, 47] width 32 height 26
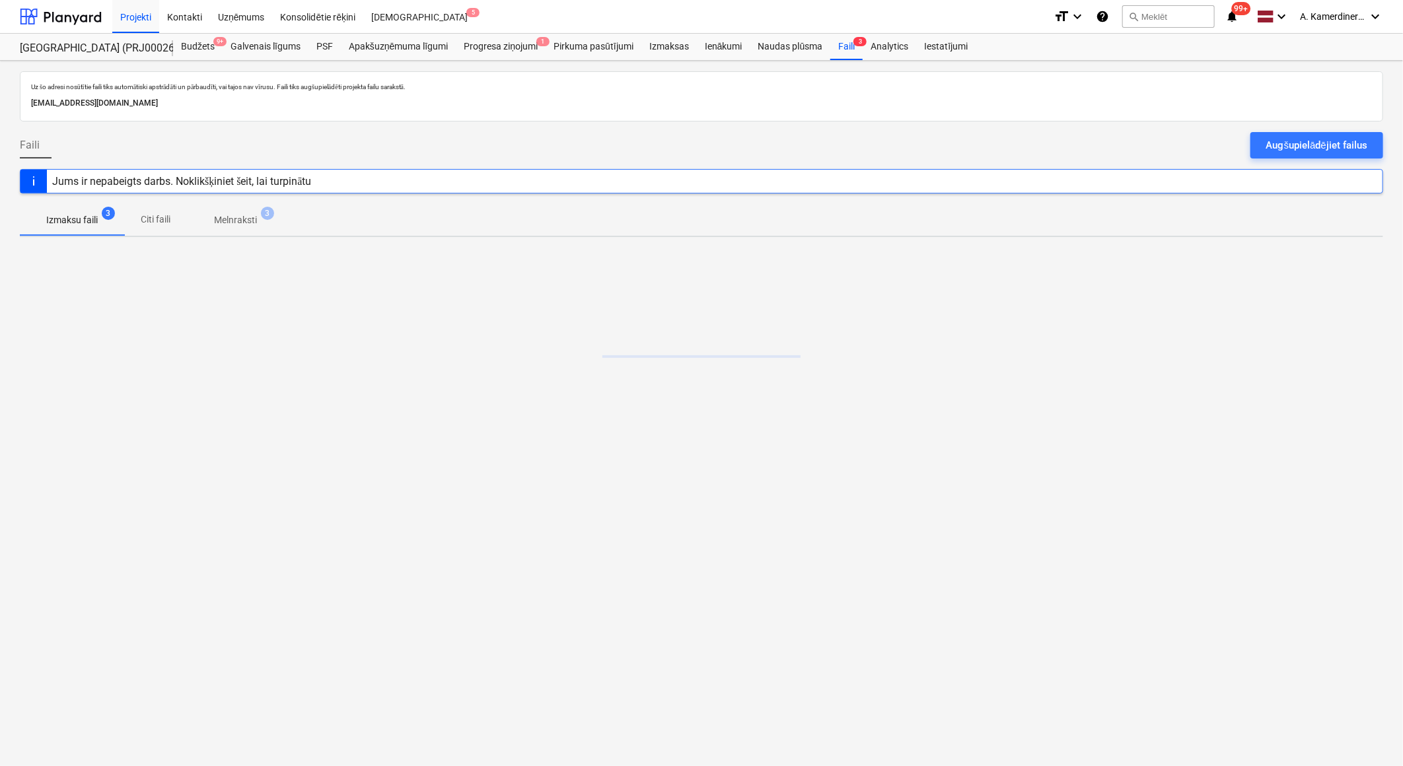
click at [258, 218] on span "Melnraksti 3" at bounding box center [235, 220] width 64 height 14
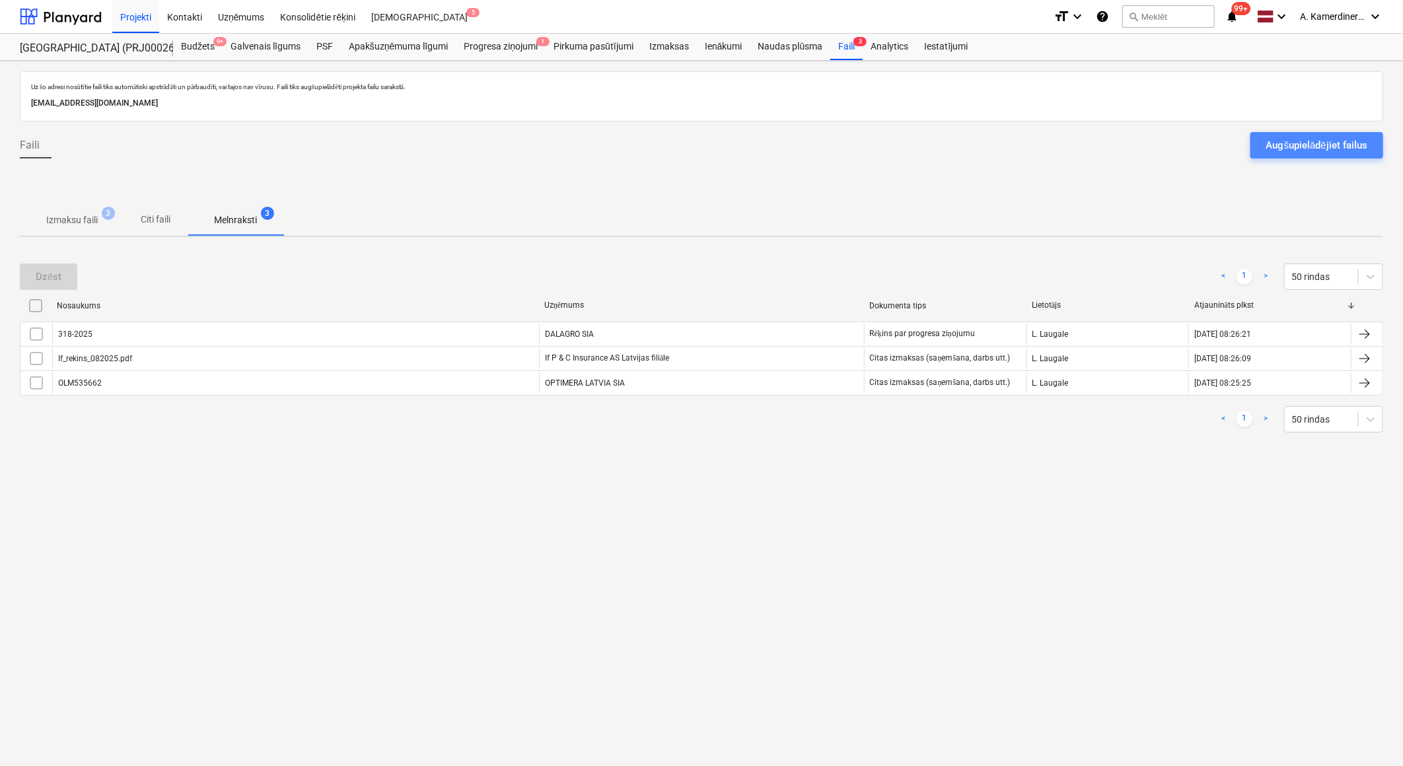
click at [1302, 145] on div "Augšupielādējiet failus" at bounding box center [1317, 145] width 101 height 17
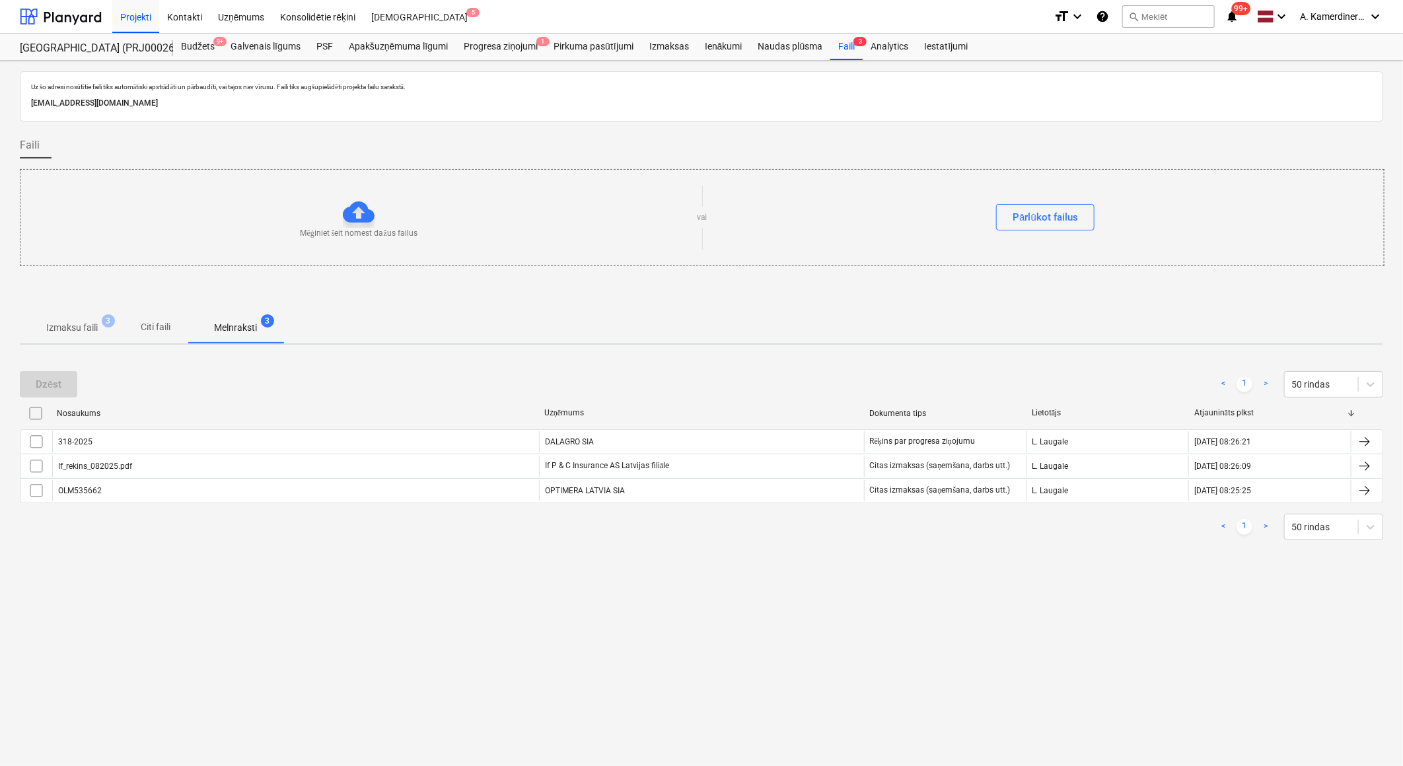
click at [90, 328] on p "Izmaksu faili" at bounding box center [72, 328] width 52 height 14
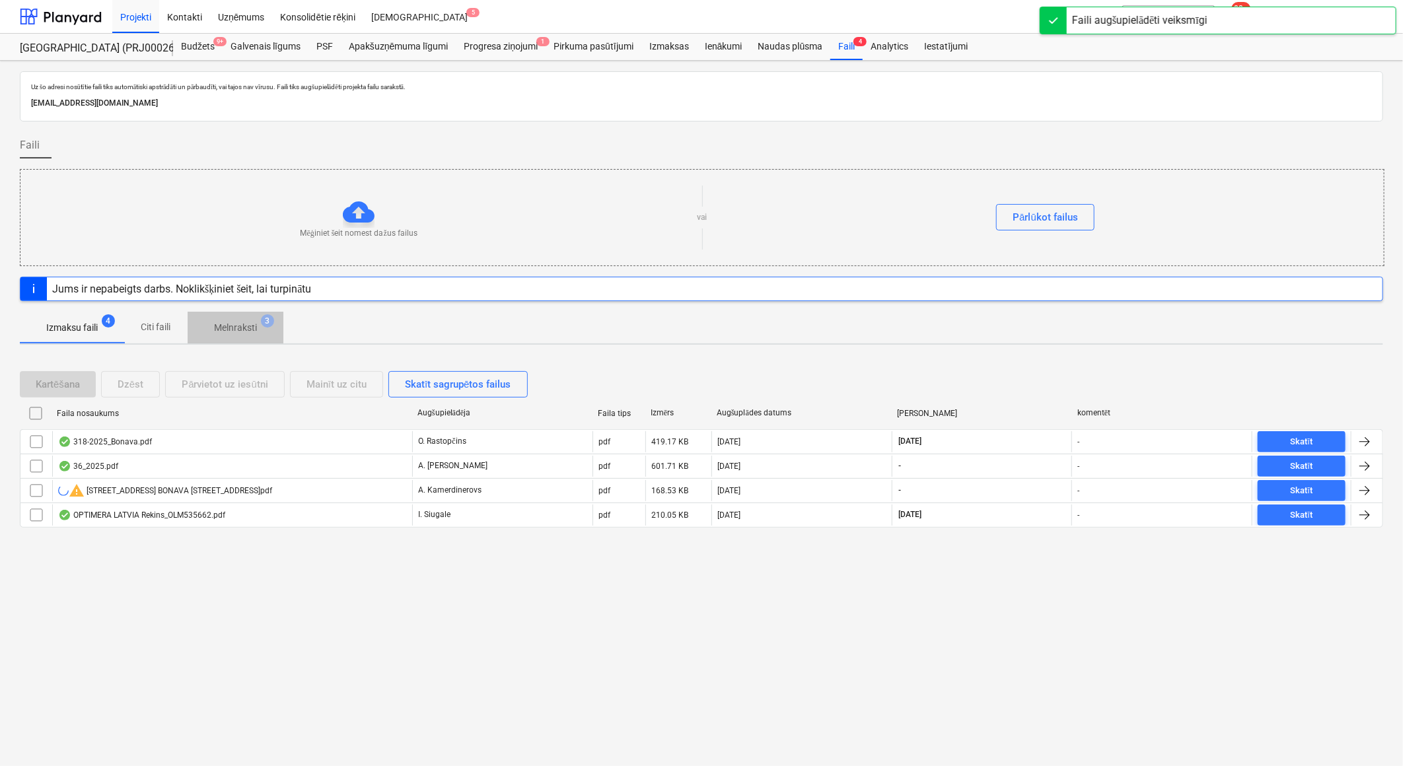
click at [233, 325] on p "Melnraksti" at bounding box center [235, 328] width 43 height 14
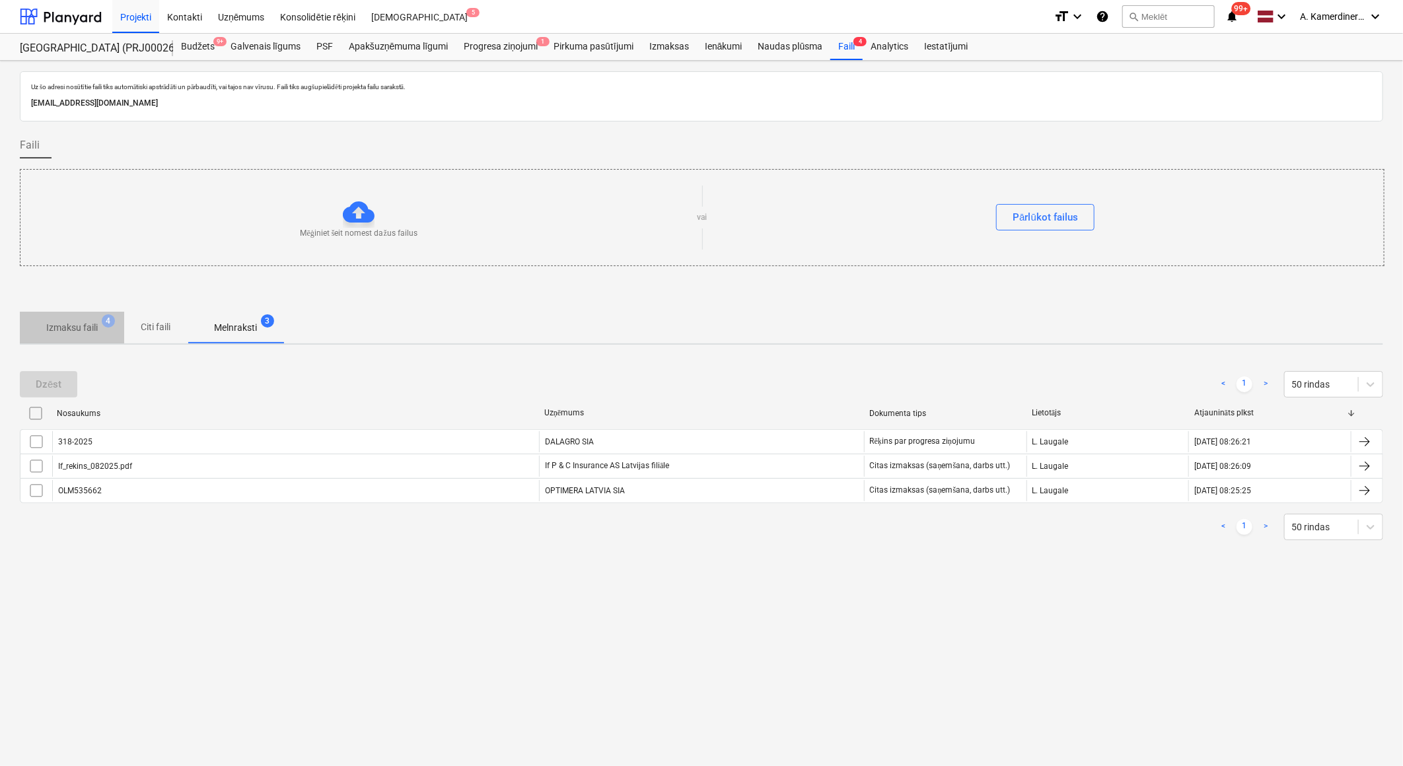
click at [44, 329] on span "Izmaksu faili 4" at bounding box center [72, 328] width 73 height 14
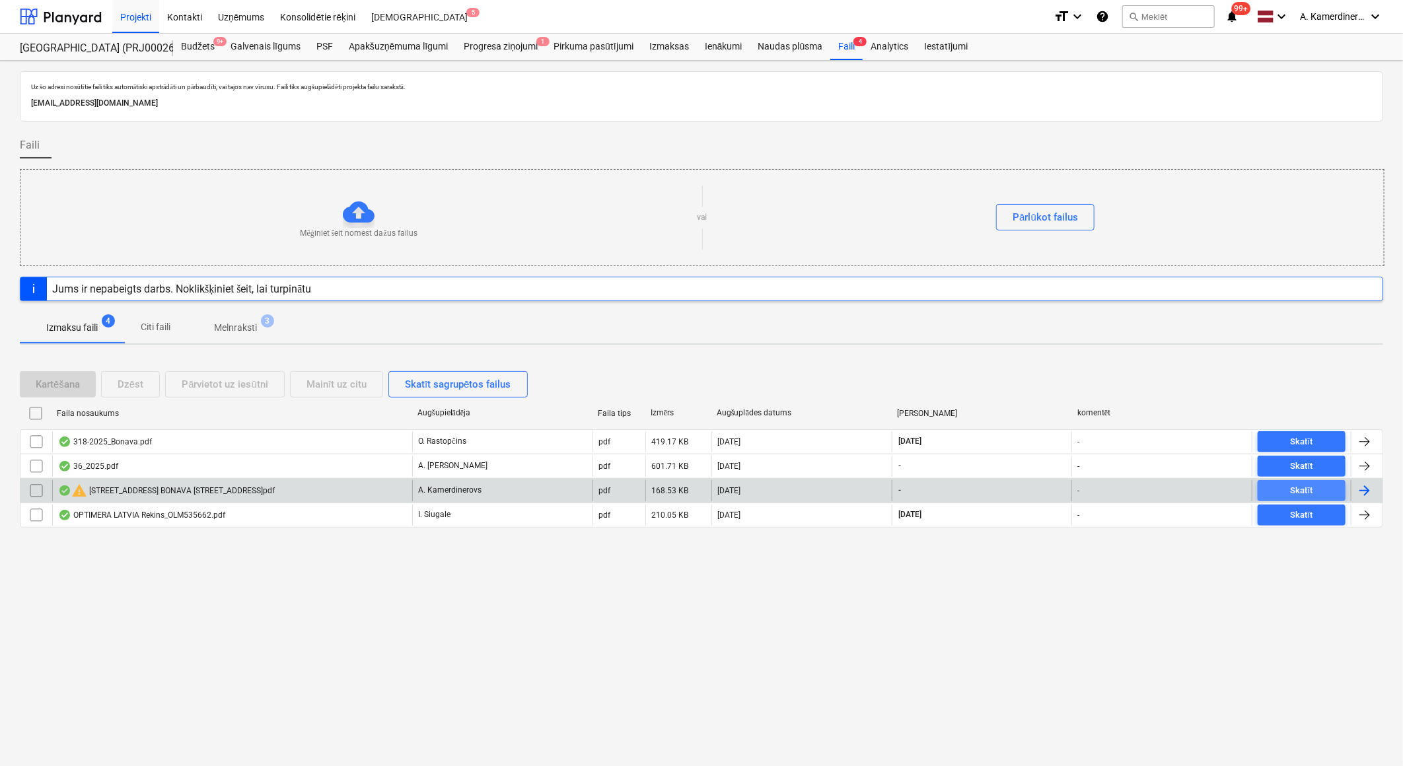
click at [1310, 490] on div "Skatīt" at bounding box center [1302, 491] width 22 height 15
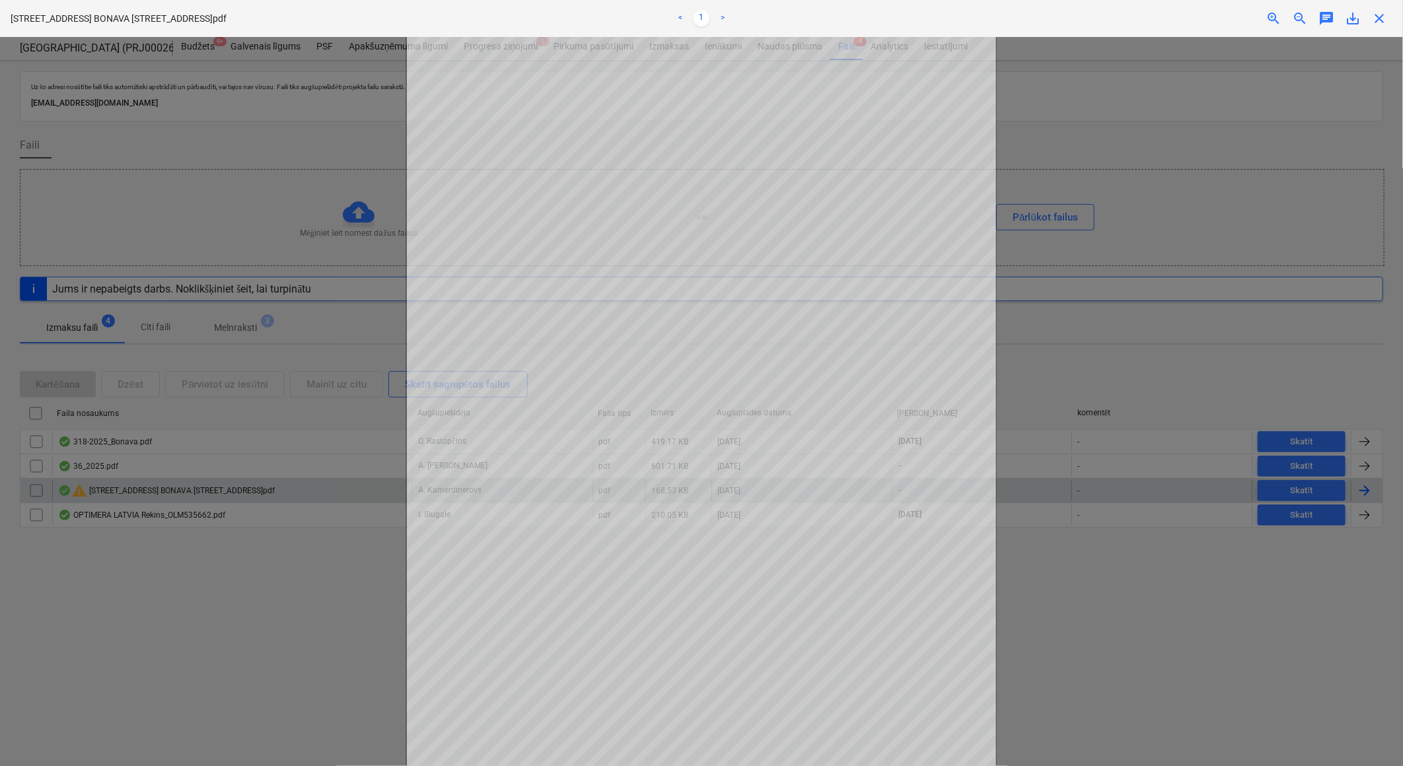
click at [1099, 345] on div at bounding box center [701, 401] width 1403 height 729
click at [1378, 17] on span "close" at bounding box center [1380, 19] width 16 height 16
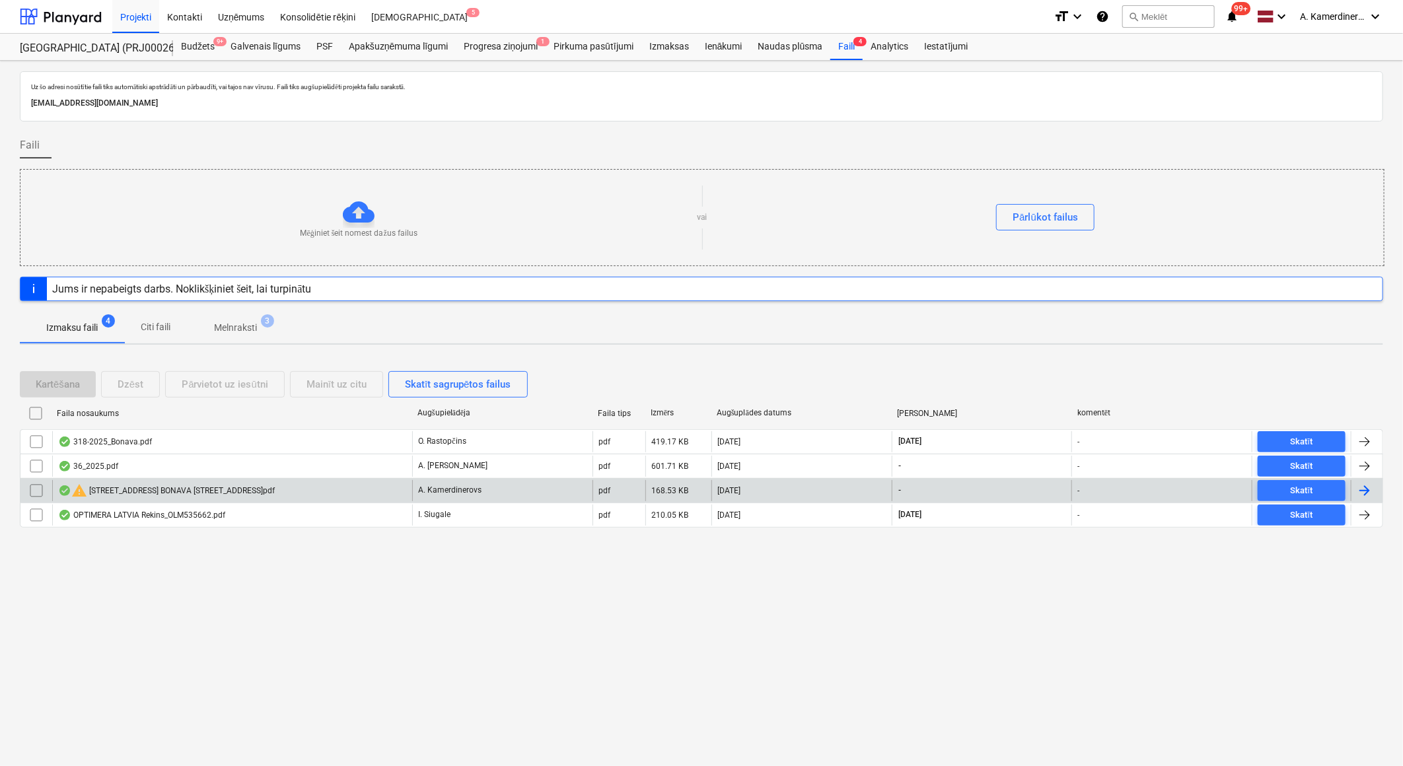
click at [1359, 490] on div at bounding box center [1365, 491] width 16 height 16
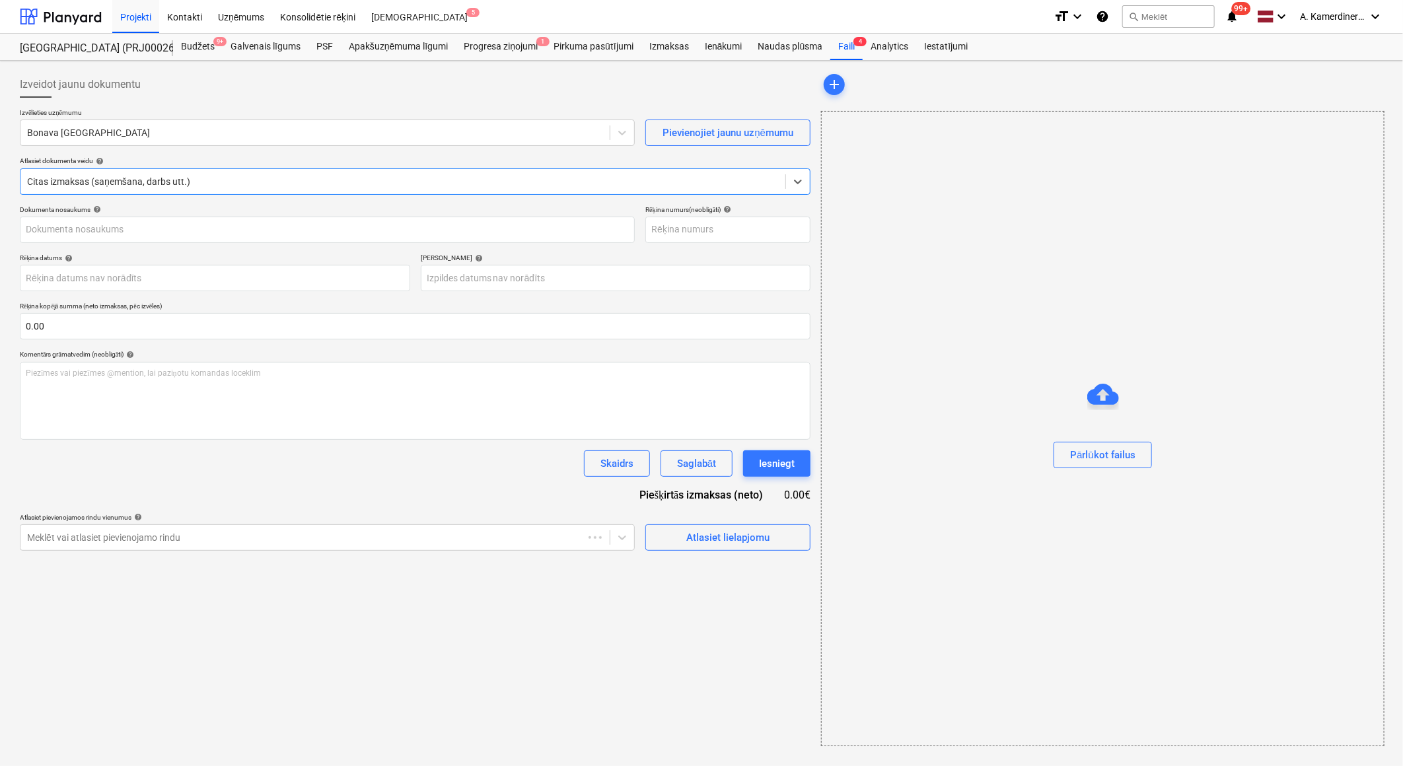
type input "301"
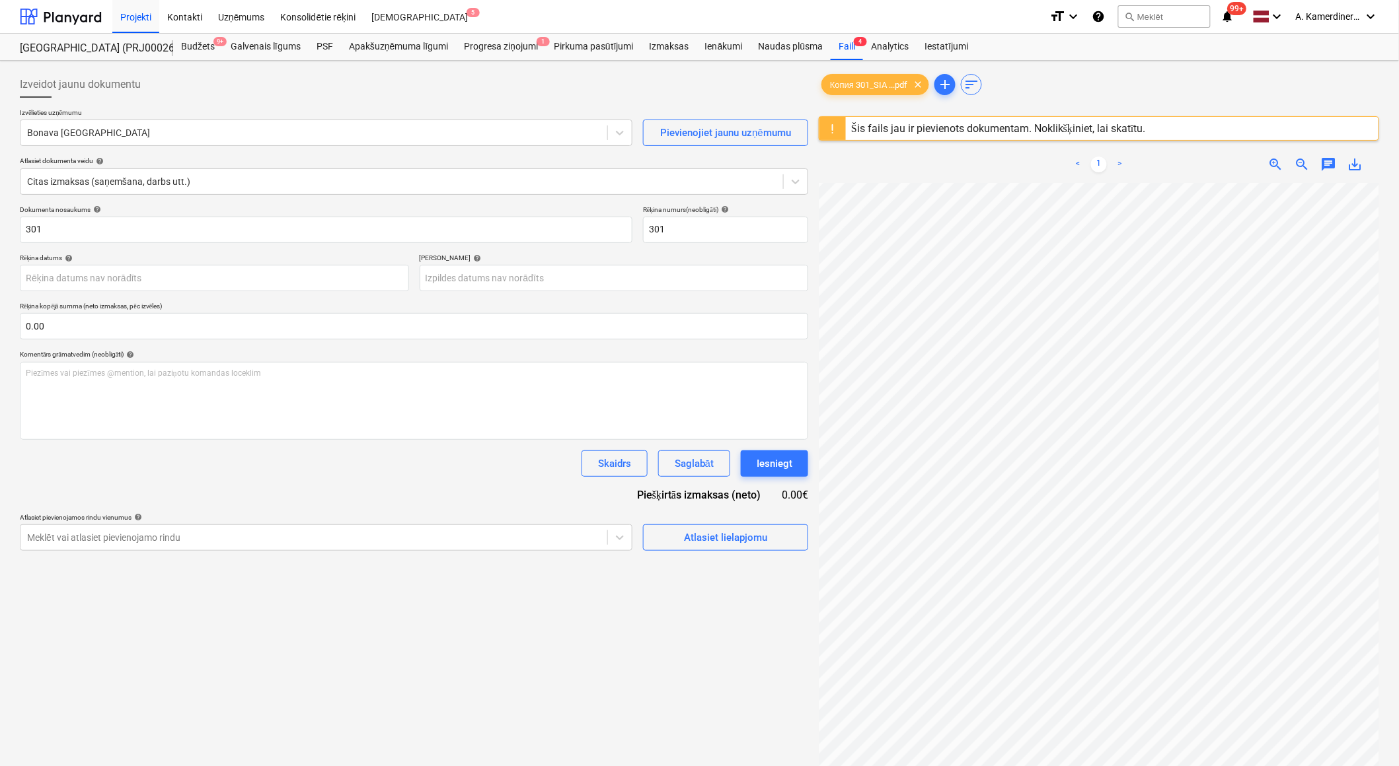
scroll to position [54, 36]
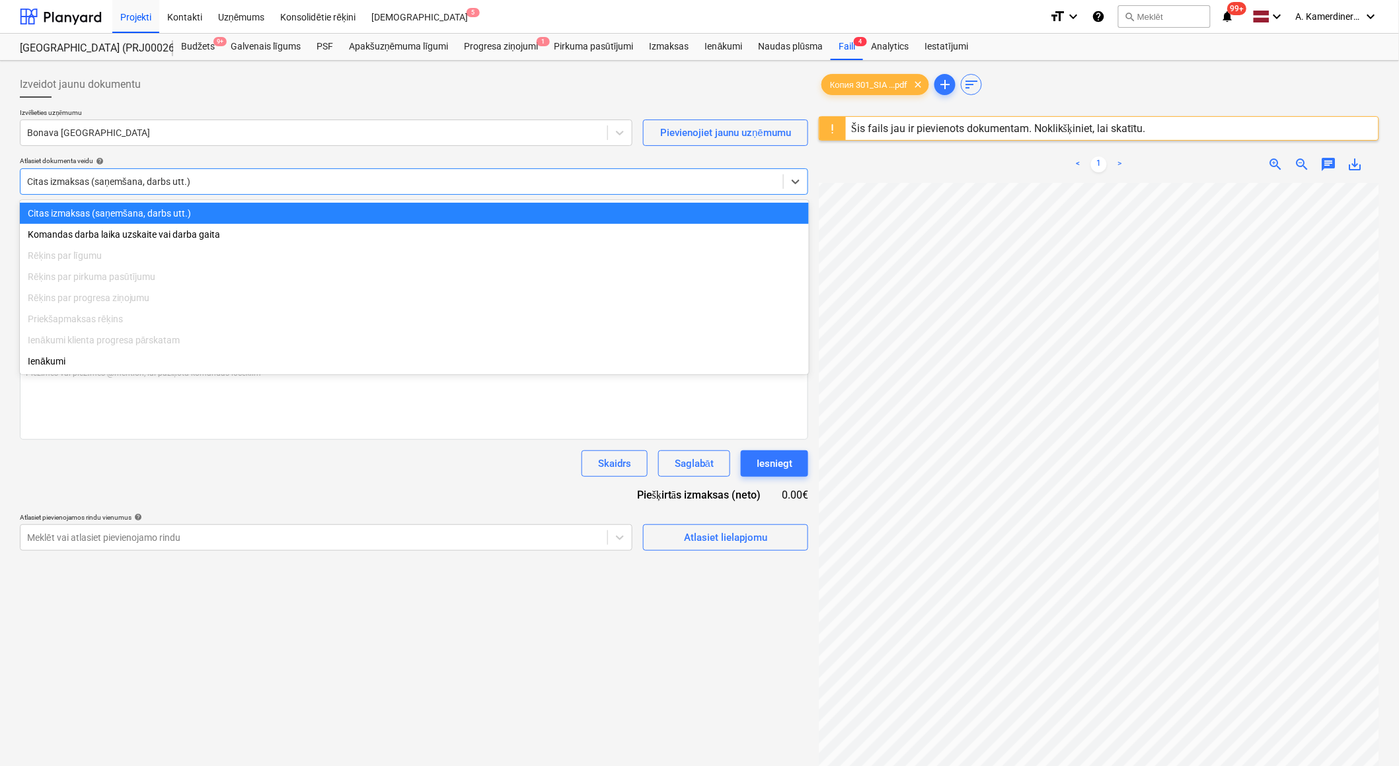
click at [681, 177] on div at bounding box center [401, 181] width 749 height 13
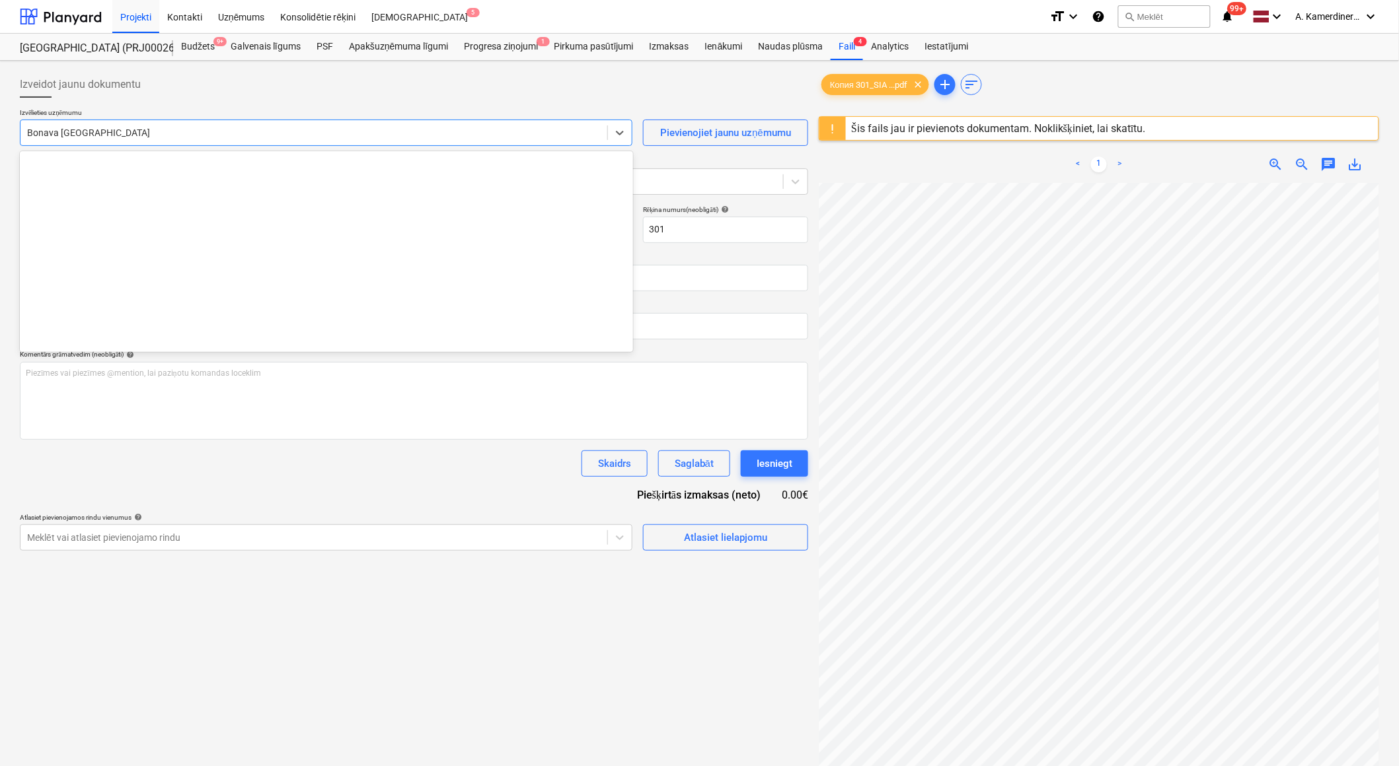
click at [226, 139] on div at bounding box center [313, 132] width 573 height 13
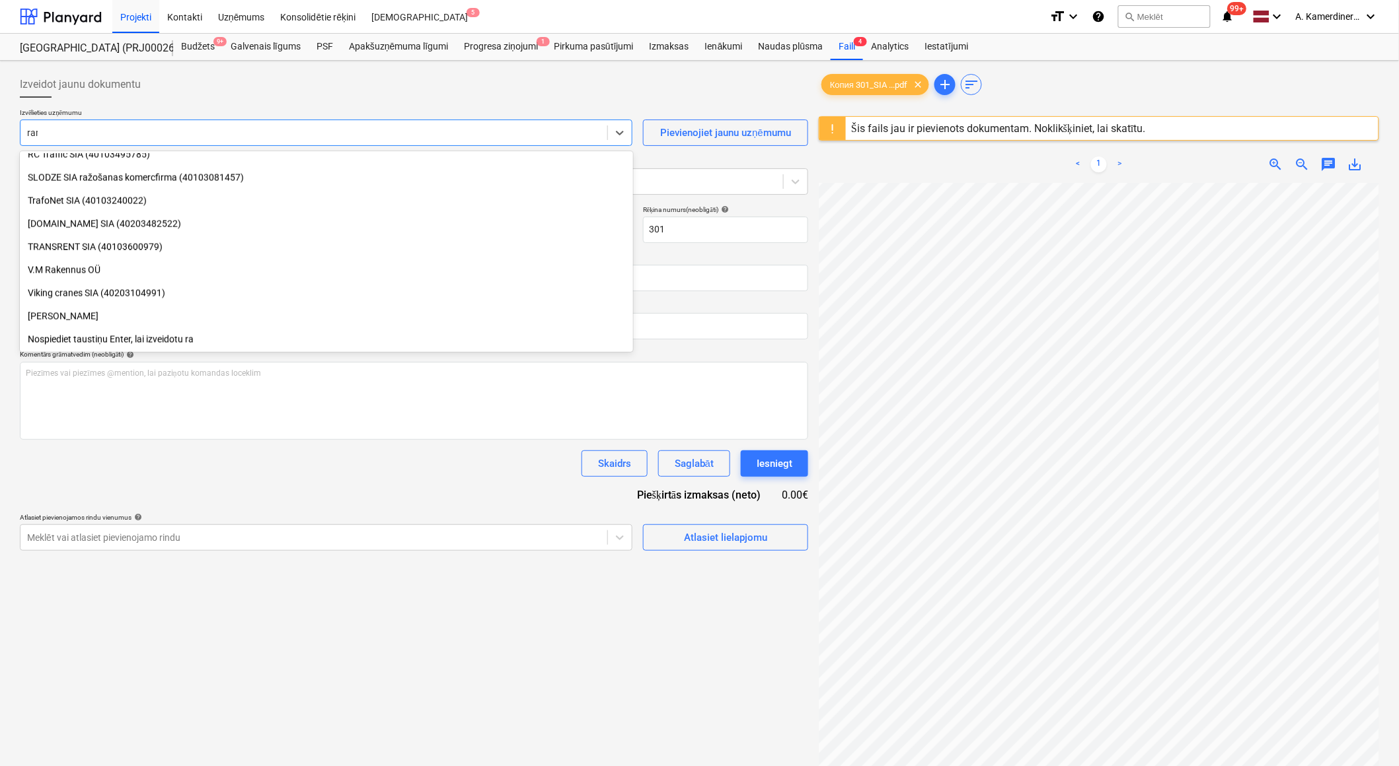
scroll to position [0, 0]
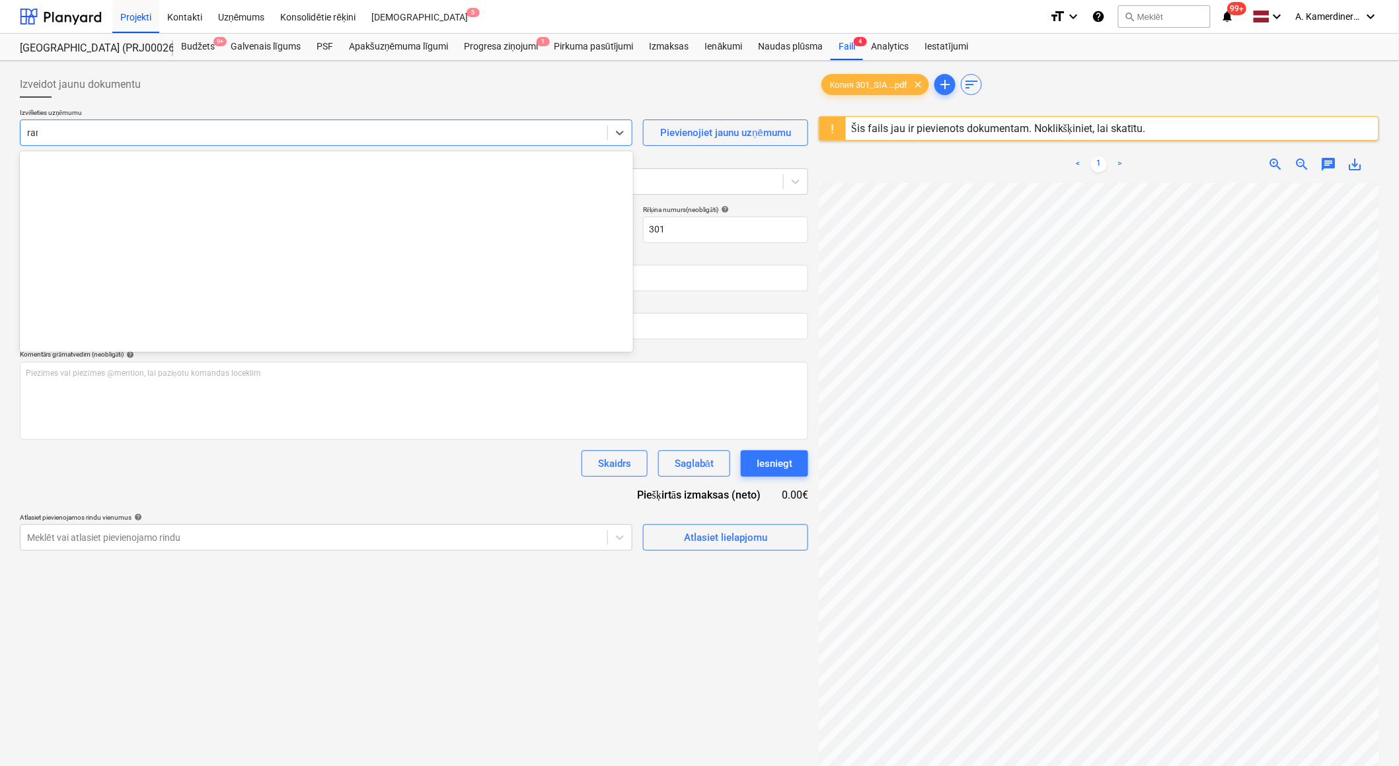
type input "rame"
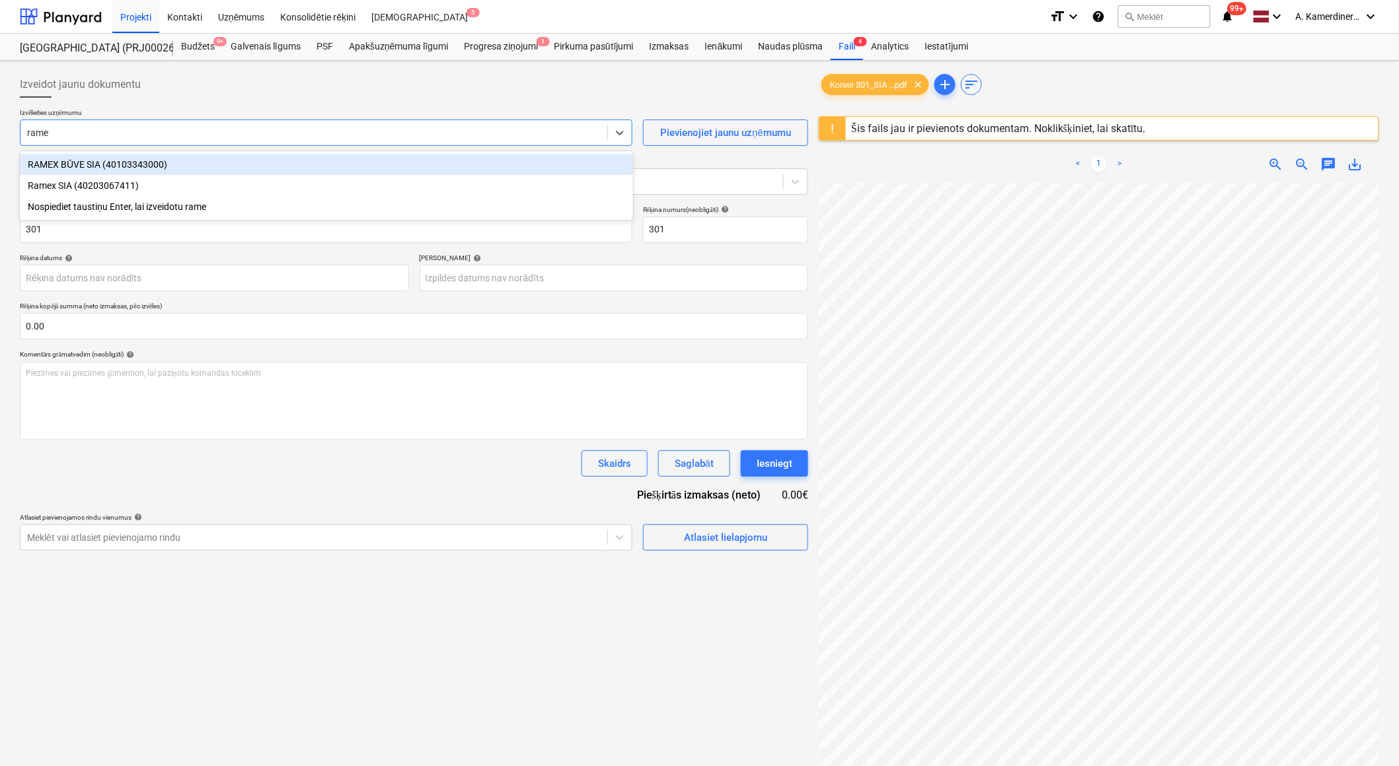
click at [208, 163] on div "RAMEX BŪVE SIA (40103343000)" at bounding box center [326, 164] width 613 height 21
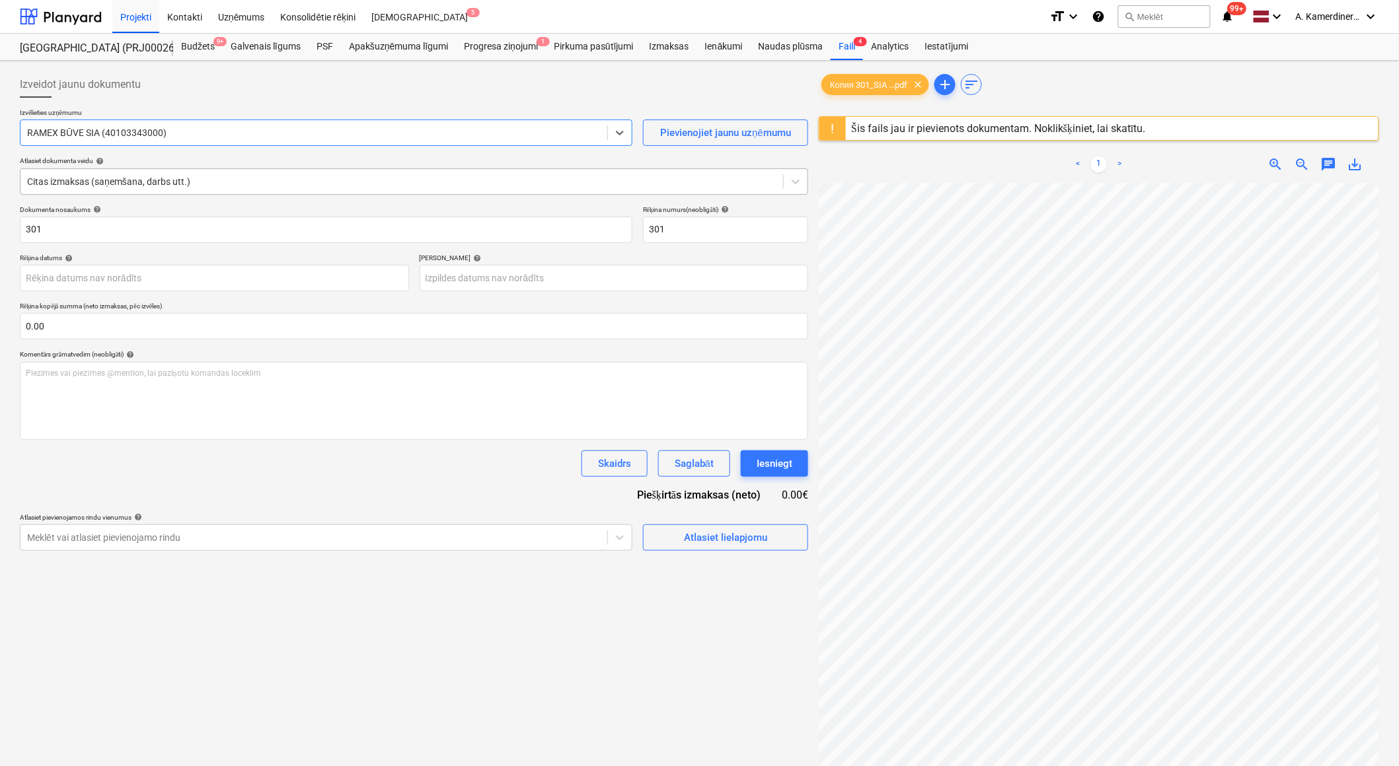
click at [207, 178] on div at bounding box center [401, 181] width 749 height 13
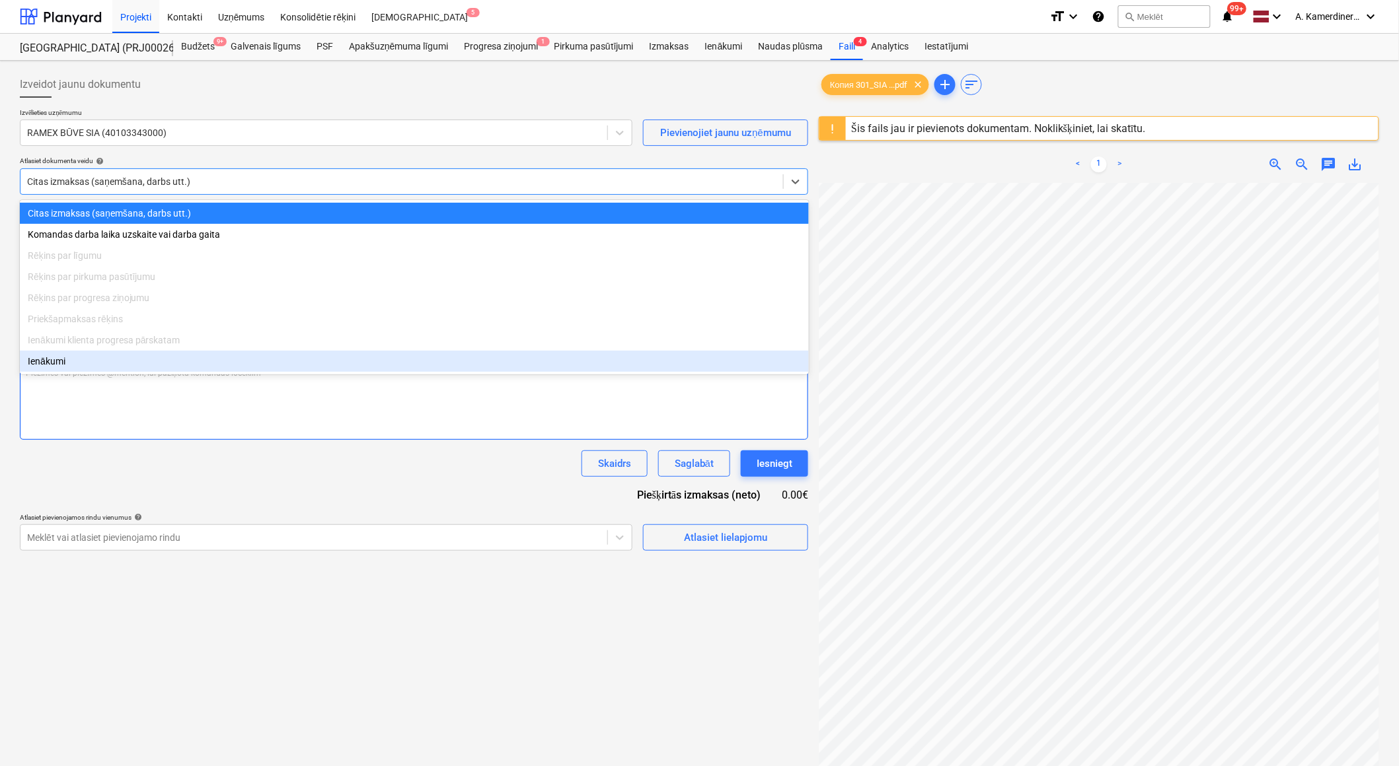
click at [201, 416] on div "Piezīmes vai piezīmes @mention, lai paziņotu komandas loceklim ﻿" at bounding box center [414, 401] width 788 height 78
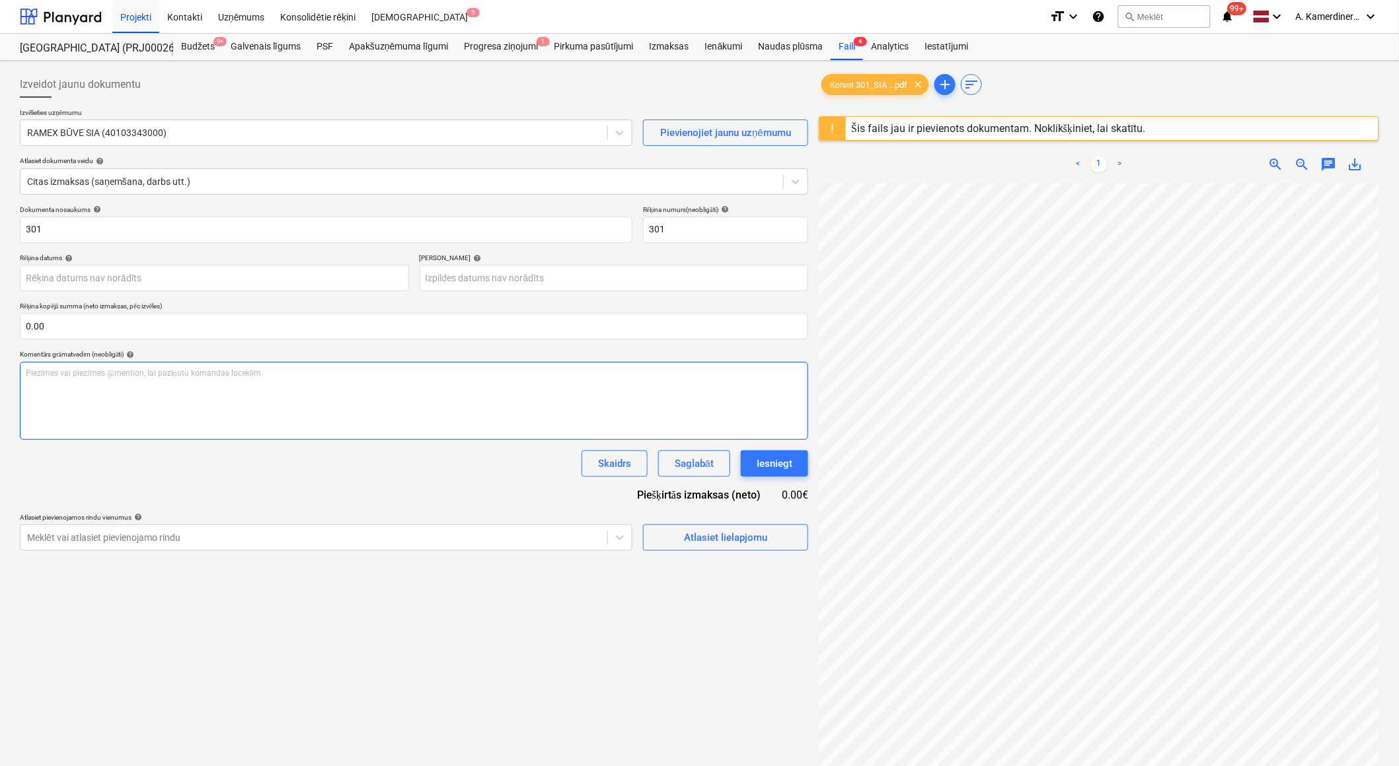
click at [201, 417] on div "Piezīmes vai piezīmes @mention, lai paziņotu komandas loceklim ﻿" at bounding box center [414, 401] width 788 height 78
click at [242, 133] on div at bounding box center [313, 132] width 573 height 13
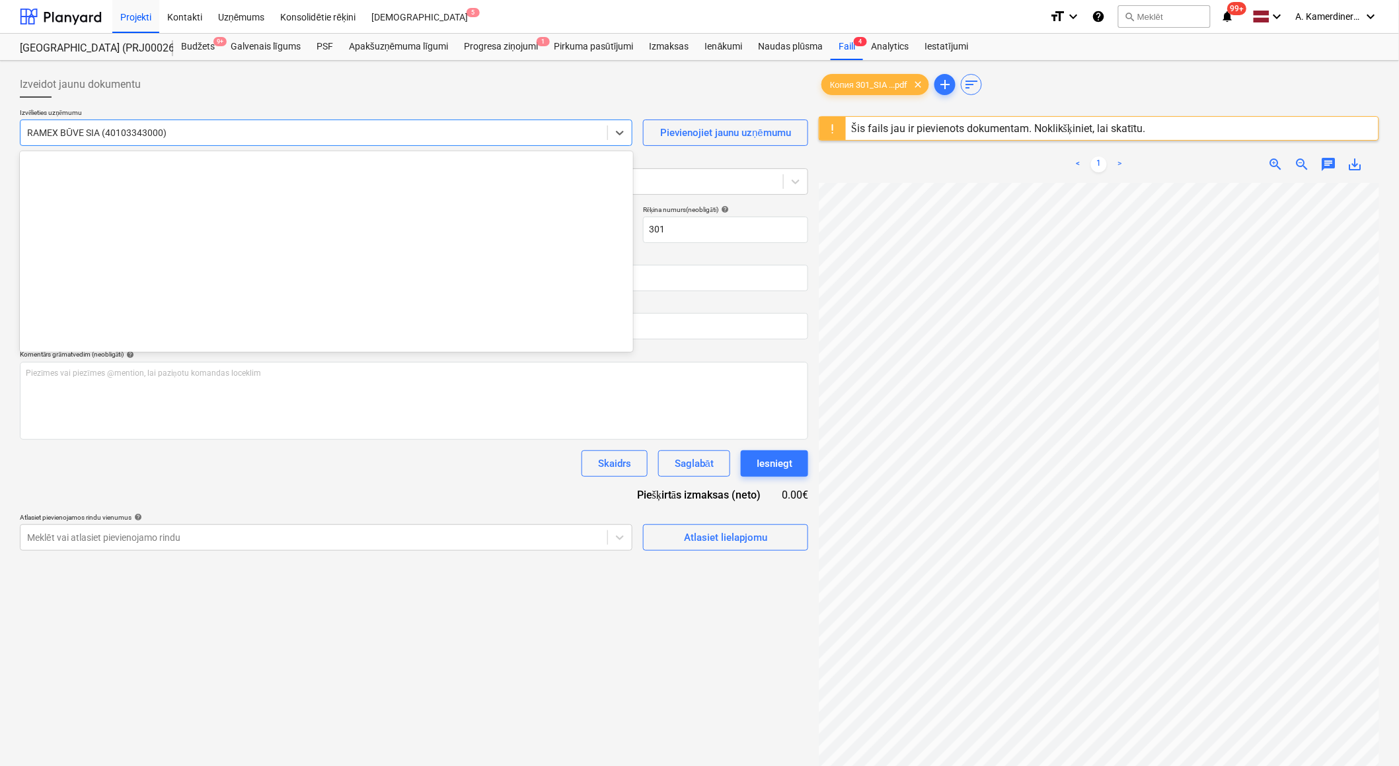
scroll to position [10822, 0]
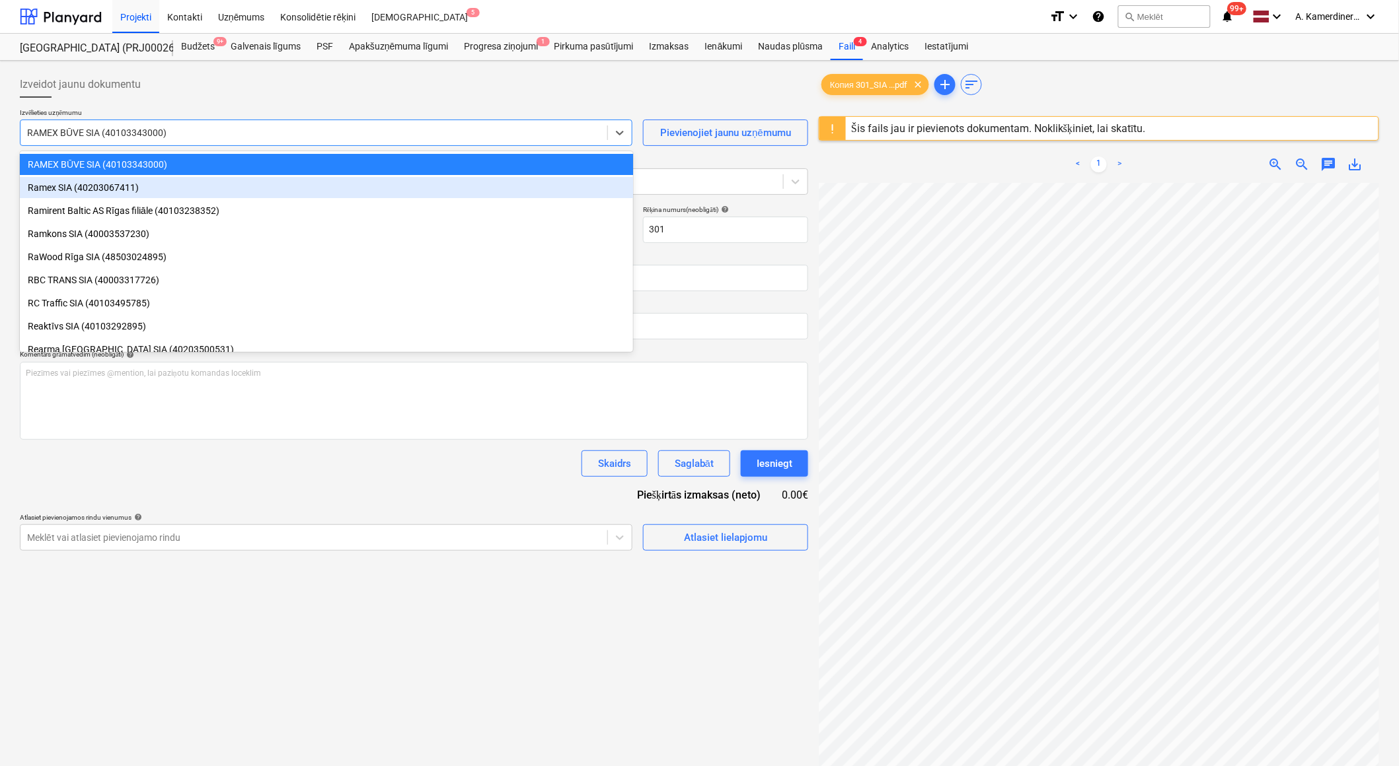
click at [102, 186] on div "Ramex SIA (40203067411)" at bounding box center [326, 187] width 613 height 21
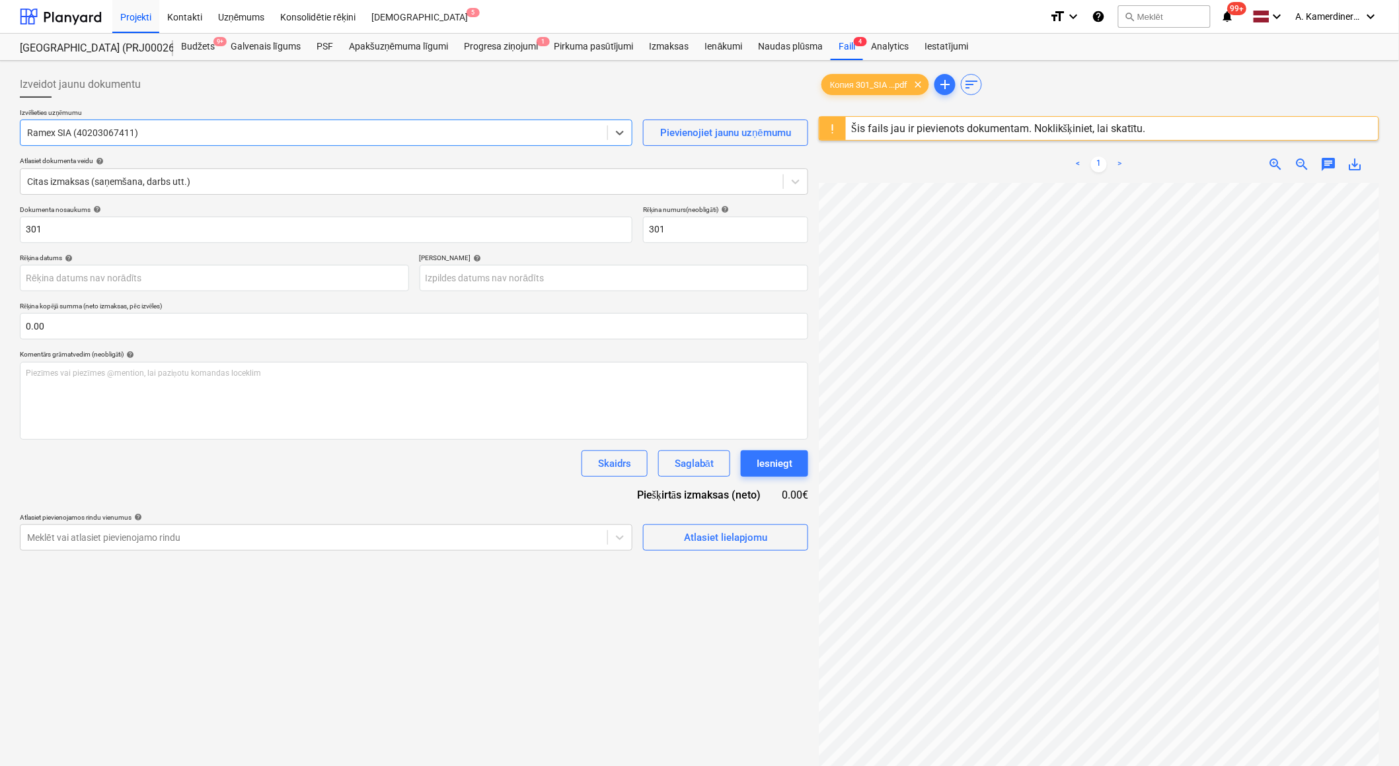
click at [102, 186] on div at bounding box center [401, 181] width 749 height 13
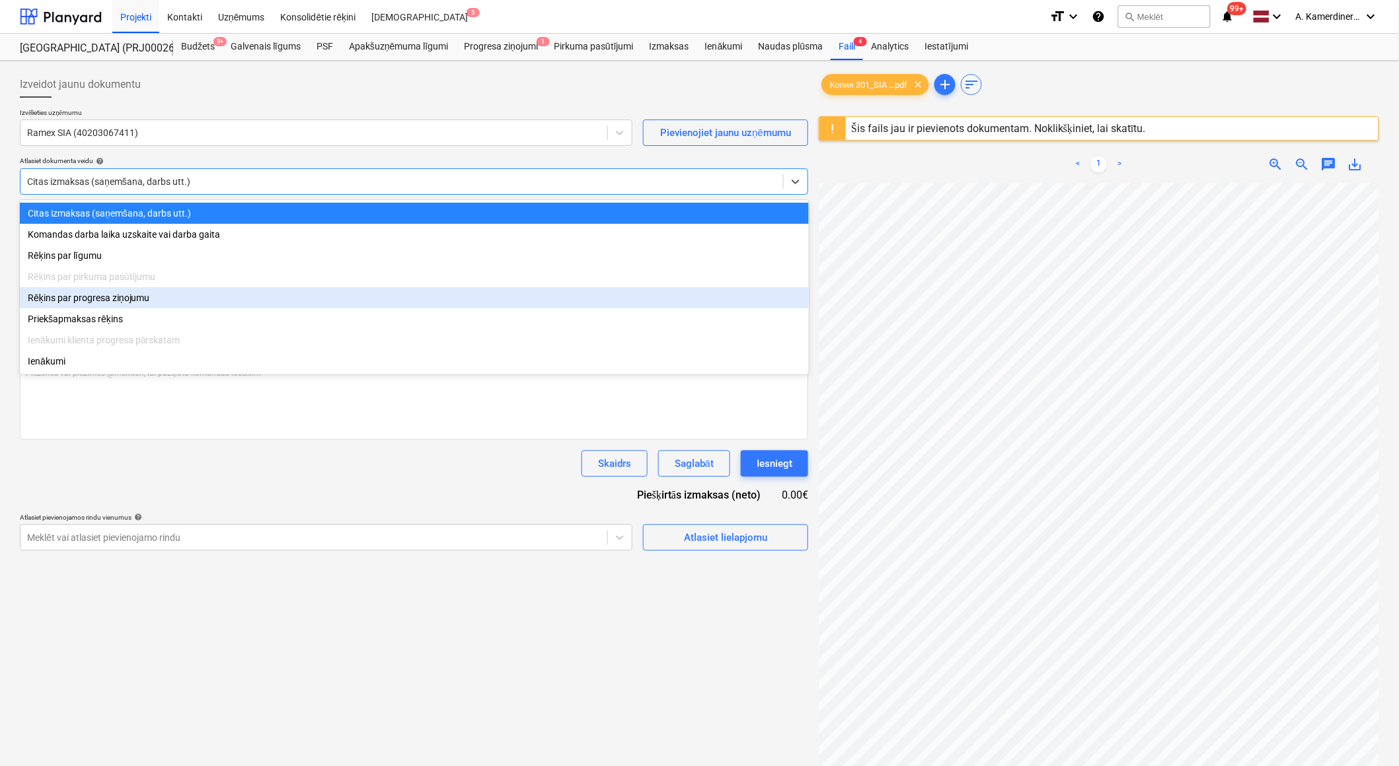
click at [77, 301] on div "Rēķins par progresa ziņojumu" at bounding box center [414, 297] width 789 height 21
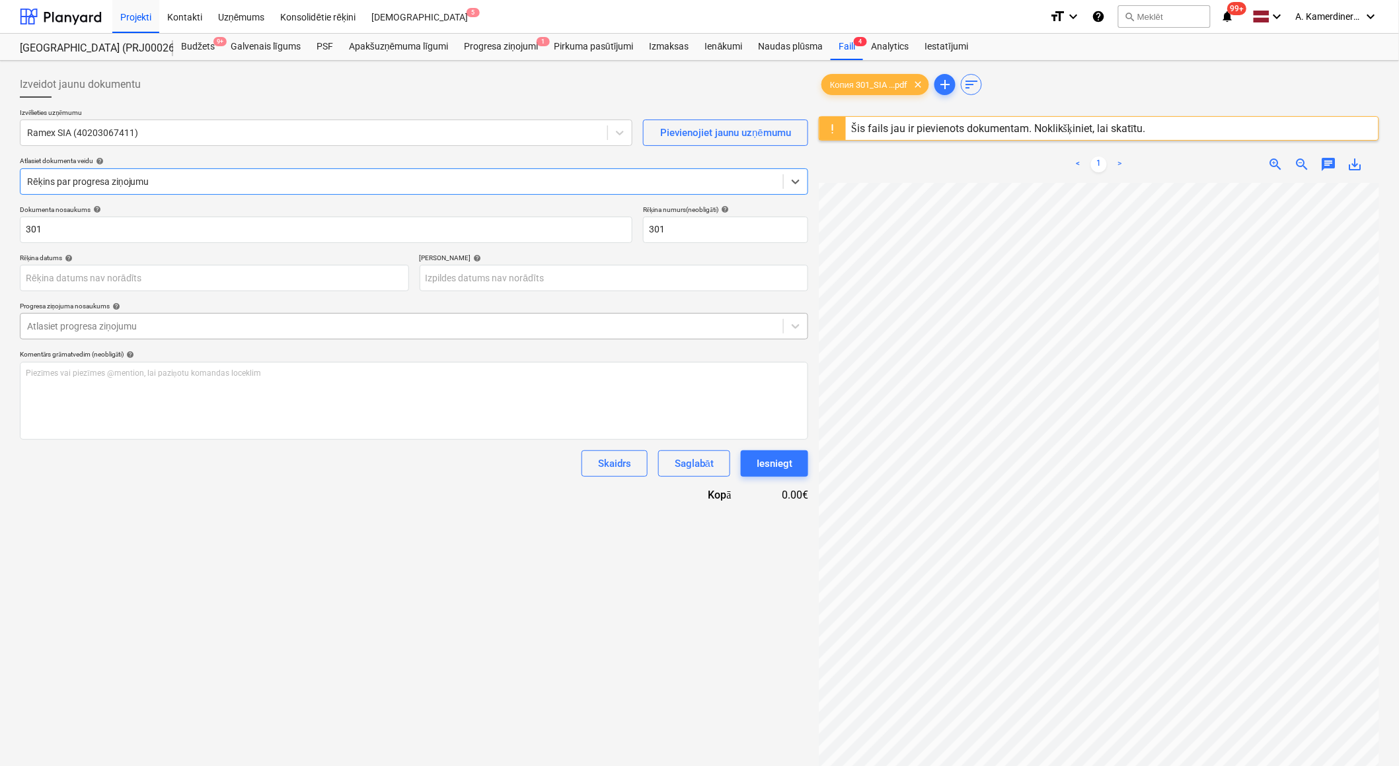
click at [119, 322] on div at bounding box center [401, 326] width 749 height 13
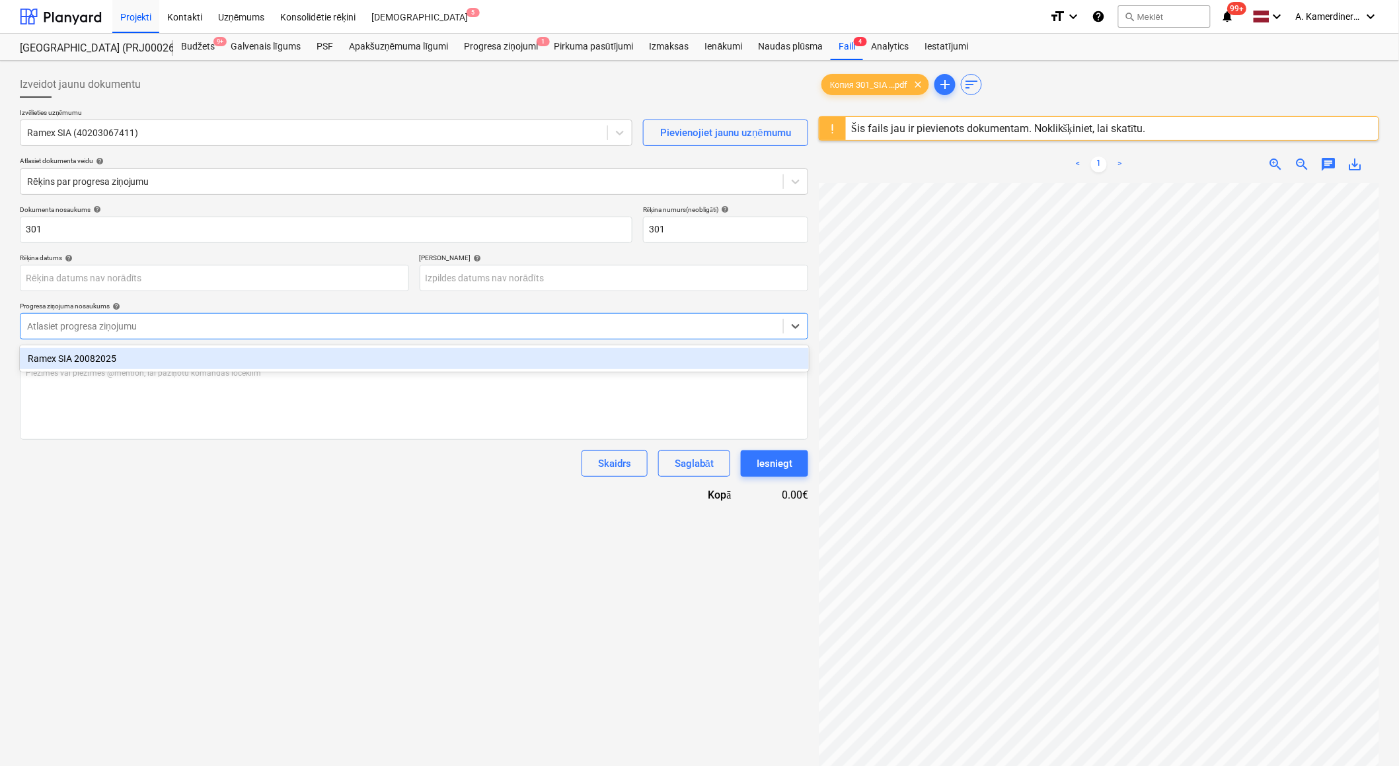
click at [108, 359] on div "Ramex SIA 20082025" at bounding box center [414, 358] width 789 height 21
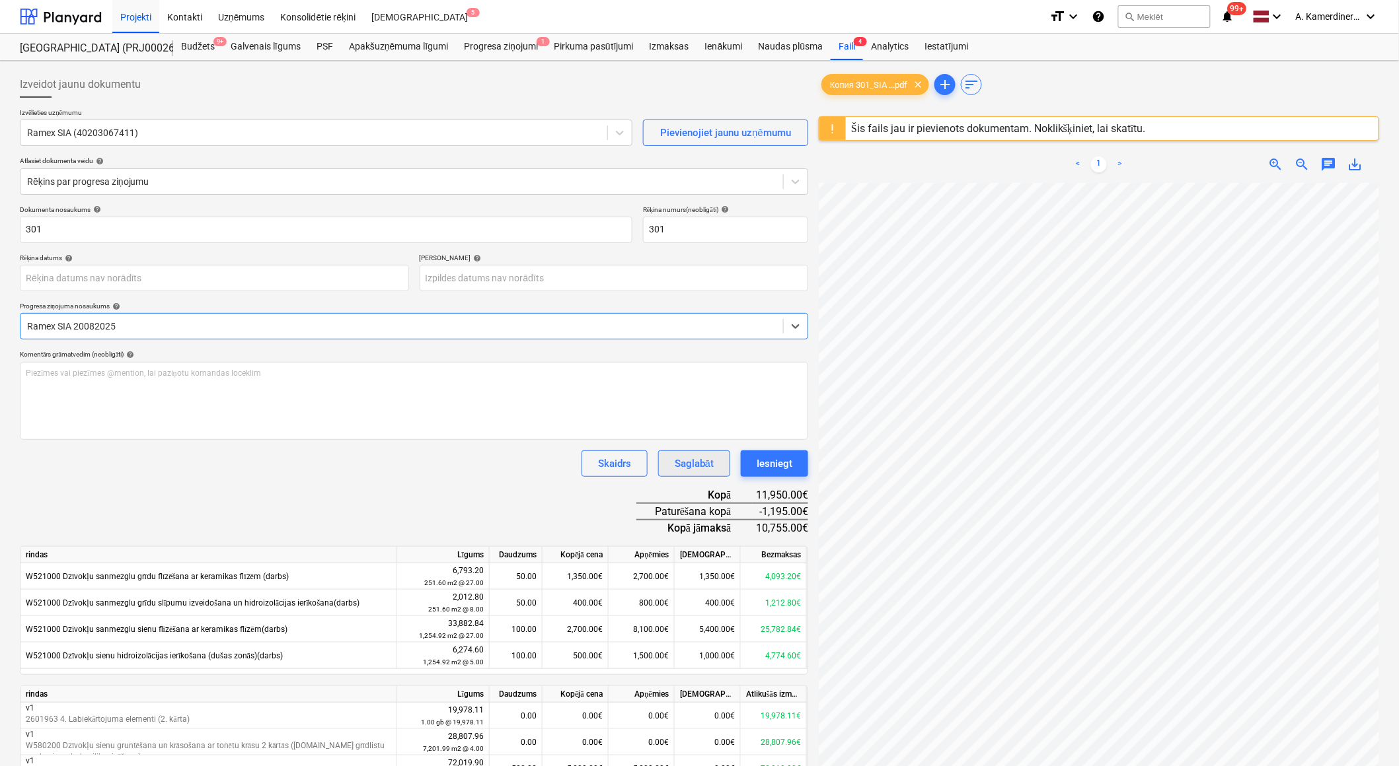
click at [687, 458] on div "Saglabāt" at bounding box center [694, 463] width 39 height 17
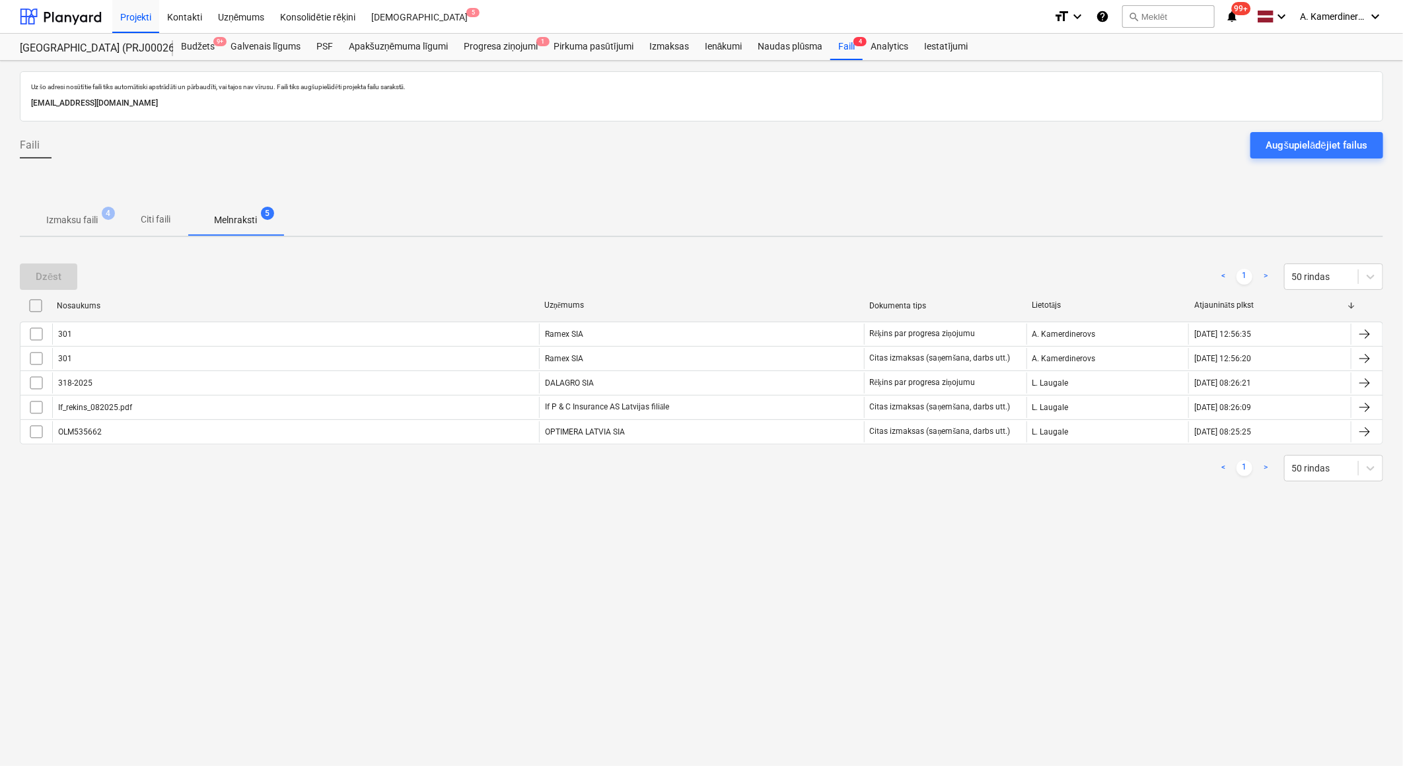
click at [273, 221] on span "Melnraksti 5" at bounding box center [236, 220] width 96 height 24
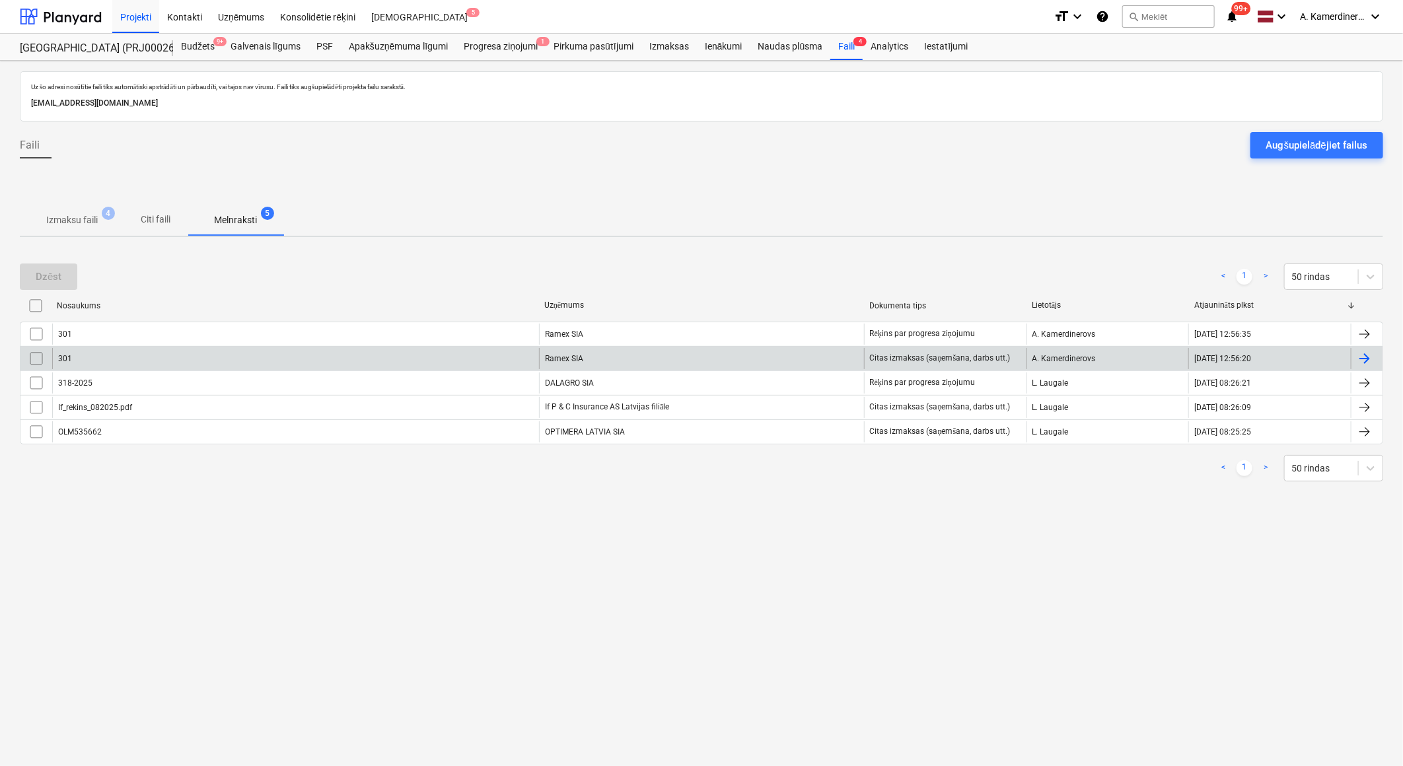
click at [298, 352] on div "301" at bounding box center [295, 358] width 487 height 21
click at [43, 360] on input "checkbox" at bounding box center [36, 358] width 21 height 21
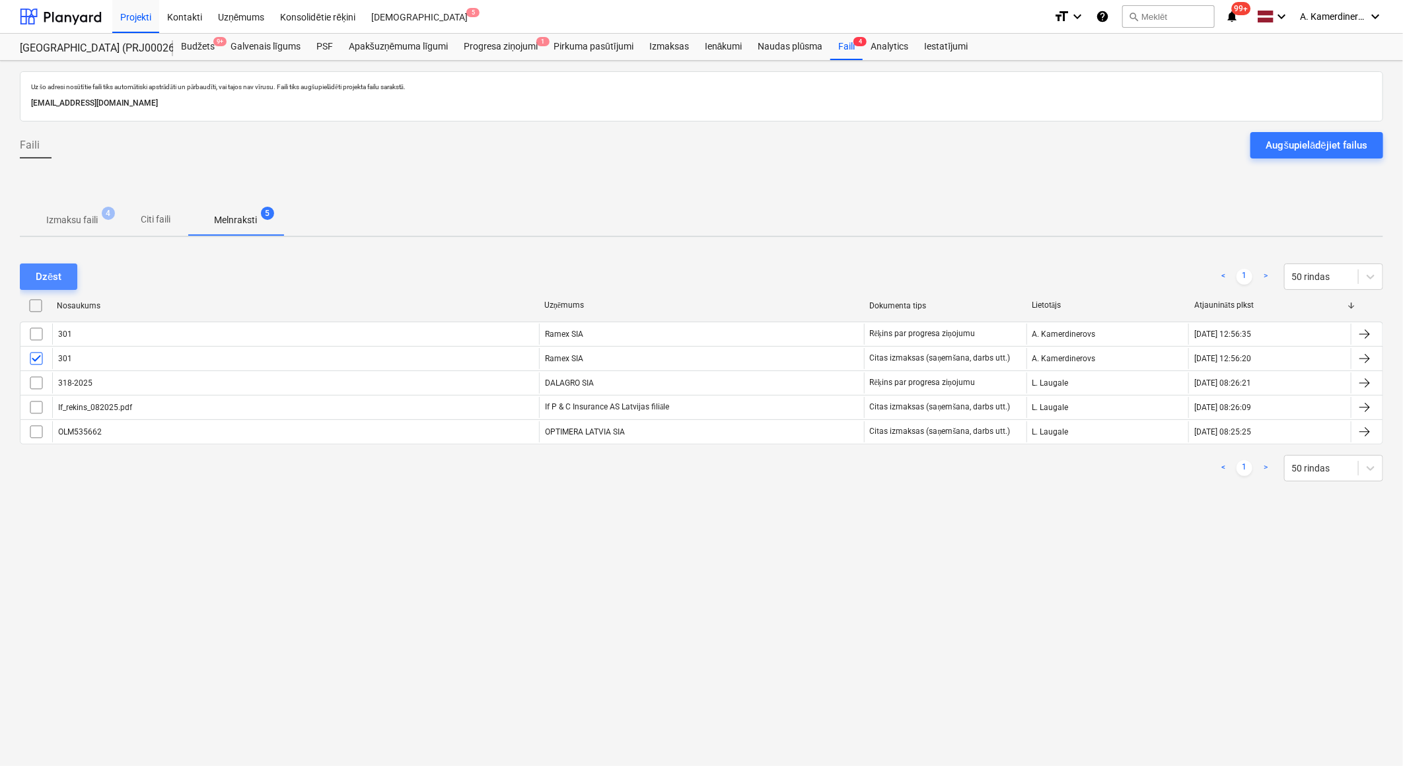
click at [46, 277] on div "Dzēst" at bounding box center [49, 276] width 26 height 17
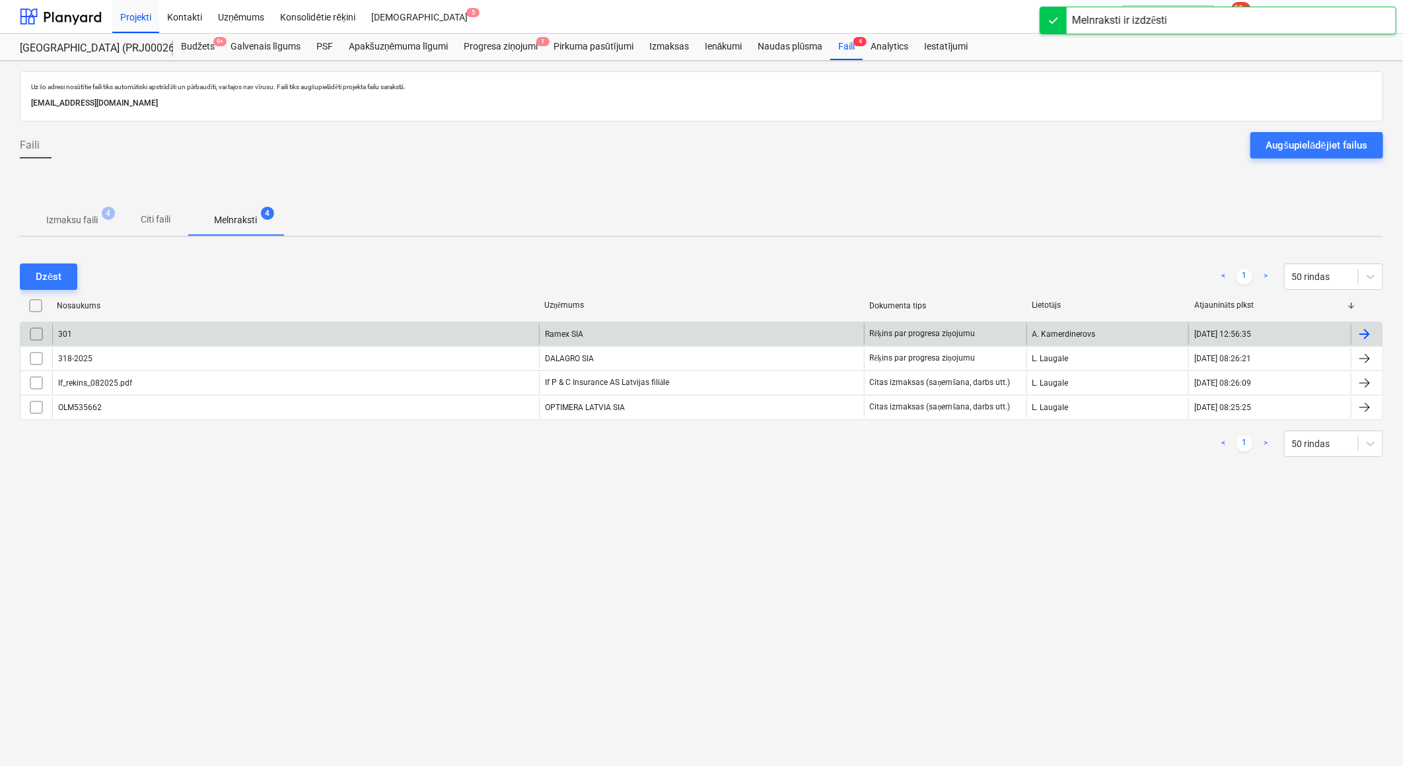
click at [108, 331] on div "301" at bounding box center [295, 334] width 487 height 21
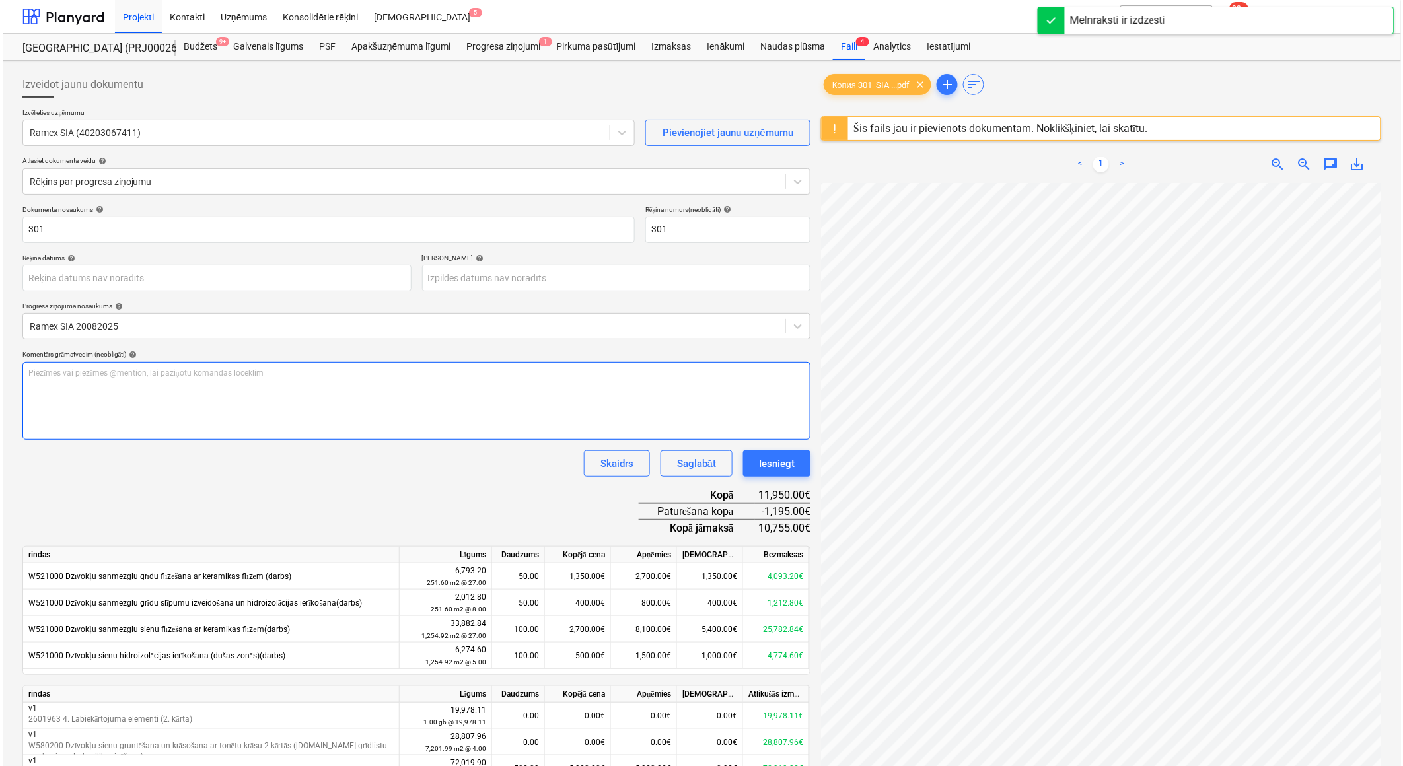
scroll to position [0, 36]
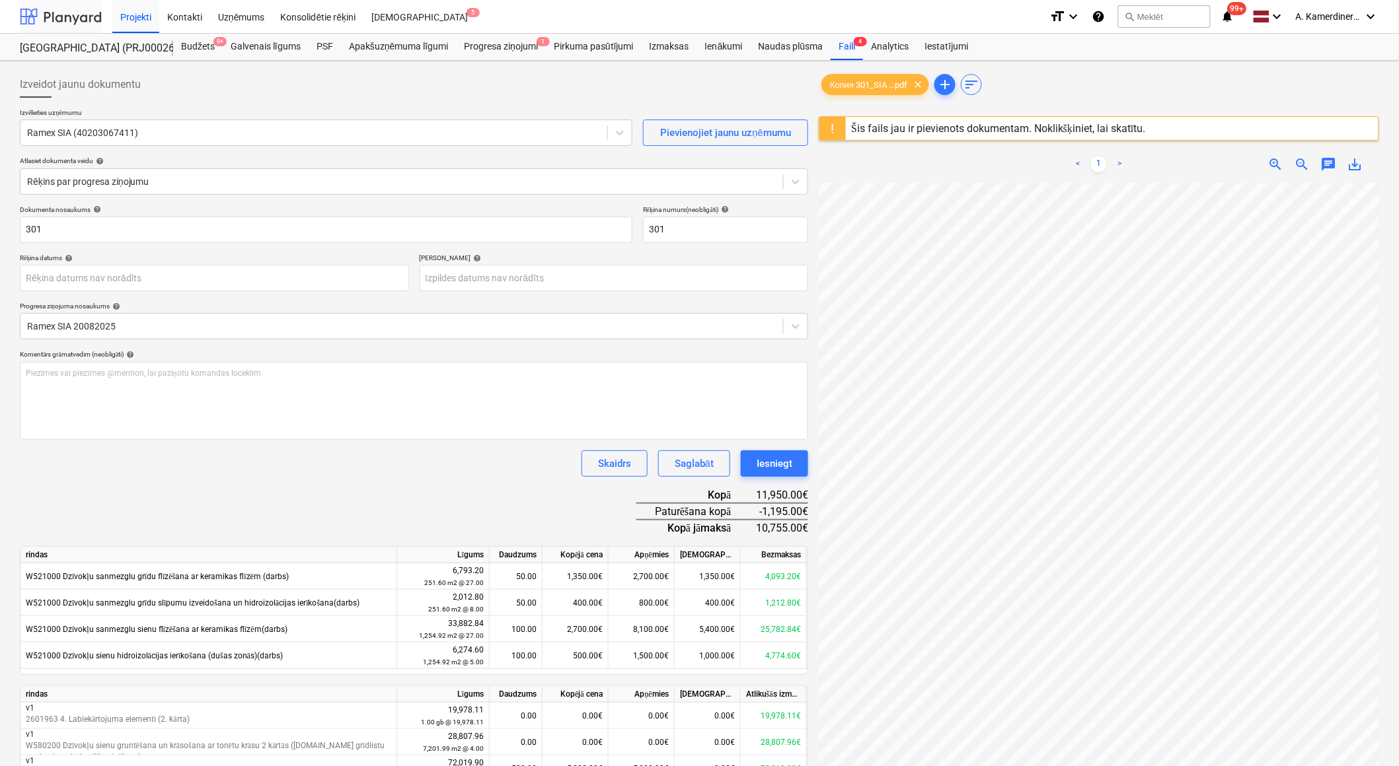
click at [51, 15] on div at bounding box center [61, 16] width 82 height 33
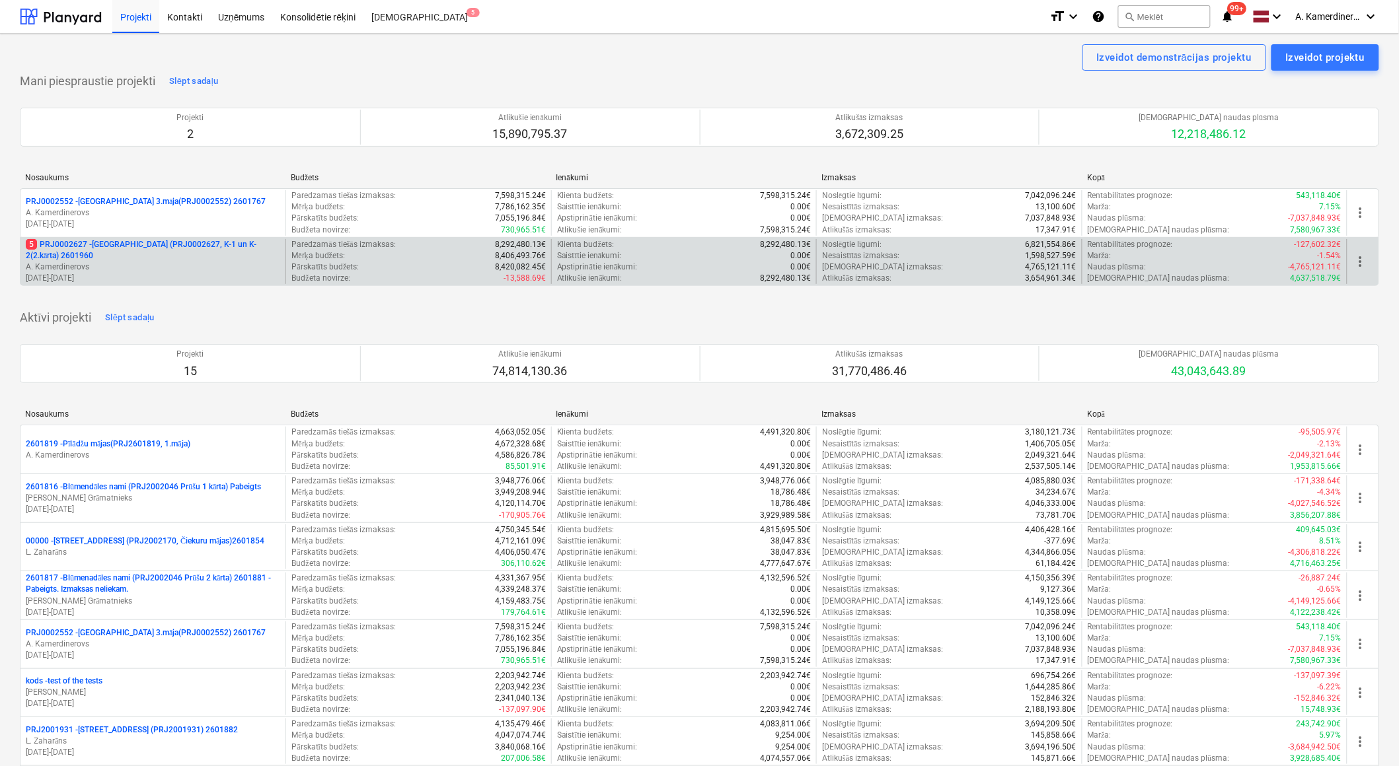
click at [166, 254] on p "5 PRJ0002627 - [GEOGRAPHIC_DATA] (PRJ0002627, K-1 un K-2(2.kārta) 2601960" at bounding box center [153, 250] width 254 height 22
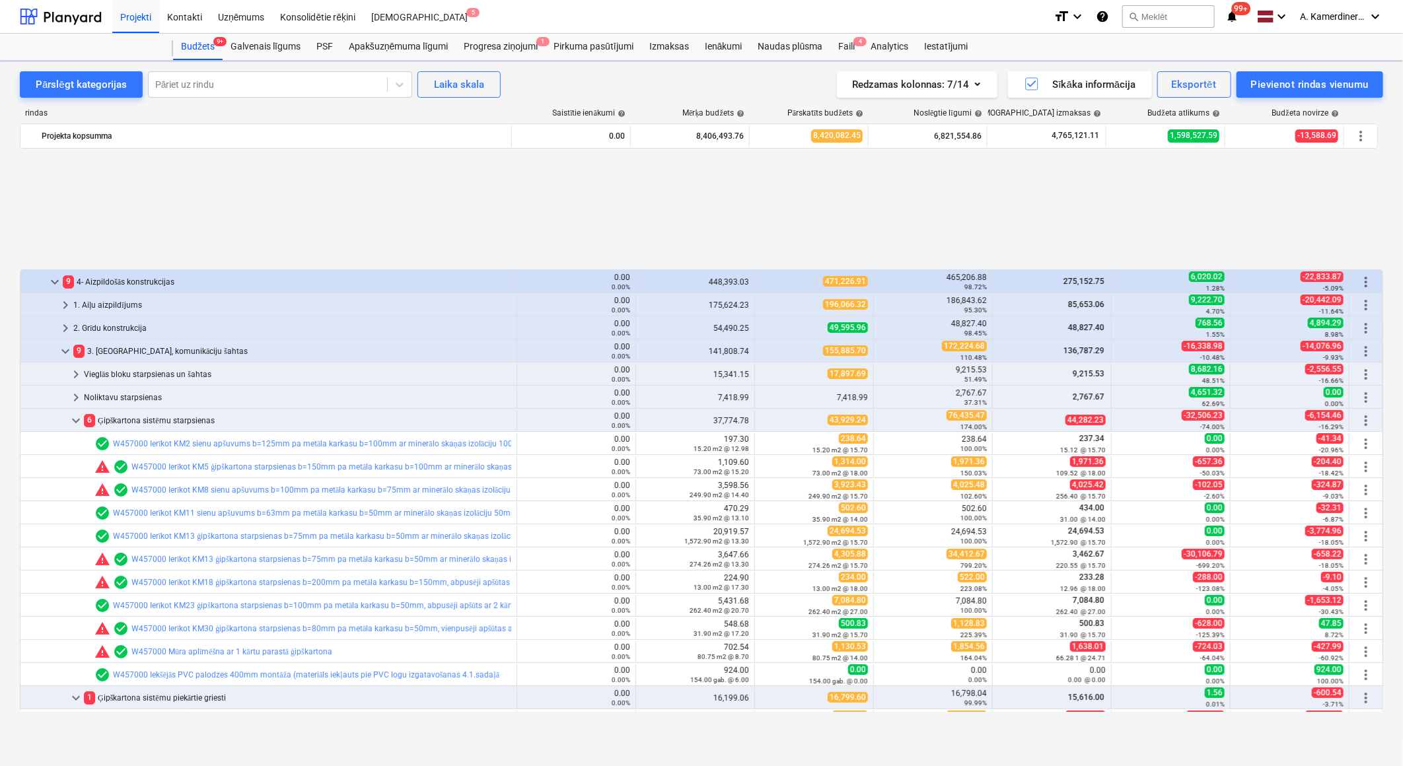
click at [75, 274] on div "keyboard_arrow_down 9 4- Aizpildošās konstrukcijas 0.00 0.00% 448,393.03 471,22…" at bounding box center [702, 433] width 1364 height 558
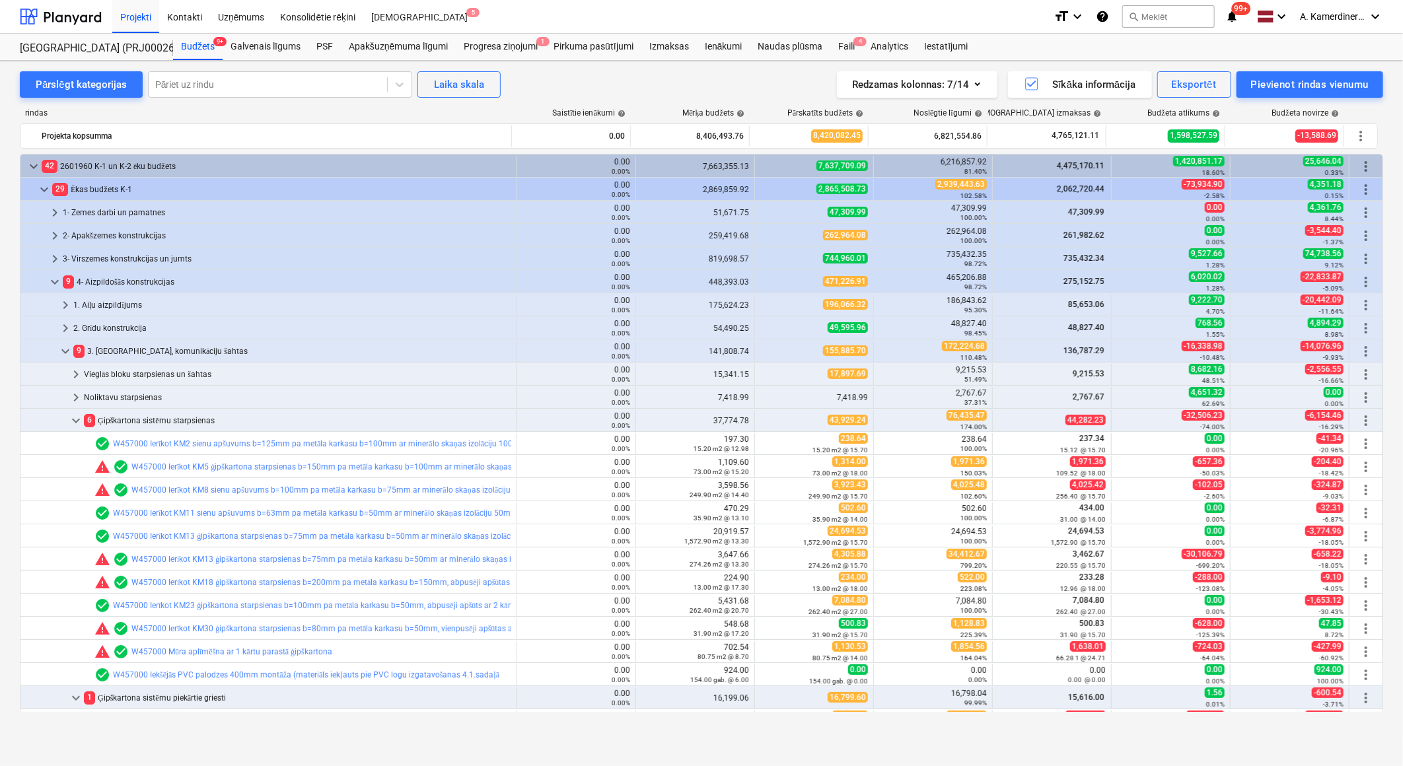
scroll to position [147, 0]
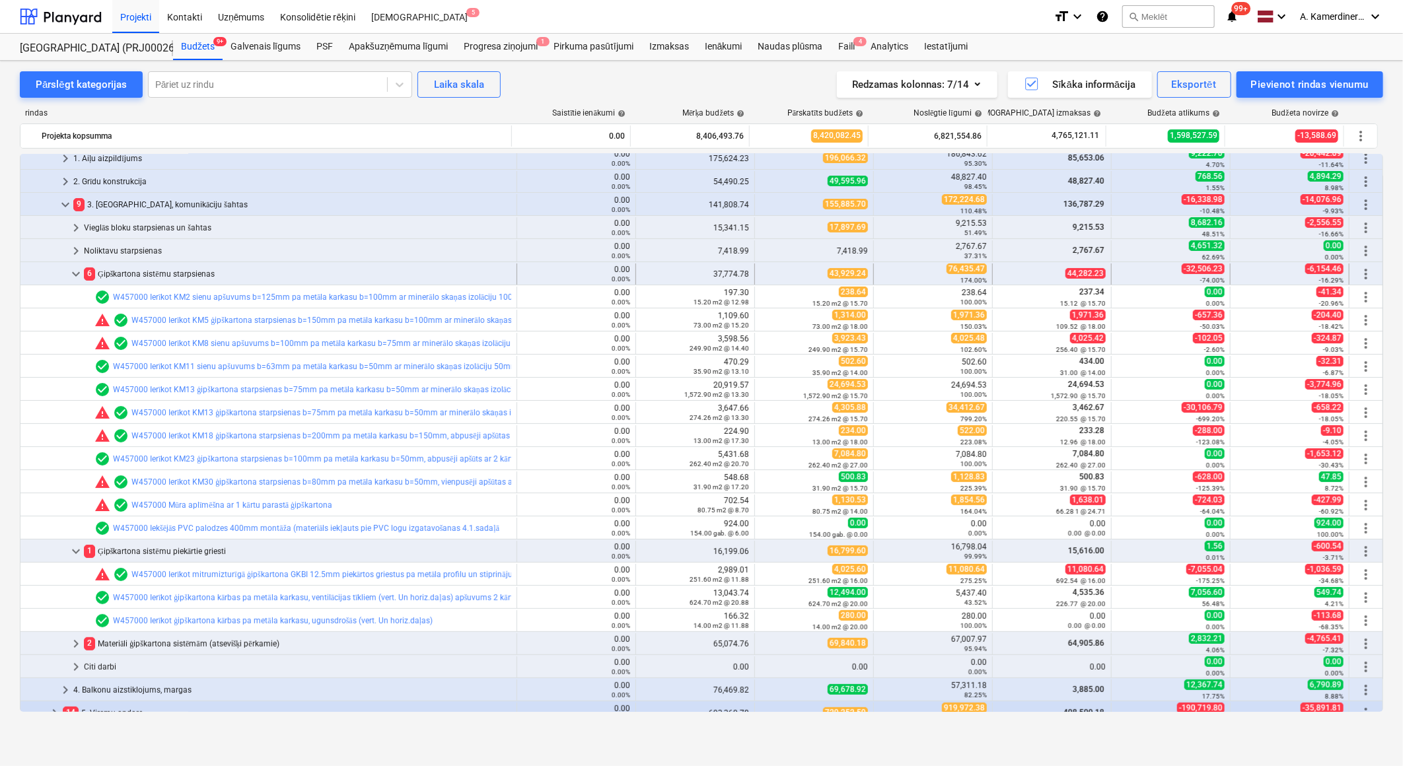
click at [70, 274] on span "keyboard_arrow_down" at bounding box center [76, 274] width 16 height 16
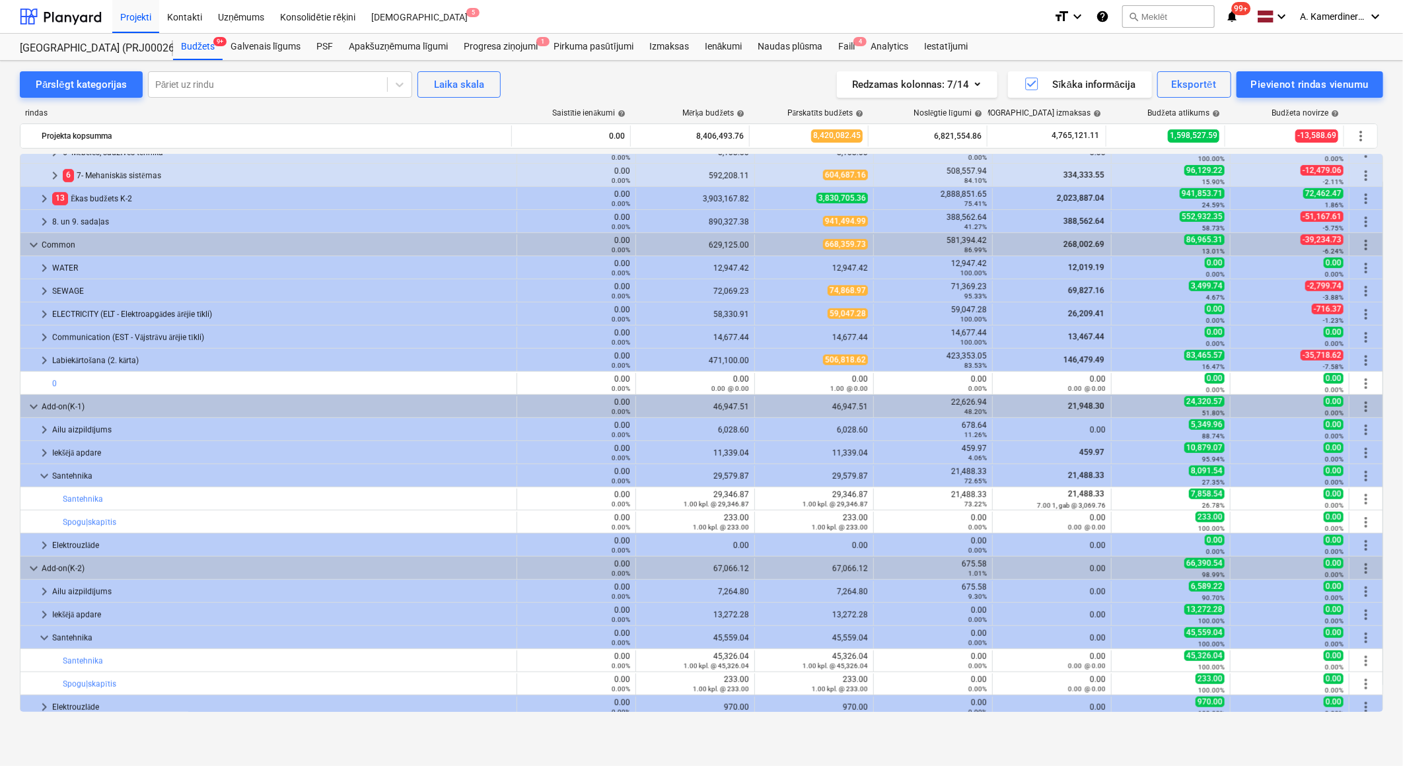
scroll to position [482, 0]
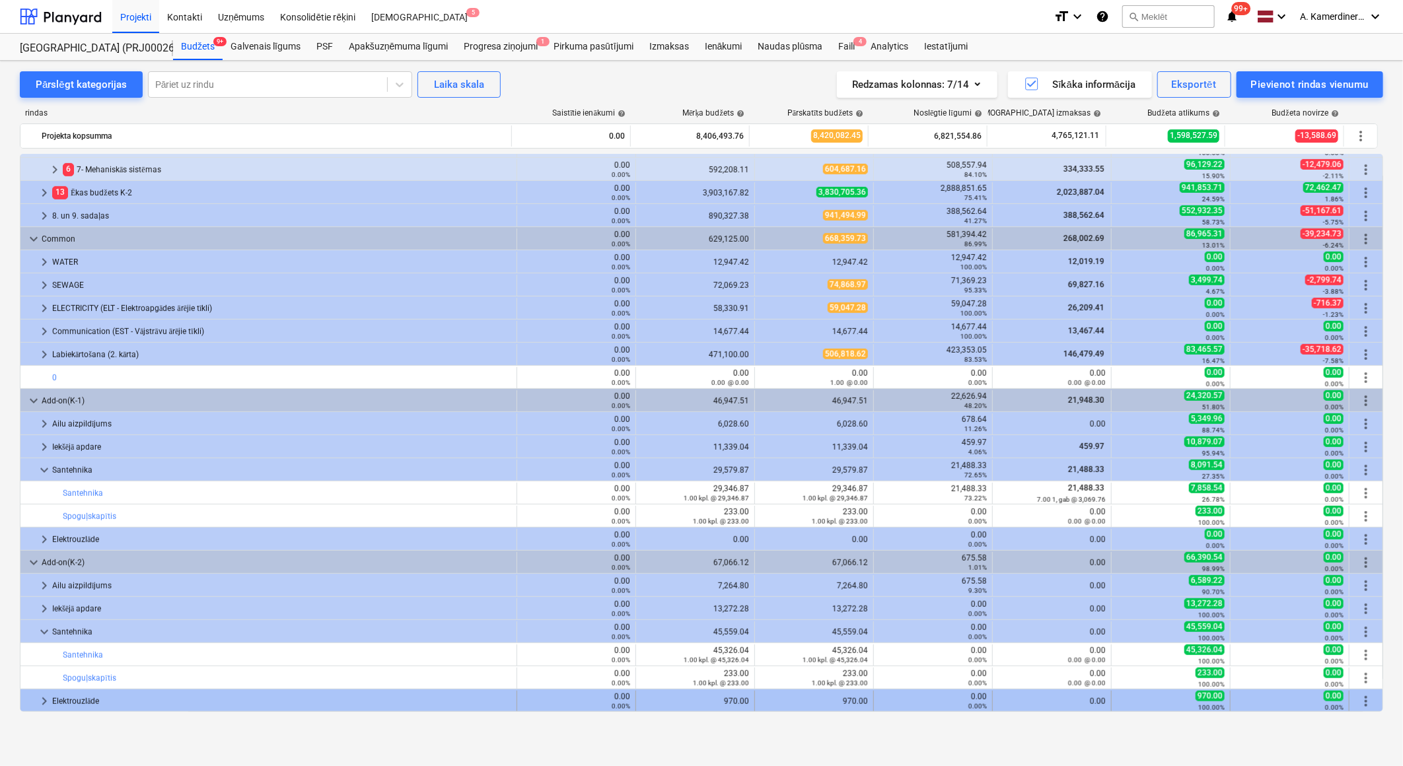
click at [87, 700] on div "Elektrouzlāde" at bounding box center [281, 701] width 459 height 21
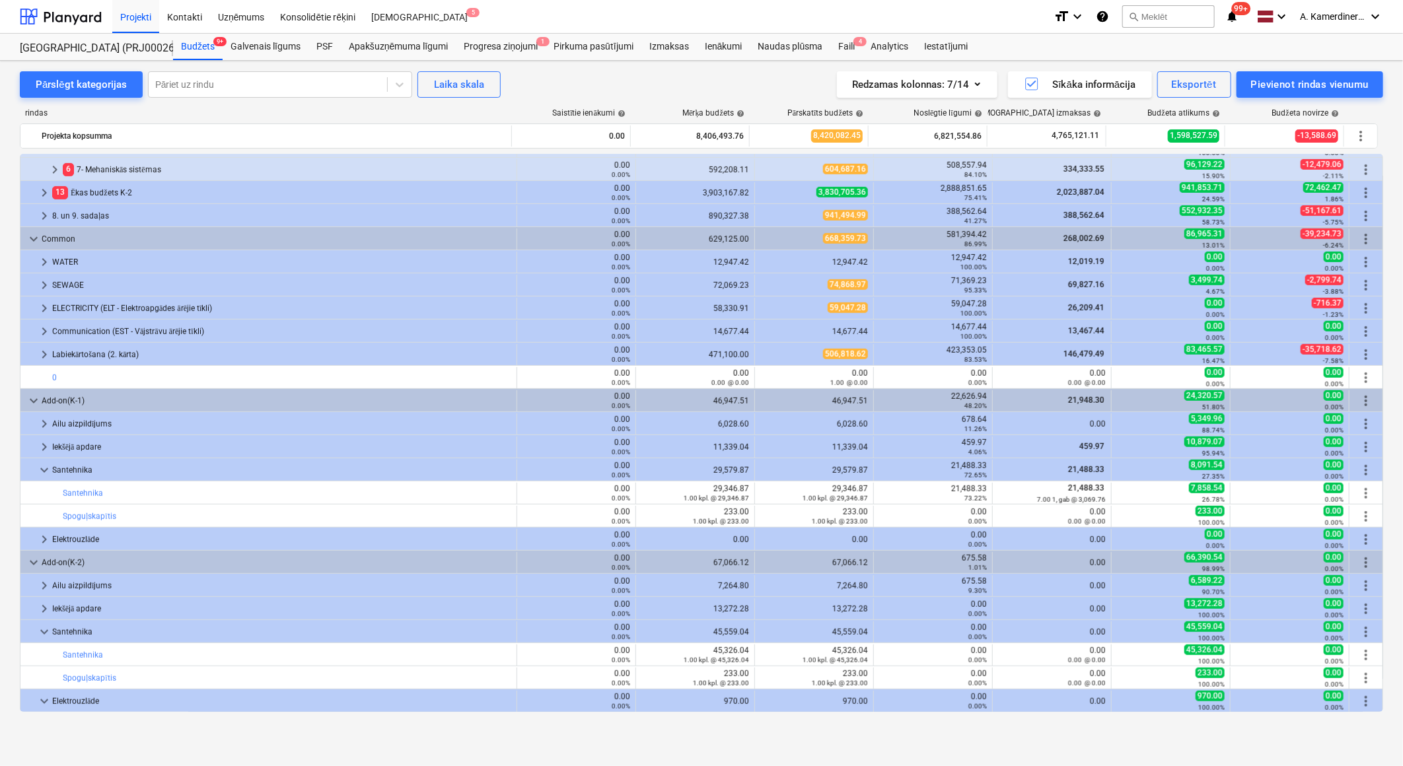
scroll to position [42, 0]
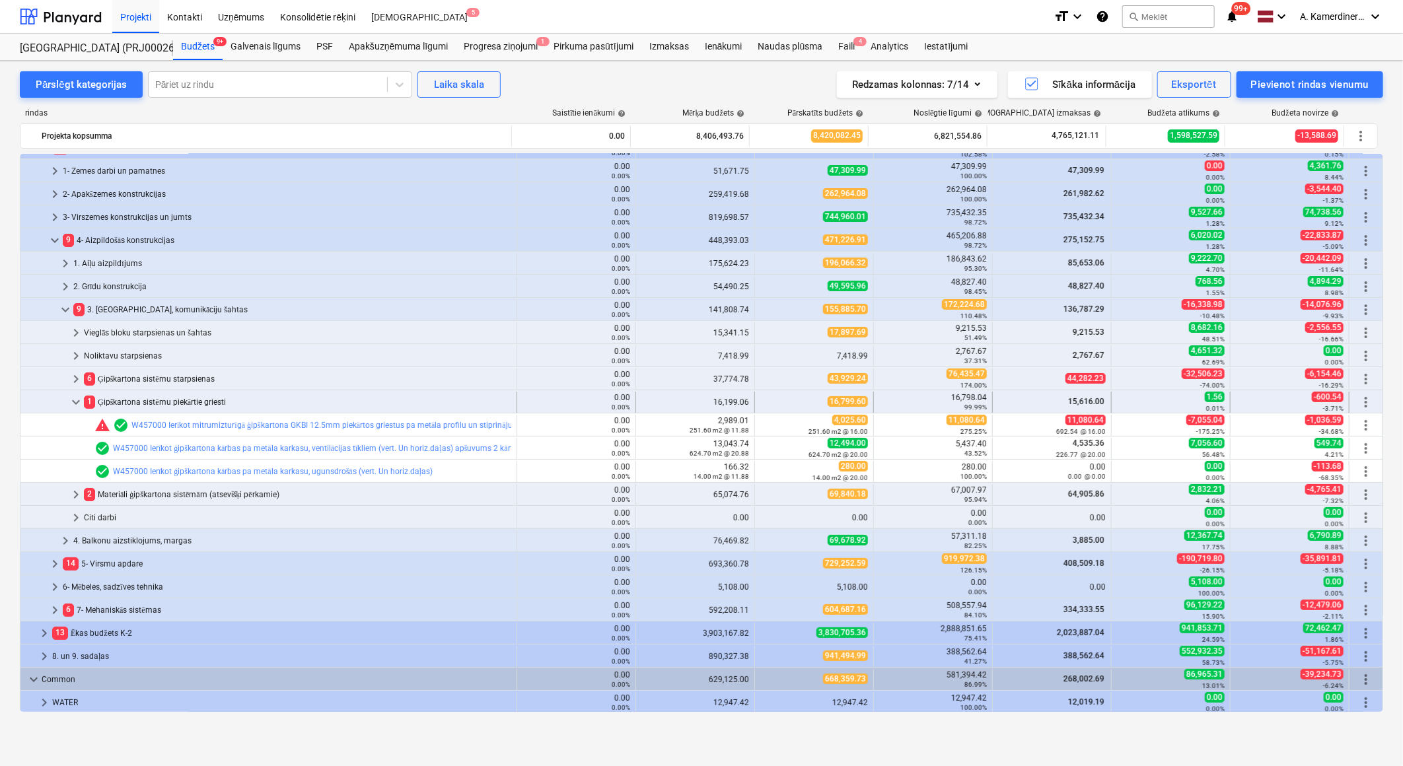
click at [80, 396] on span "keyboard_arrow_down" at bounding box center [76, 402] width 16 height 16
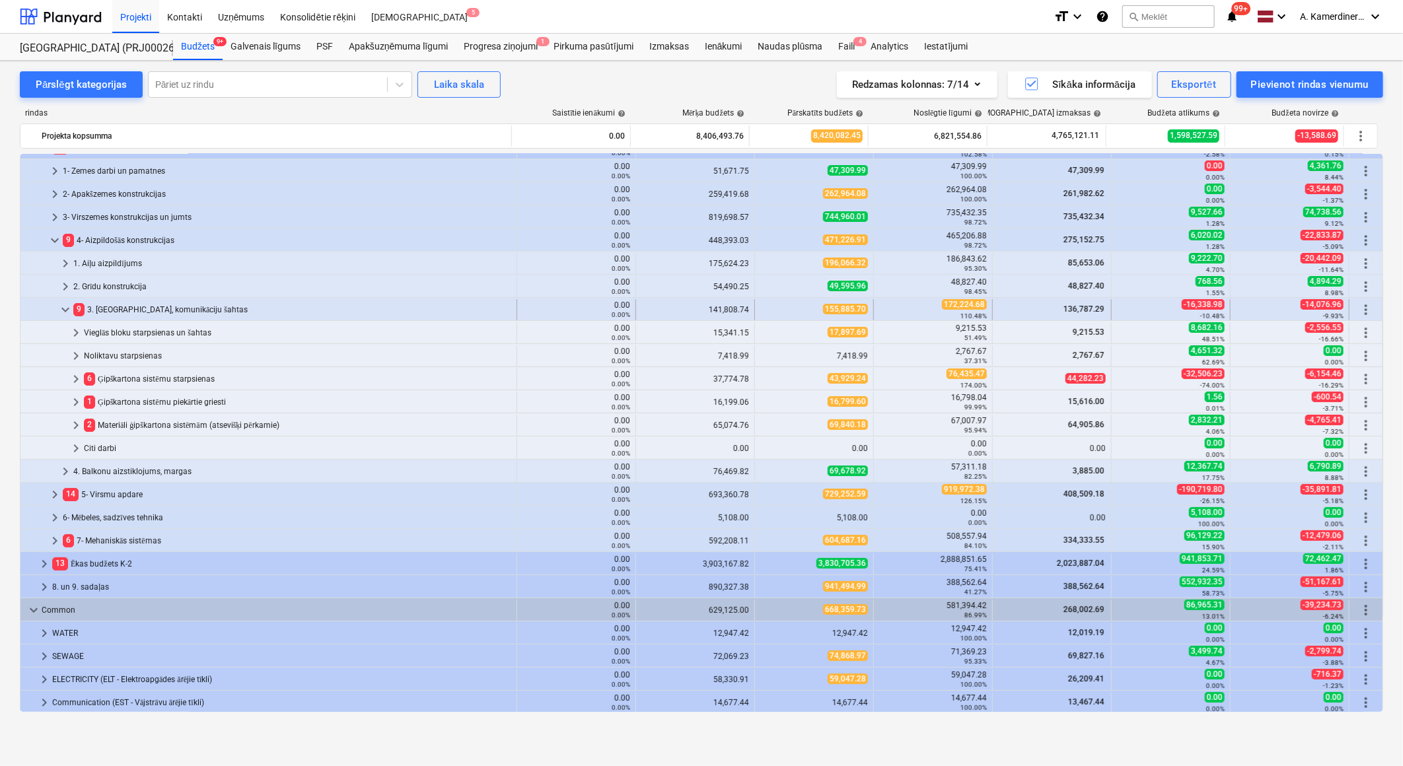
click at [65, 311] on span "keyboard_arrow_down" at bounding box center [65, 310] width 16 height 16
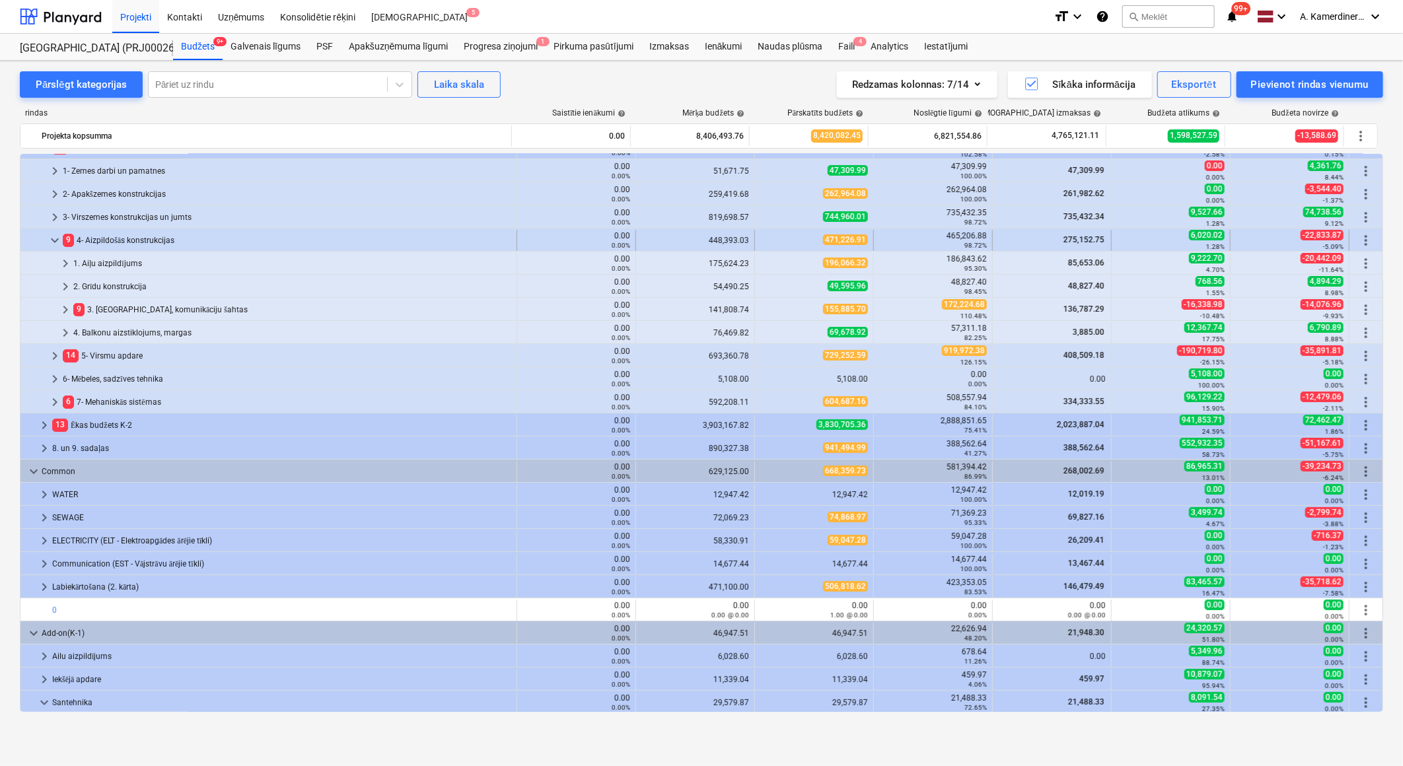
click at [55, 243] on span "keyboard_arrow_down" at bounding box center [55, 241] width 16 height 16
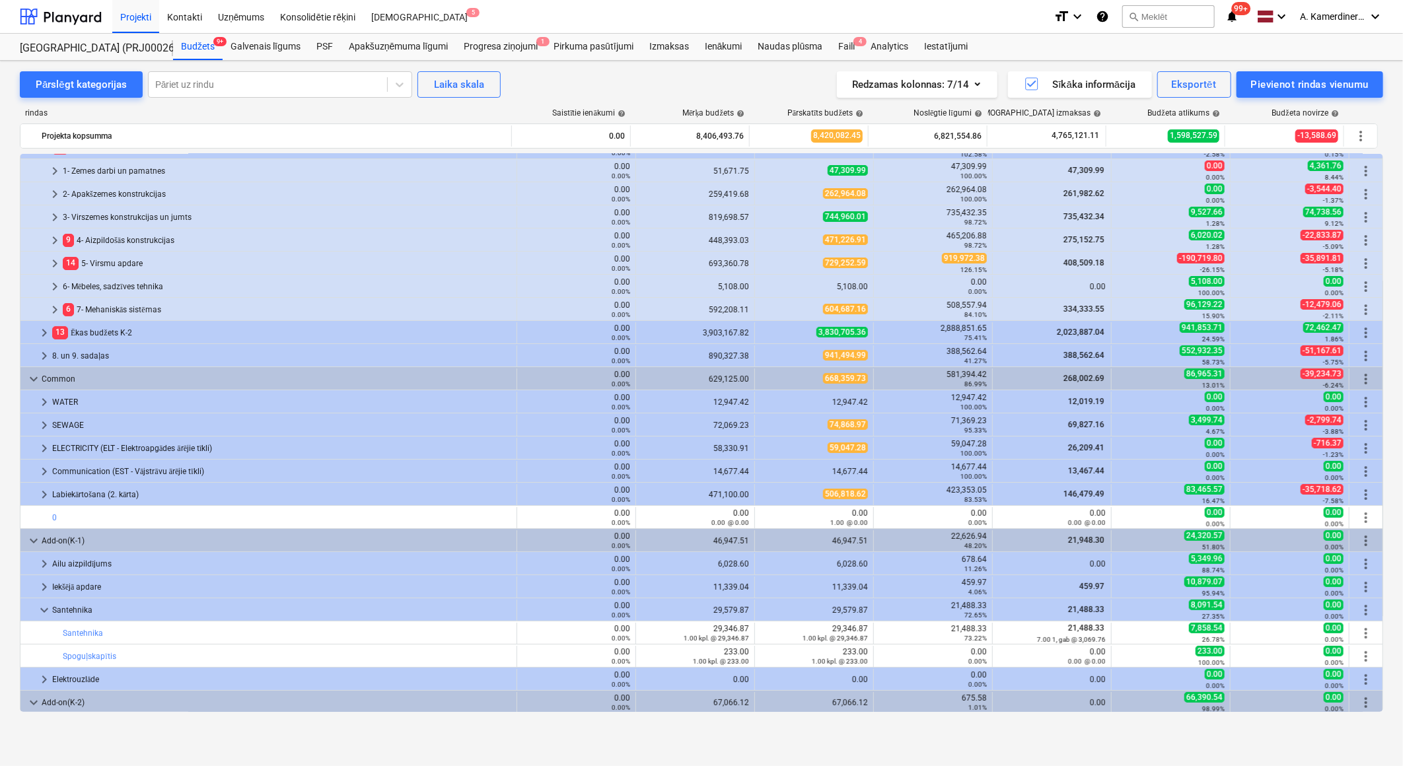
scroll to position [0, 0]
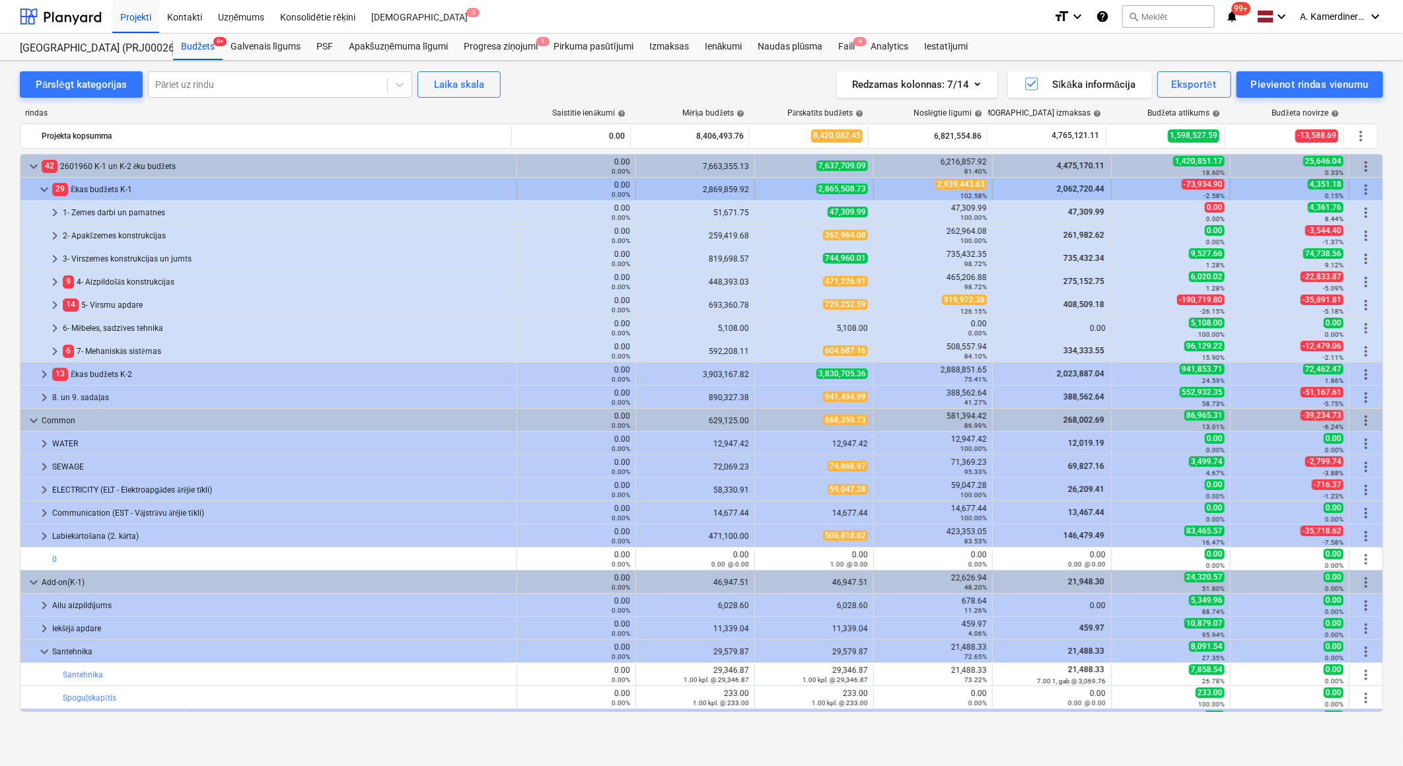
click at [44, 188] on span "keyboard_arrow_down" at bounding box center [44, 190] width 16 height 16
